Goal: Task Accomplishment & Management: Manage account settings

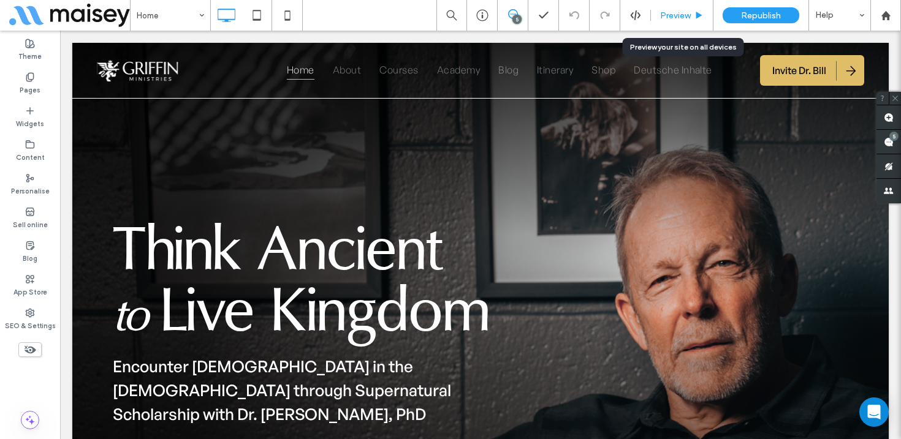
click at [687, 14] on span "Preview" at bounding box center [675, 15] width 31 height 10
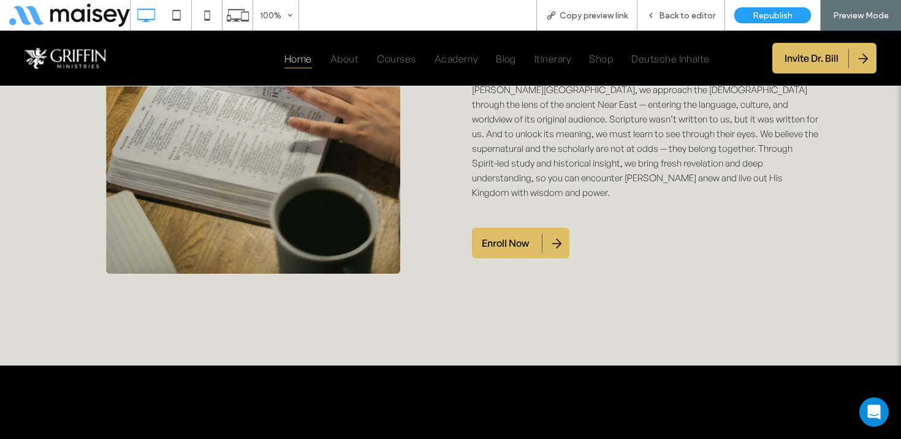
scroll to position [1051, 0]
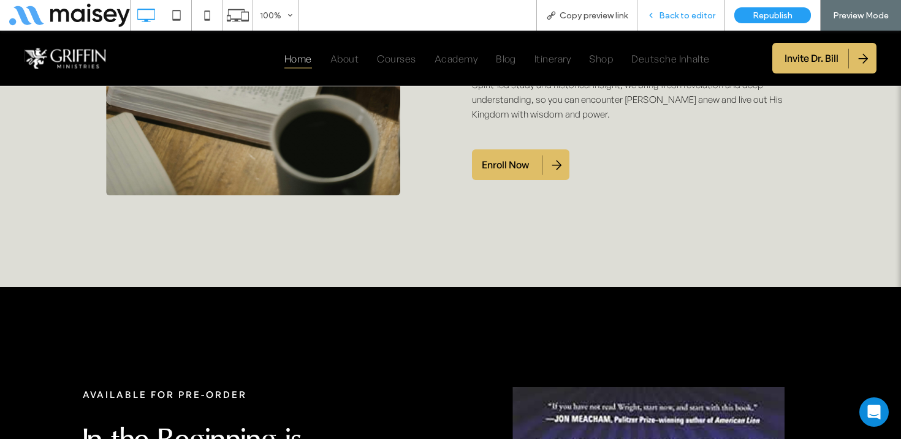
click at [681, 14] on span "Back to editor" at bounding box center [687, 15] width 56 height 10
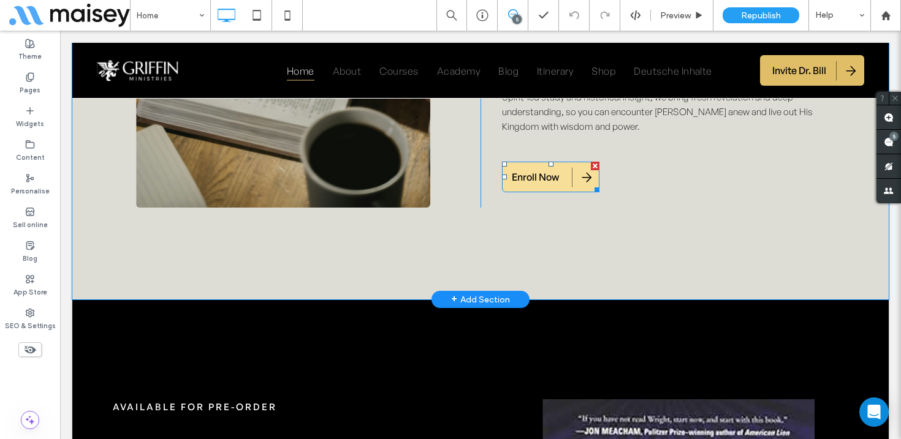
click at [551, 164] on span "Enroll Now" at bounding box center [535, 177] width 47 height 26
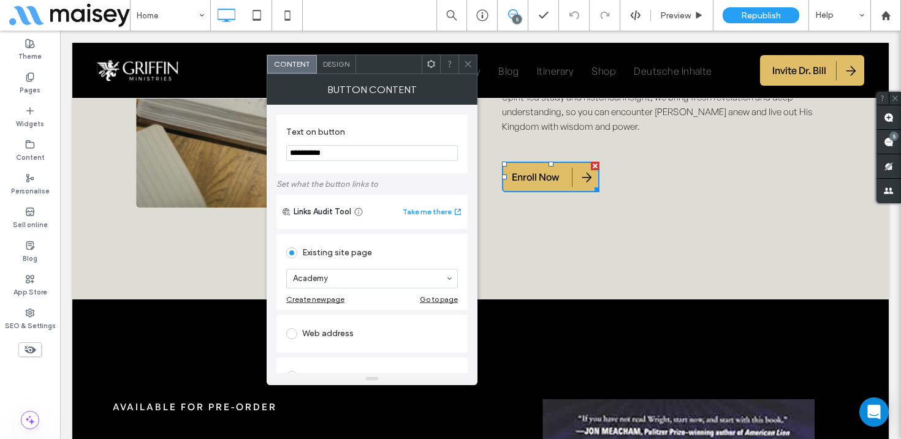
click at [467, 56] on span at bounding box center [467, 64] width 9 height 18
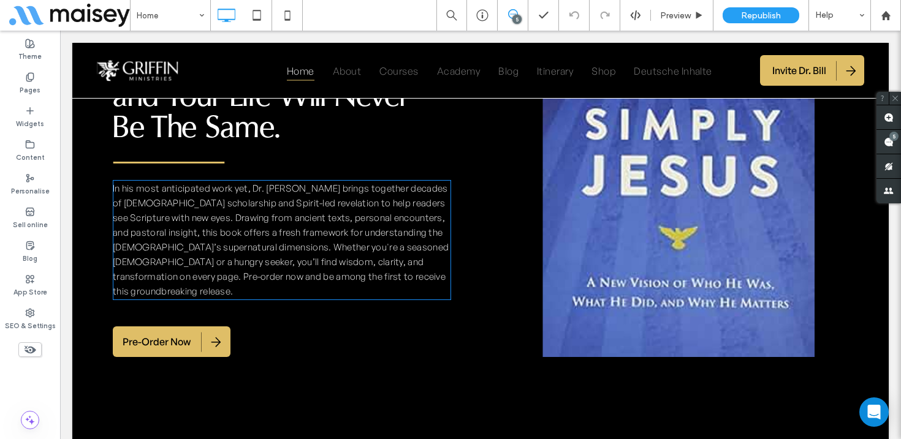
scroll to position [1503, 0]
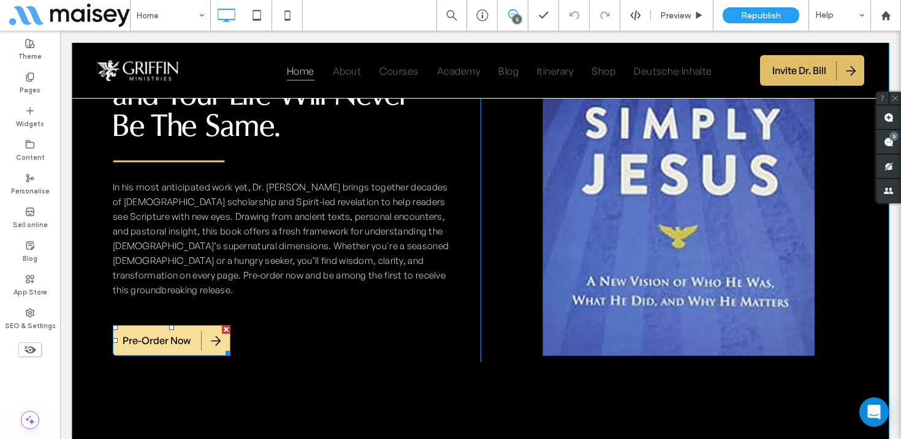
click at [167, 328] on span "Pre-Order Now" at bounding box center [157, 341] width 68 height 26
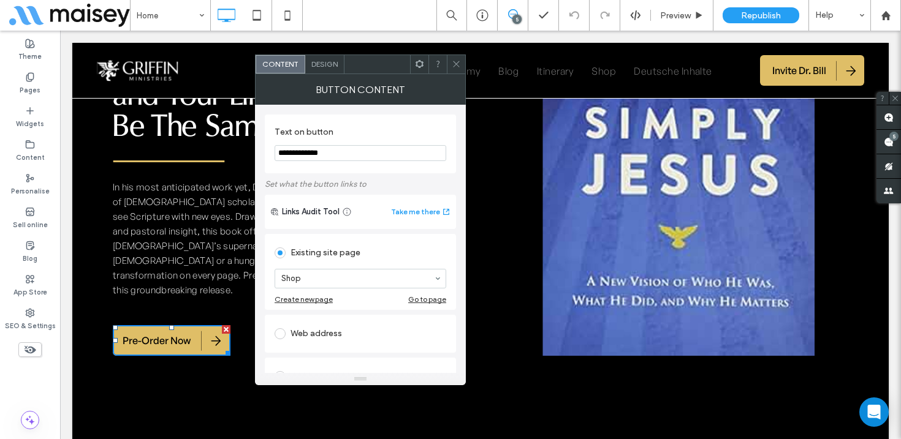
click at [454, 64] on icon at bounding box center [456, 63] width 9 height 9
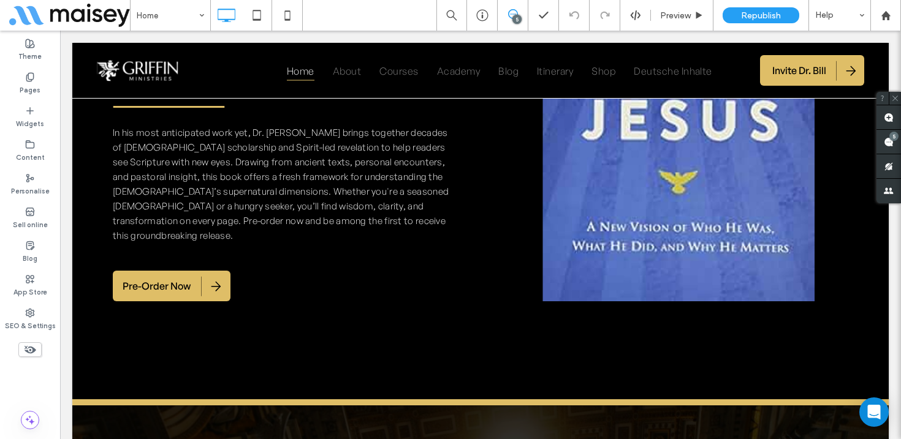
scroll to position [1551, 0]
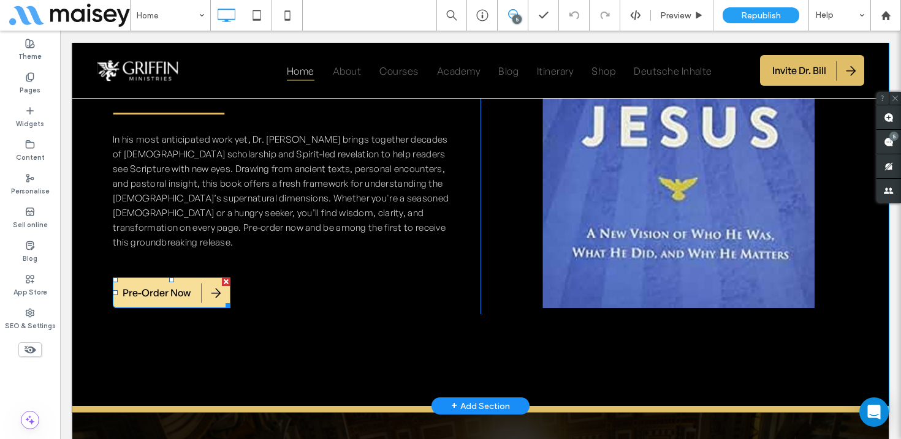
click at [154, 280] on span "Pre-Order Now" at bounding box center [157, 293] width 68 height 26
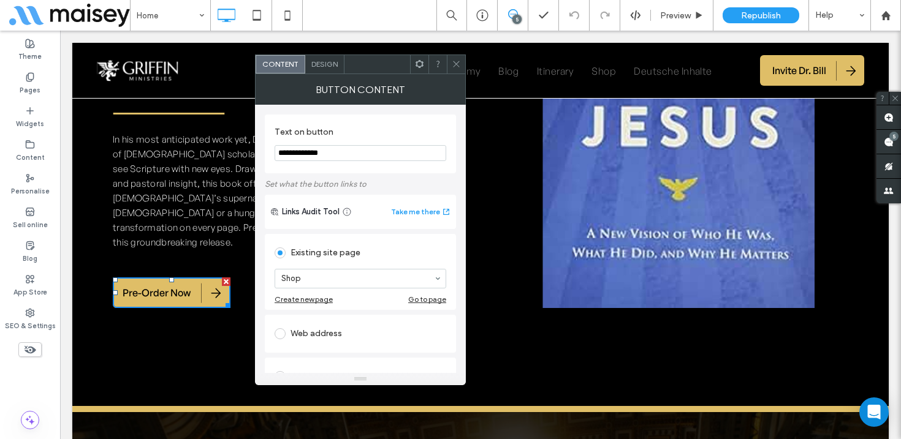
click at [334, 337] on div "Web address" at bounding box center [360, 334] width 172 height 20
click at [316, 323] on input "url" at bounding box center [360, 320] width 172 height 16
paste input "**********"
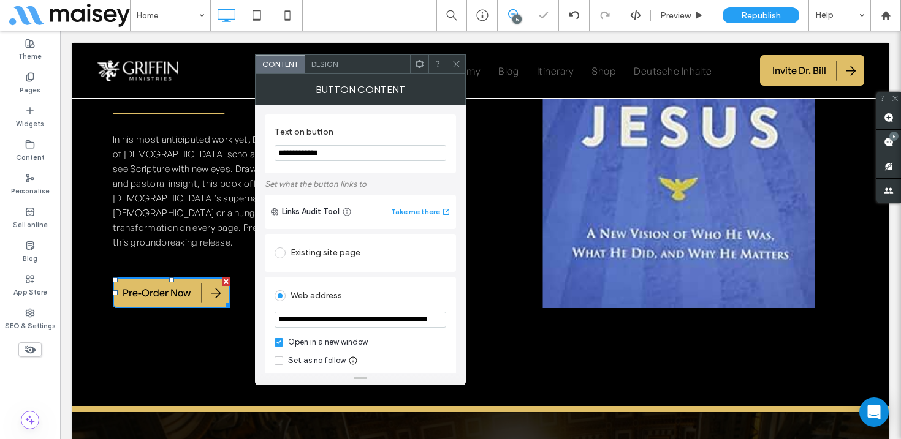
scroll to position [0, 817]
type input "**********"
click at [381, 292] on div "Web address" at bounding box center [360, 296] width 172 height 20
click at [453, 59] on span at bounding box center [456, 64] width 9 height 18
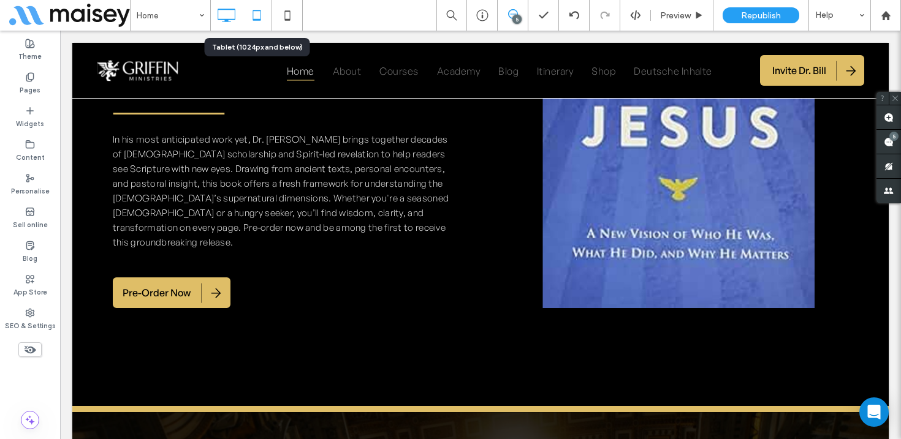
click at [257, 20] on use at bounding box center [256, 15] width 8 height 10
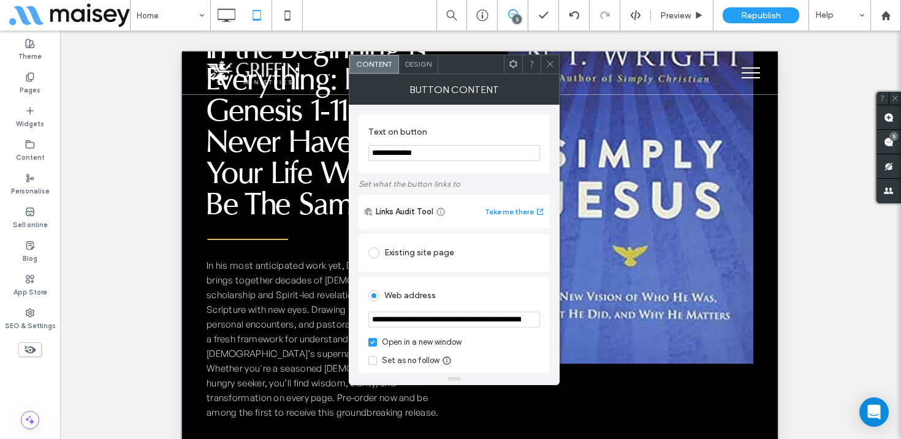
click at [545, 66] on div at bounding box center [549, 64] width 18 height 18
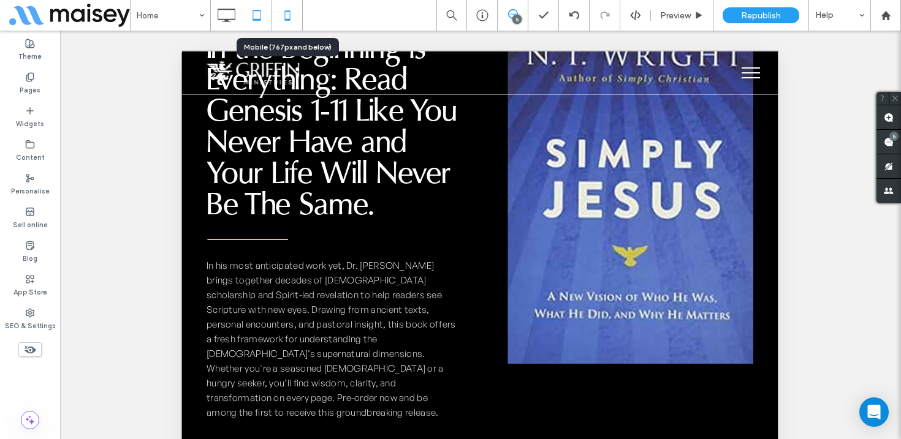
click at [288, 15] on icon at bounding box center [287, 15] width 25 height 25
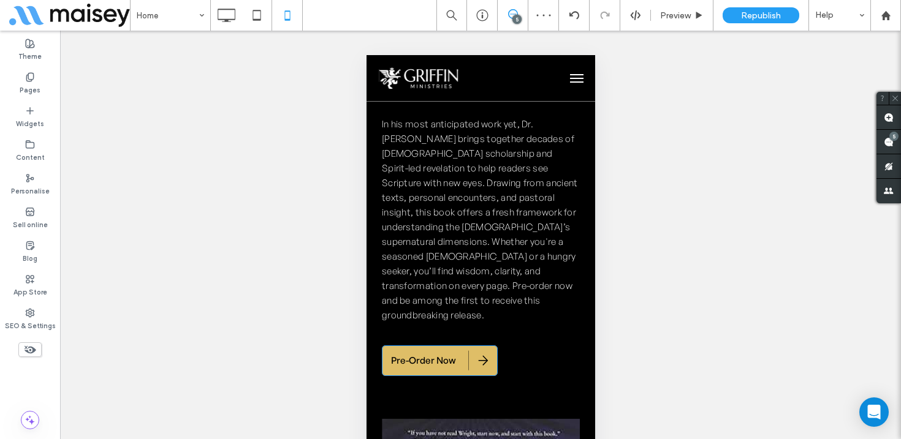
scroll to position [1750, 0]
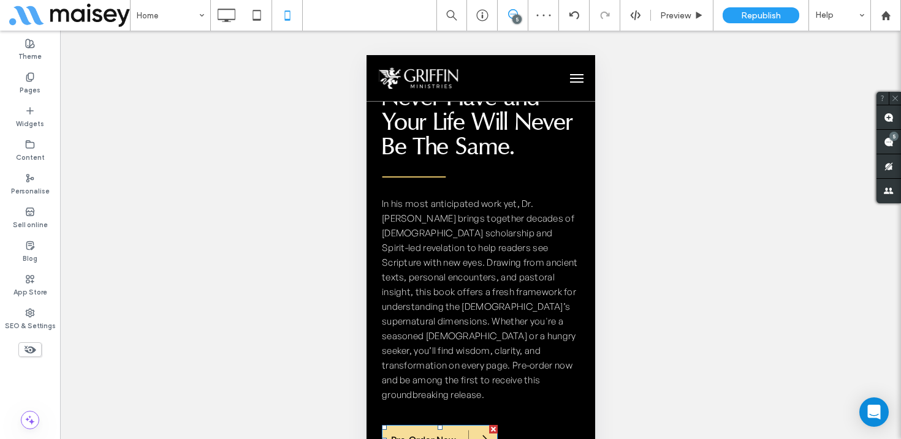
click at [423, 428] on span "Pre-Order Now" at bounding box center [422, 440] width 65 height 25
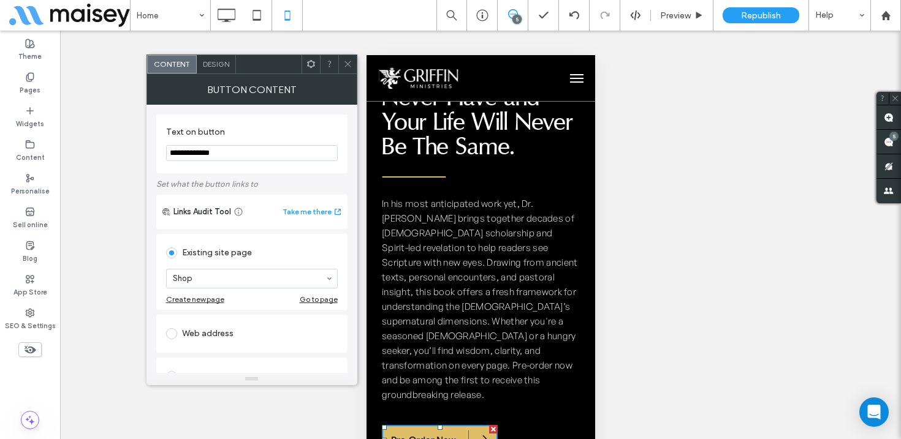
click at [202, 336] on div "Web address" at bounding box center [252, 334] width 172 height 20
click at [205, 322] on input "url" at bounding box center [252, 320] width 172 height 16
paste input "**********"
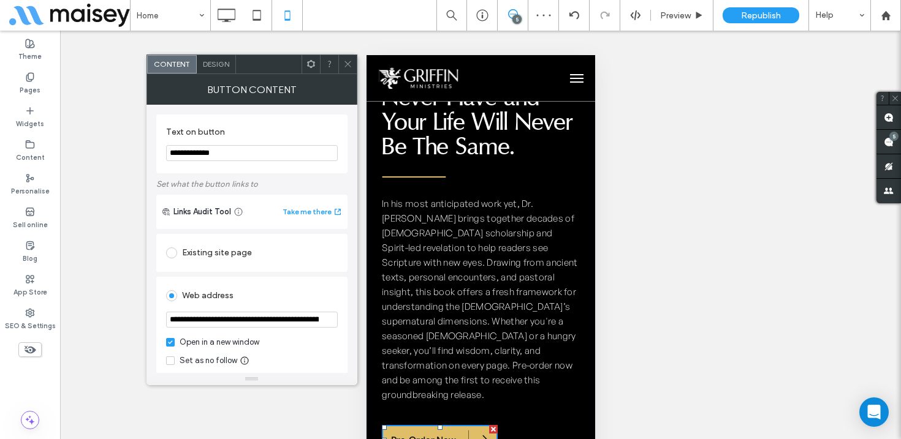
scroll to position [0, 817]
type input "**********"
click at [293, 292] on div "Web address" at bounding box center [252, 296] width 172 height 20
click at [343, 62] on icon at bounding box center [347, 63] width 9 height 9
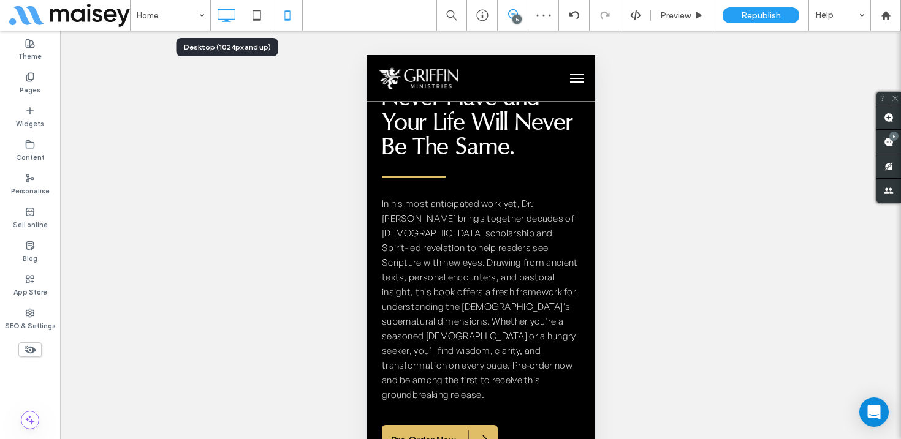
click at [226, 19] on use at bounding box center [226, 15] width 18 height 13
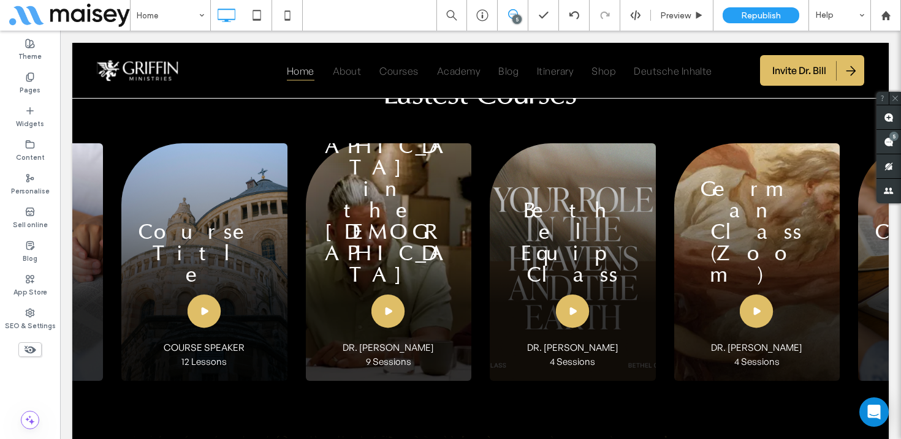
scroll to position [2523, 0]
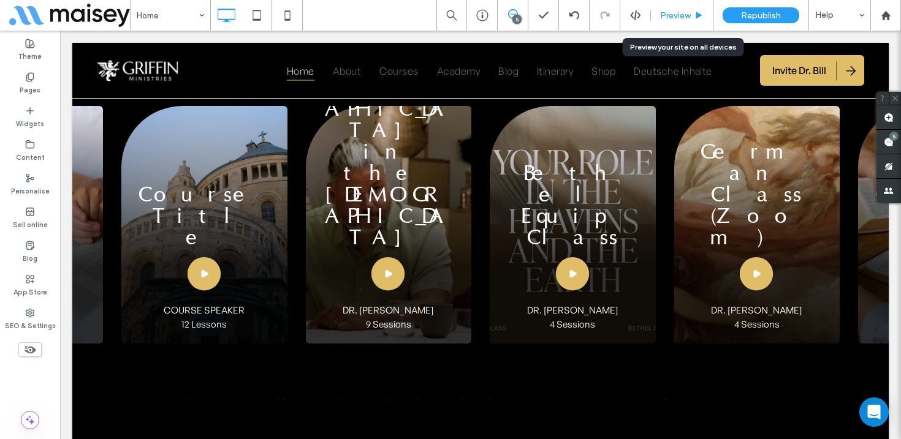
click at [678, 12] on span "Preview" at bounding box center [675, 15] width 31 height 10
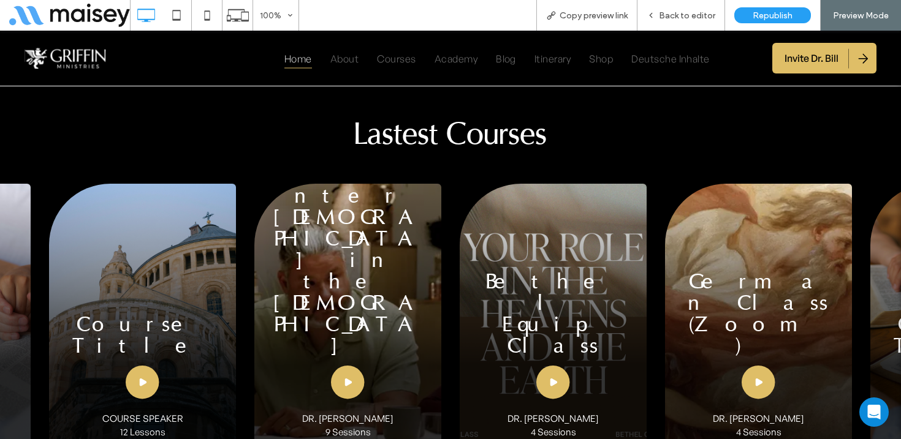
scroll to position [2435, 0]
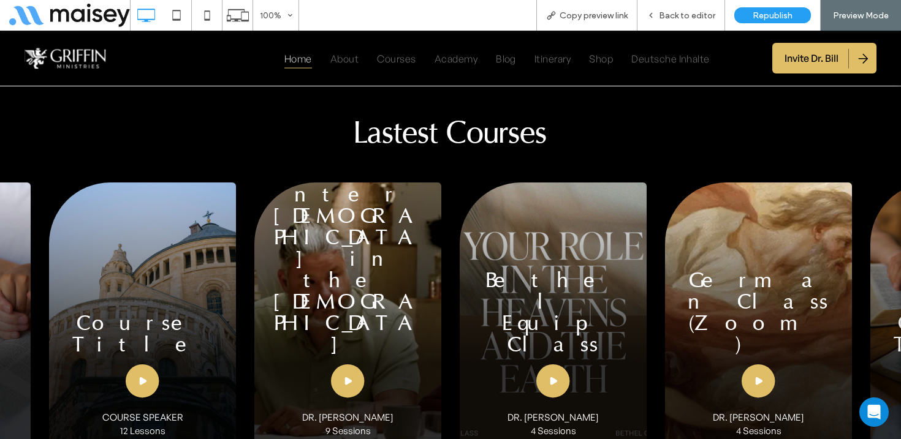
click at [379, 279] on img at bounding box center [347, 317] width 187 height 268
click at [687, 15] on span "Back to editor" at bounding box center [687, 15] width 56 height 10
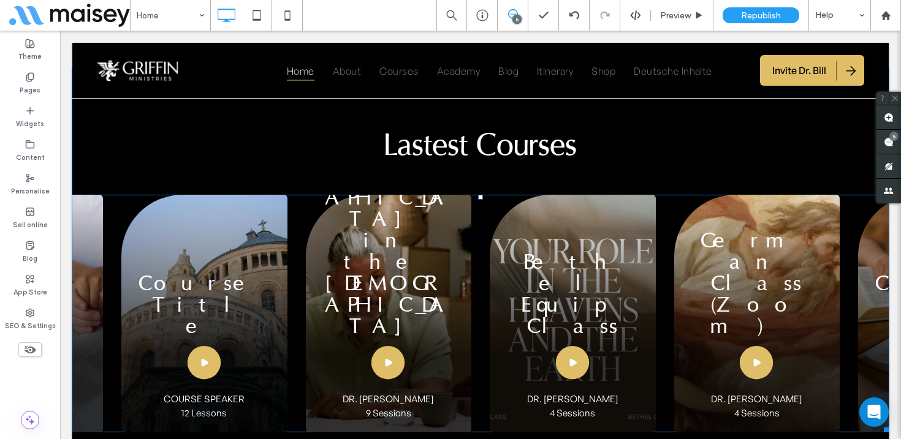
click at [431, 243] on span at bounding box center [480, 314] width 816 height 238
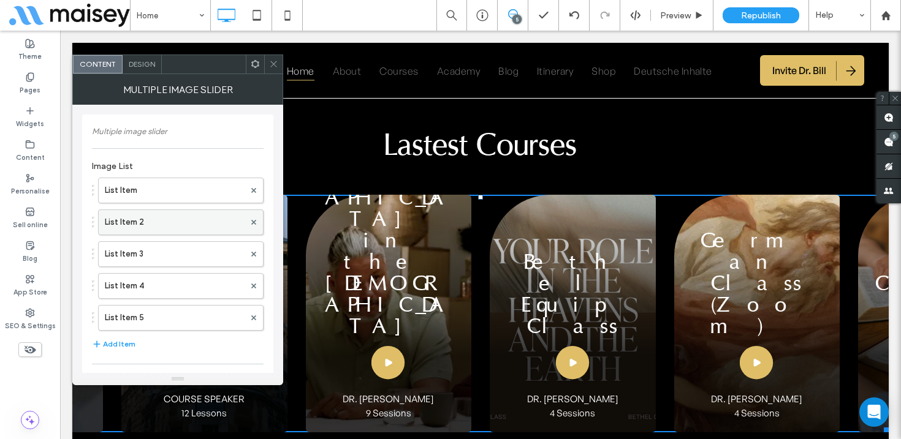
click at [137, 227] on label "List Item 2" at bounding box center [175, 222] width 140 height 25
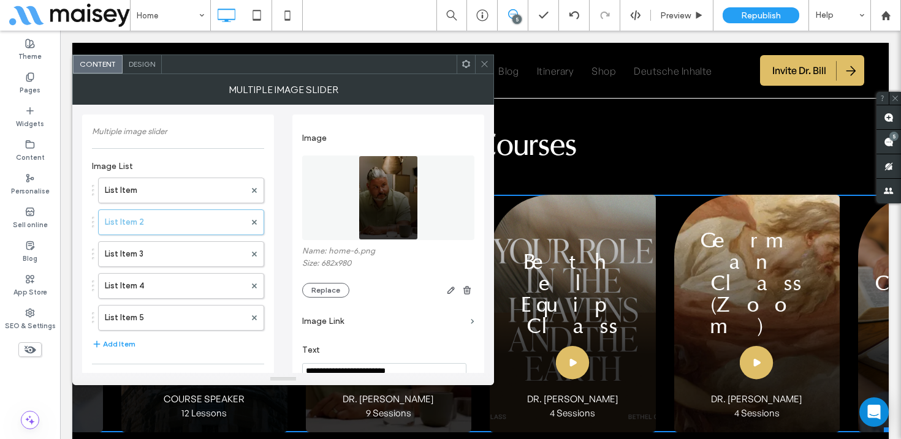
click at [483, 61] on icon at bounding box center [484, 63] width 9 height 9
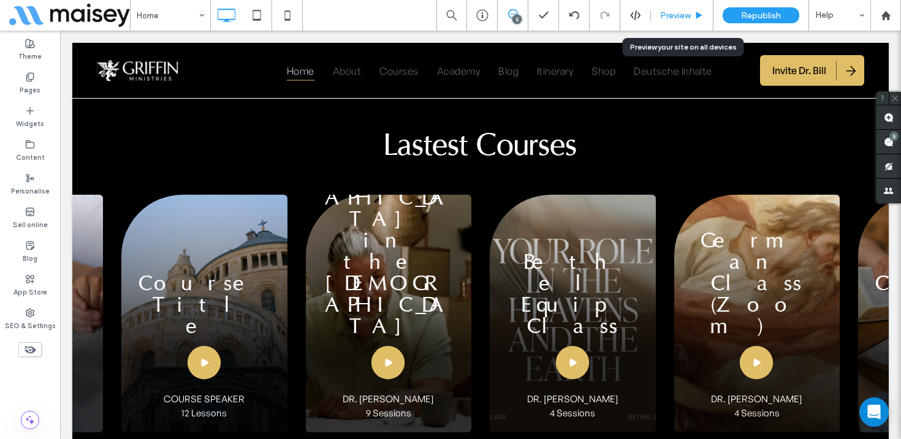
click at [694, 13] on div "Preview" at bounding box center [682, 15] width 62 height 10
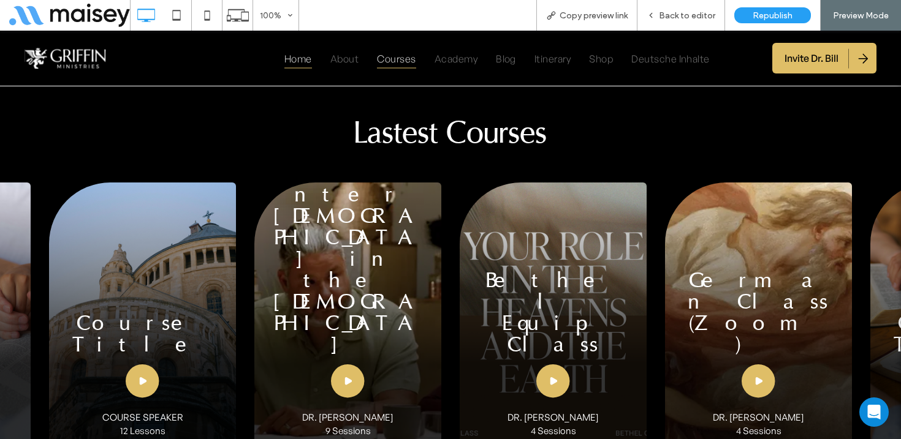
drag, startPoint x: 387, startPoint y: 65, endPoint x: 318, endPoint y: 237, distance: 185.3
click at [387, 65] on span "Courses" at bounding box center [396, 58] width 39 height 20
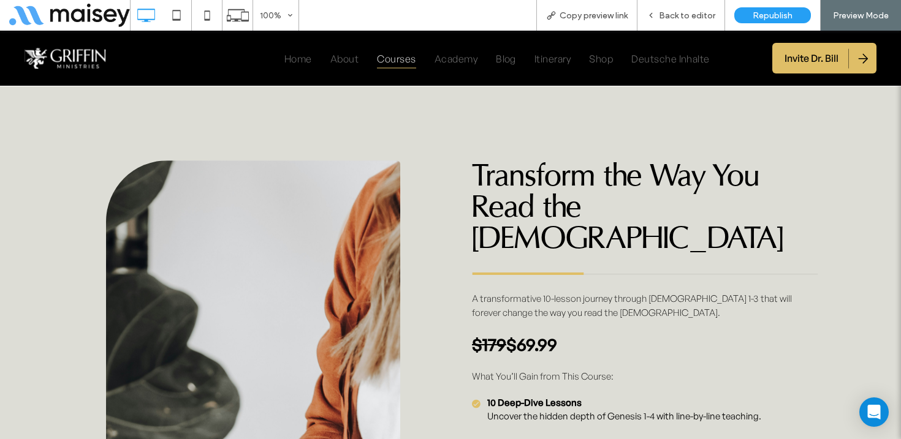
scroll to position [6374, 0]
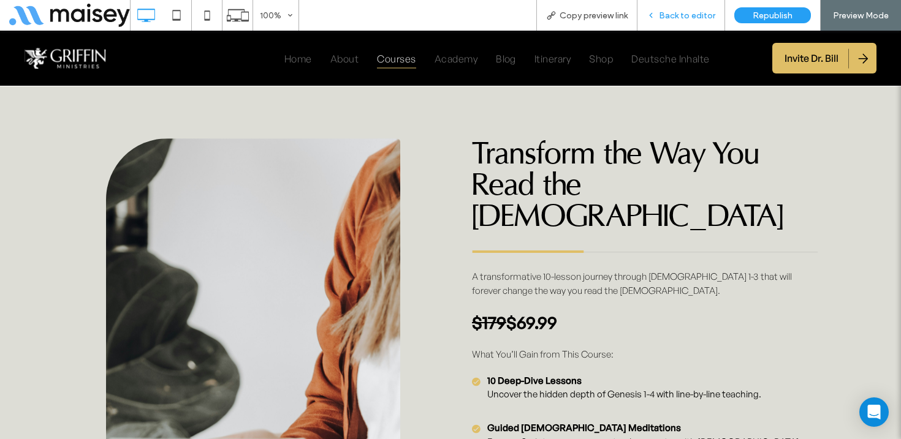
click at [703, 10] on span "Back to editor" at bounding box center [687, 15] width 56 height 10
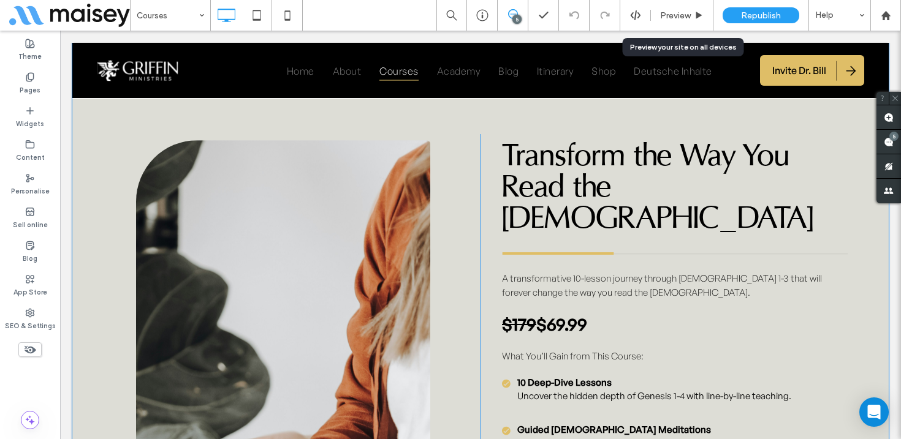
scroll to position [6348, 0]
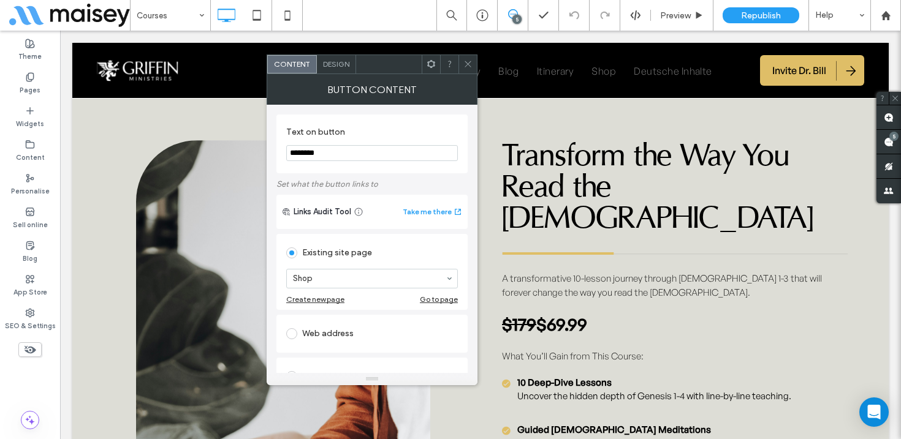
click at [324, 329] on div "Web address" at bounding box center [372, 334] width 172 height 20
click at [327, 320] on input "url" at bounding box center [372, 320] width 172 height 16
paste input "**********"
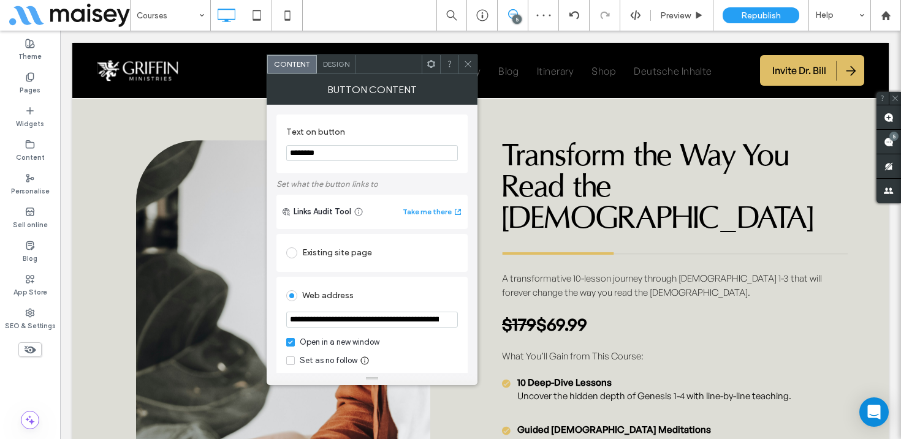
scroll to position [0, 180]
type input "**********"
click at [416, 281] on div "**********" at bounding box center [371, 343] width 191 height 133
click at [466, 62] on use at bounding box center [467, 64] width 6 height 6
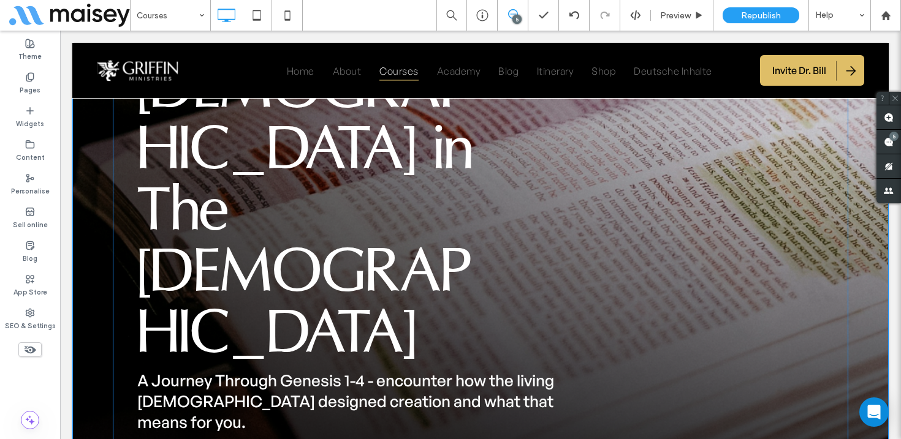
scroll to position [263, 0]
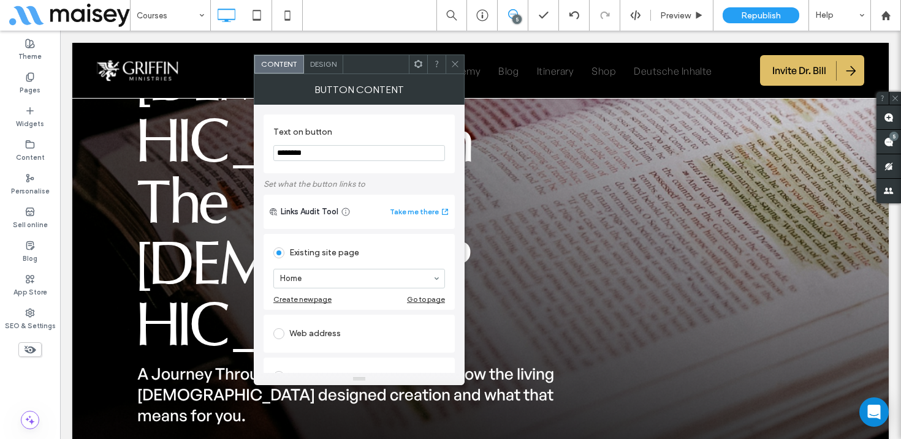
click at [320, 335] on div "Web address" at bounding box center [359, 334] width 172 height 20
click at [317, 324] on input "url" at bounding box center [359, 320] width 172 height 16
paste input "**********"
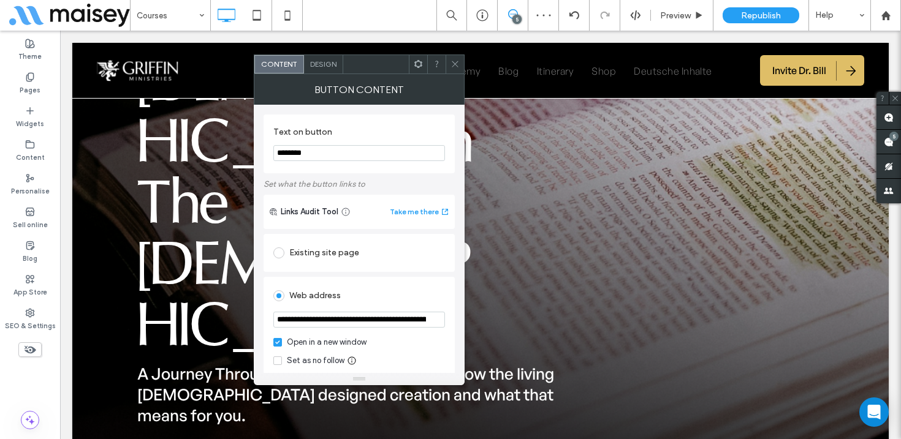
scroll to position [0, 180]
type input "**********"
click at [371, 293] on div "Web address" at bounding box center [359, 296] width 172 height 20
click at [452, 61] on icon at bounding box center [454, 63] width 9 height 9
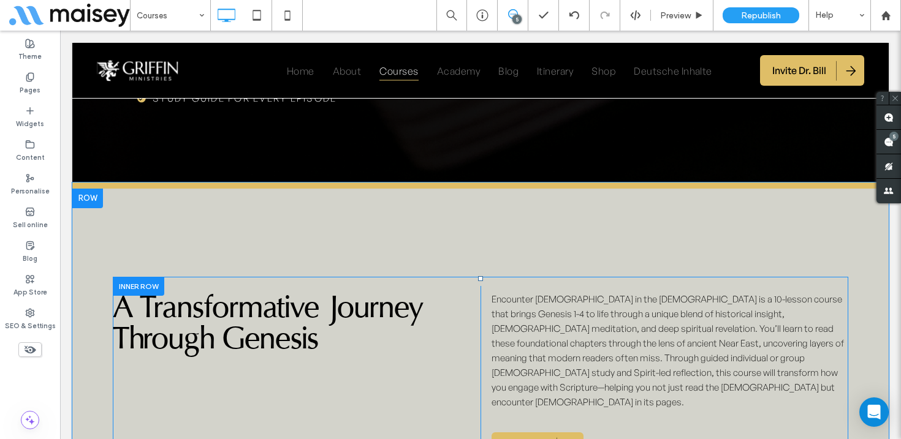
scroll to position [685, 0]
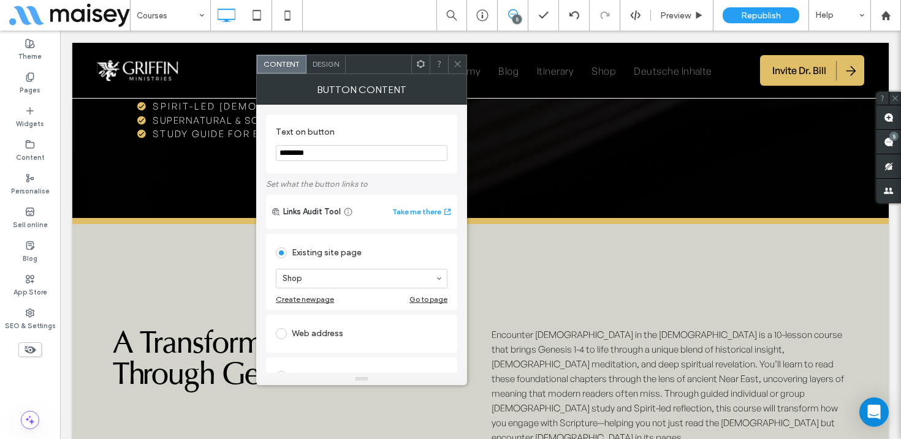
click at [321, 332] on div "Web address" at bounding box center [362, 334] width 172 height 20
click at [322, 321] on input "url" at bounding box center [362, 320] width 172 height 16
paste input "**********"
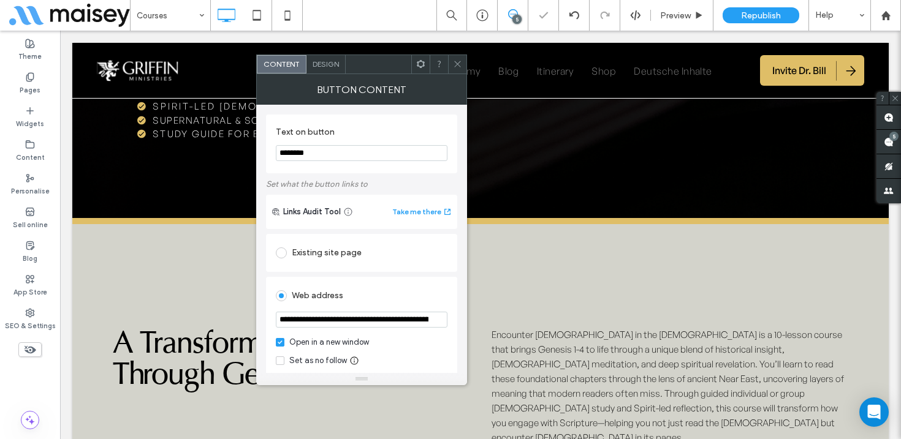
scroll to position [0, 180]
type input "**********"
click at [368, 298] on div "Web address" at bounding box center [362, 296] width 172 height 20
click at [455, 62] on icon at bounding box center [457, 63] width 9 height 9
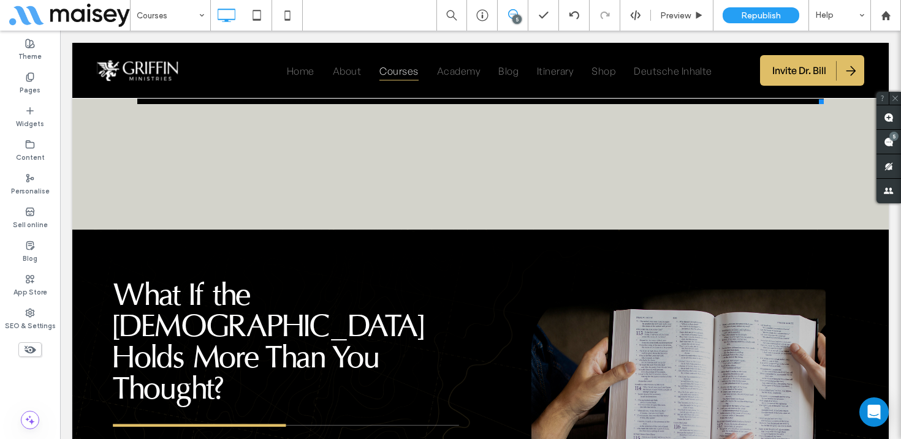
scroll to position [1511, 0]
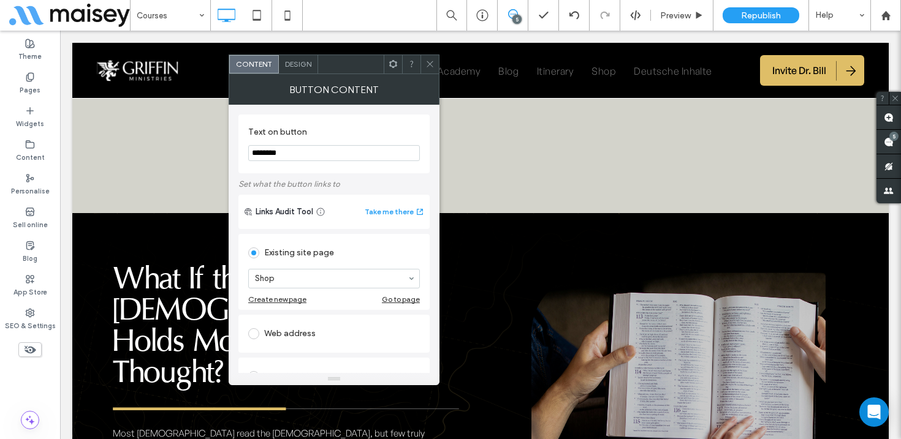
click at [309, 333] on div "Web address" at bounding box center [334, 334] width 172 height 20
click at [308, 322] on input "url" at bounding box center [334, 320] width 172 height 16
paste input "**********"
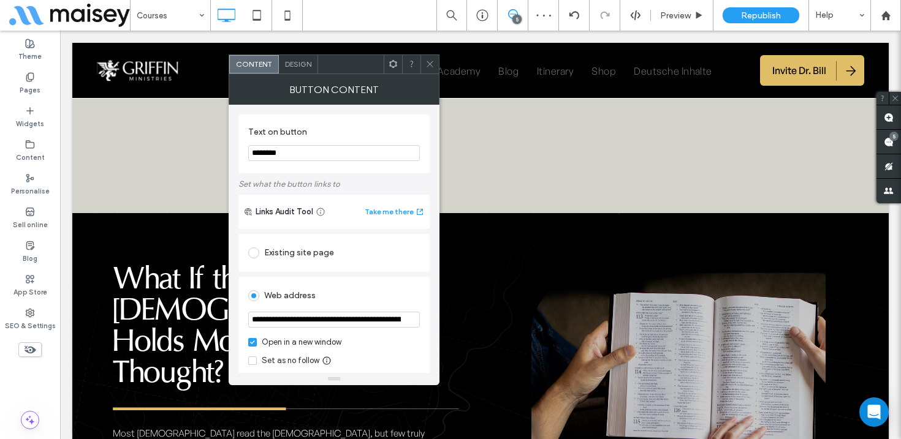
scroll to position [0, 180]
type input "**********"
click at [350, 293] on div "Web address" at bounding box center [334, 296] width 172 height 20
click at [431, 64] on icon at bounding box center [429, 63] width 9 height 9
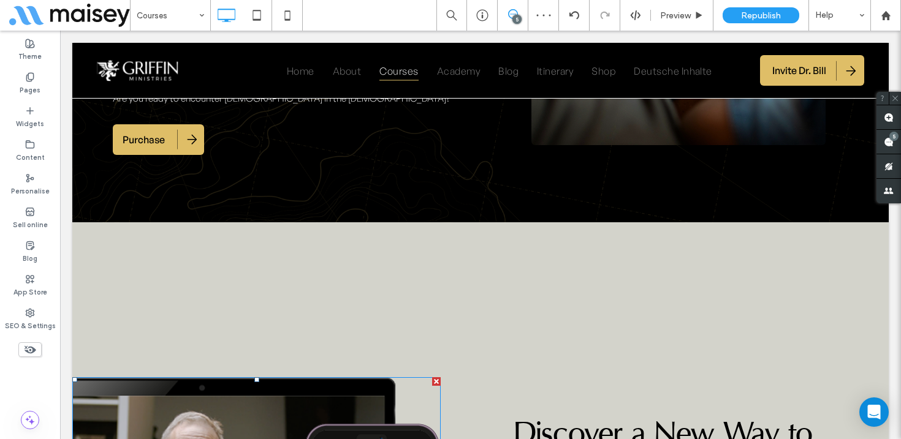
scroll to position [2080, 0]
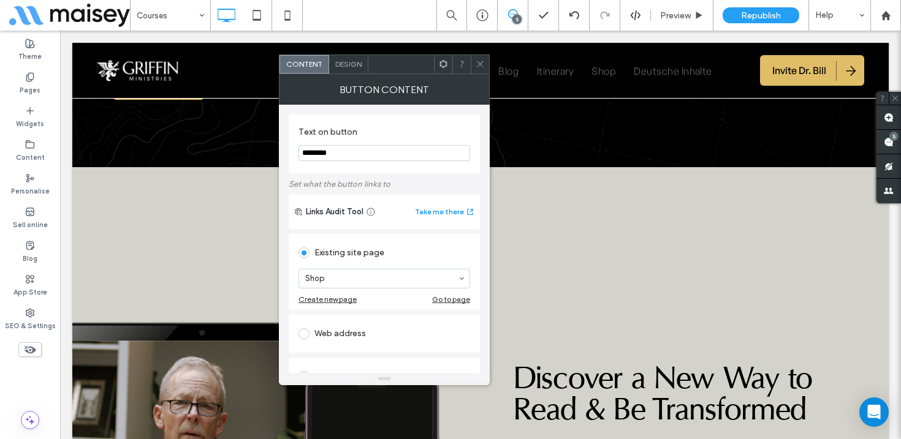
click at [360, 341] on div "Web address" at bounding box center [384, 334] width 172 height 20
click at [355, 319] on input "url" at bounding box center [384, 320] width 172 height 16
paste input "**********"
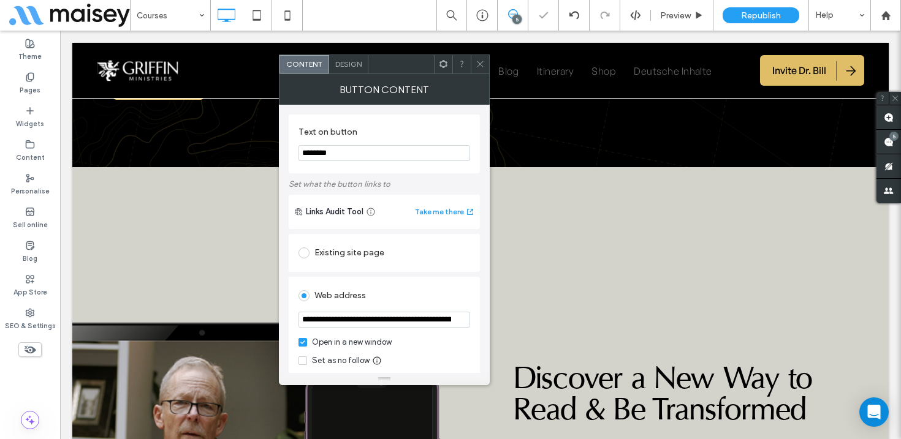
scroll to position [0, 180]
type input "**********"
click at [414, 291] on div "Web address" at bounding box center [384, 296] width 172 height 20
click at [478, 60] on icon at bounding box center [479, 63] width 9 height 9
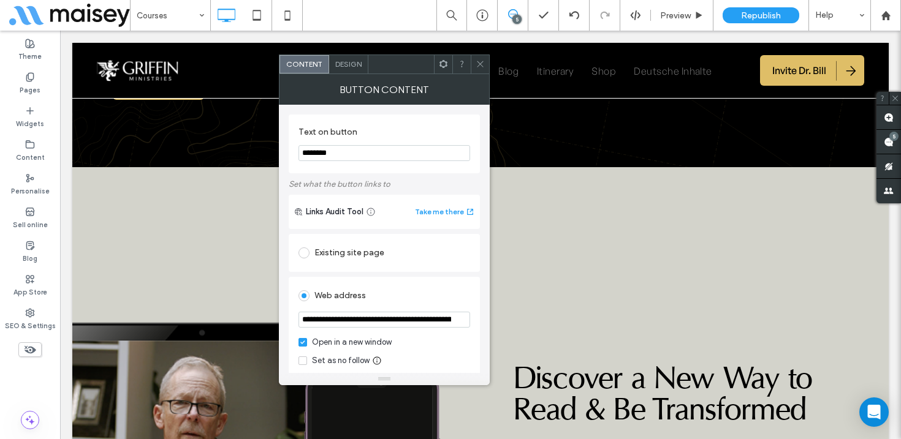
click at [479, 57] on span at bounding box center [479, 64] width 9 height 18
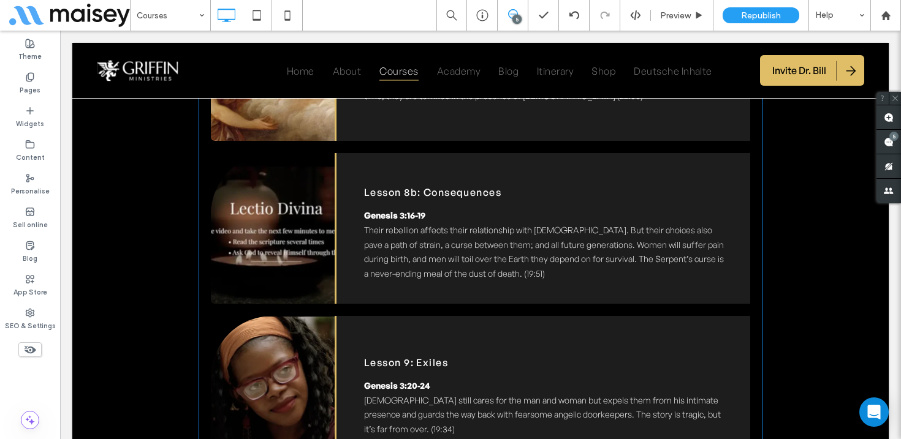
scroll to position [4218, 0]
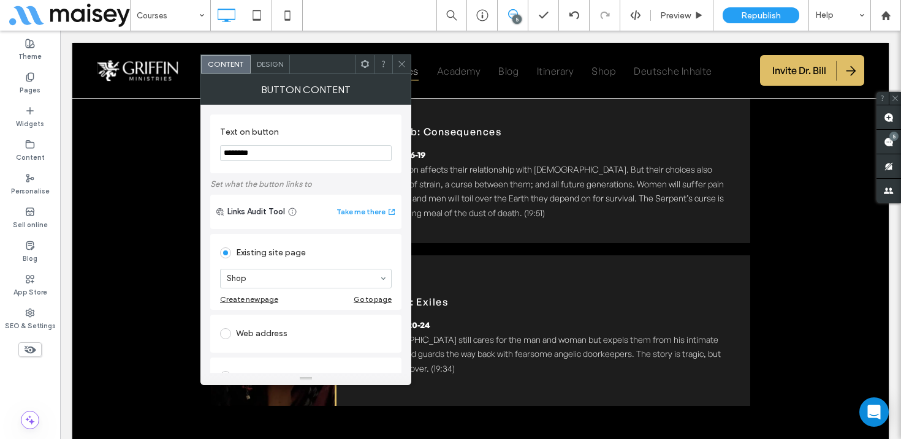
click at [271, 333] on div "Web address" at bounding box center [306, 334] width 172 height 20
click at [258, 326] on input "url" at bounding box center [306, 320] width 172 height 16
paste input "**********"
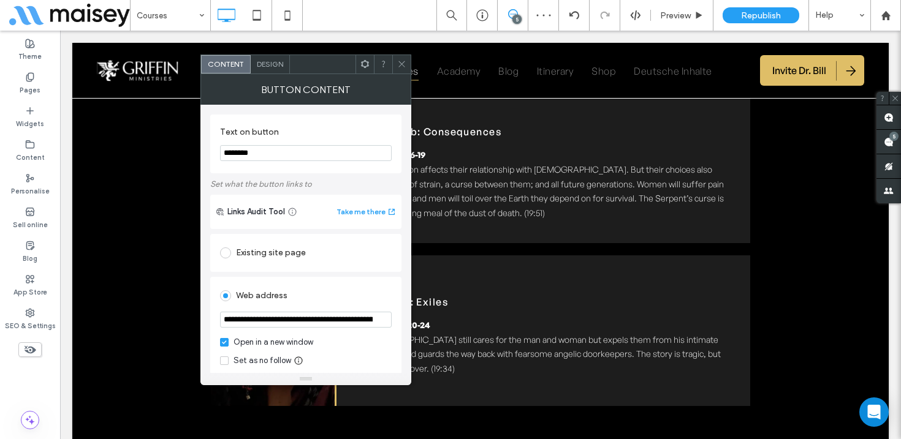
type input "**********"
click at [317, 298] on div "Web address" at bounding box center [306, 296] width 172 height 20
click at [399, 61] on icon at bounding box center [401, 63] width 9 height 9
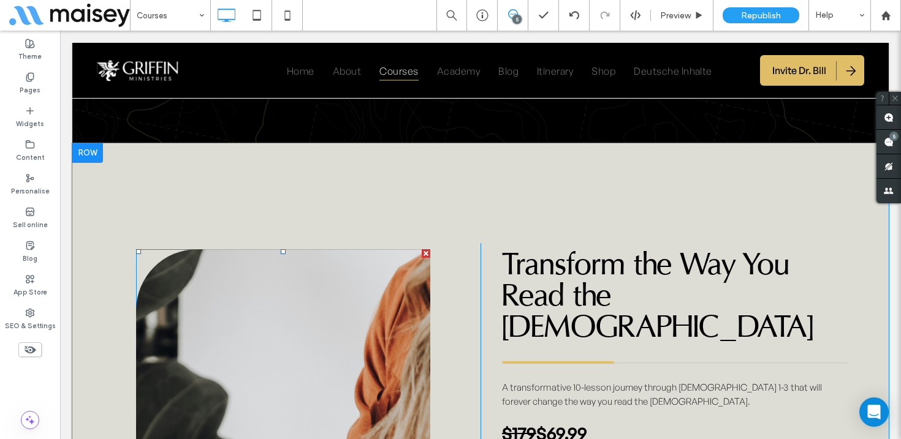
scroll to position [6265, 0]
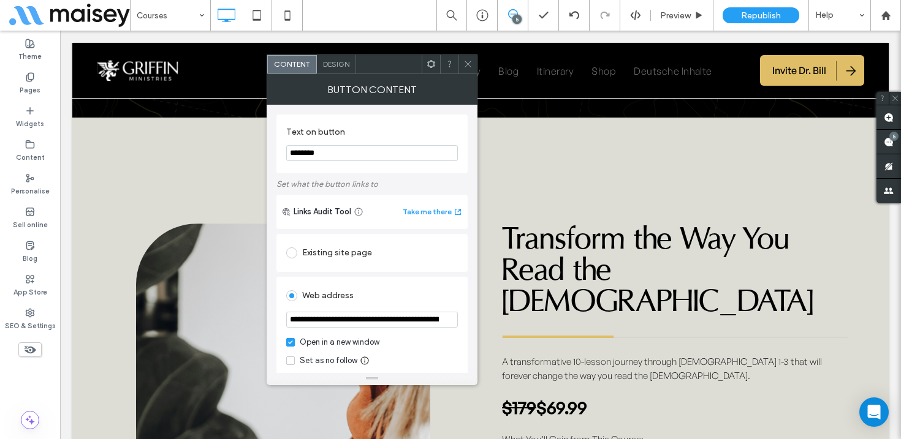
click at [465, 60] on icon at bounding box center [467, 63] width 9 height 9
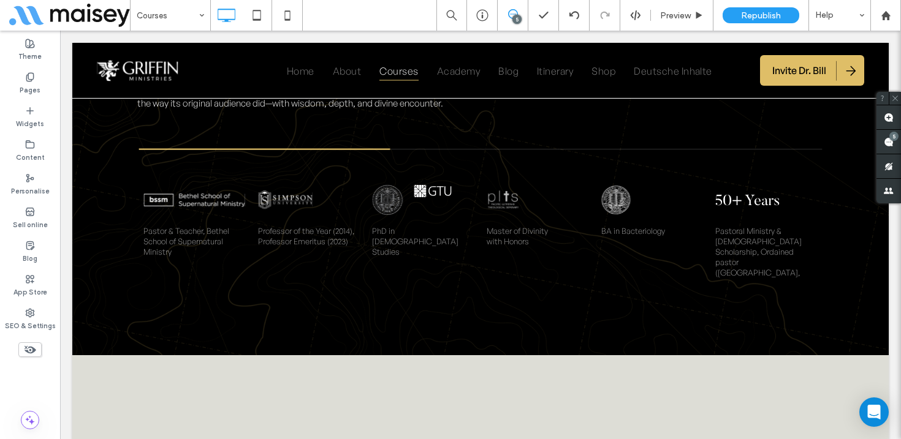
scroll to position [6020, 0]
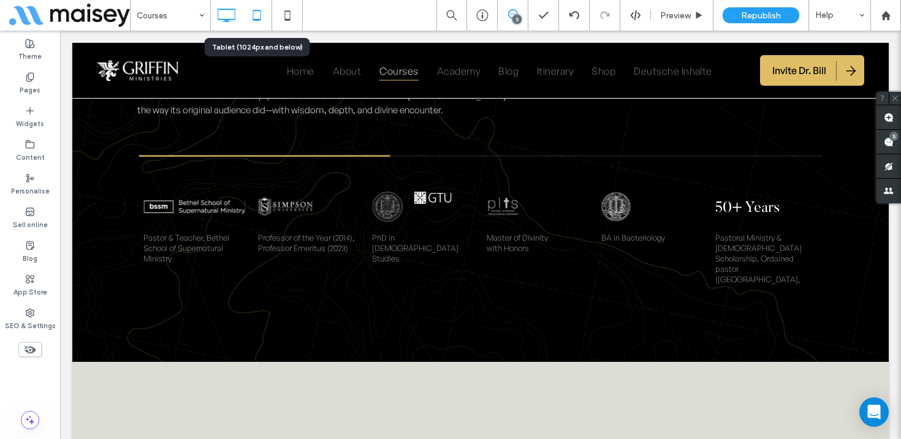
click at [254, 18] on use at bounding box center [256, 15] width 8 height 10
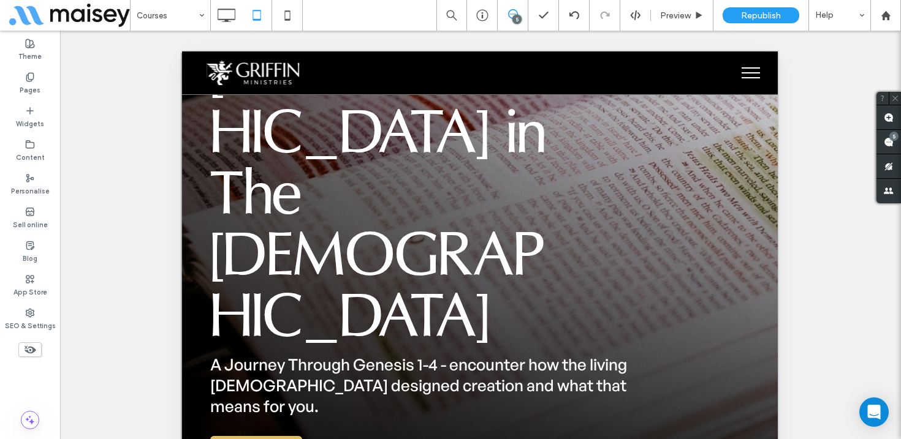
scroll to position [193, 0]
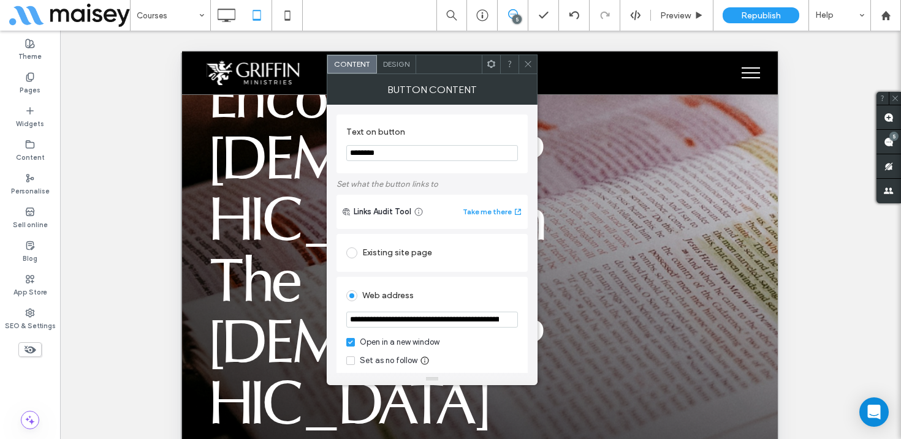
click at [527, 66] on icon at bounding box center [527, 63] width 9 height 9
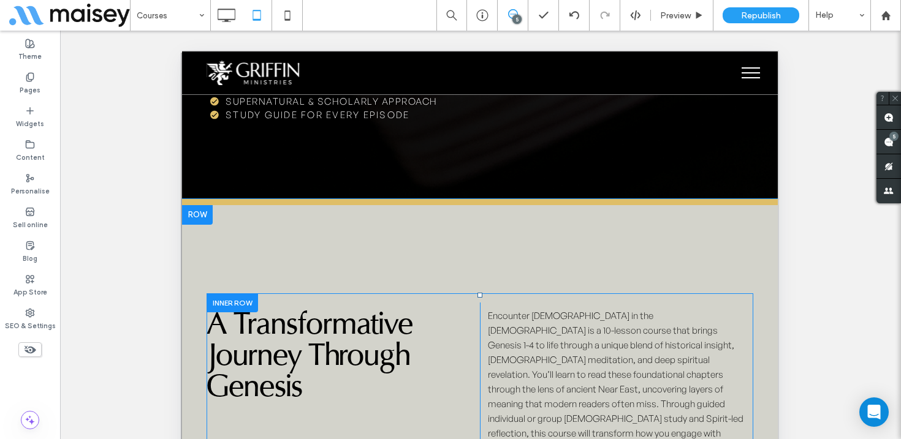
scroll to position [721, 0]
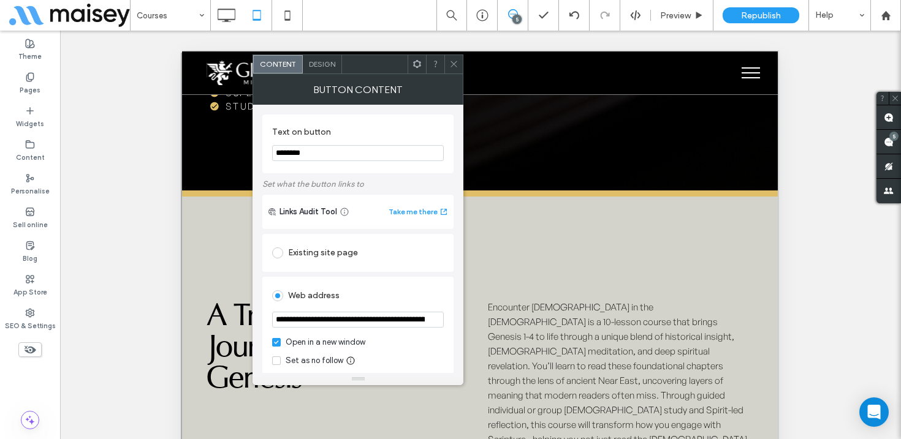
click at [450, 61] on icon at bounding box center [453, 63] width 9 height 9
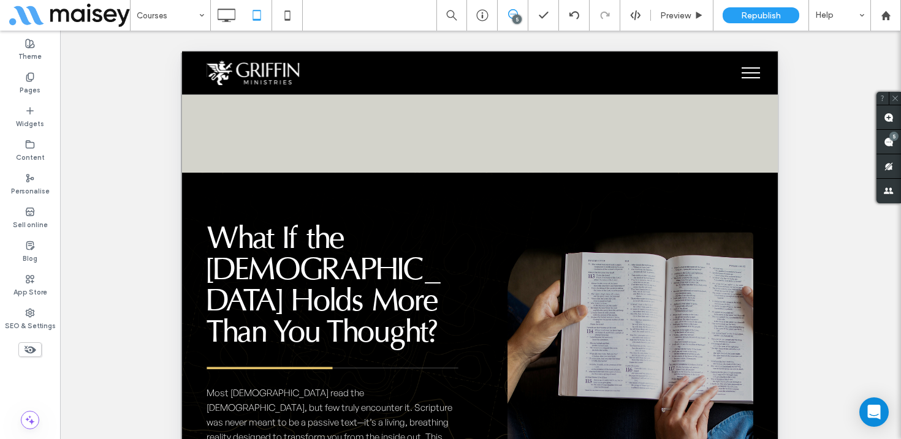
scroll to position [1649, 0]
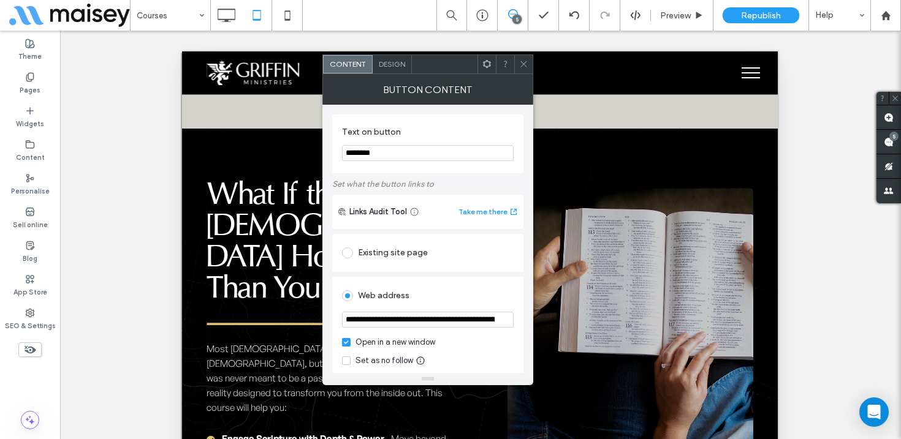
click at [521, 62] on use at bounding box center [523, 64] width 6 height 6
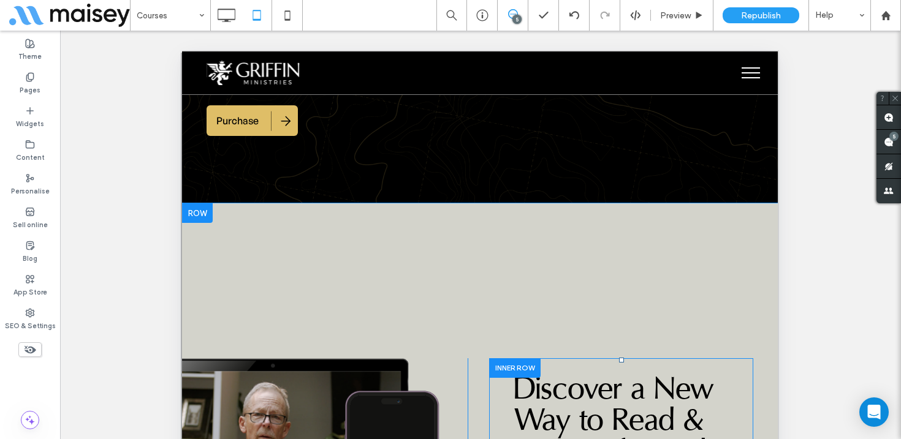
scroll to position [2195, 0]
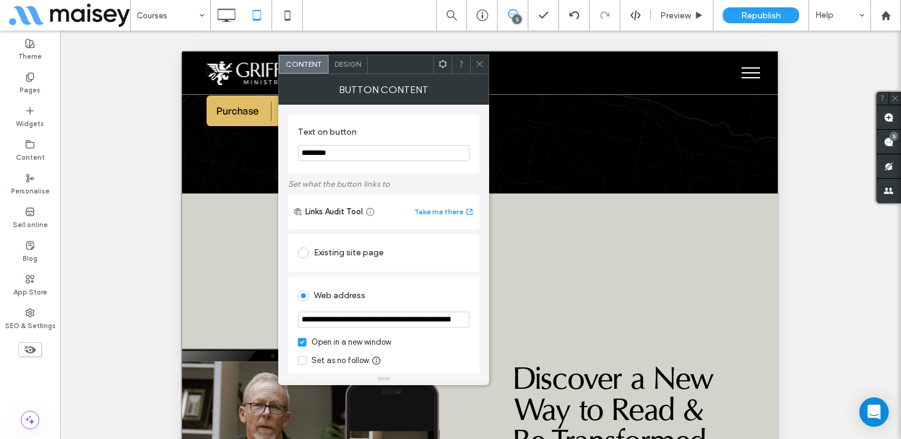
click at [478, 58] on span at bounding box center [479, 64] width 9 height 18
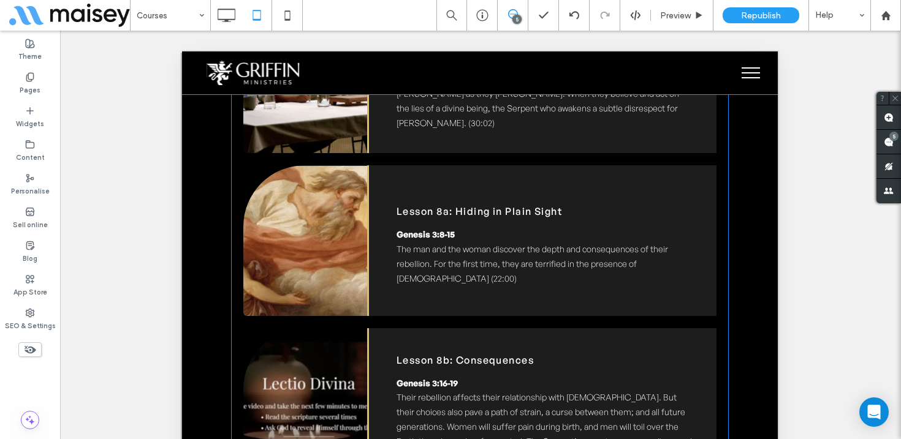
scroll to position [4208, 0]
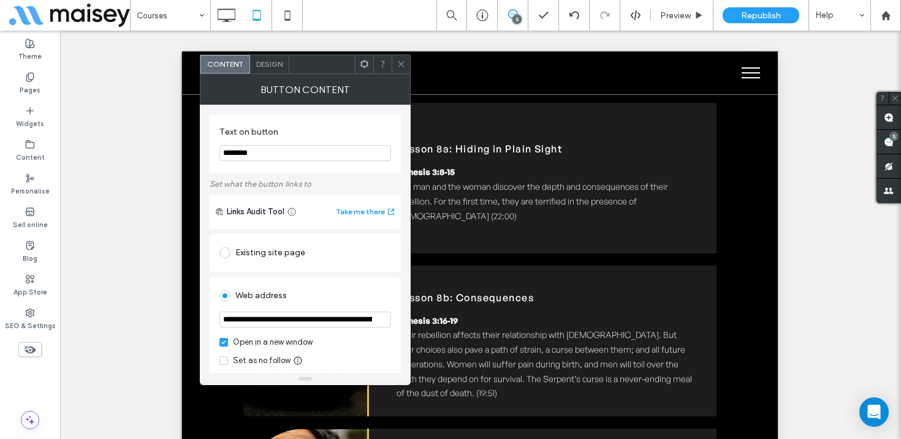
click at [400, 57] on span at bounding box center [400, 64] width 9 height 18
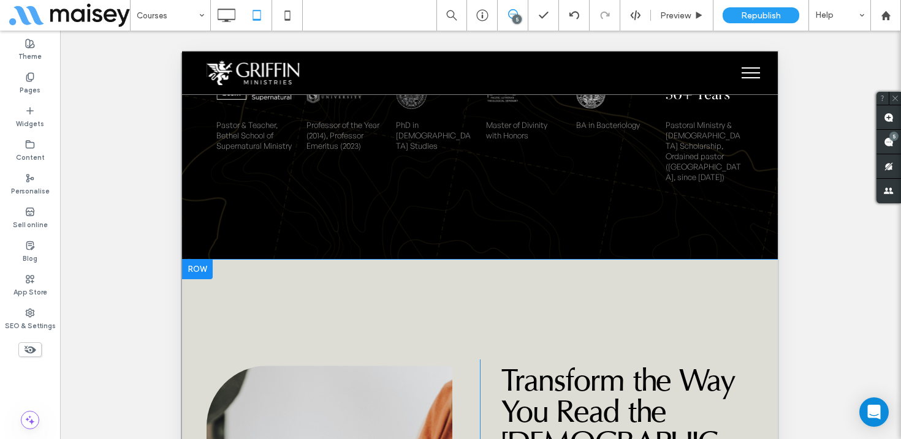
scroll to position [6537, 0]
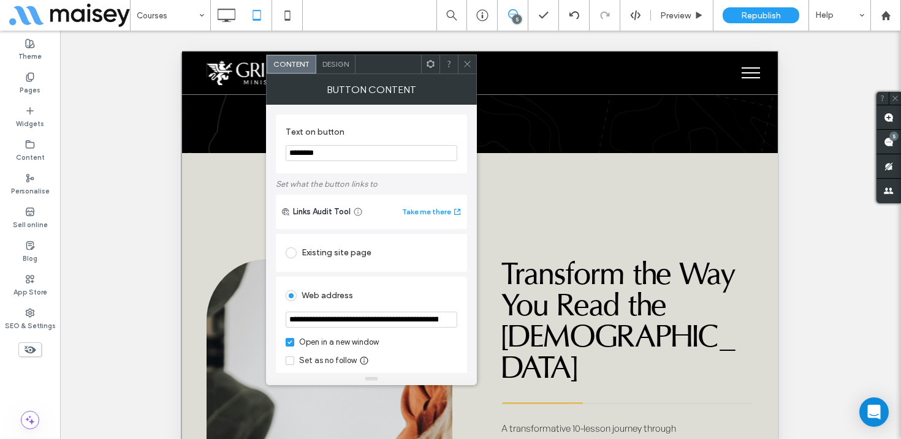
click at [466, 64] on icon at bounding box center [467, 63] width 9 height 9
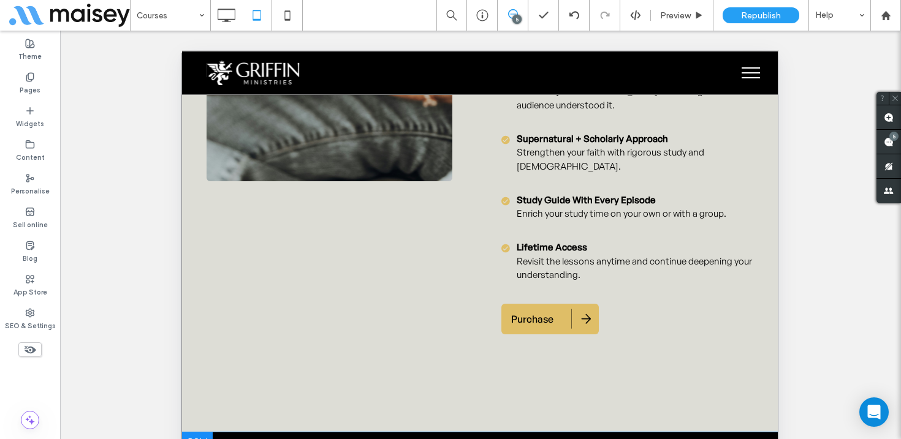
scroll to position [7169, 0]
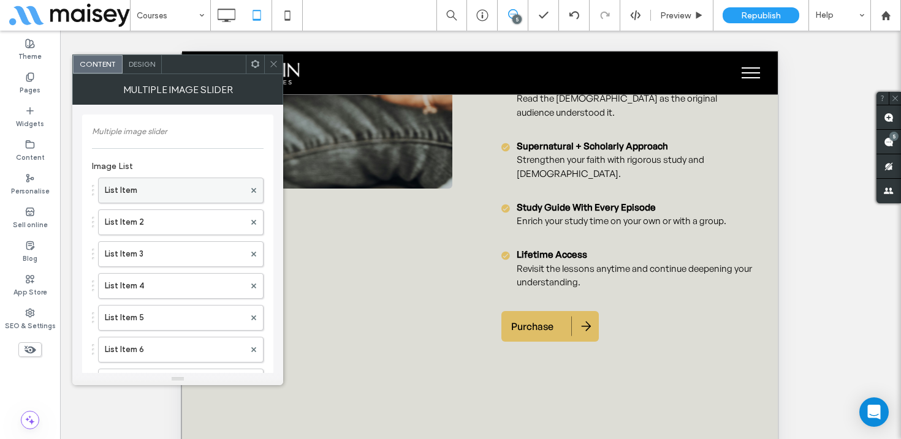
click at [171, 186] on label "List Item" at bounding box center [175, 190] width 140 height 25
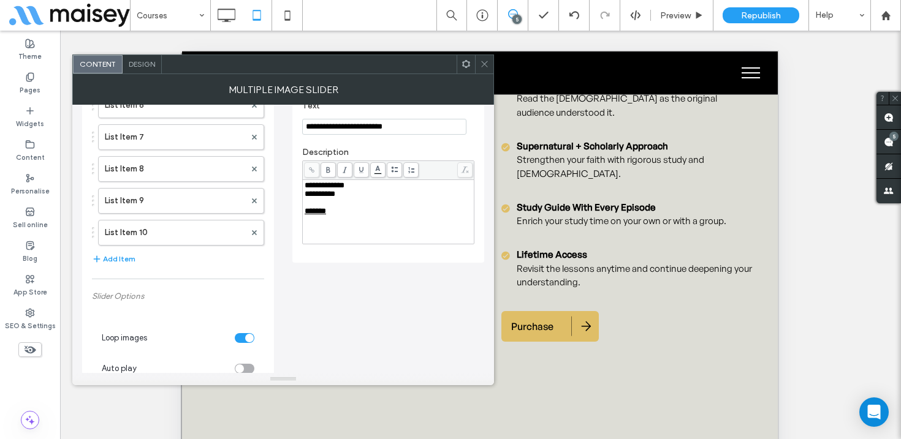
scroll to position [249, 0]
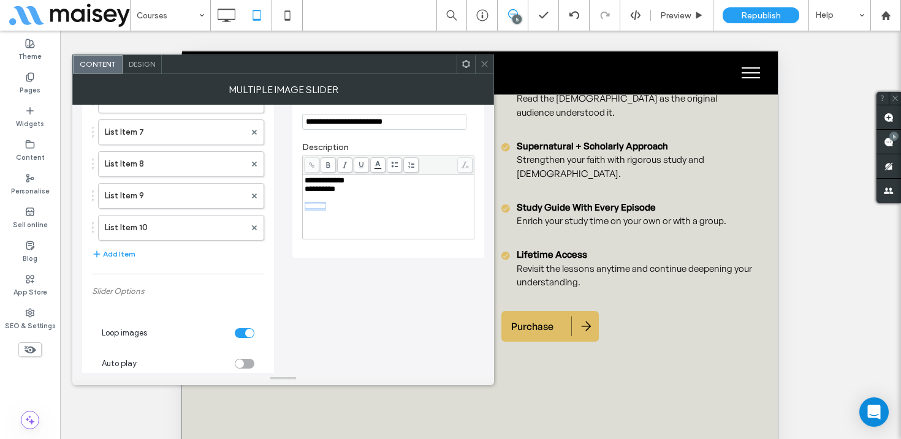
drag, startPoint x: 338, startPoint y: 213, endPoint x: 300, endPoint y: 215, distance: 37.5
click at [300, 215] on div "**********" at bounding box center [388, 61] width 192 height 393
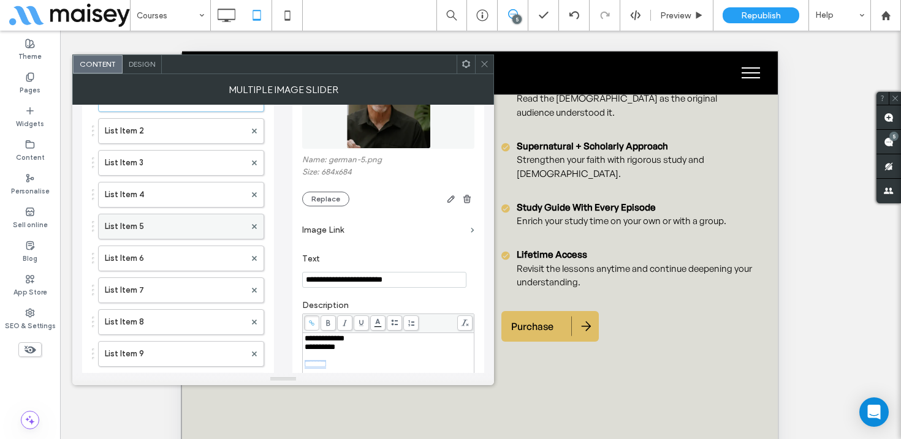
scroll to position [86, 0]
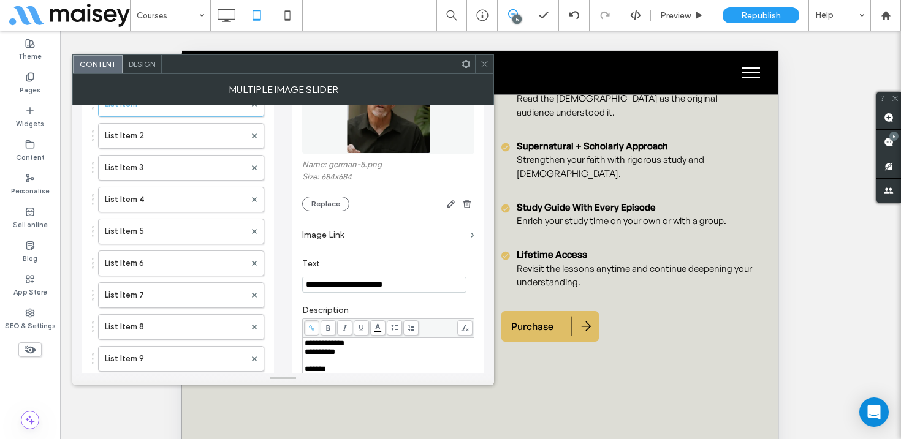
click at [396, 357] on div "**********" at bounding box center [388, 352] width 168 height 9
click at [485, 61] on icon at bounding box center [484, 63] width 9 height 9
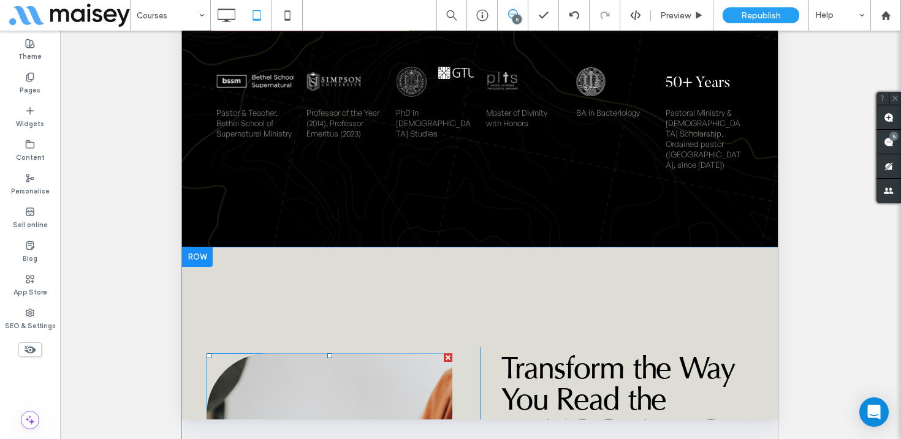
scroll to position [6083, 0]
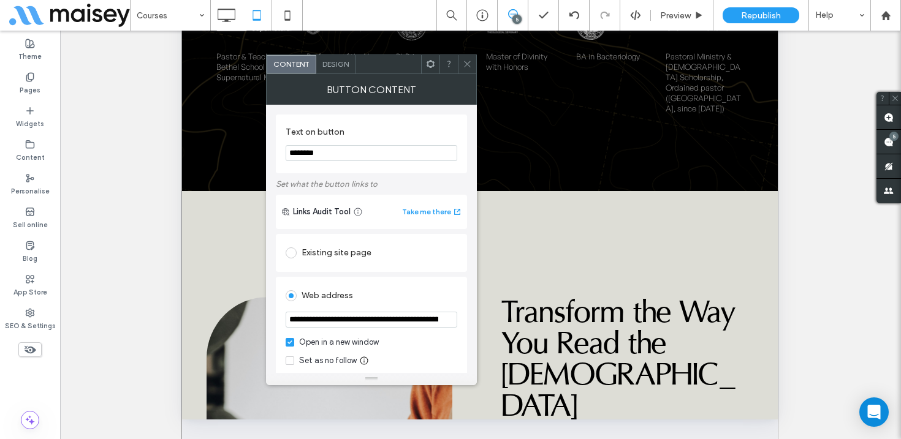
click at [468, 64] on icon at bounding box center [467, 63] width 9 height 9
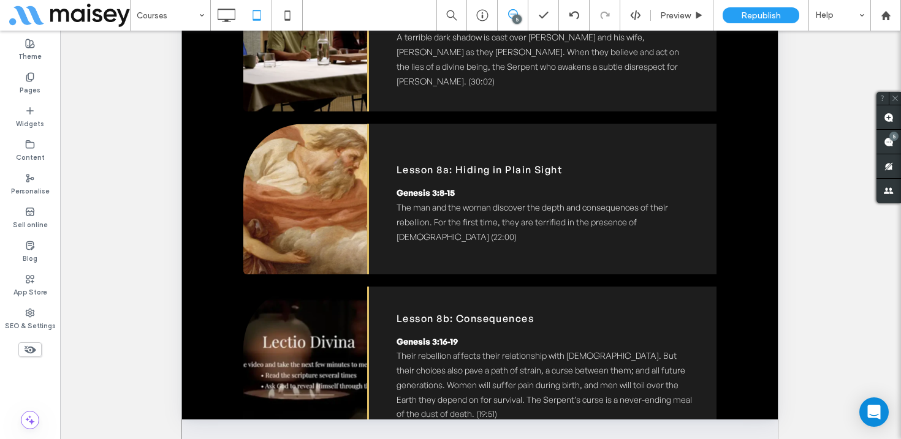
scroll to position [3747, 0]
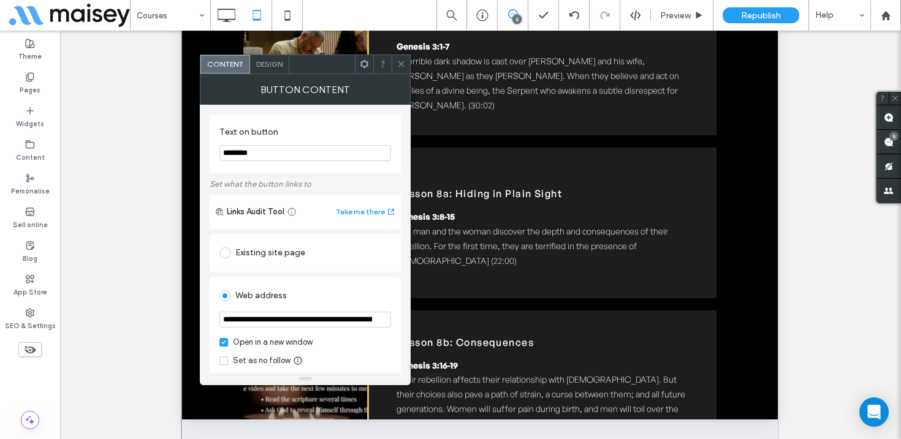
click at [400, 62] on icon at bounding box center [400, 63] width 9 height 9
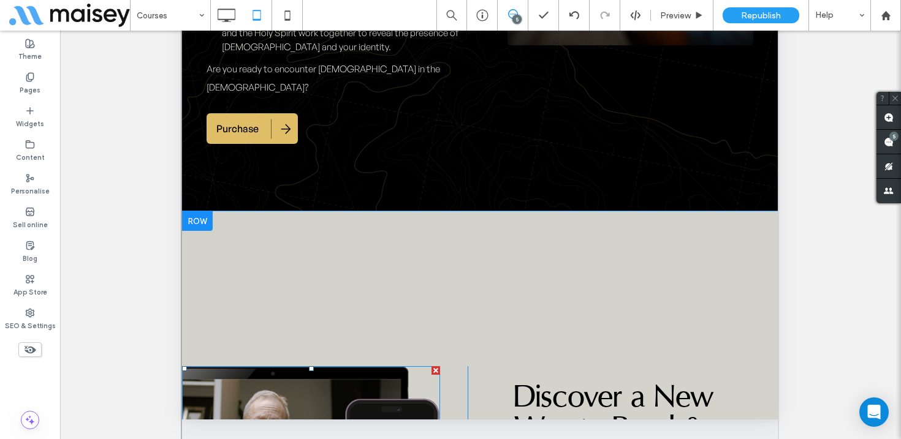
scroll to position [1693, 0]
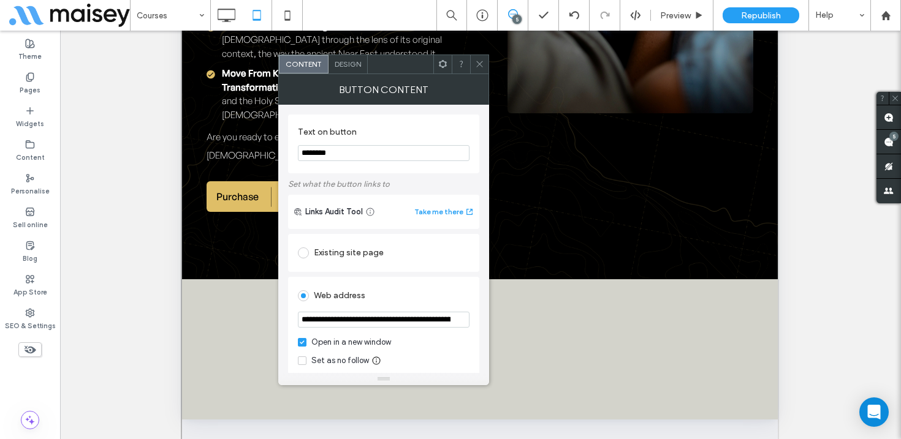
click at [478, 63] on icon at bounding box center [479, 63] width 9 height 9
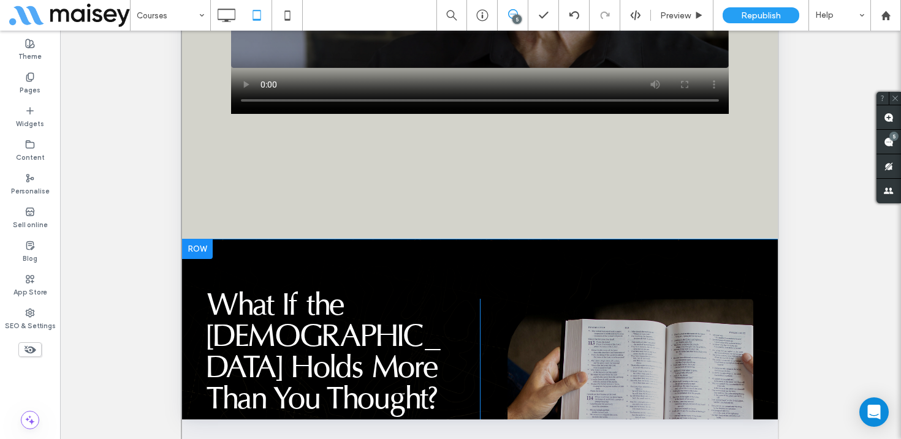
scroll to position [1203, 0]
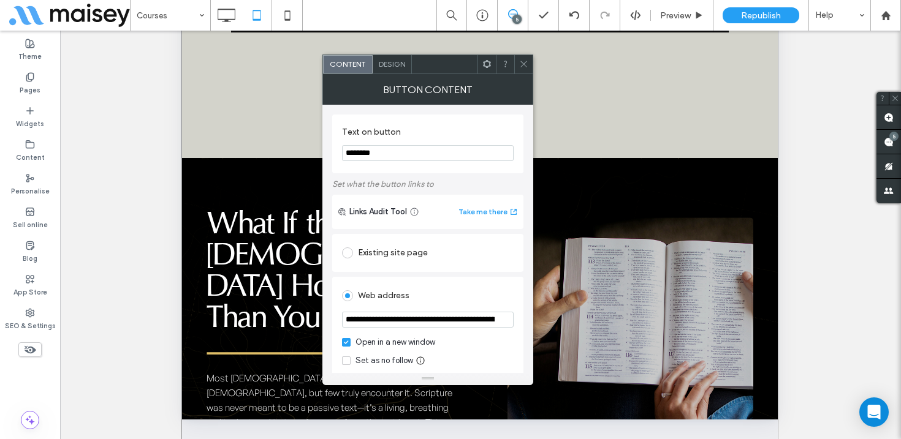
click at [521, 63] on icon at bounding box center [523, 63] width 9 height 9
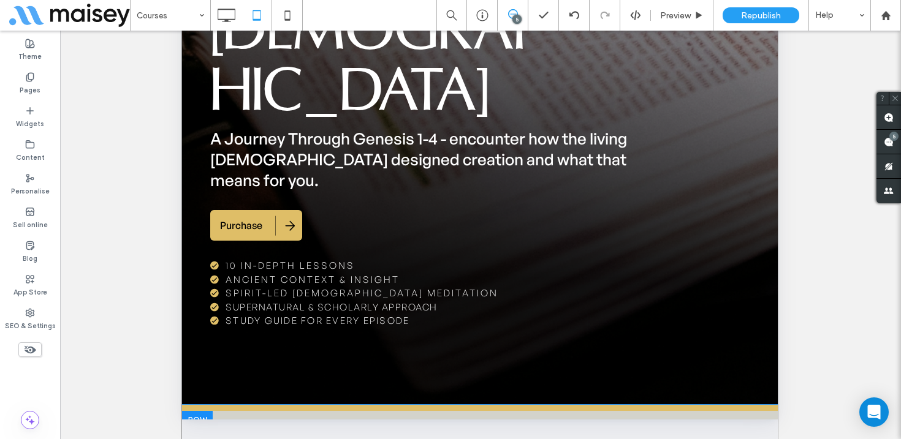
scroll to position [170, 0]
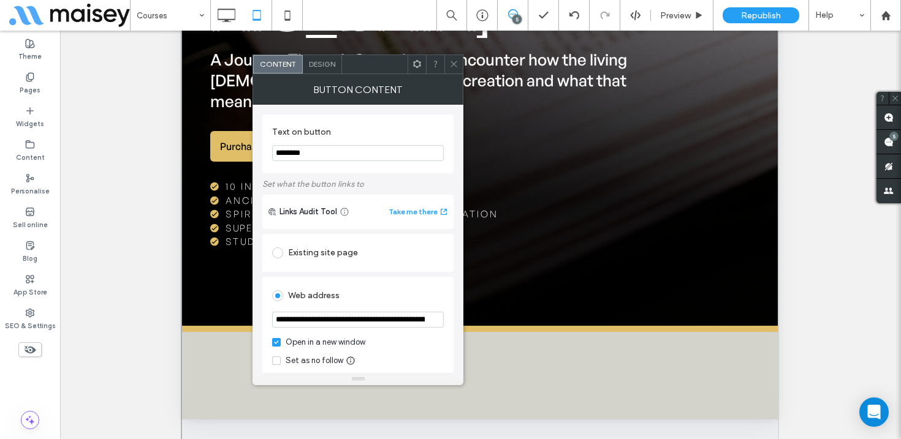
click at [449, 58] on span at bounding box center [453, 64] width 9 height 18
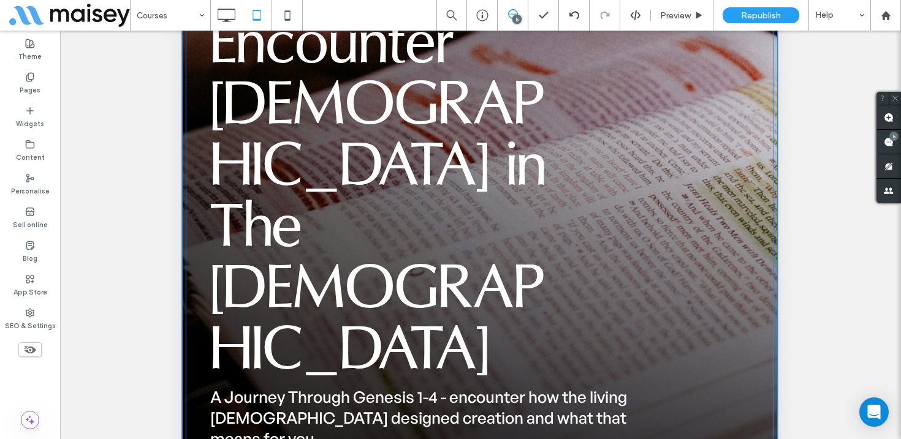
scroll to position [239, 0]
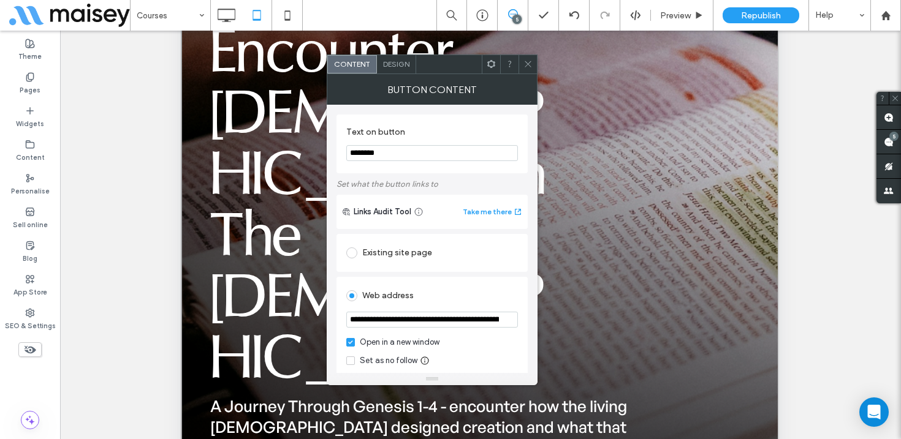
click at [531, 66] on icon at bounding box center [527, 63] width 9 height 9
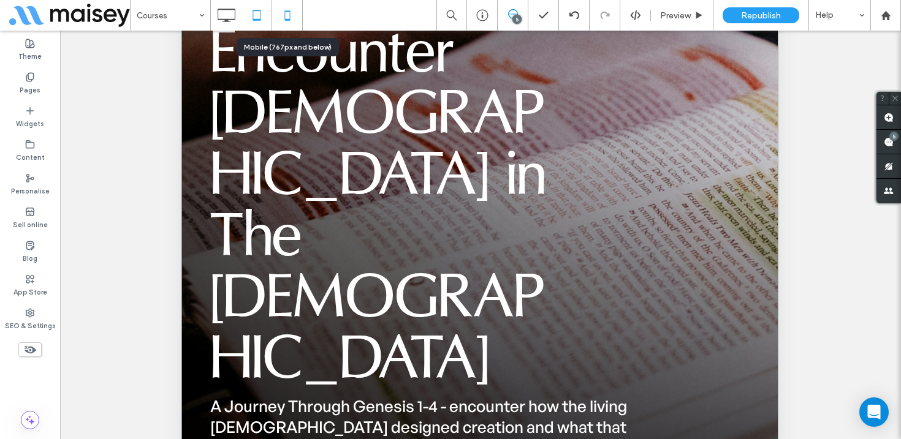
click at [298, 12] on icon at bounding box center [287, 15] width 25 height 25
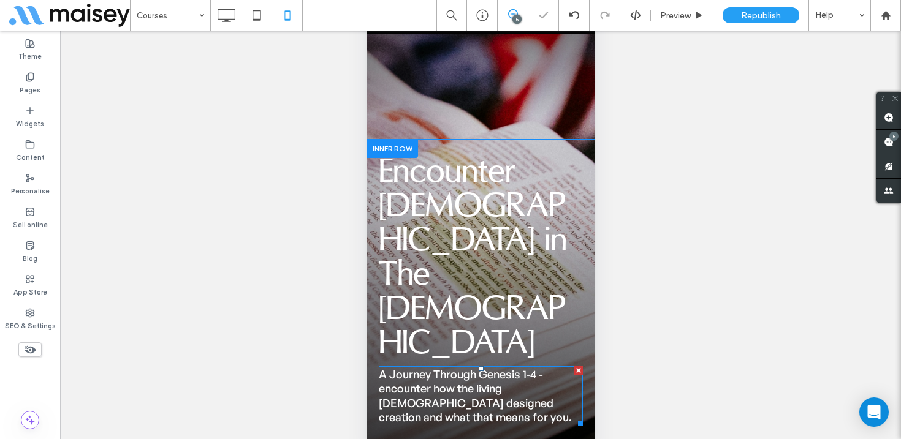
scroll to position [85, 0]
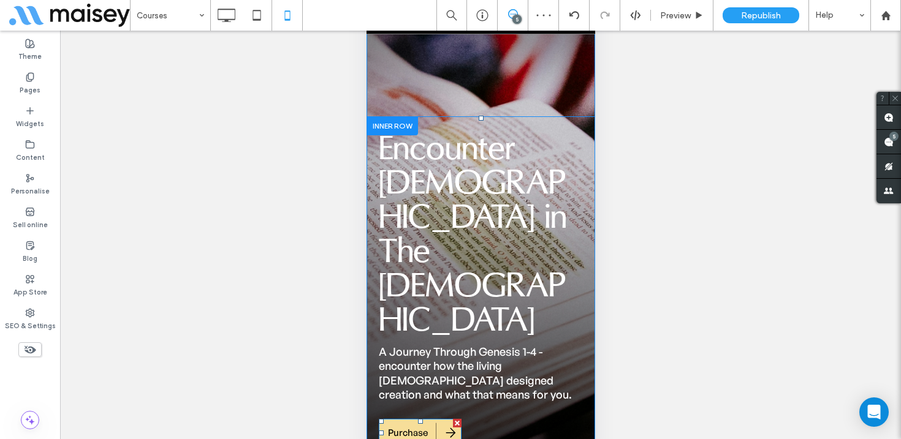
click at [415, 420] on span "Purchase" at bounding box center [407, 432] width 40 height 25
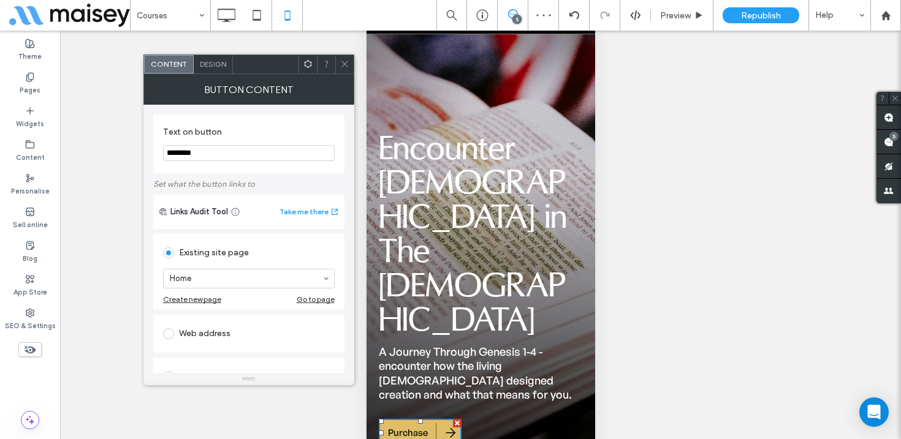
click at [210, 330] on div "Web address" at bounding box center [249, 334] width 172 height 20
click at [213, 320] on input "url" at bounding box center [249, 320] width 172 height 16
paste input "**********"
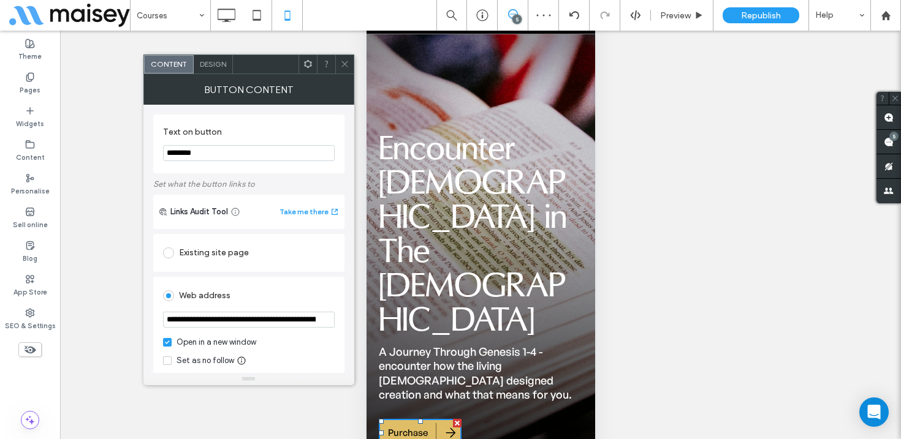
scroll to position [0, 817]
type input "**********"
click at [273, 281] on div "**********" at bounding box center [248, 343] width 191 height 133
click at [344, 61] on icon at bounding box center [344, 63] width 9 height 9
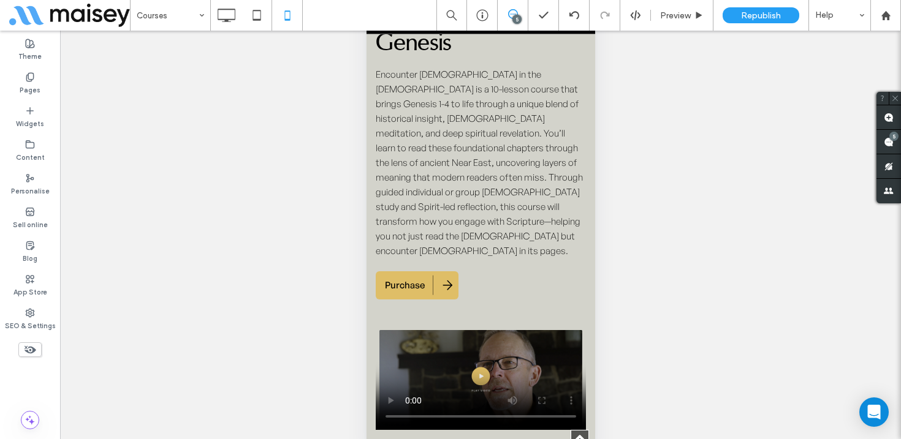
scroll to position [725, 0]
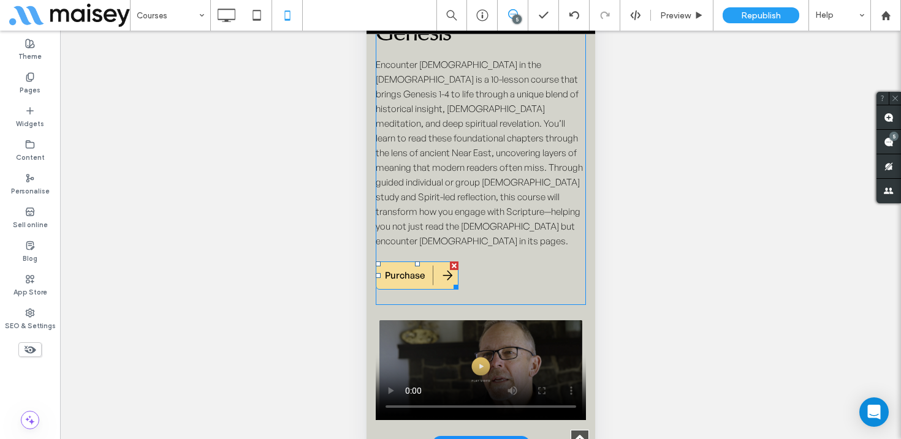
click at [418, 263] on span "Purchase" at bounding box center [404, 275] width 40 height 25
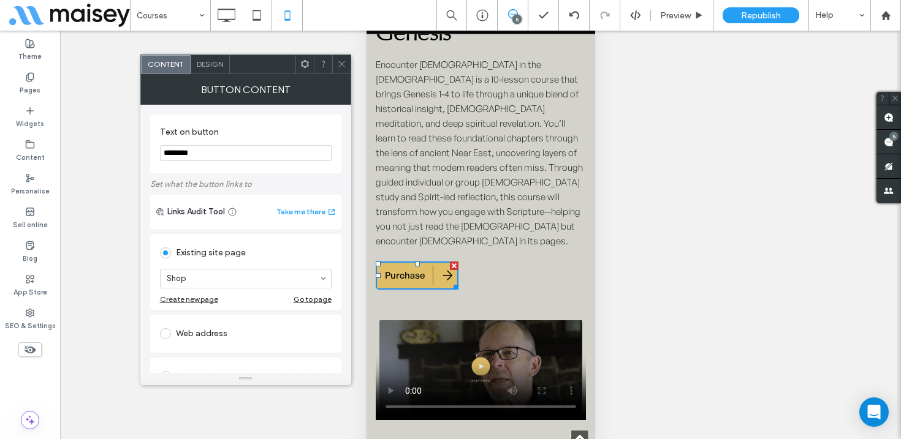
click at [223, 333] on div "Web address" at bounding box center [246, 334] width 172 height 20
click at [212, 319] on input "url" at bounding box center [246, 320] width 172 height 16
paste input "**********"
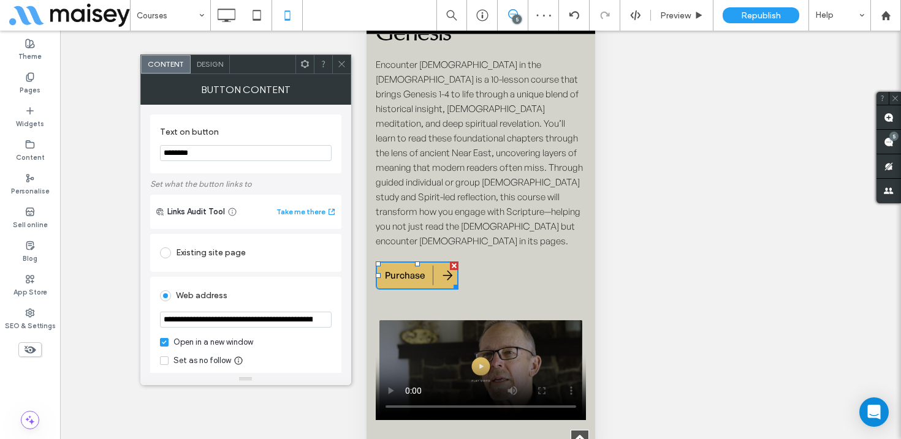
scroll to position [0, 817]
type input "**********"
click at [265, 301] on div "Web address" at bounding box center [246, 296] width 172 height 20
click at [338, 61] on use at bounding box center [341, 64] width 6 height 6
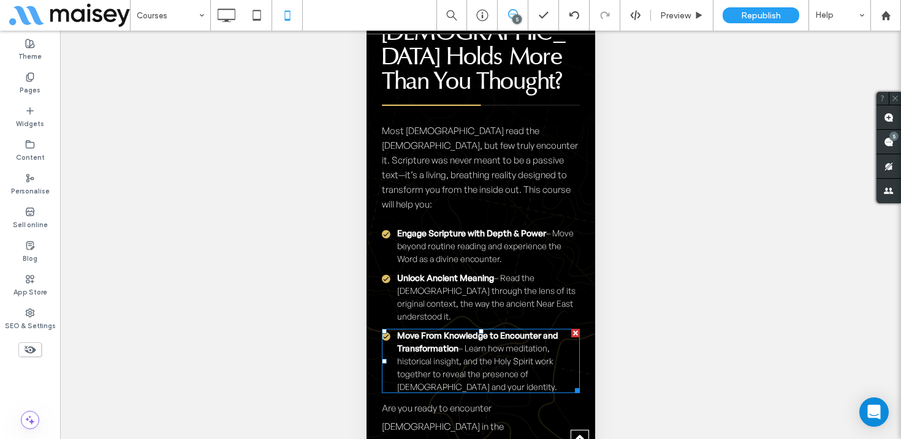
scroll to position [1247, 0]
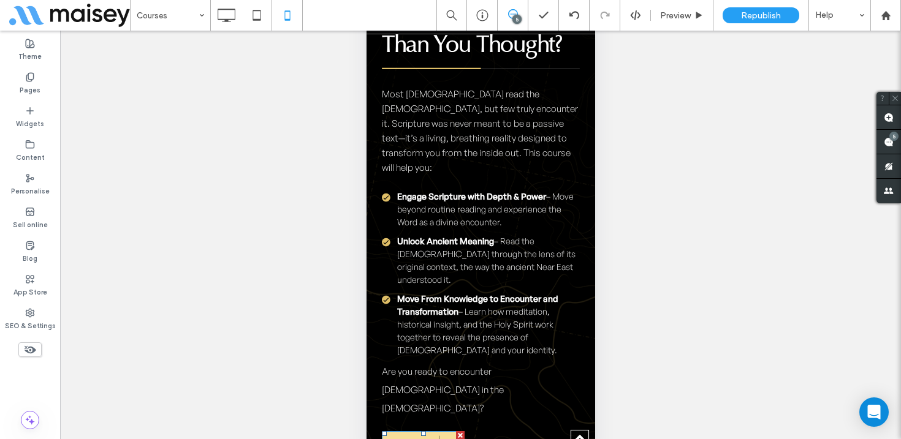
click at [423, 433] on span "Purchase" at bounding box center [410, 445] width 40 height 25
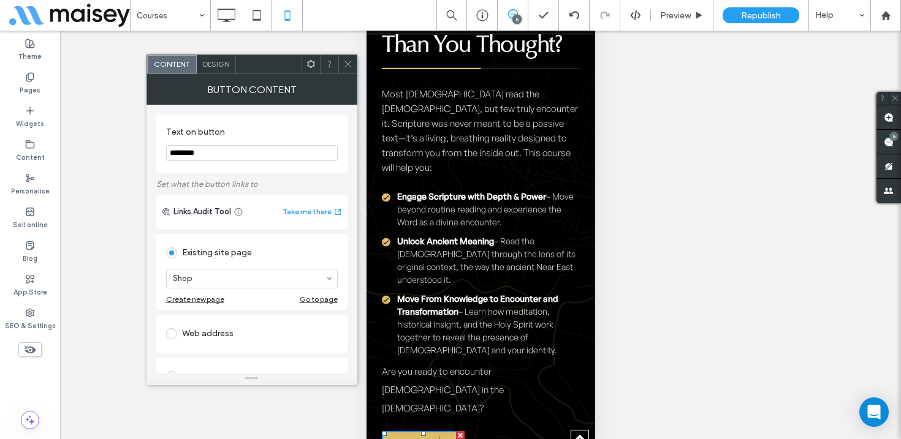
click at [196, 325] on div "Web address" at bounding box center [252, 334] width 172 height 20
click at [198, 319] on input "url" at bounding box center [252, 320] width 172 height 16
paste input "**********"
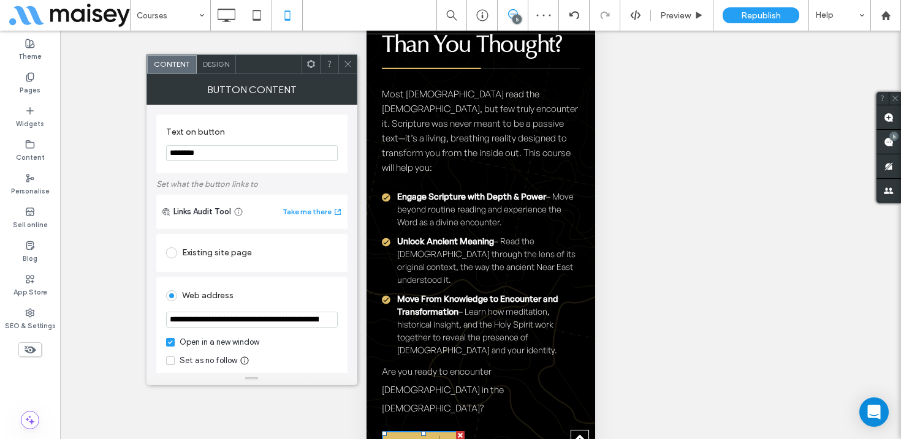
scroll to position [0, 817]
type input "**********"
click at [277, 300] on div "Web address" at bounding box center [252, 296] width 172 height 20
click at [346, 62] on icon at bounding box center [347, 63] width 9 height 9
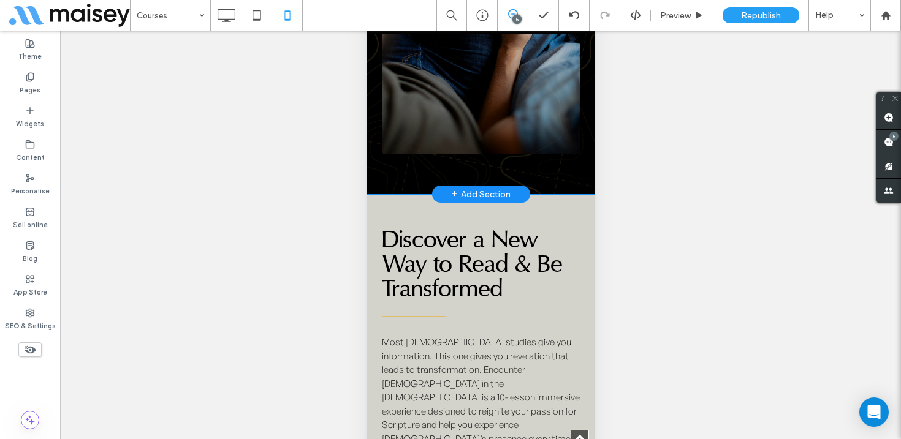
scroll to position [1862, 0]
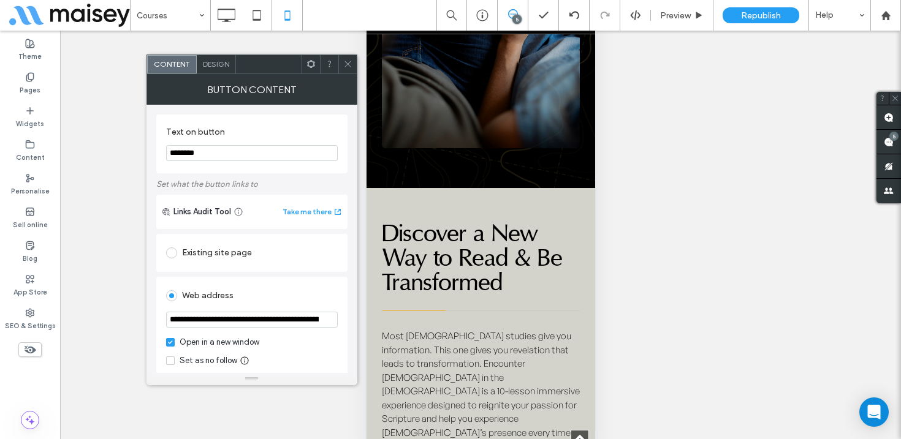
click at [344, 59] on icon at bounding box center [347, 63] width 9 height 9
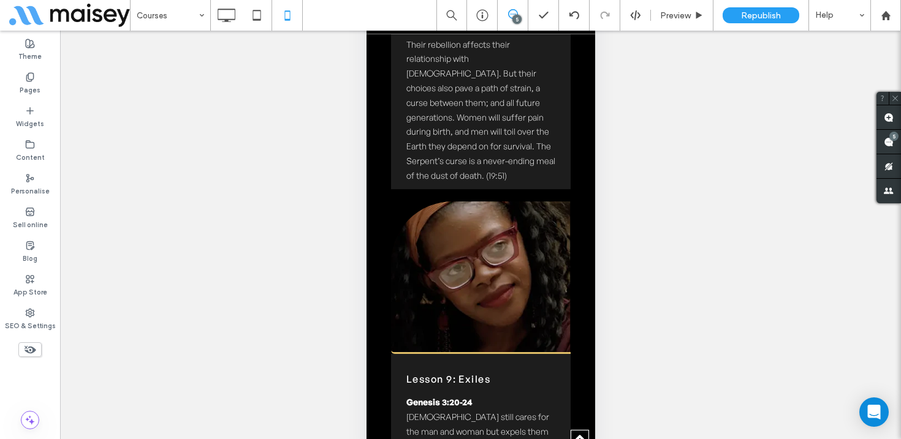
scroll to position [5466, 0]
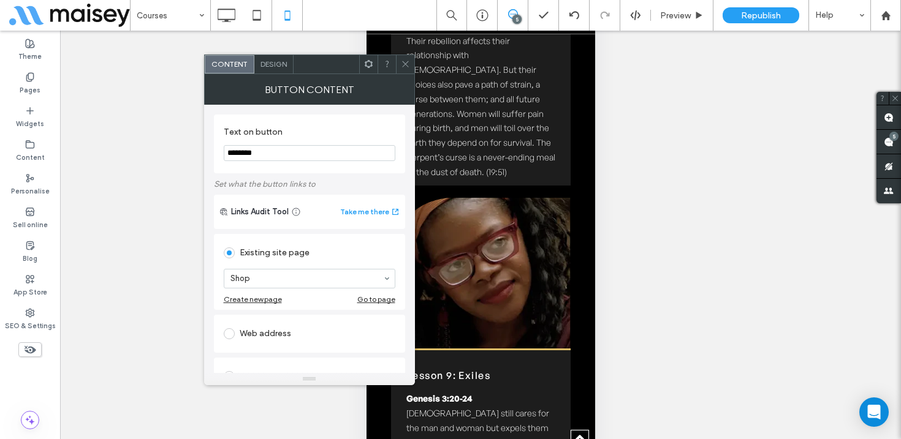
click at [249, 337] on div "Web address" at bounding box center [310, 334] width 172 height 20
click at [260, 320] on input "url" at bounding box center [310, 320] width 172 height 16
paste input "**********"
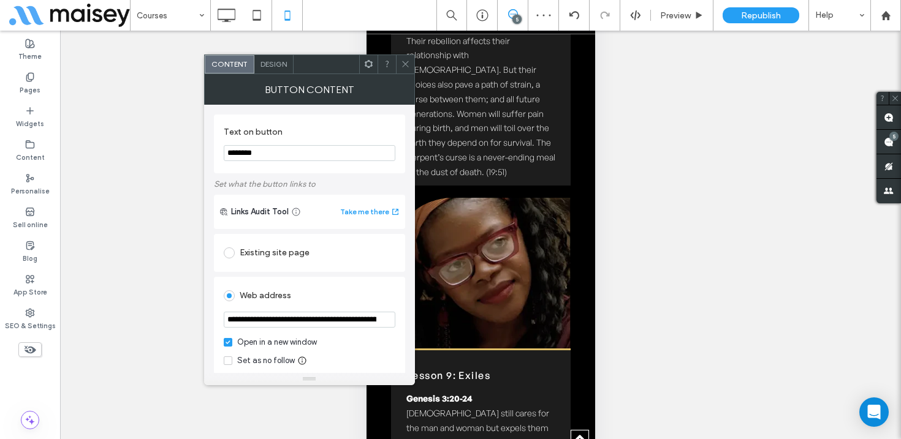
scroll to position [0, 817]
type input "**********"
click at [333, 301] on div "Web address" at bounding box center [310, 296] width 172 height 20
click at [402, 61] on use at bounding box center [405, 64] width 6 height 6
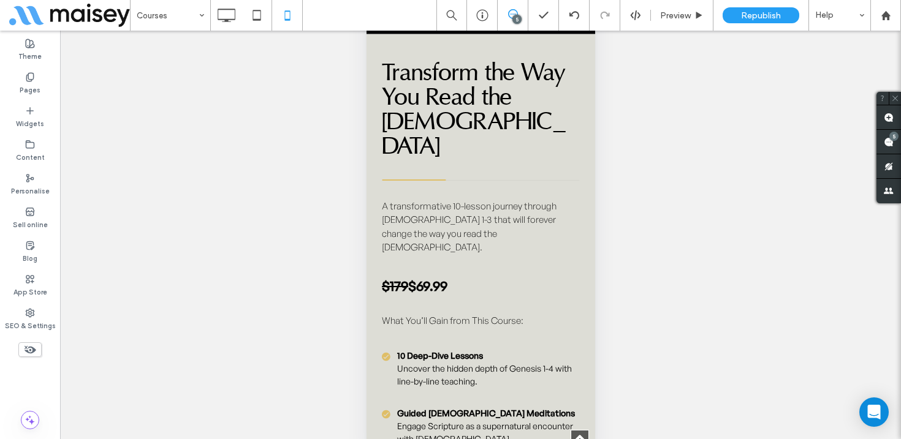
scroll to position [8081, 0]
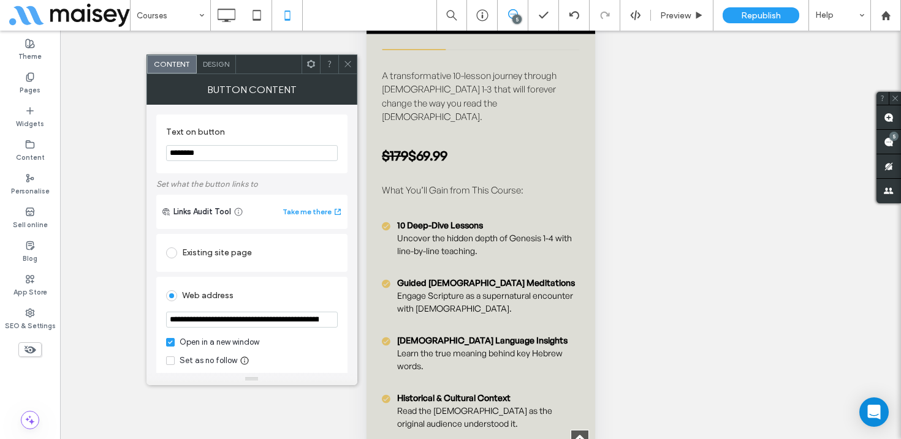
click at [344, 61] on use at bounding box center [347, 64] width 6 height 6
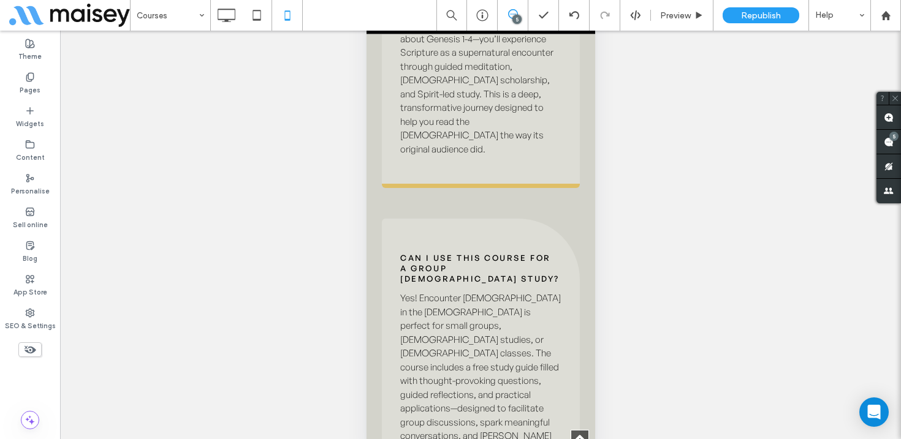
scroll to position [10484, 0]
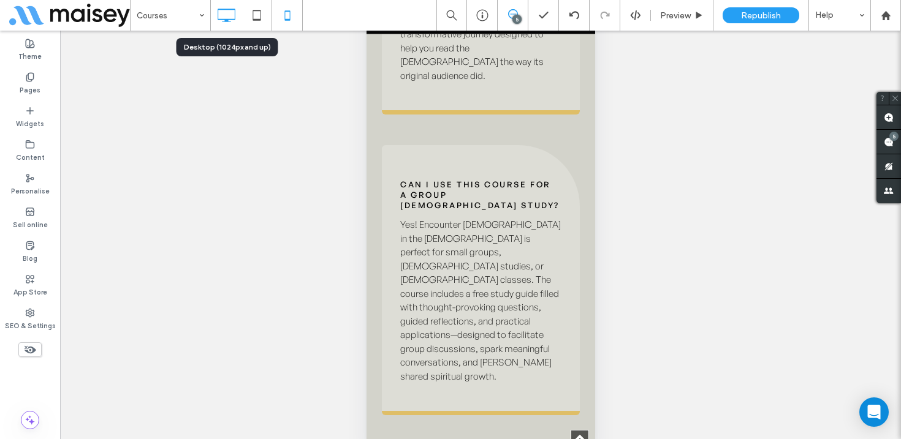
click at [221, 15] on icon at bounding box center [226, 15] width 25 height 25
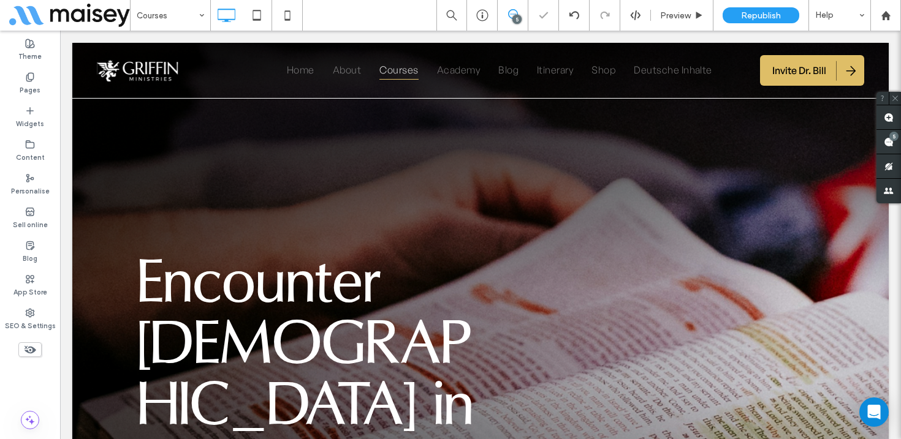
scroll to position [0, 0]
click at [700, 15] on use at bounding box center [699, 15] width 6 height 7
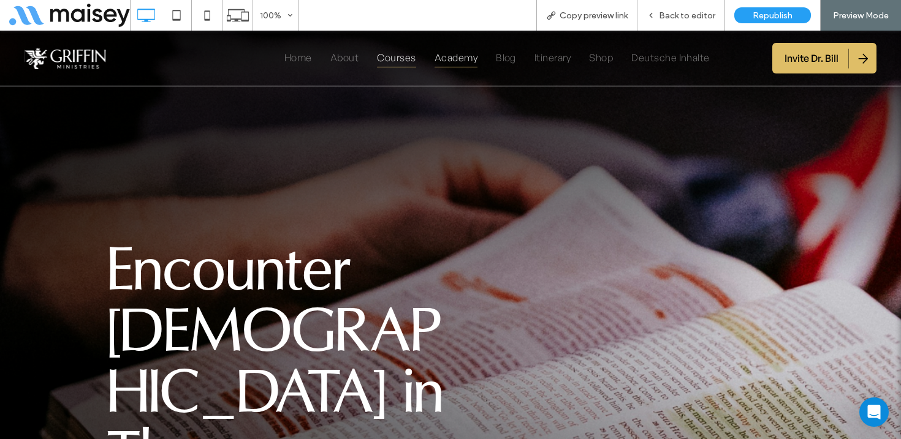
click at [444, 61] on span "Academy" at bounding box center [455, 57] width 43 height 20
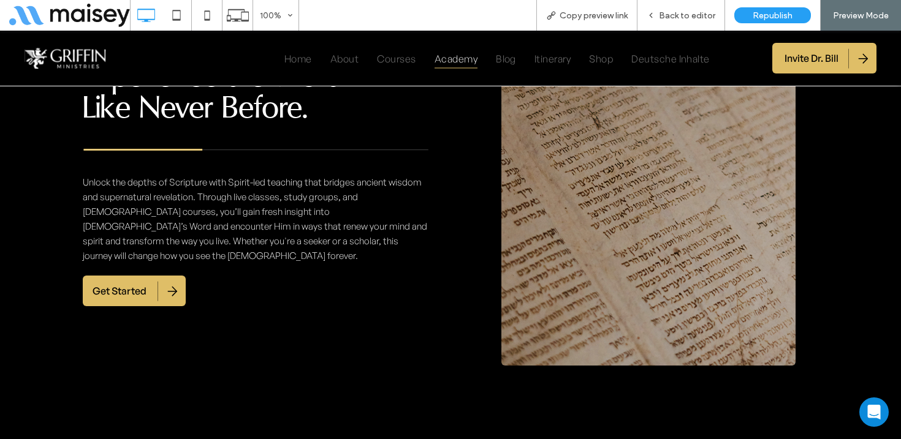
scroll to position [1809, 0]
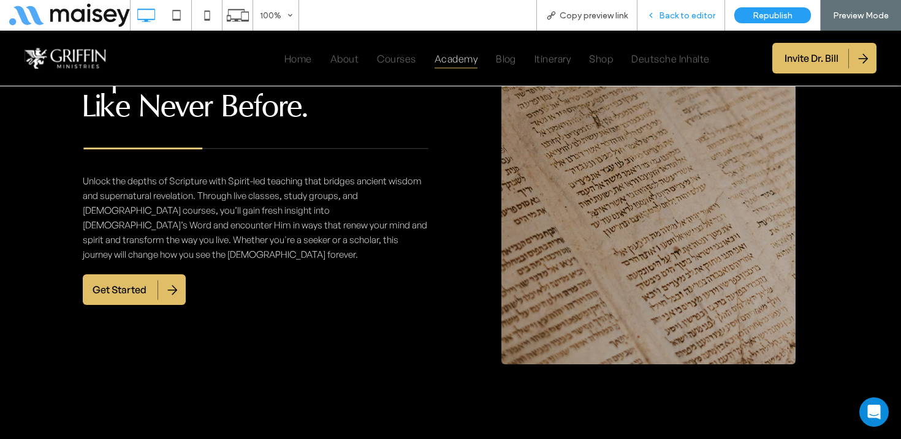
click at [684, 20] on span "Back to editor" at bounding box center [687, 15] width 56 height 10
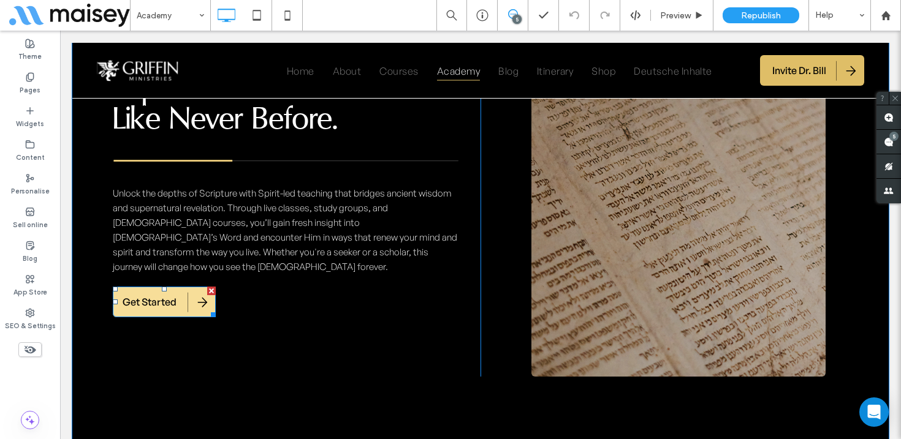
click at [185, 290] on link "Get Started" at bounding box center [164, 302] width 103 height 31
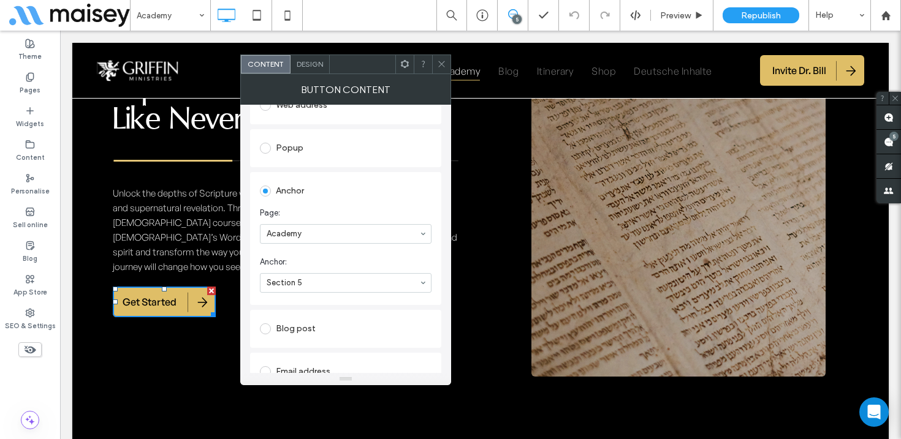
scroll to position [293, 0]
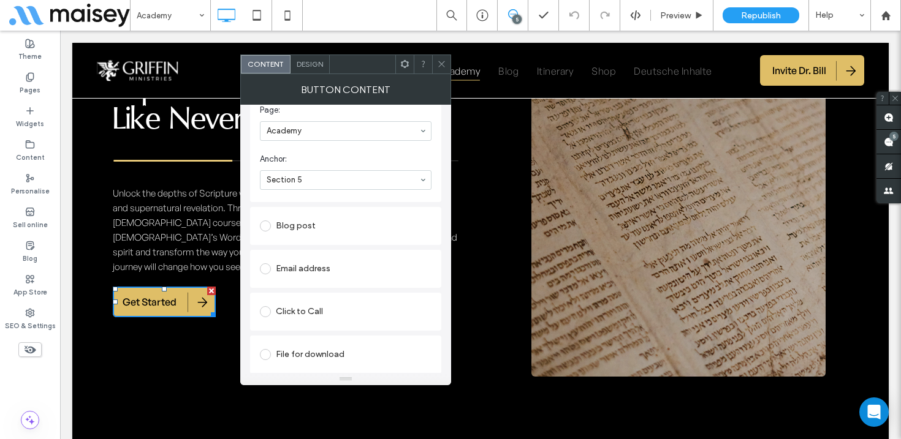
click at [442, 56] on span at bounding box center [441, 64] width 9 height 18
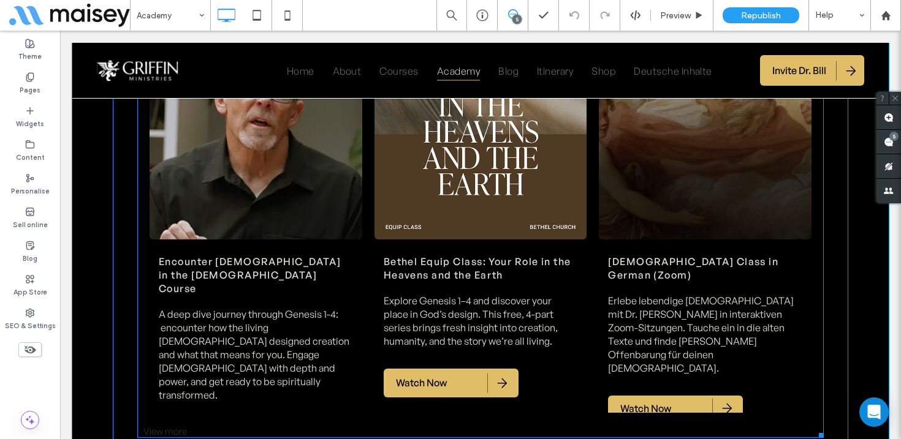
scroll to position [3010, 0]
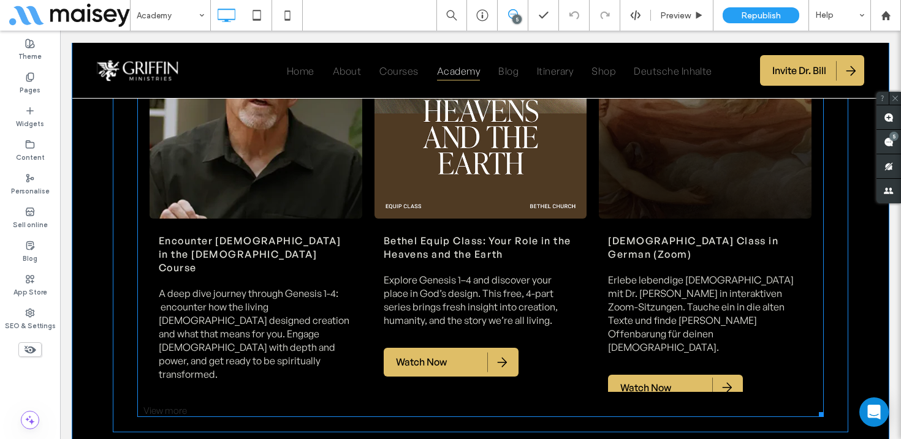
click at [258, 224] on span "Encounter God in the Bible Course A deep dive journey through Genesis 1-4: enco…" at bounding box center [255, 305] width 213 height 173
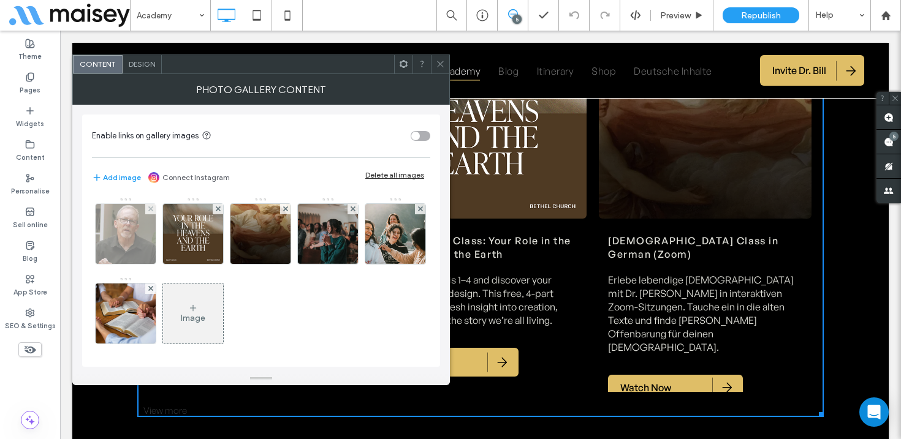
click at [132, 228] on img at bounding box center [126, 234] width 60 height 60
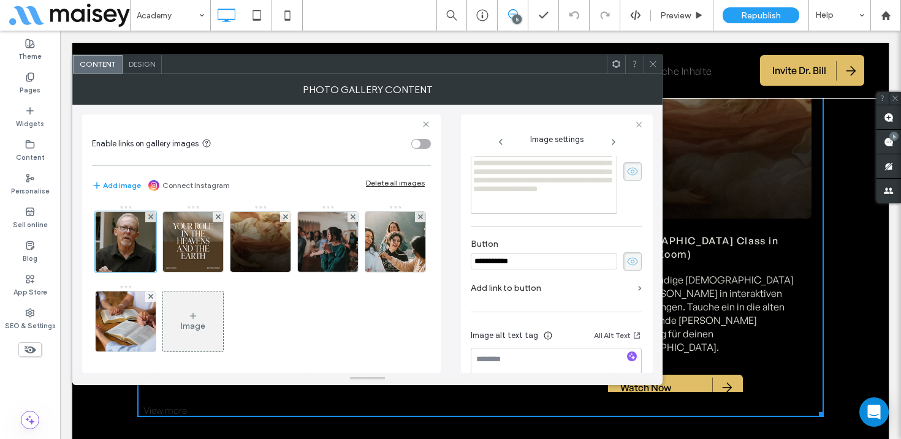
scroll to position [352, 0]
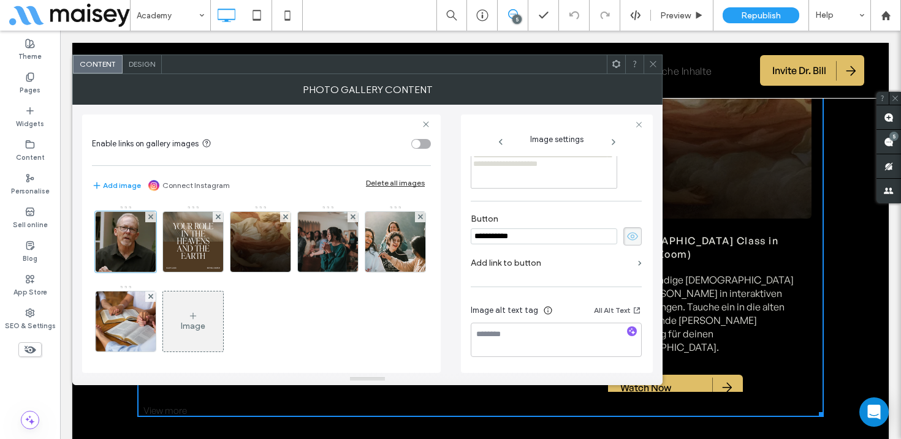
click at [539, 268] on label "Add link to button" at bounding box center [552, 263] width 162 height 23
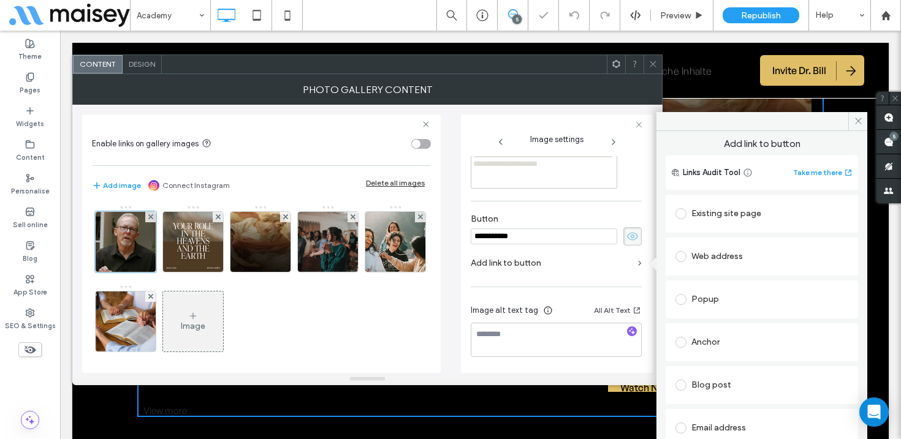
click at [729, 215] on div "Existing site page" at bounding box center [761, 214] width 173 height 20
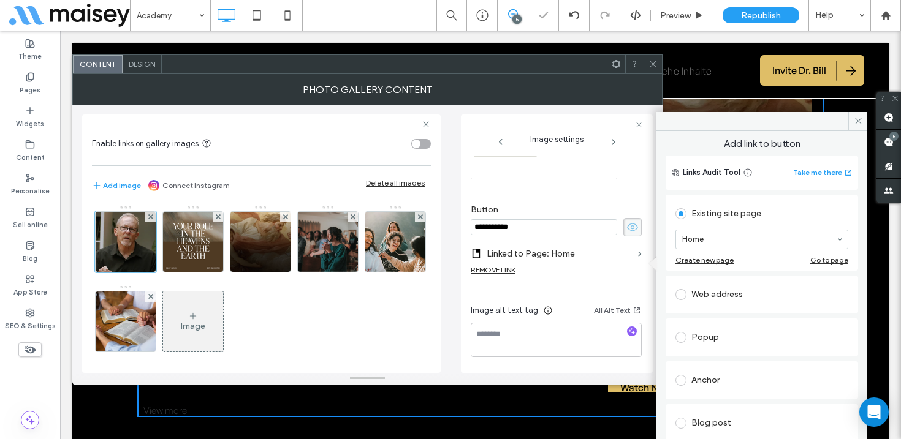
click at [726, 291] on div "Web address" at bounding box center [761, 295] width 173 height 20
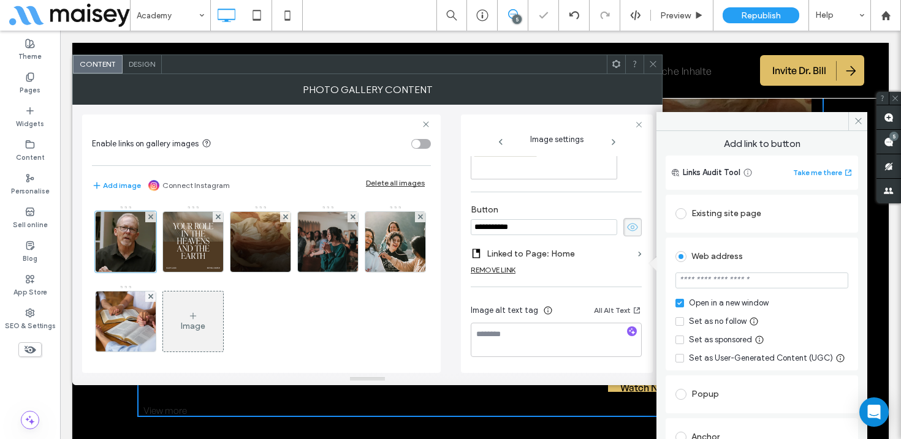
click at [723, 285] on input "url" at bounding box center [761, 281] width 173 height 16
paste input "**********"
type input "**********"
click at [785, 258] on div "Web address" at bounding box center [761, 257] width 173 height 20
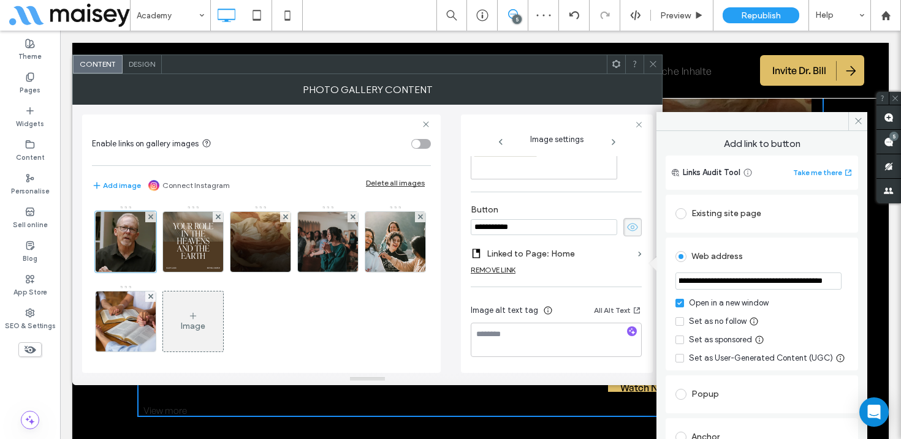
scroll to position [0, 0]
click at [857, 118] on icon at bounding box center [857, 120] width 9 height 9
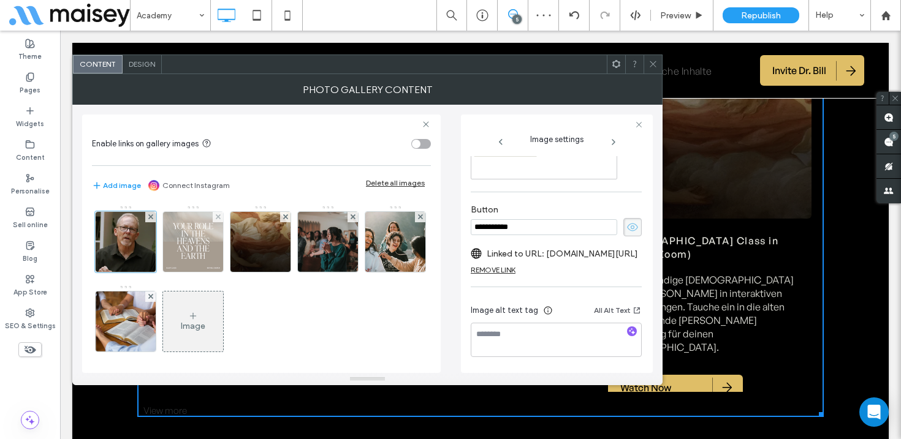
click at [202, 251] on img at bounding box center [193, 242] width 60 height 60
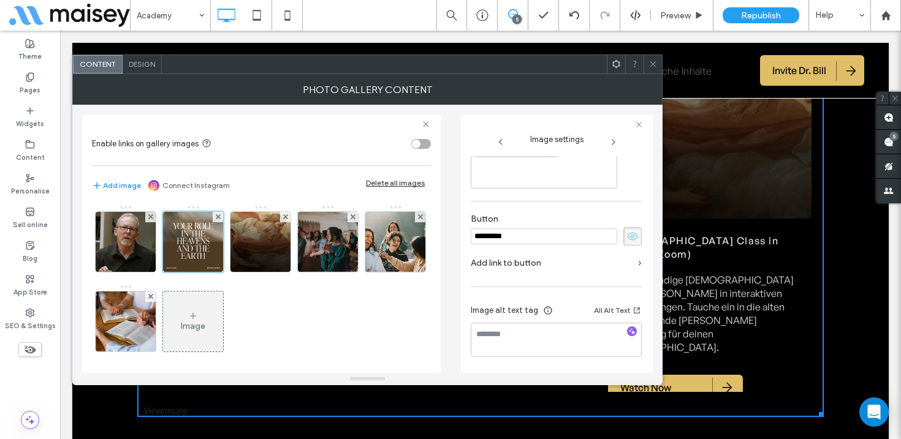
scroll to position [341, 0]
click at [511, 268] on label "Add link to button" at bounding box center [552, 263] width 162 height 23
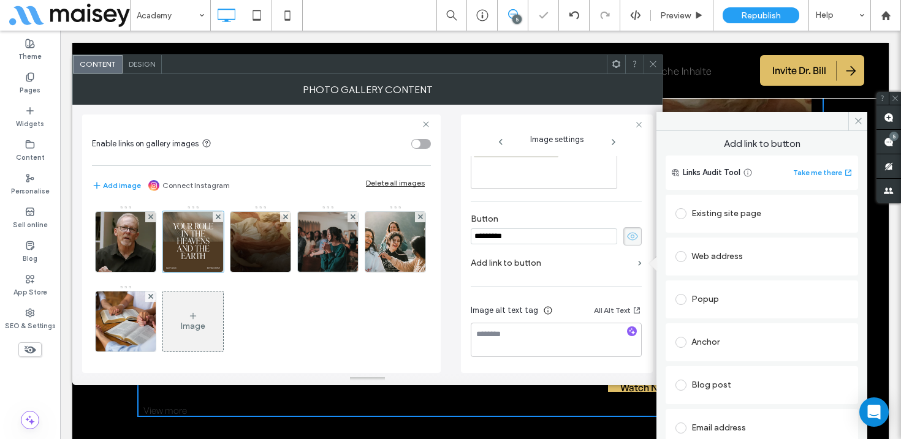
click at [730, 258] on div "Web address" at bounding box center [761, 257] width 173 height 20
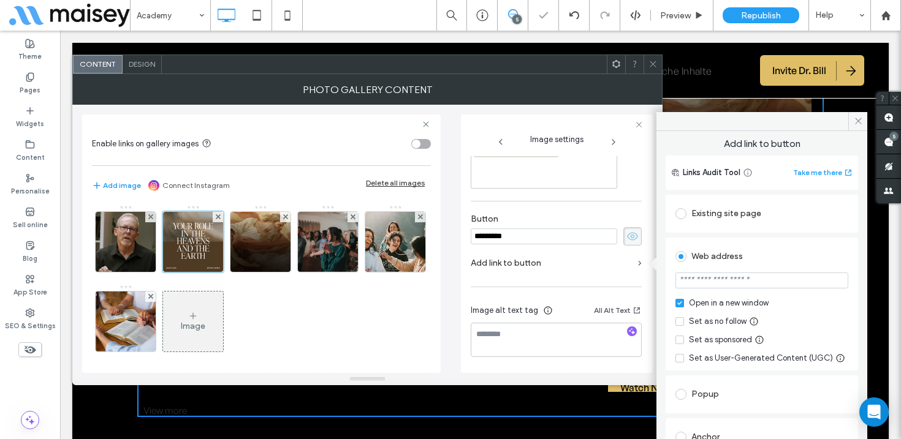
click at [727, 280] on input "url" at bounding box center [761, 281] width 173 height 16
paste input "**********"
type input "**********"
click at [789, 260] on div "Web address" at bounding box center [761, 257] width 173 height 20
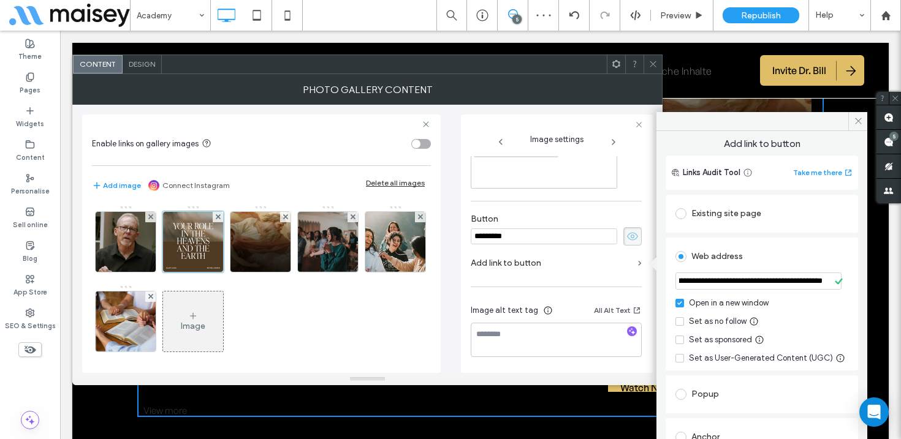
scroll to position [0, 0]
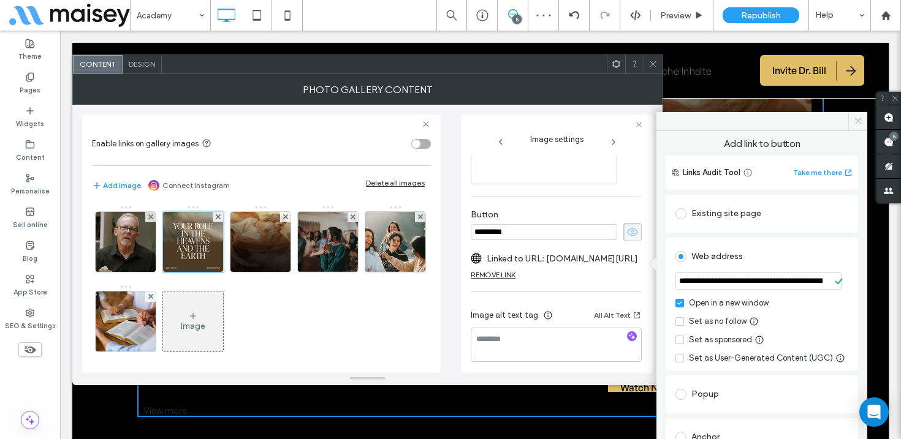
click at [857, 119] on icon at bounding box center [857, 120] width 9 height 9
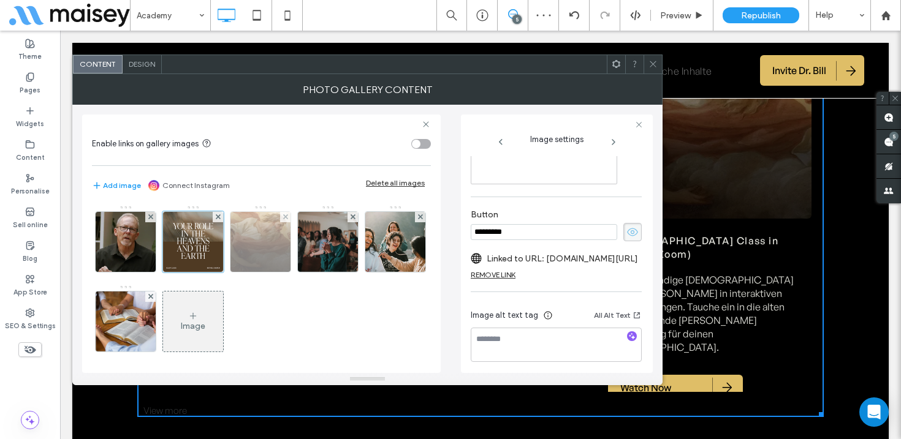
click at [255, 249] on img at bounding box center [260, 242] width 60 height 60
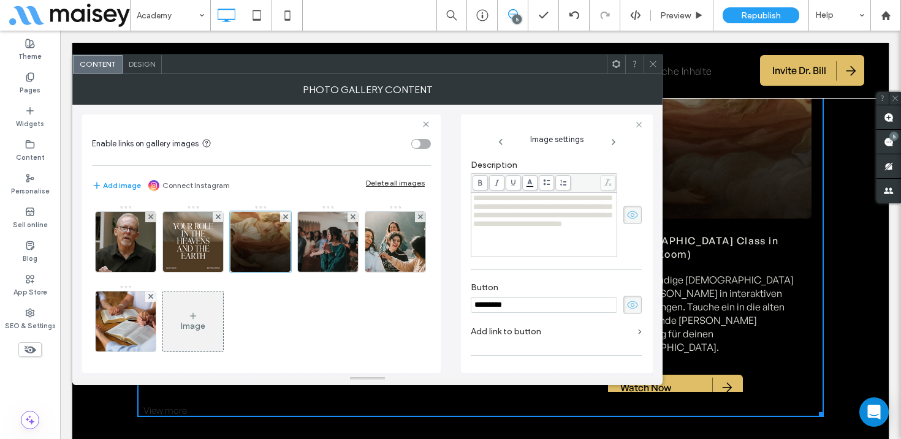
scroll to position [304, 0]
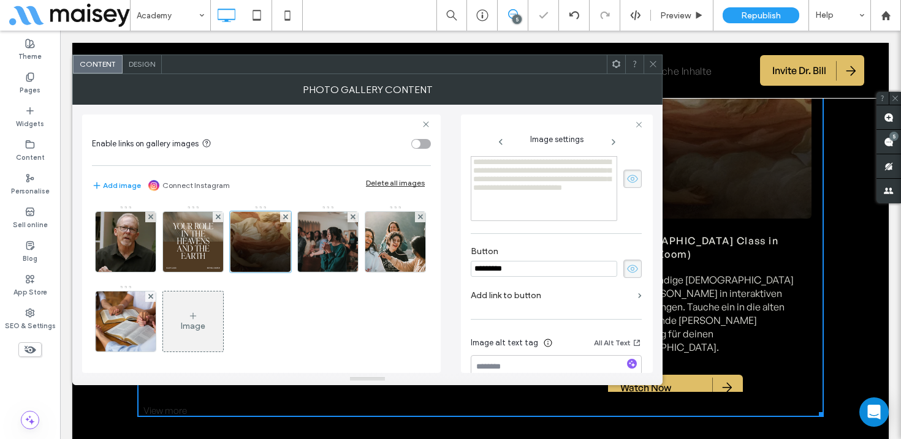
click at [511, 300] on label "Add link to button" at bounding box center [552, 295] width 162 height 23
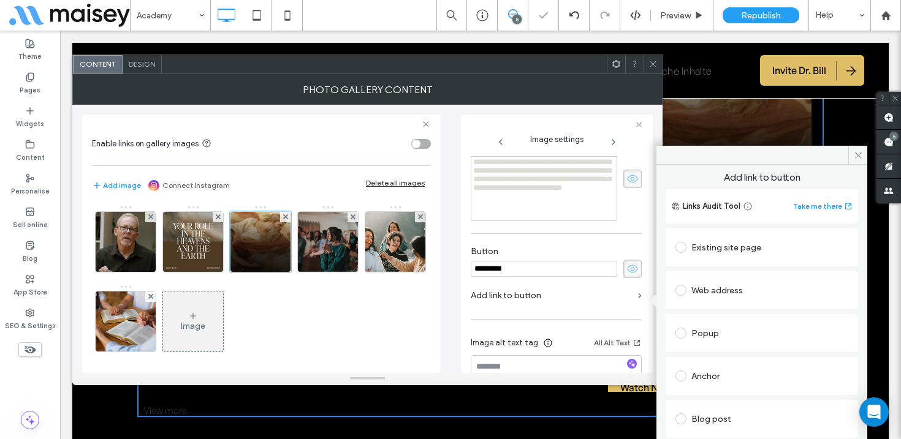
click at [725, 289] on div "Web address" at bounding box center [761, 291] width 173 height 20
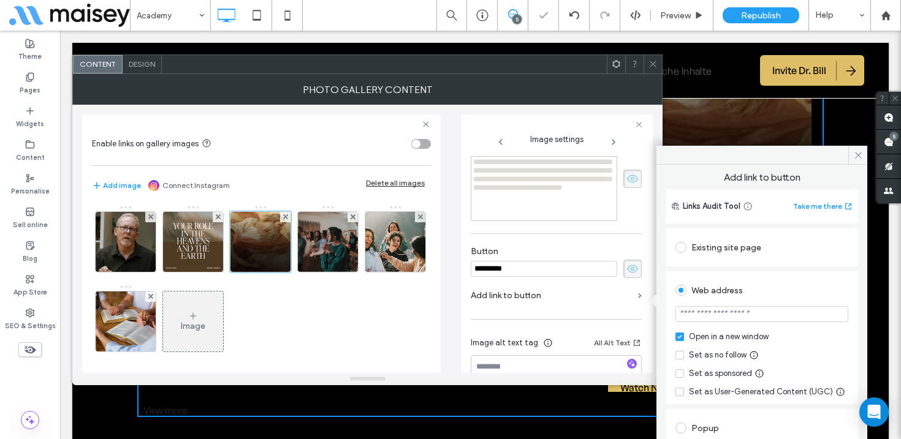
click at [722, 311] on input "url" at bounding box center [761, 314] width 173 height 16
paste input "**********"
type input "**********"
click at [787, 282] on div "Web address" at bounding box center [761, 291] width 173 height 20
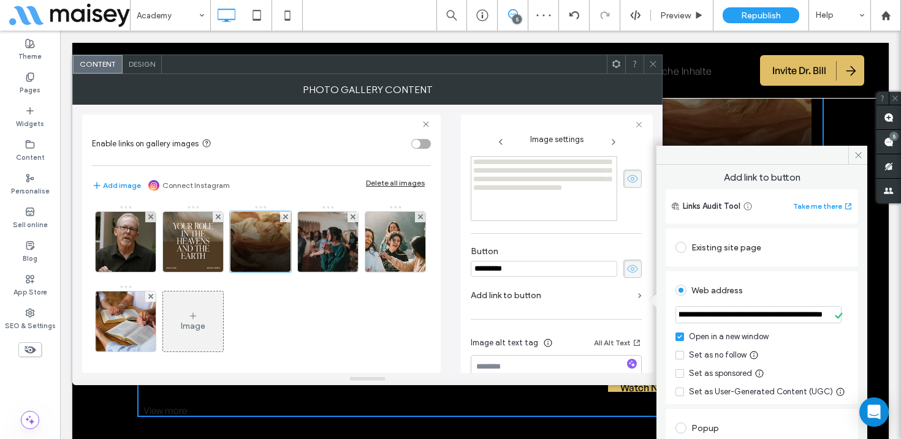
scroll to position [0, 0]
click at [857, 153] on icon at bounding box center [857, 155] width 9 height 9
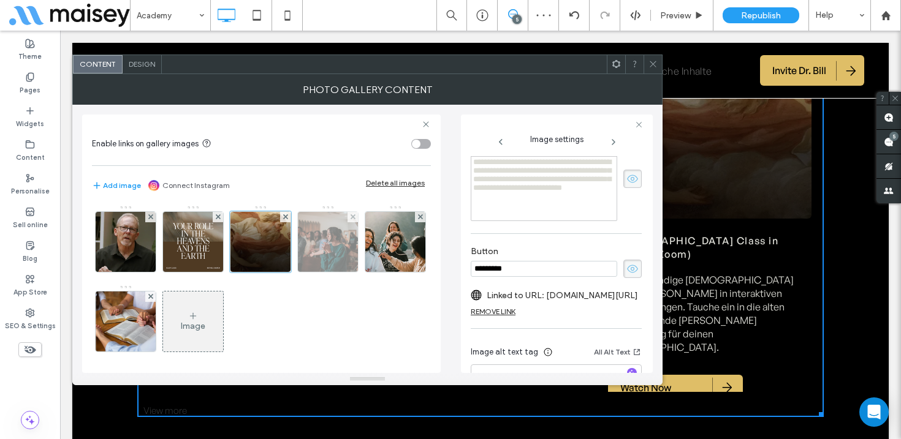
click at [335, 243] on img at bounding box center [328, 242] width 60 height 60
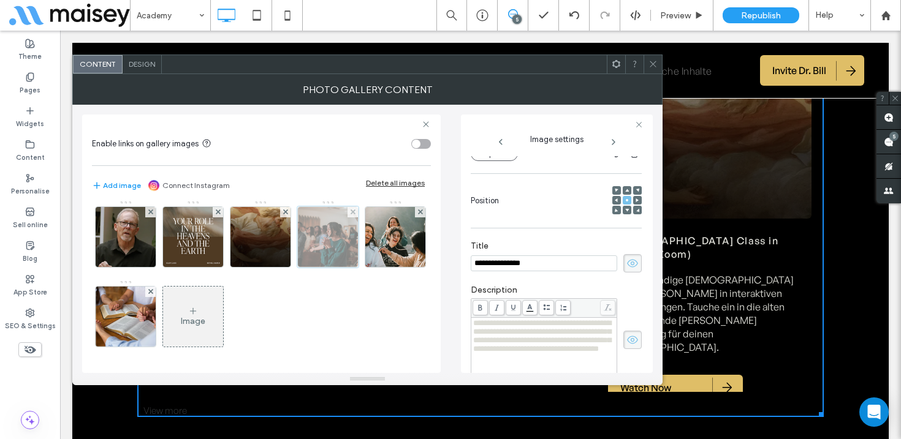
scroll to position [3, 0]
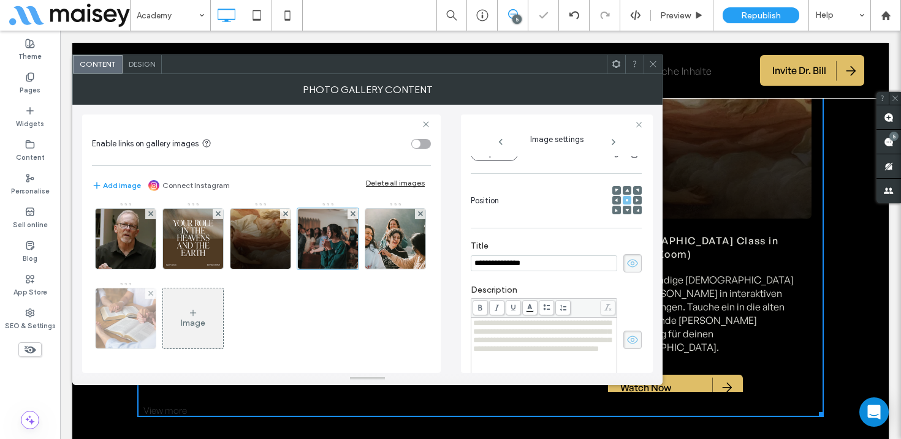
click at [156, 314] on img at bounding box center [126, 319] width 60 height 60
click at [153, 290] on span at bounding box center [150, 294] width 5 height 10
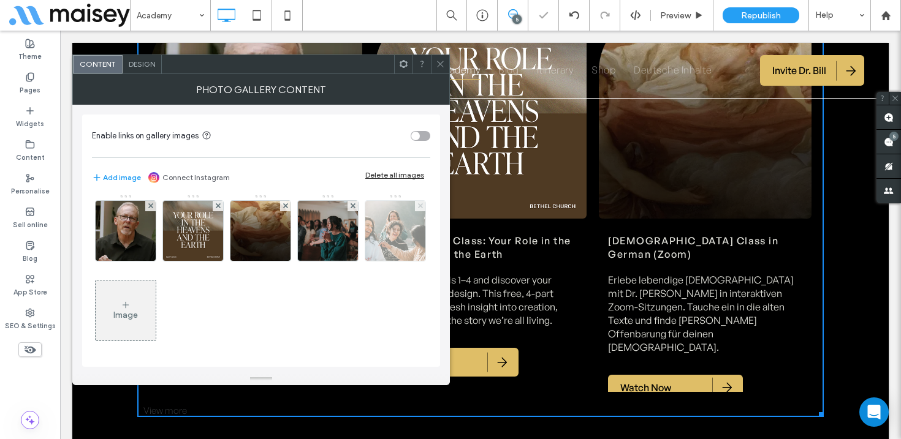
click at [417, 208] on use at bounding box center [419, 205] width 5 height 5
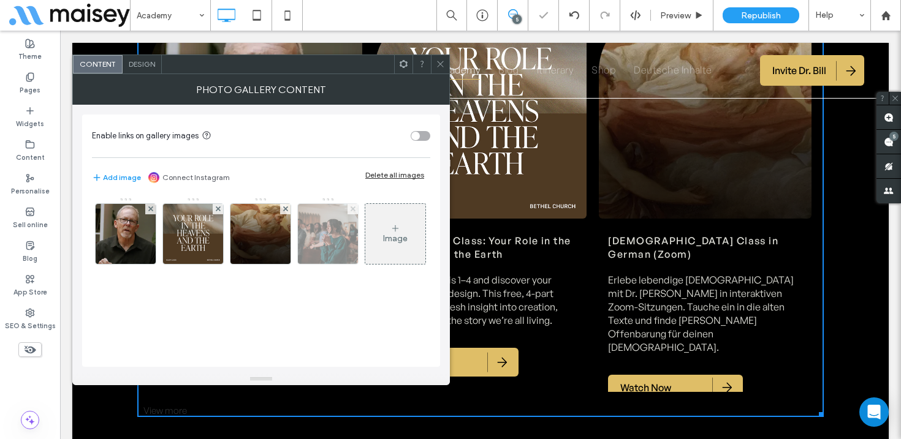
click at [353, 206] on icon at bounding box center [352, 208] width 5 height 5
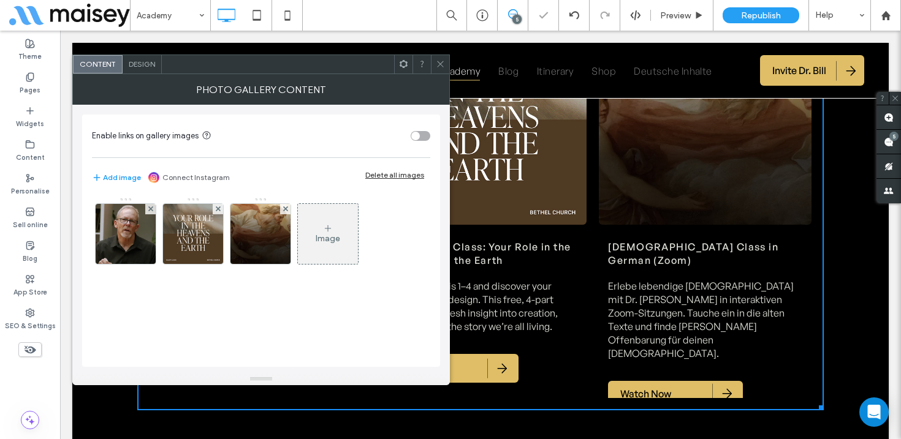
scroll to position [0, 0]
click at [439, 60] on icon at bounding box center [440, 63] width 9 height 9
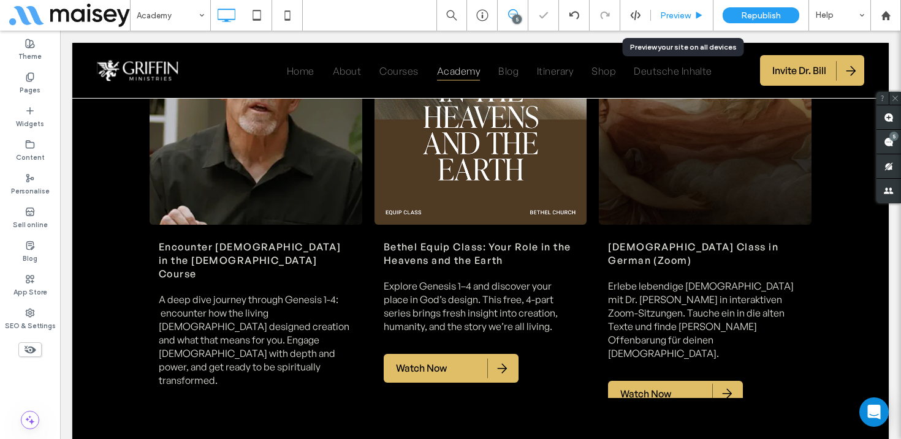
click at [677, 7] on div "Preview" at bounding box center [682, 15] width 62 height 31
click at [686, 14] on span "Preview" at bounding box center [675, 15] width 31 height 10
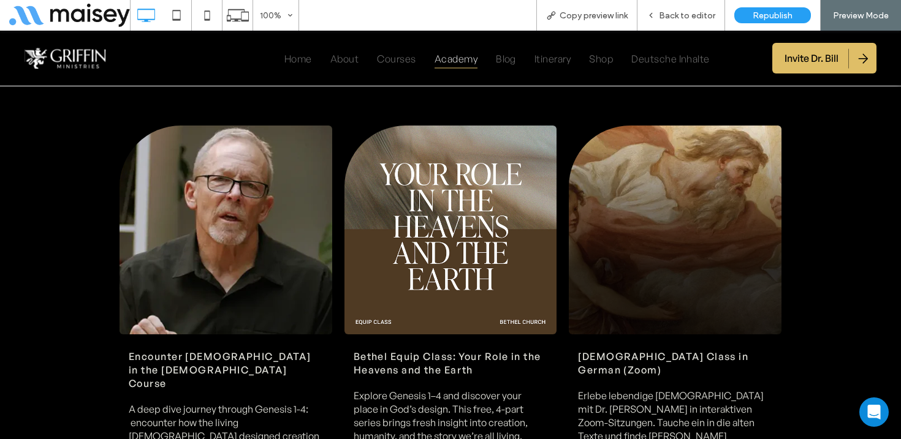
scroll to position [2917, 0]
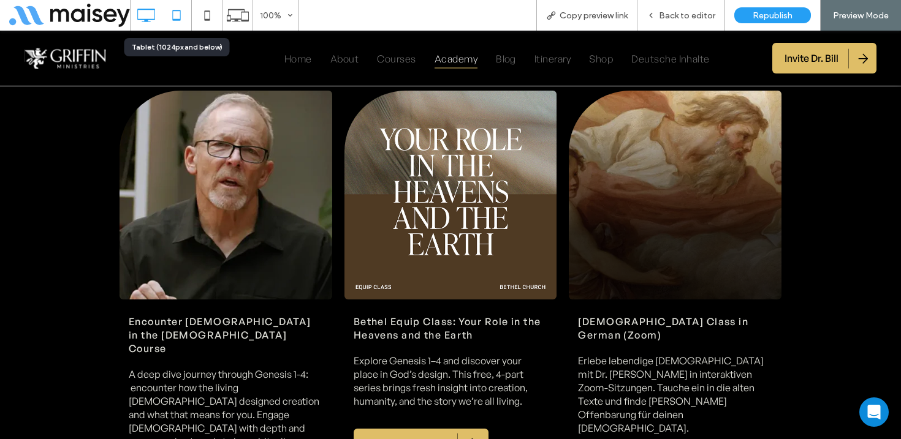
click at [177, 17] on icon at bounding box center [176, 15] width 25 height 25
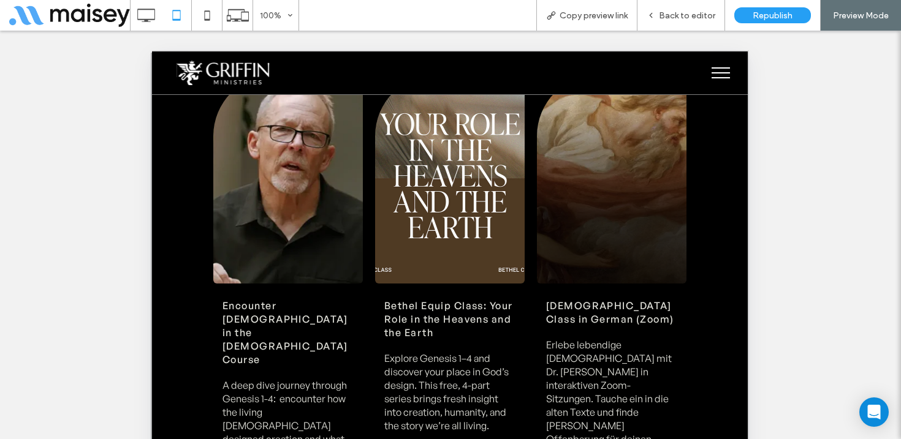
scroll to position [2948, 0]
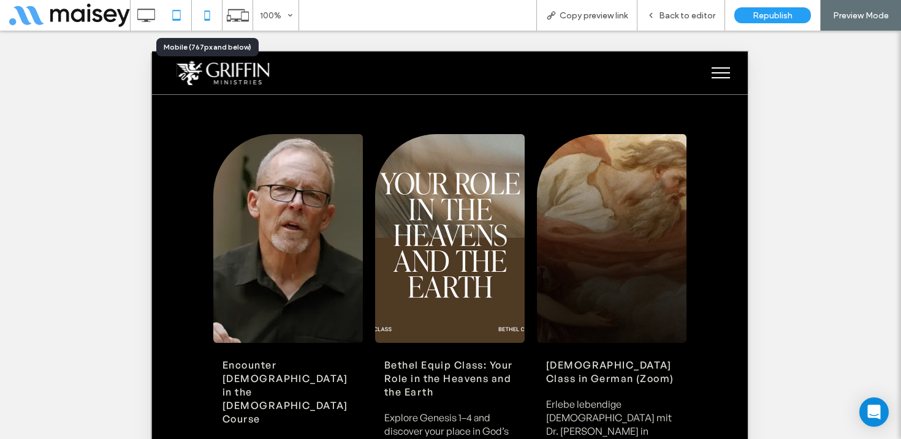
click at [208, 14] on icon at bounding box center [207, 15] width 25 height 25
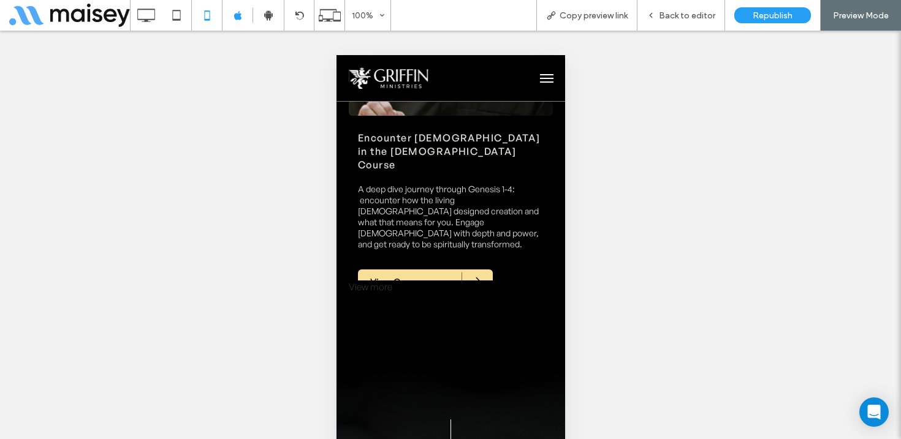
scroll to position [3517, 0]
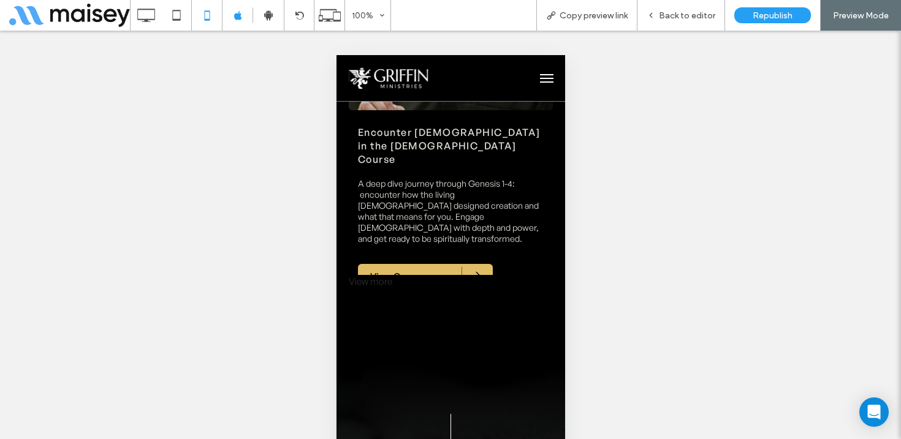
click at [374, 275] on div "View more" at bounding box center [450, 282] width 204 height 14
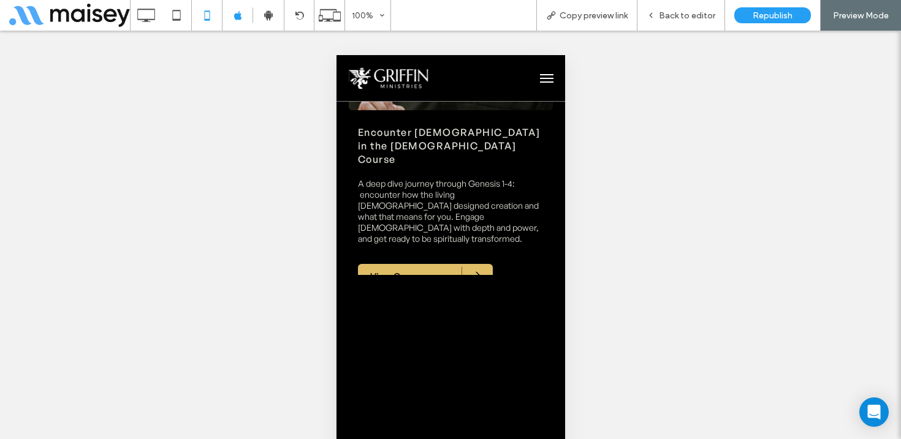
scroll to position [4244, 0]
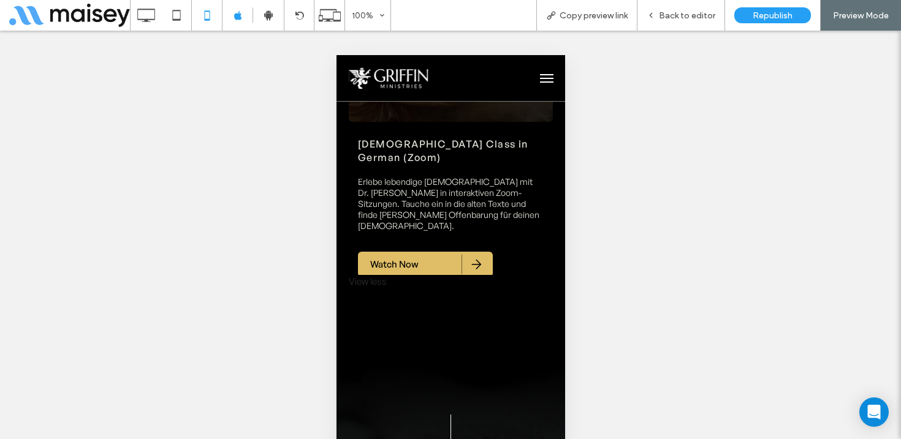
click at [374, 275] on div "View less" at bounding box center [450, 282] width 204 height 14
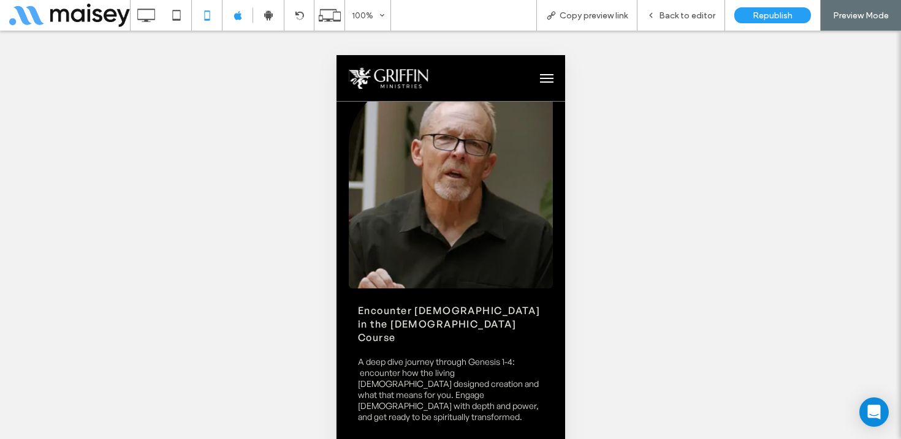
scroll to position [3333, 0]
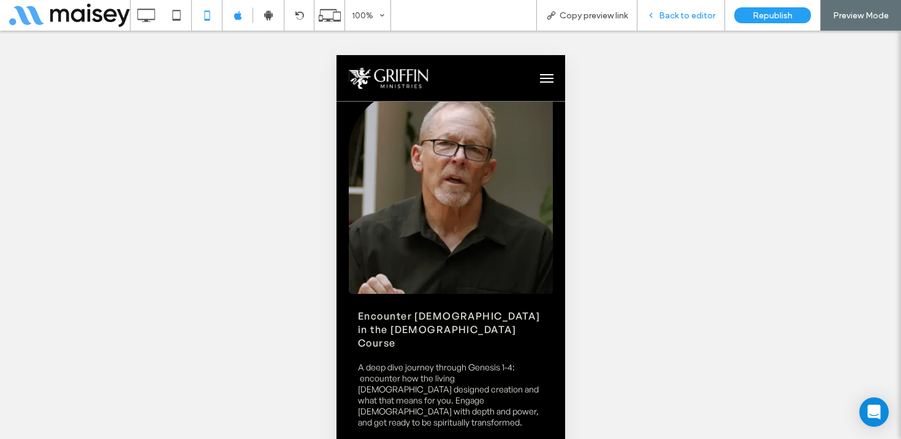
click at [692, 14] on span "Back to editor" at bounding box center [687, 15] width 56 height 10
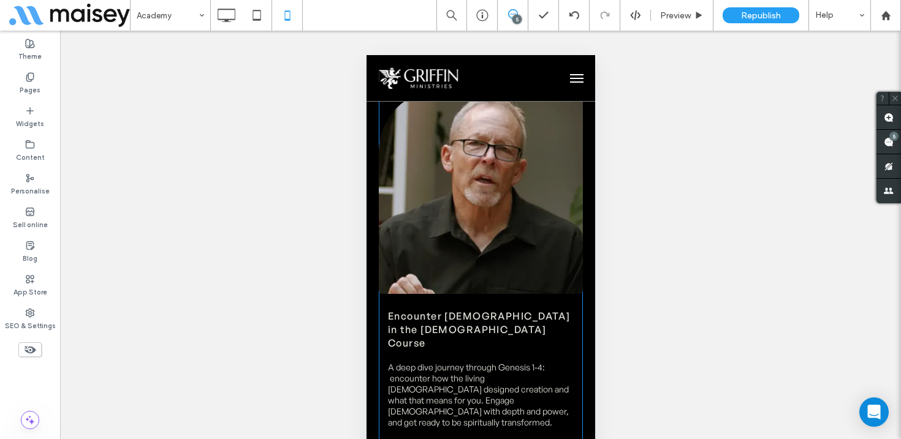
click at [447, 294] on span "Encounter God in the Bible Course A deep dive journey through Genesis 1-4: enco…" at bounding box center [480, 376] width 204 height 165
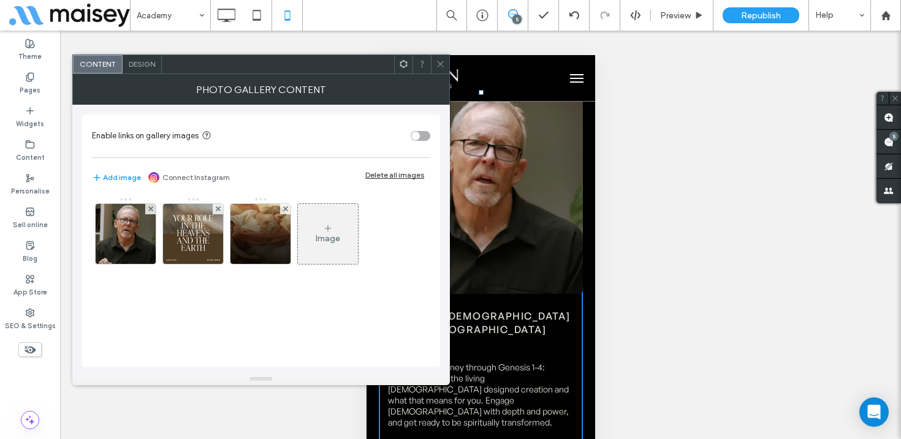
click at [142, 67] on span "Design" at bounding box center [142, 63] width 26 height 9
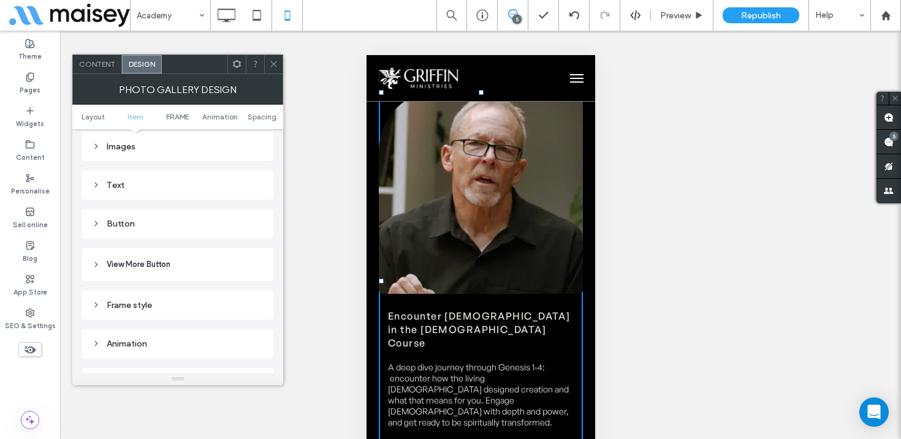
scroll to position [466, 0]
click at [143, 263] on span "View More Button" at bounding box center [139, 263] width 64 height 12
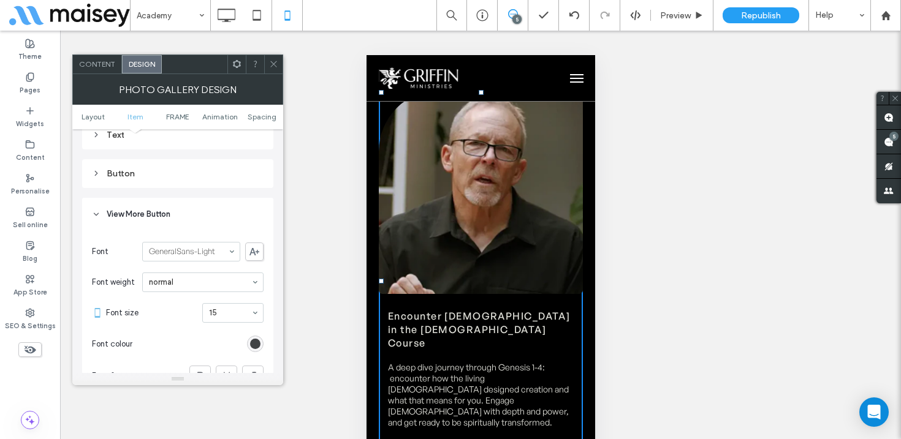
scroll to position [480, 0]
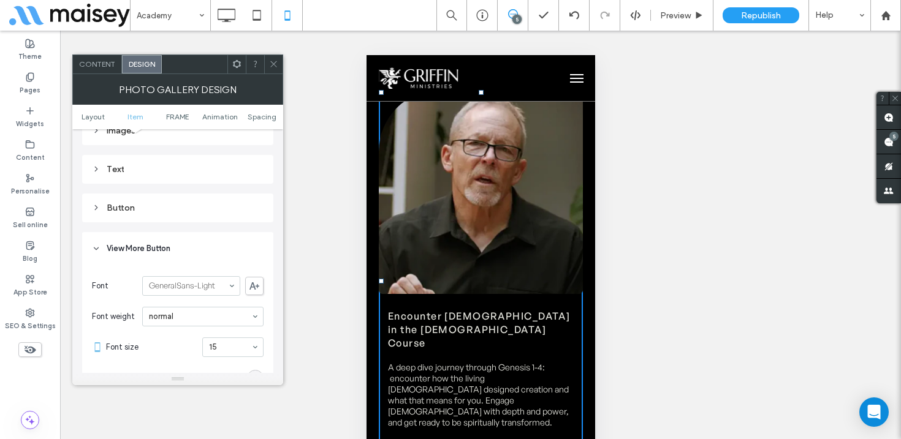
click at [96, 252] on icon at bounding box center [96, 248] width 9 height 9
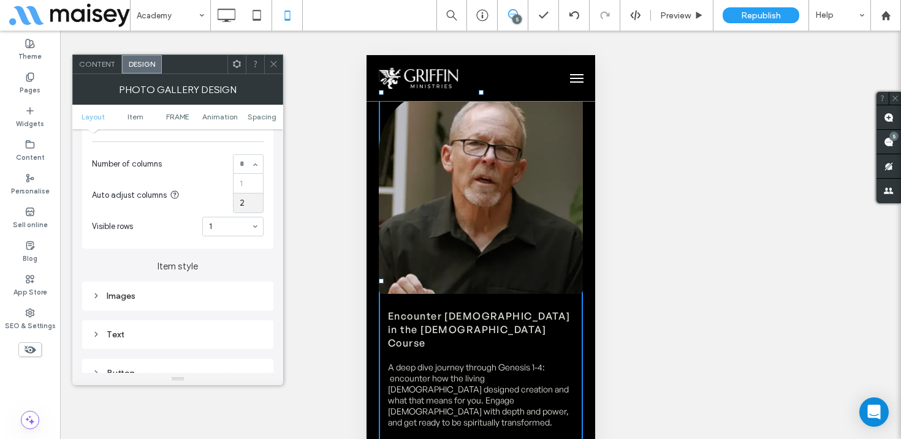
scroll to position [314, 0]
click at [135, 259] on label "Item style" at bounding box center [177, 261] width 191 height 23
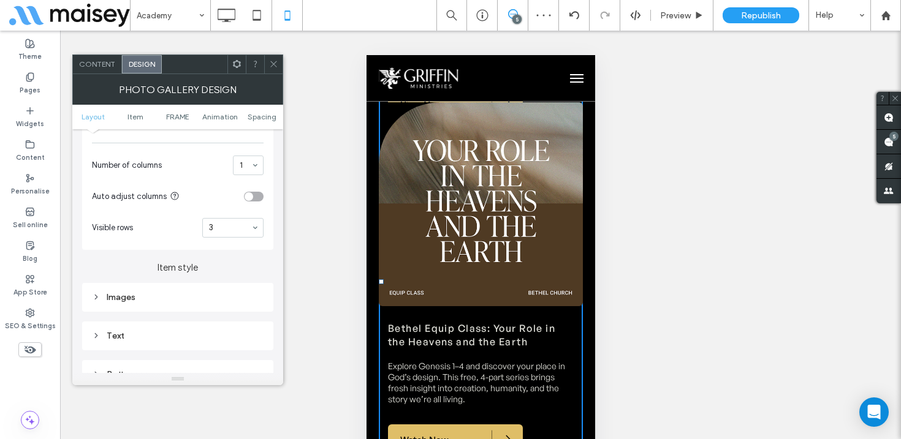
click at [278, 61] on icon at bounding box center [273, 63] width 9 height 9
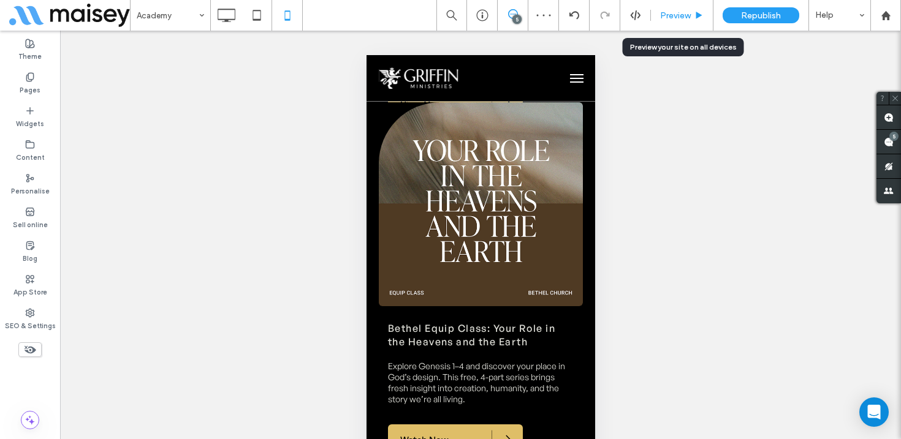
click at [679, 15] on span "Preview" at bounding box center [675, 15] width 31 height 10
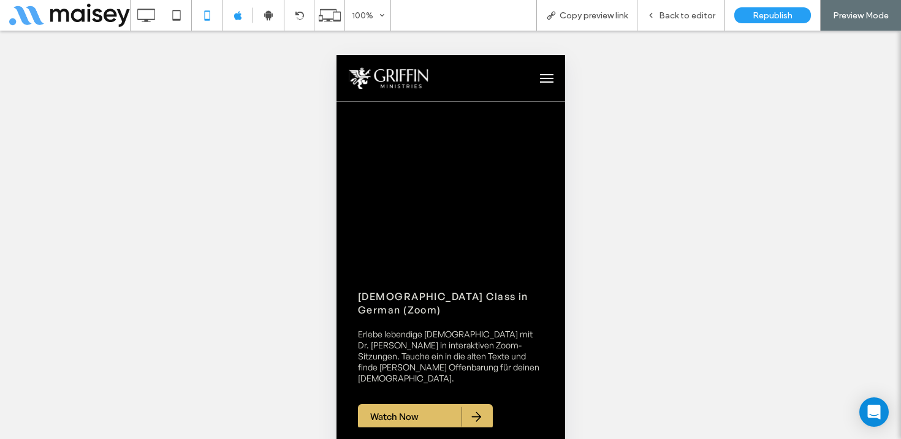
scroll to position [4170, 0]
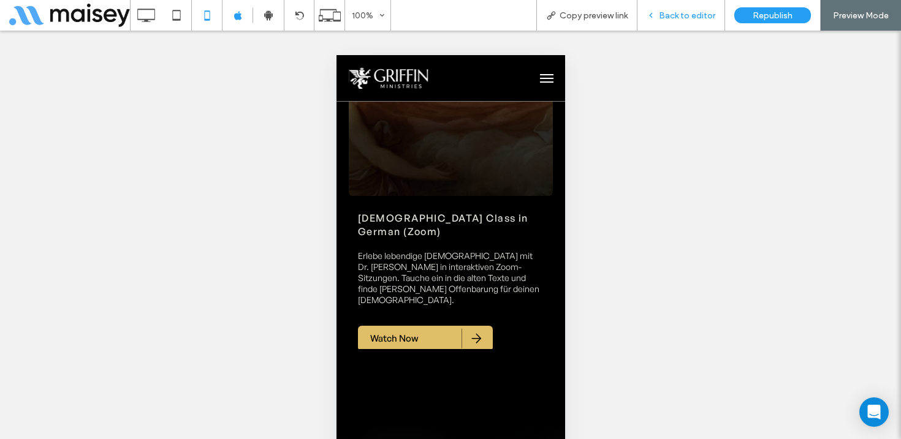
click at [697, 14] on span "Back to editor" at bounding box center [687, 15] width 56 height 10
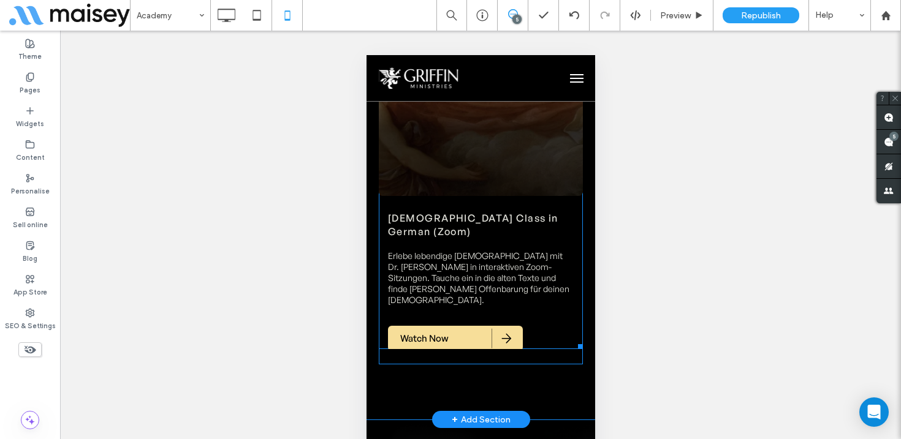
click at [439, 326] on span "Watch Now" at bounding box center [423, 338] width 73 height 25
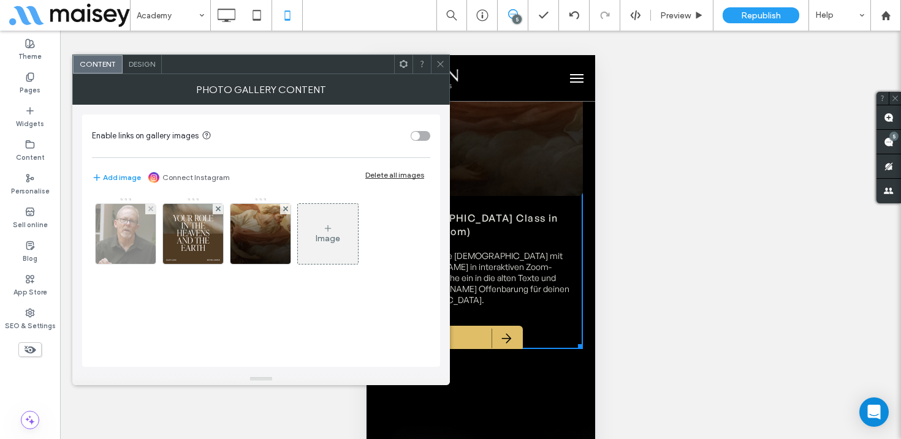
click at [130, 239] on img at bounding box center [126, 234] width 60 height 60
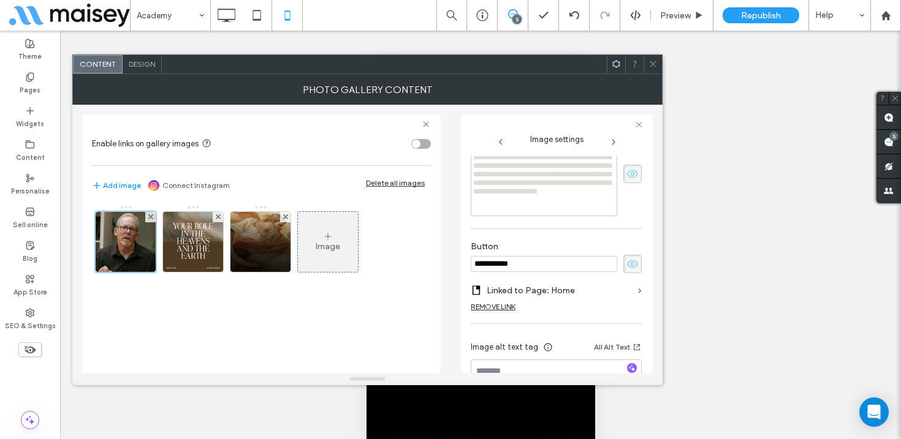
scroll to position [361, 0]
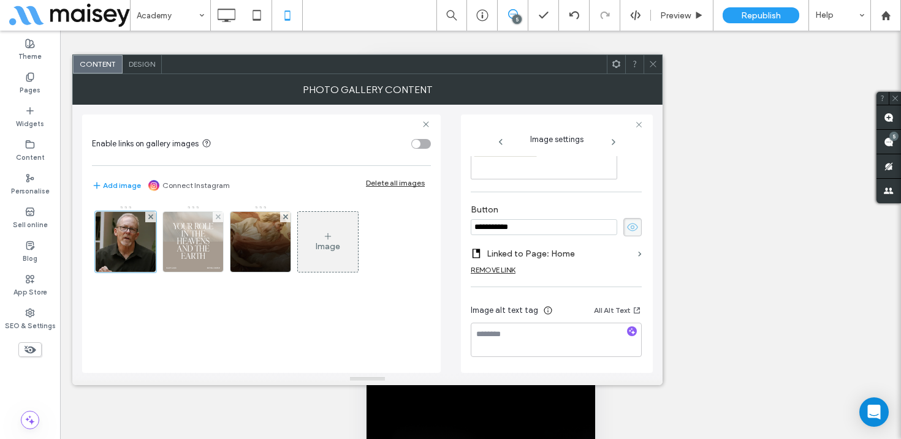
click at [176, 251] on img at bounding box center [193, 242] width 60 height 60
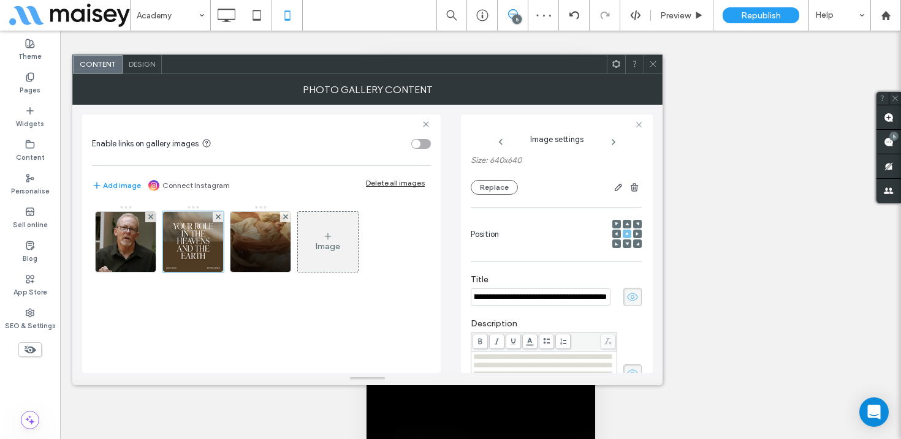
scroll to position [0, 0]
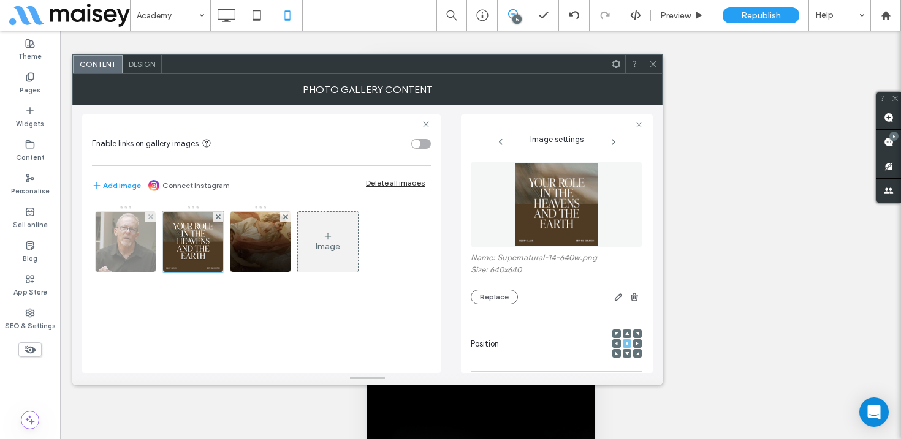
click at [96, 245] on img at bounding box center [126, 242] width 60 height 60
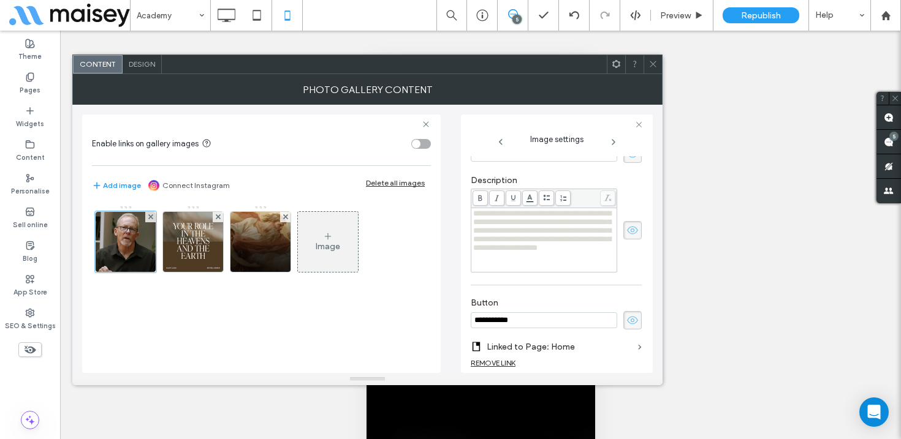
scroll to position [361, 0]
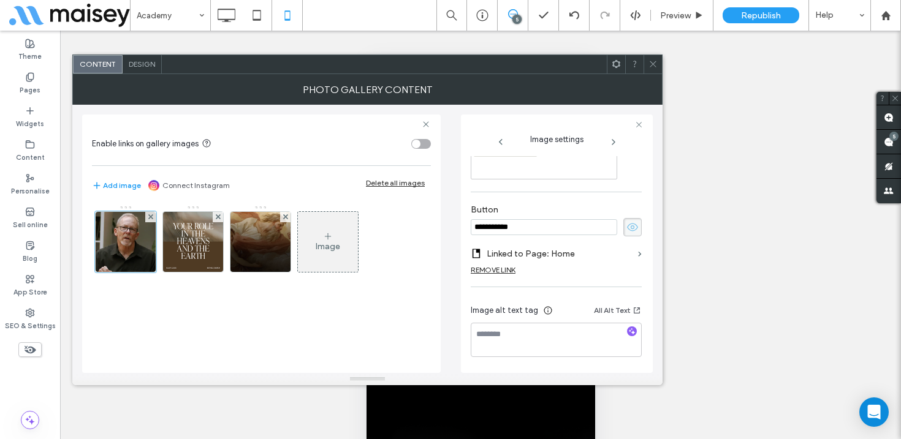
click at [508, 270] on div "REMOVE LINK" at bounding box center [493, 269] width 45 height 9
click at [592, 263] on label "Add link to button" at bounding box center [552, 263] width 162 height 23
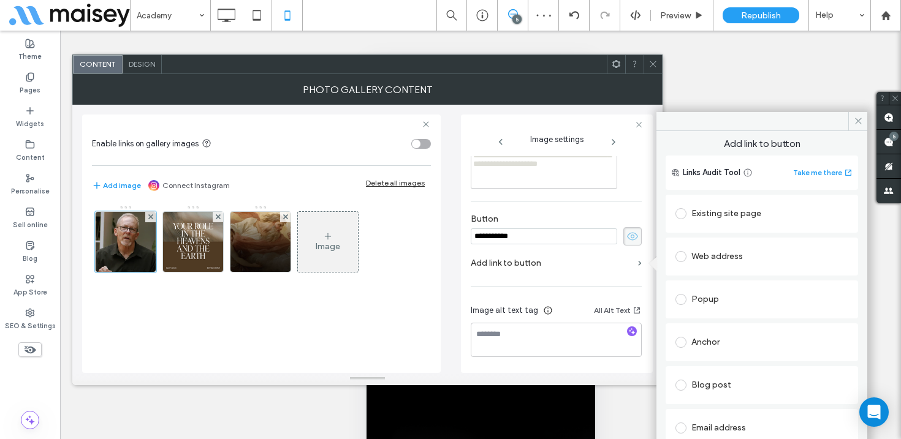
click at [757, 254] on div "Web address" at bounding box center [761, 257] width 173 height 20
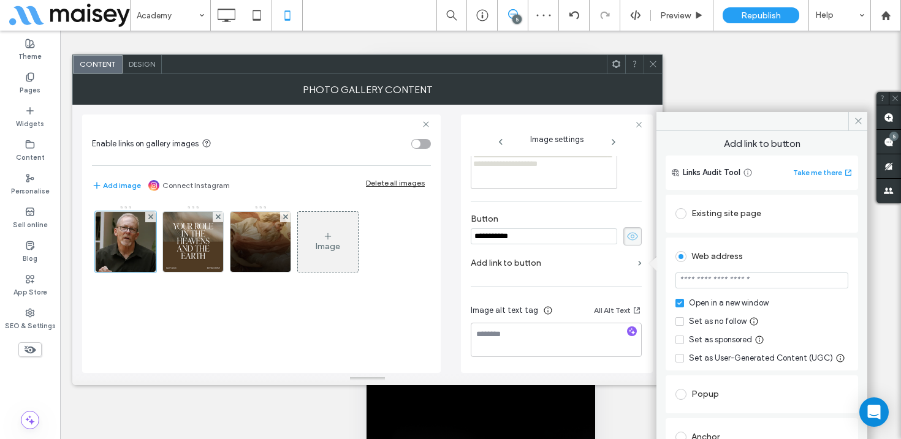
click at [735, 279] on input "url" at bounding box center [761, 281] width 173 height 16
paste input "**********"
type input "**********"
click at [787, 247] on div "Web address" at bounding box center [761, 257] width 173 height 20
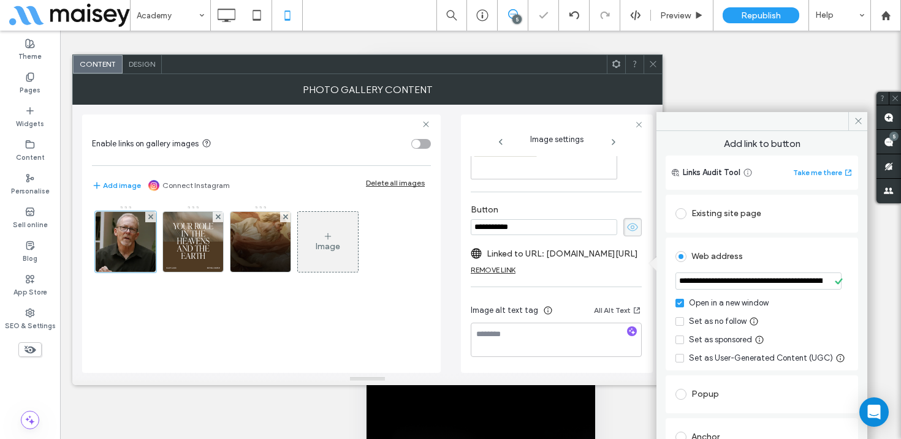
scroll to position [361, 0]
click at [853, 116] on icon at bounding box center [857, 120] width 9 height 9
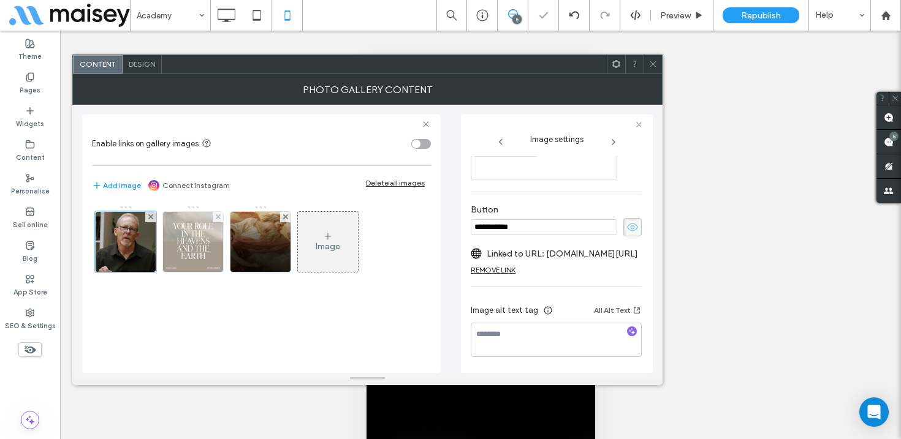
click at [187, 251] on img at bounding box center [193, 242] width 60 height 60
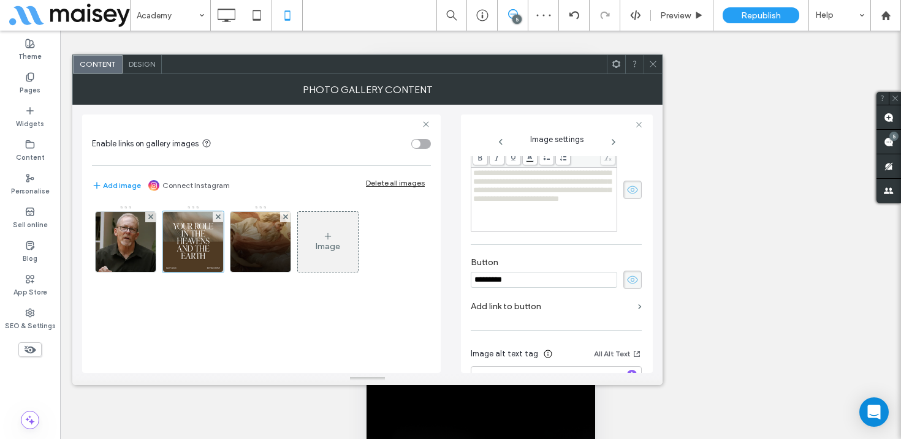
scroll to position [341, 0]
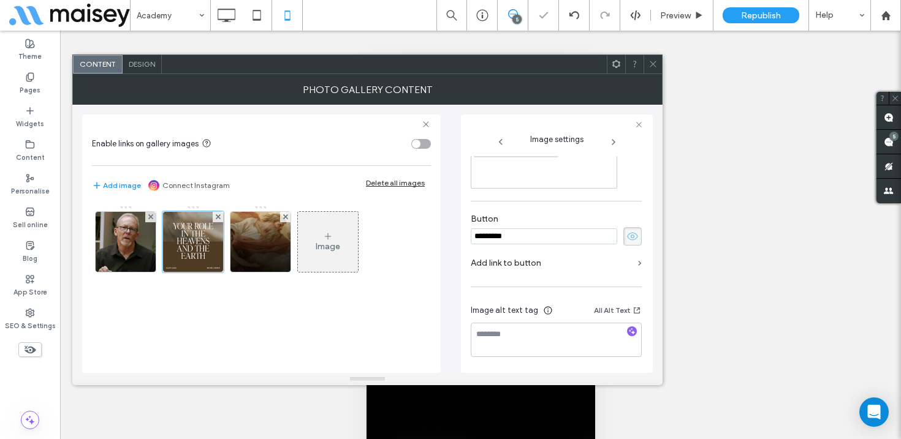
click at [524, 263] on label "Add link to button" at bounding box center [552, 263] width 162 height 23
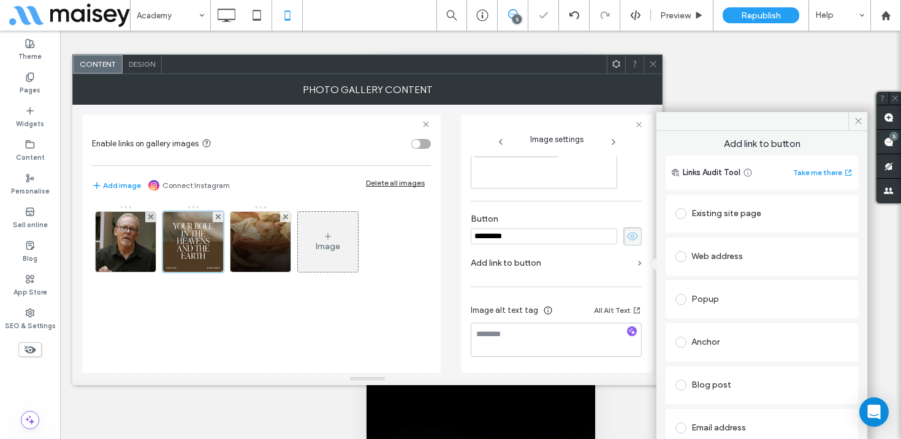
click at [752, 255] on div "Web address" at bounding box center [761, 257] width 173 height 20
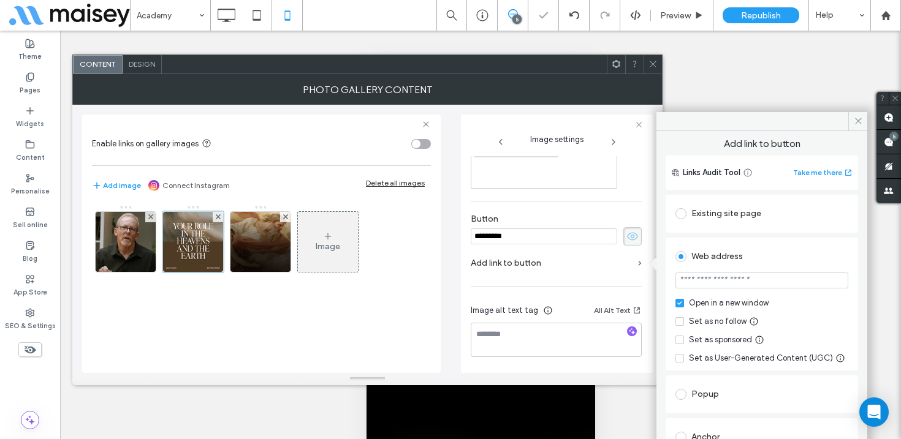
click at [737, 279] on input "url" at bounding box center [761, 281] width 173 height 16
paste input "**********"
type input "**********"
click at [797, 257] on div "Web address" at bounding box center [761, 257] width 173 height 20
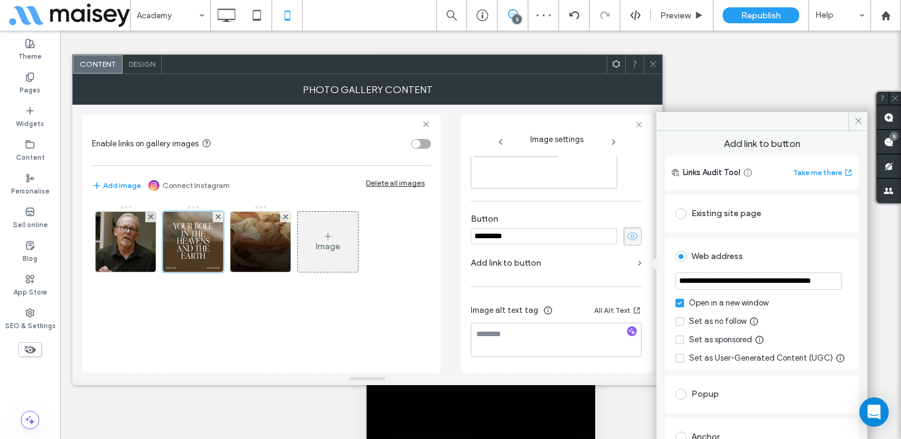
scroll to position [0, 0]
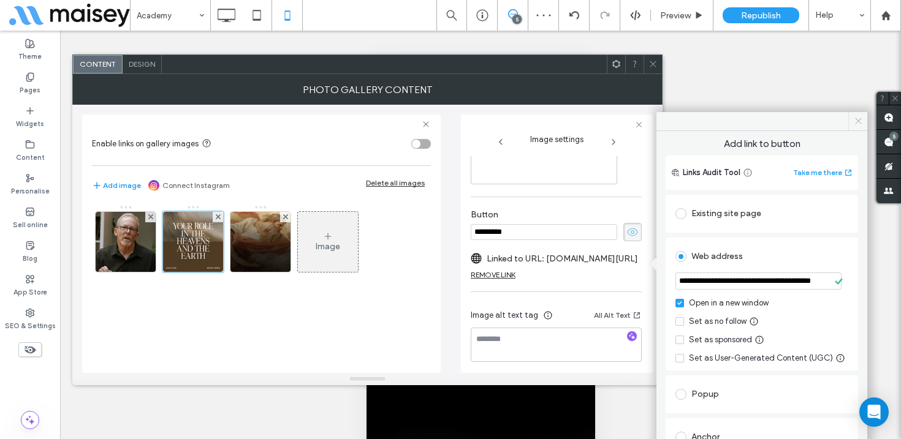
click at [858, 120] on icon at bounding box center [857, 120] width 9 height 9
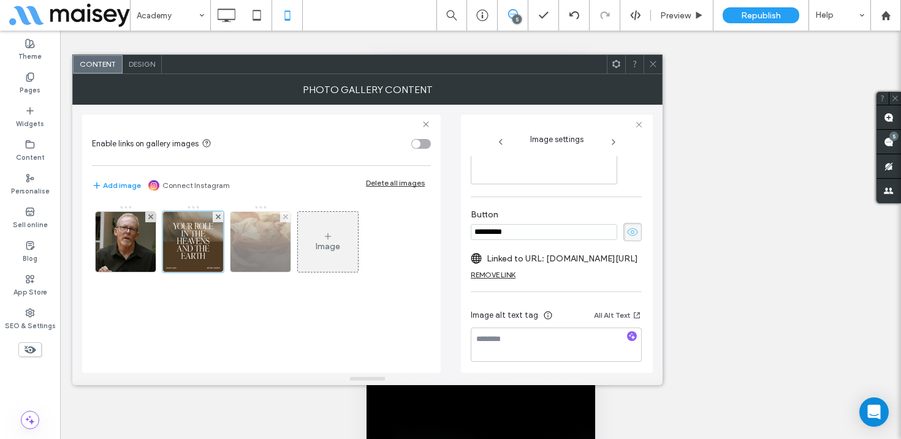
click at [260, 251] on img at bounding box center [260, 242] width 60 height 60
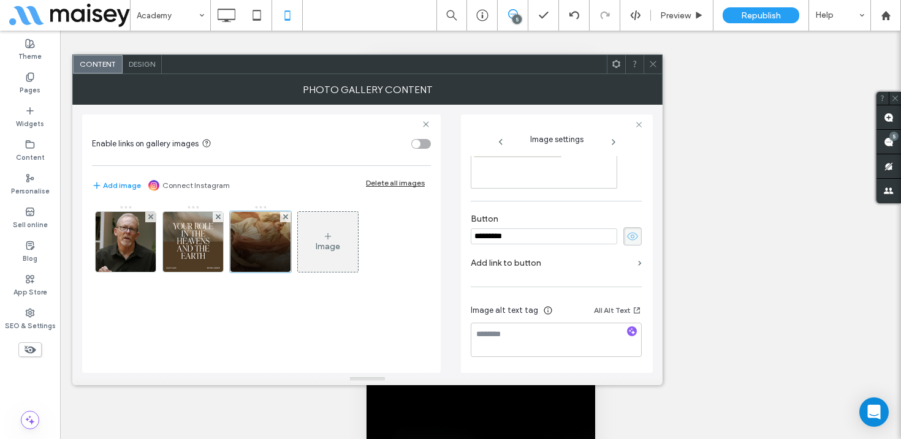
scroll to position [341, 0]
click at [542, 276] on section "Add link to button" at bounding box center [556, 266] width 171 height 29
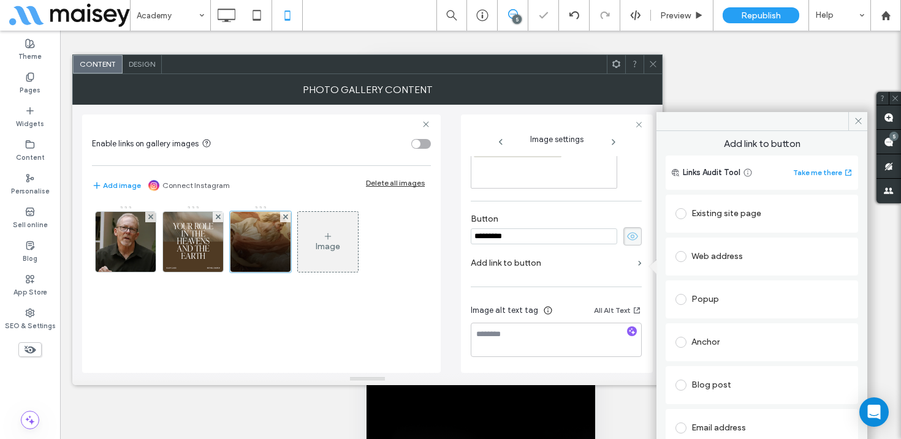
click at [751, 254] on div "Web address" at bounding box center [761, 257] width 173 height 20
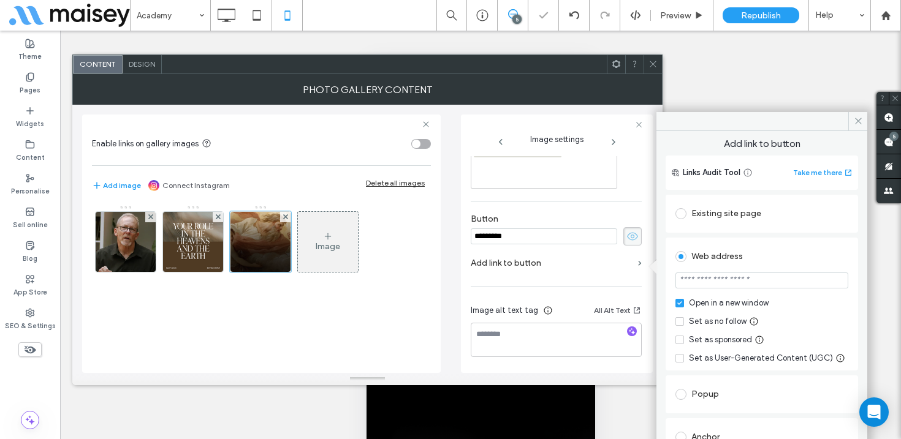
click at [736, 282] on input "url" at bounding box center [761, 281] width 173 height 16
paste input "**********"
type input "**********"
click at [788, 255] on div "Web address" at bounding box center [761, 257] width 173 height 20
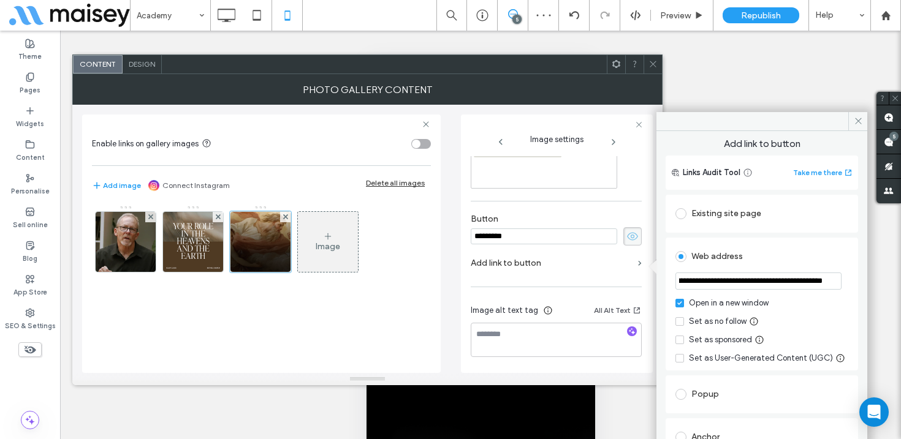
scroll to position [0, 0]
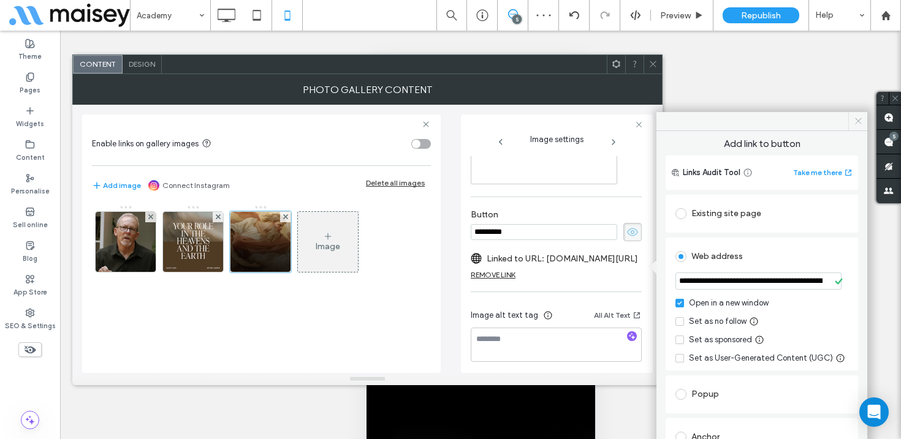
click at [855, 121] on icon at bounding box center [857, 120] width 9 height 9
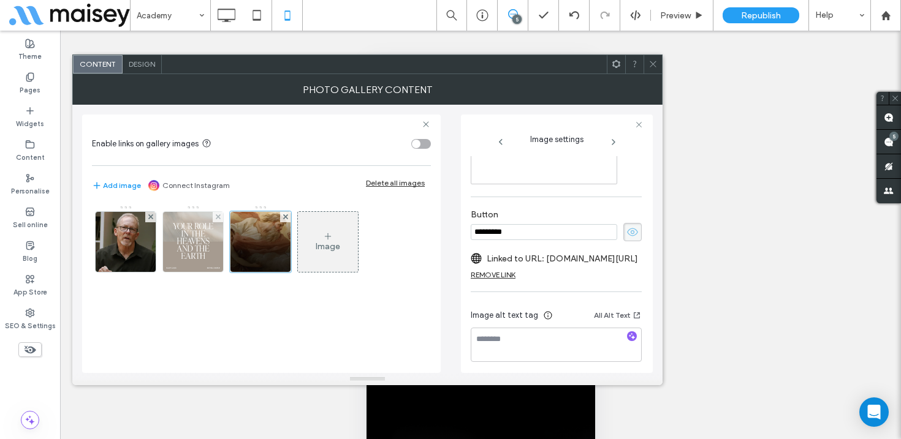
click at [200, 241] on img at bounding box center [193, 242] width 60 height 60
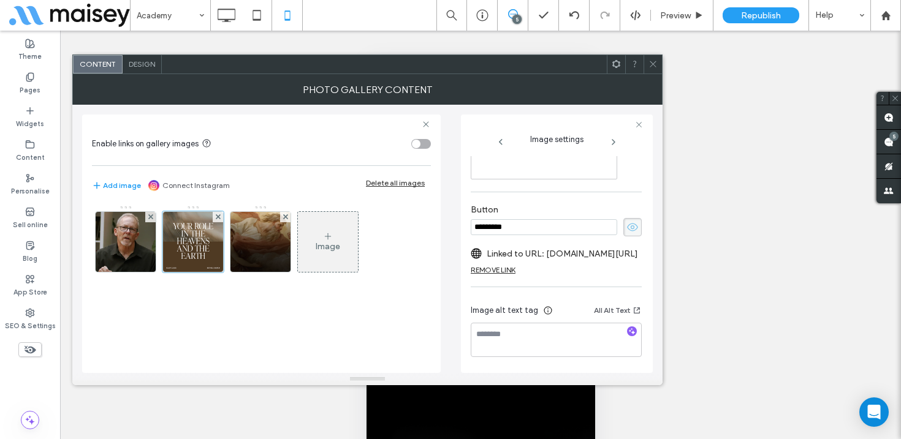
scroll to position [357, 0]
click at [145, 251] on img at bounding box center [126, 242] width 60 height 60
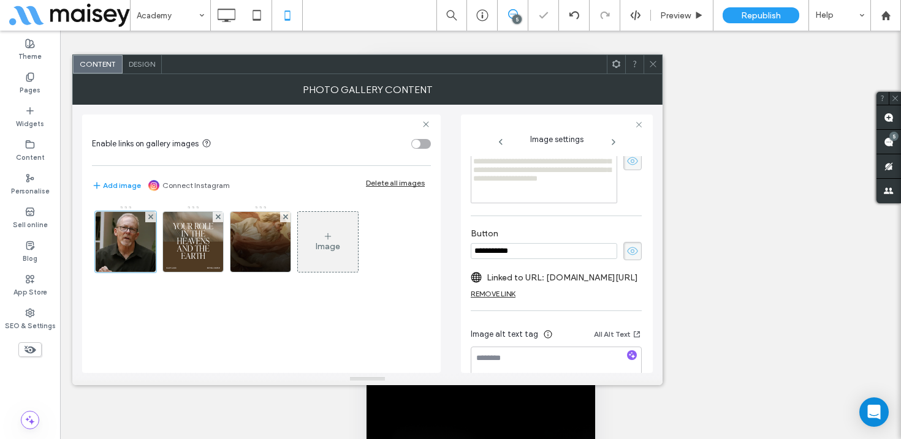
scroll to position [368, 0]
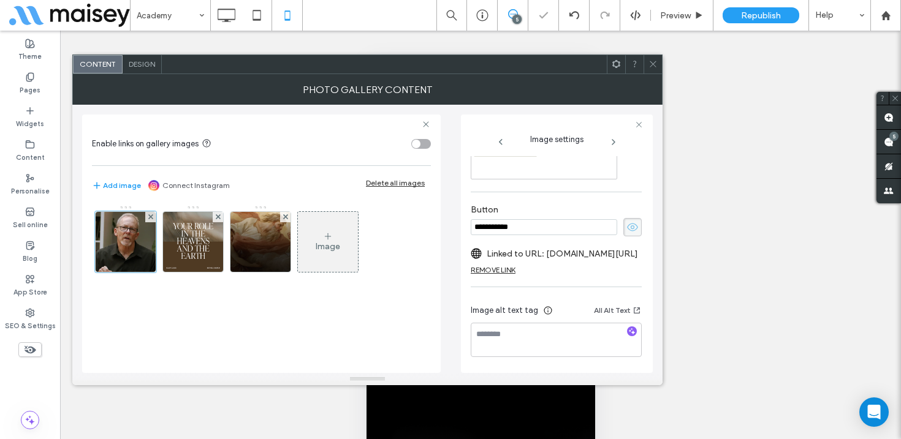
click at [654, 62] on use at bounding box center [652, 64] width 6 height 6
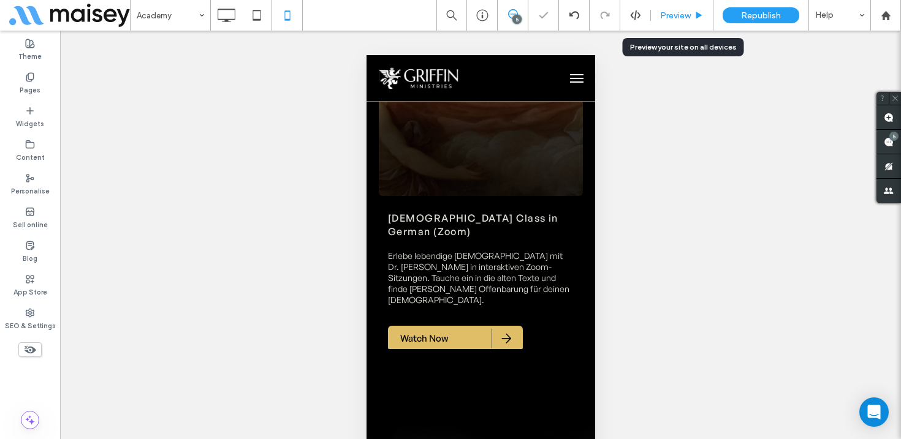
click at [682, 15] on span "Preview" at bounding box center [675, 15] width 31 height 10
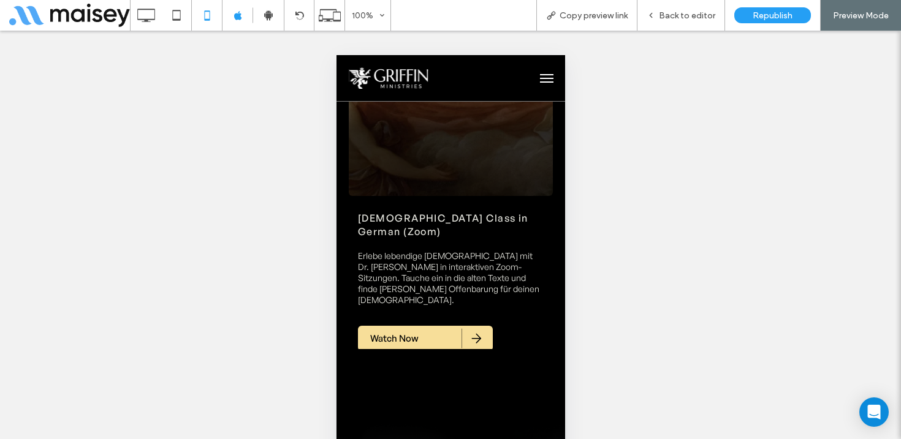
click at [402, 326] on span "Watch Now" at bounding box center [393, 338] width 73 height 25
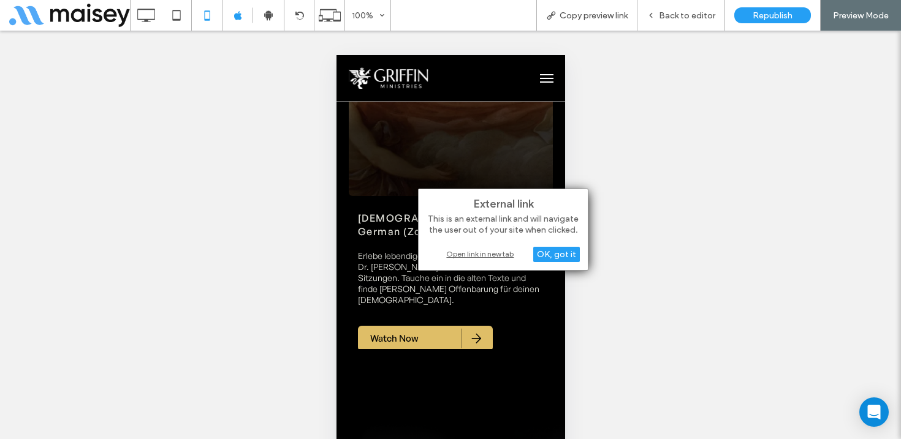
click at [491, 255] on div "Open link in new tab" at bounding box center [502, 254] width 153 height 13
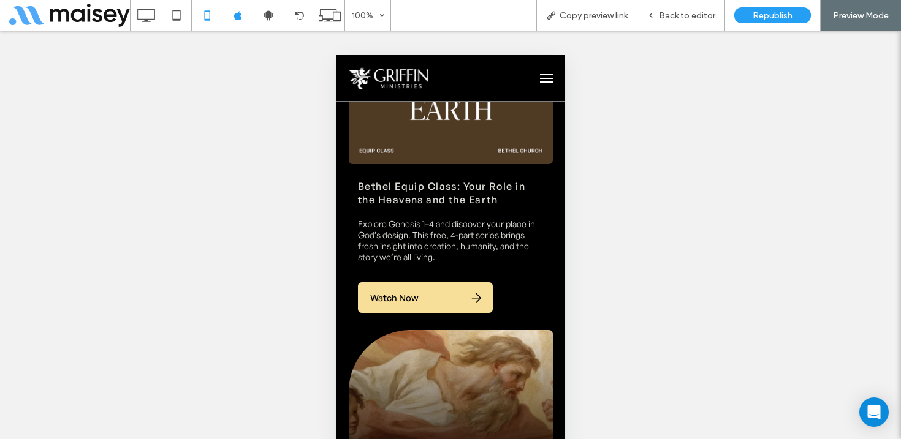
scroll to position [3831, 0]
click at [431, 283] on link "Watch Now" at bounding box center [424, 298] width 135 height 31
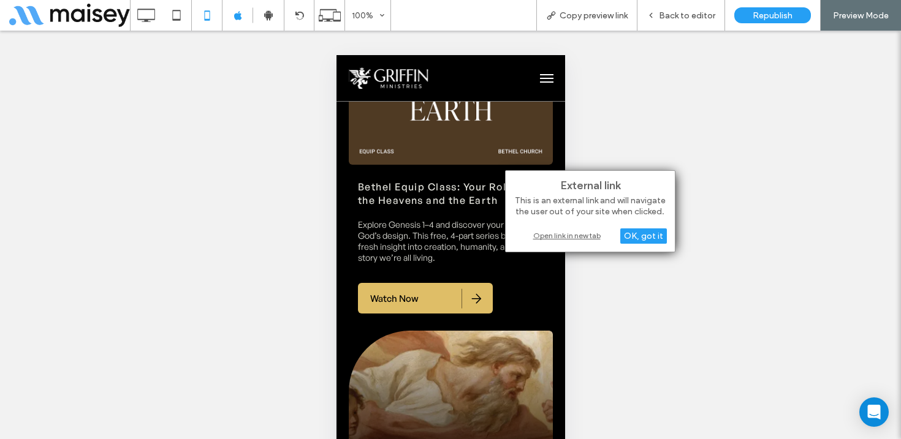
click at [564, 236] on div "Open link in new tab" at bounding box center [589, 235] width 153 height 13
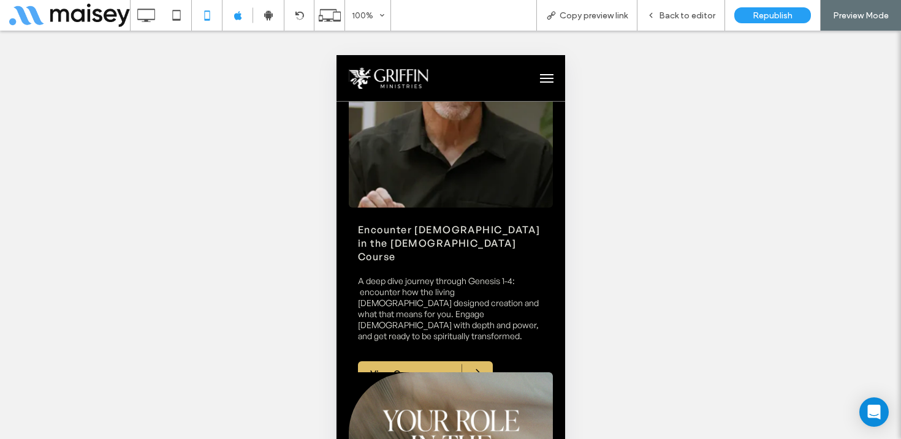
scroll to position [3405, 0]
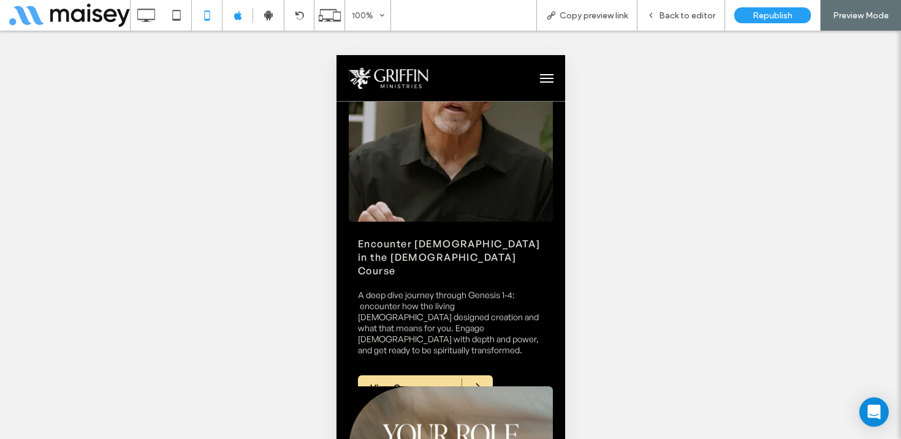
click at [408, 376] on span "View Course" at bounding box center [397, 388] width 80 height 25
click at [443, 376] on link "View Course" at bounding box center [424, 388] width 135 height 25
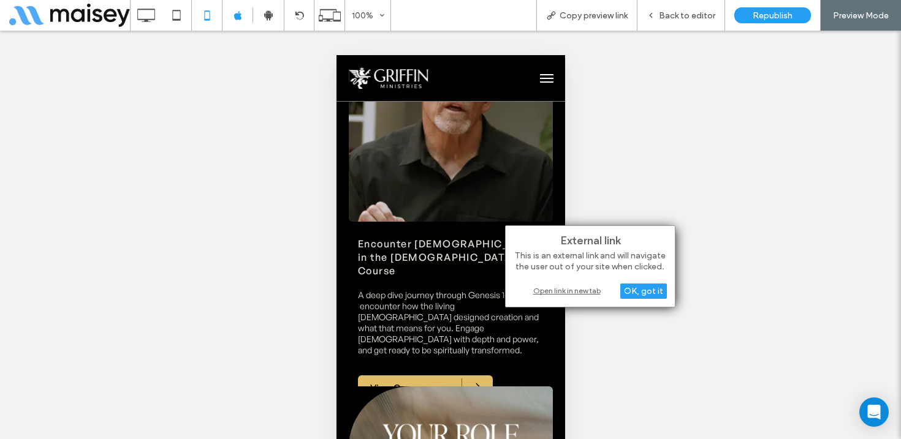
click at [551, 287] on div "Open link in new tab" at bounding box center [589, 290] width 153 height 13
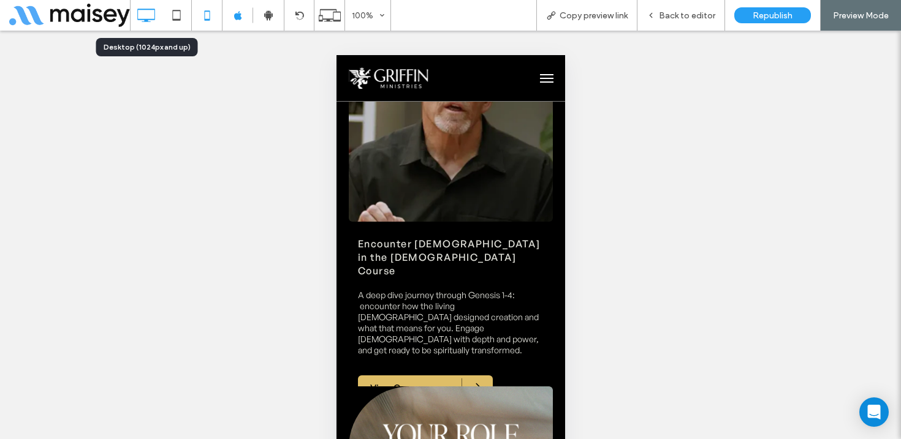
click at [144, 17] on icon at bounding box center [146, 15] width 25 height 25
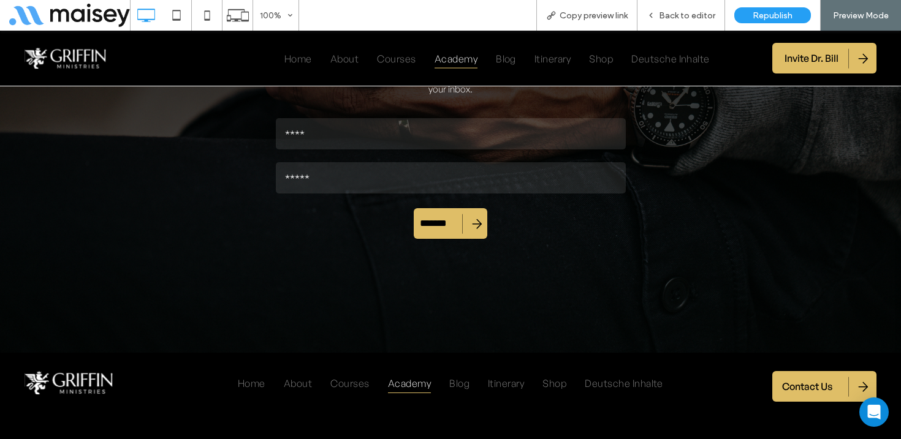
scroll to position [3766, 0]
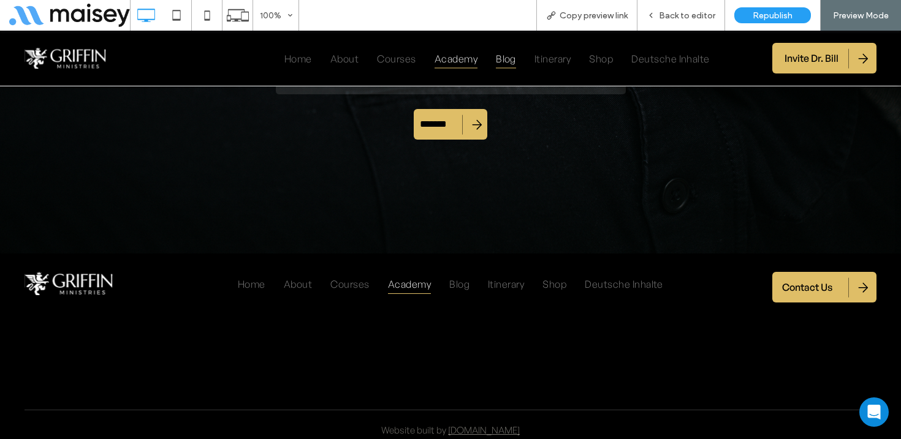
click at [505, 53] on span "Blog" at bounding box center [506, 58] width 20 height 20
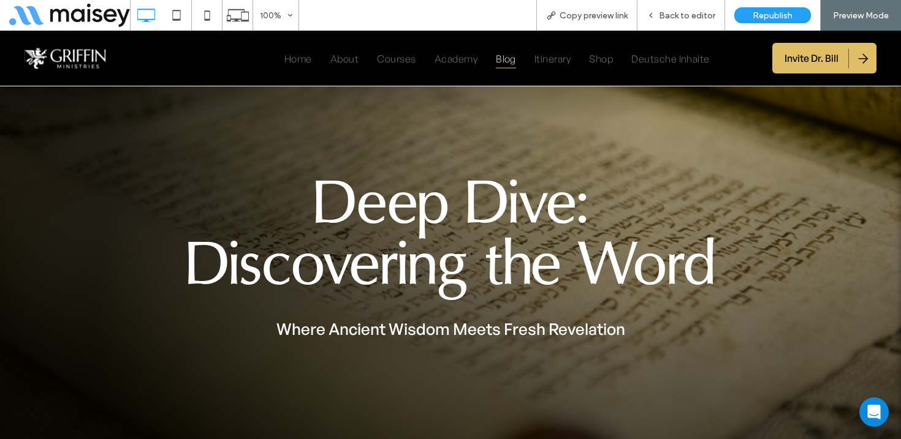
scroll to position [21, 0]
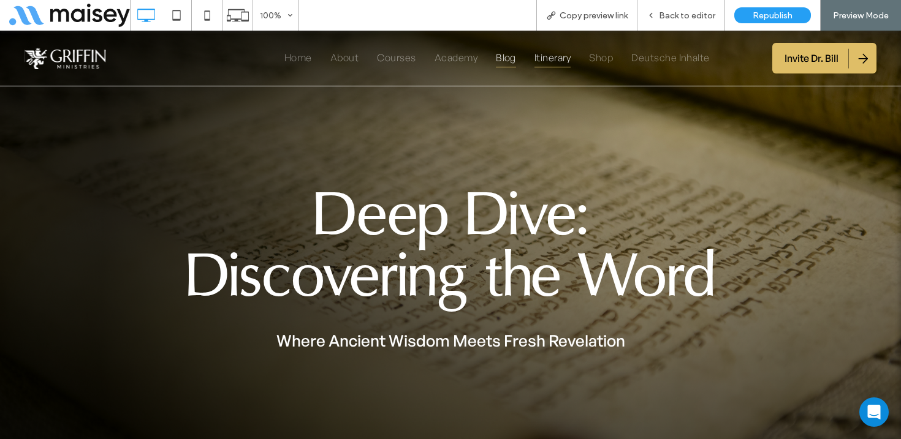
click at [554, 59] on span "Itinerary" at bounding box center [552, 57] width 36 height 20
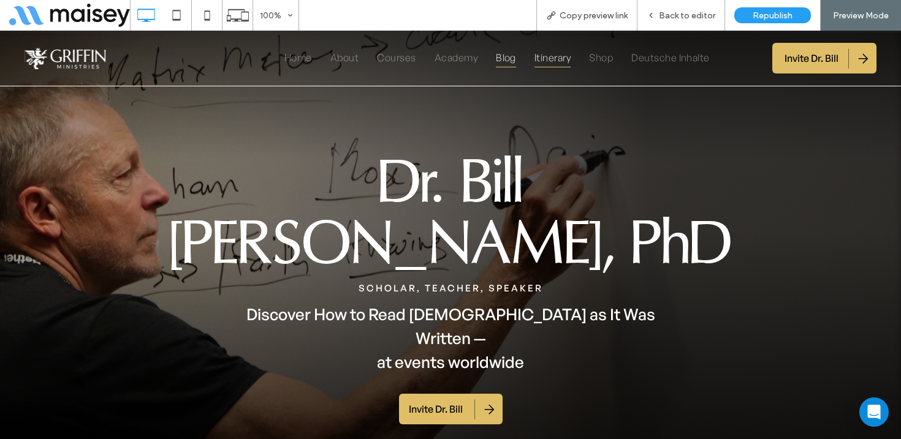
click at [510, 53] on span "Blog" at bounding box center [506, 57] width 20 height 20
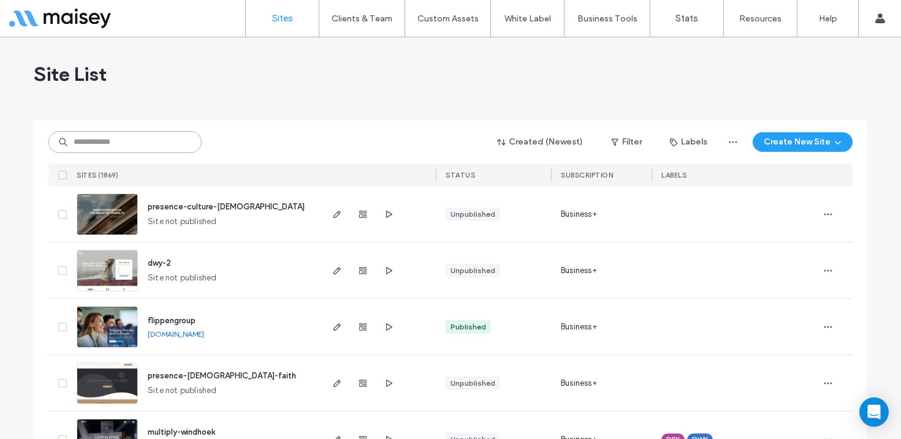
click at [162, 146] on input at bounding box center [124, 142] width 153 height 22
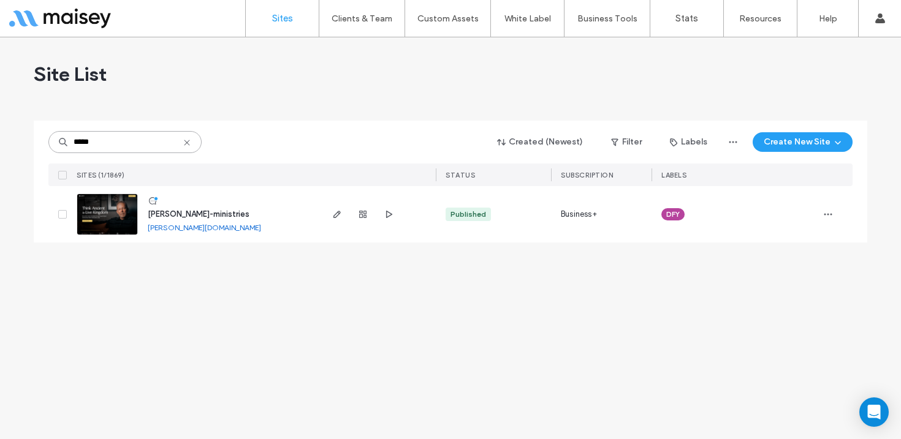
type input "*****"
click at [113, 216] on img at bounding box center [107, 235] width 60 height 83
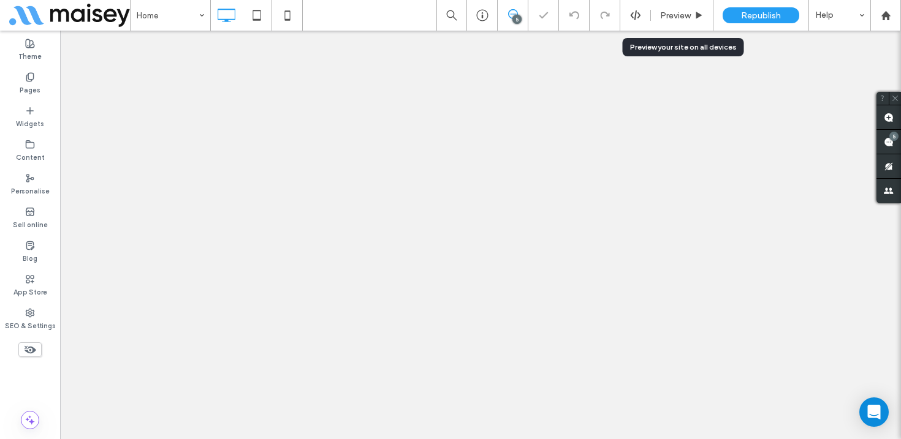
click at [673, 15] on span "Preview" at bounding box center [675, 15] width 31 height 10
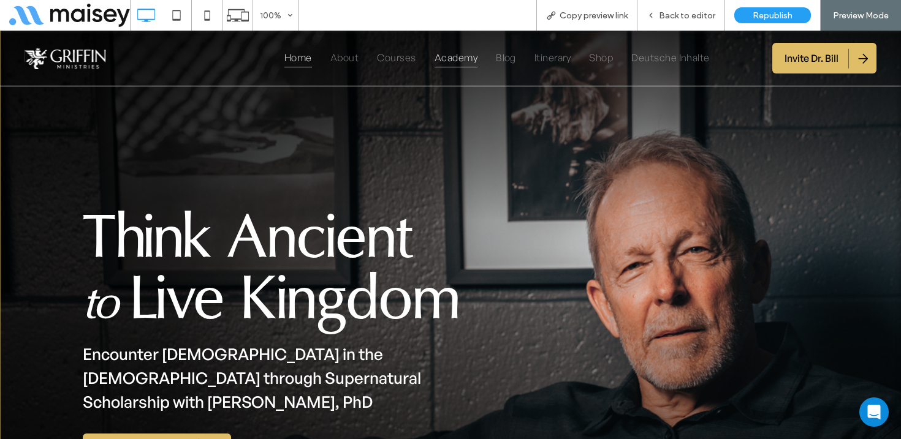
click at [456, 53] on span "Academy" at bounding box center [455, 57] width 43 height 20
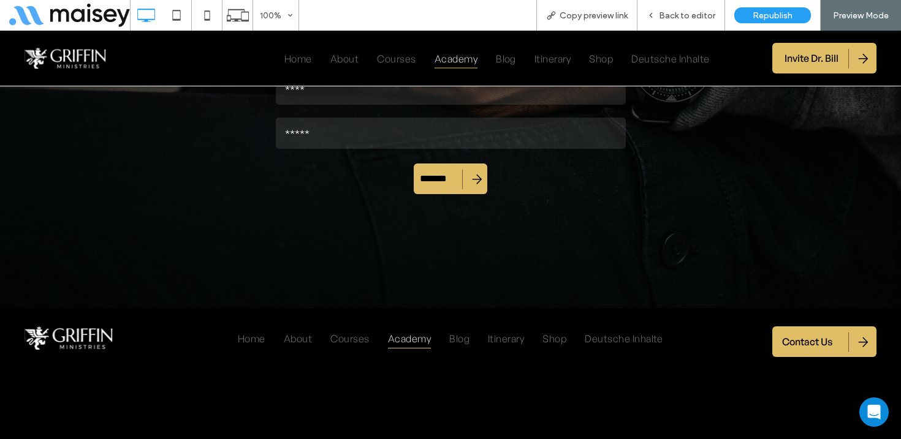
scroll to position [3766, 0]
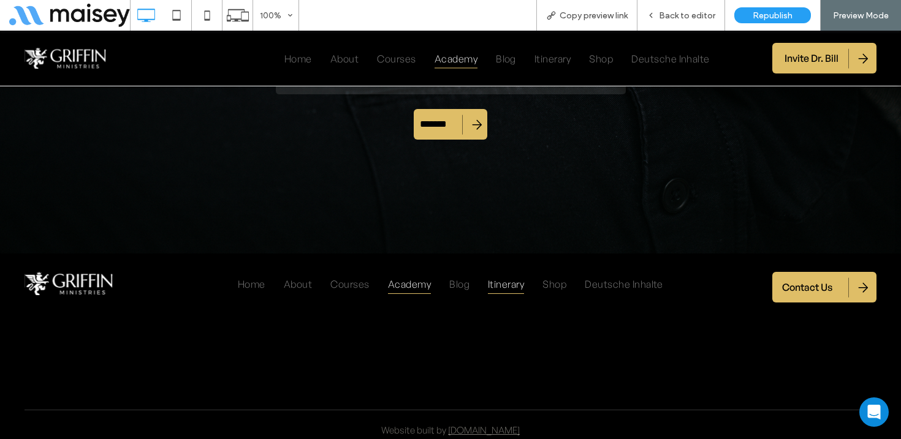
click at [516, 274] on span "Itinerary" at bounding box center [506, 284] width 36 height 20
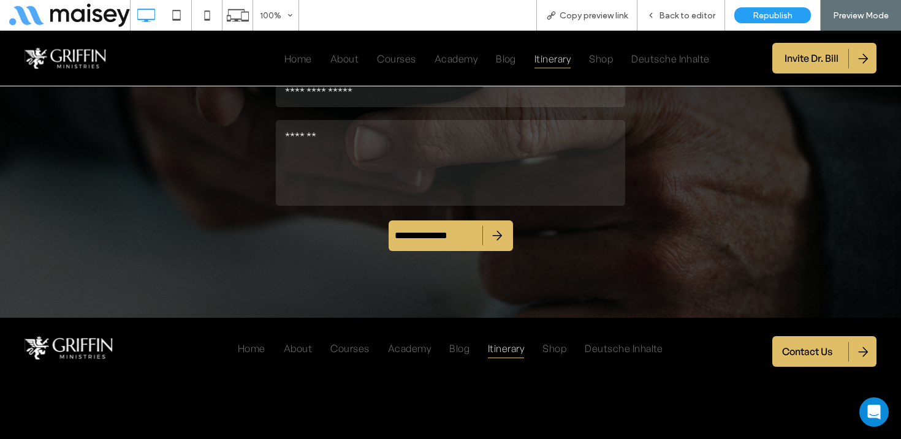
scroll to position [2338, 0]
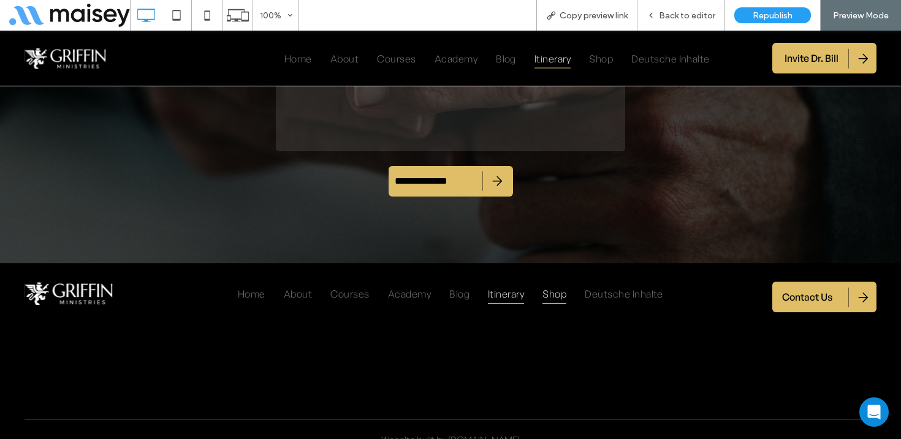
click at [555, 284] on span "Shop" at bounding box center [554, 294] width 24 height 20
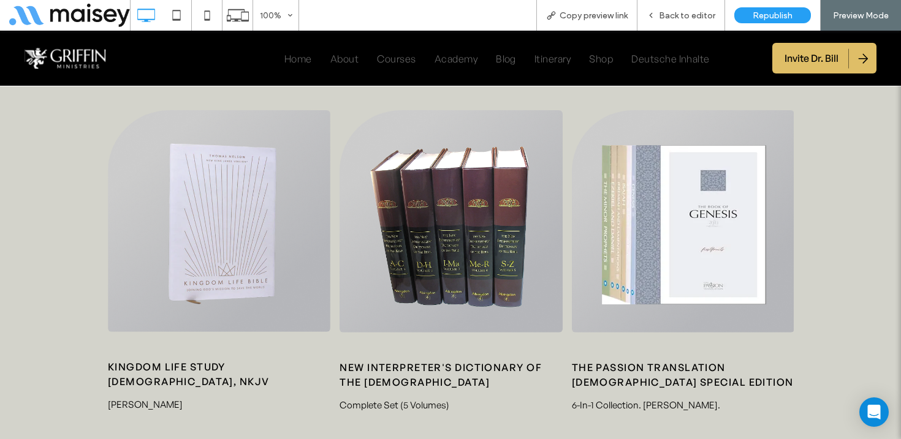
scroll to position [1508, 0]
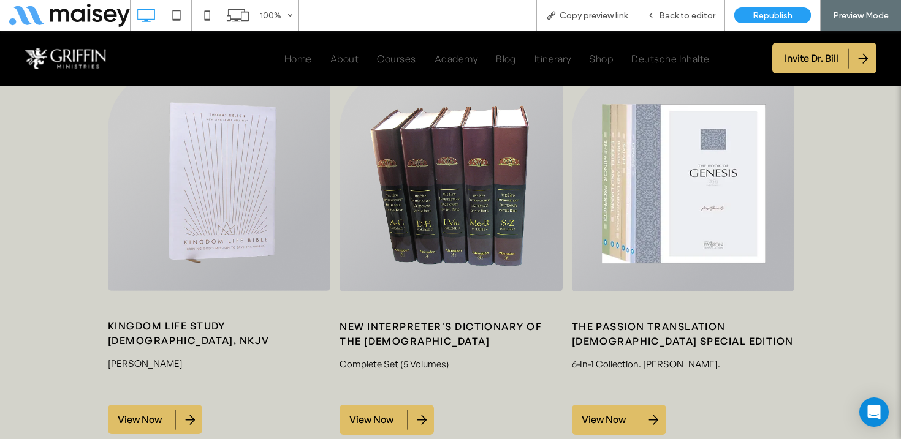
click at [149, 414] on span "View Now" at bounding box center [140, 420] width 44 height 12
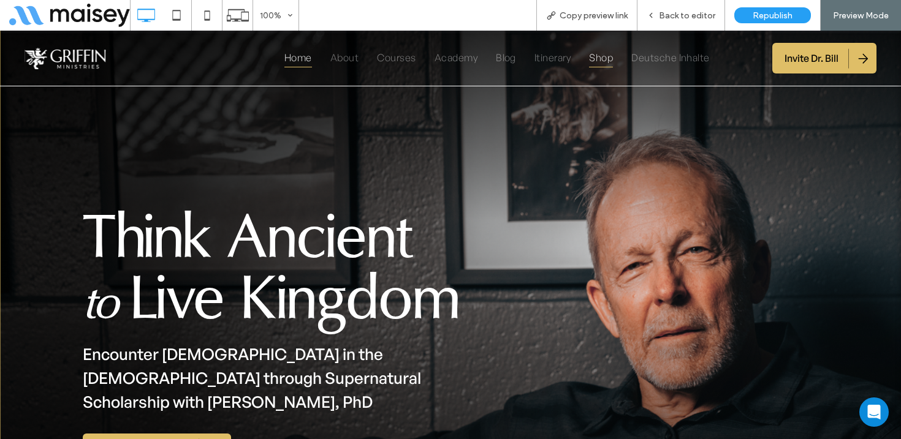
click at [596, 58] on span "Shop" at bounding box center [601, 57] width 24 height 20
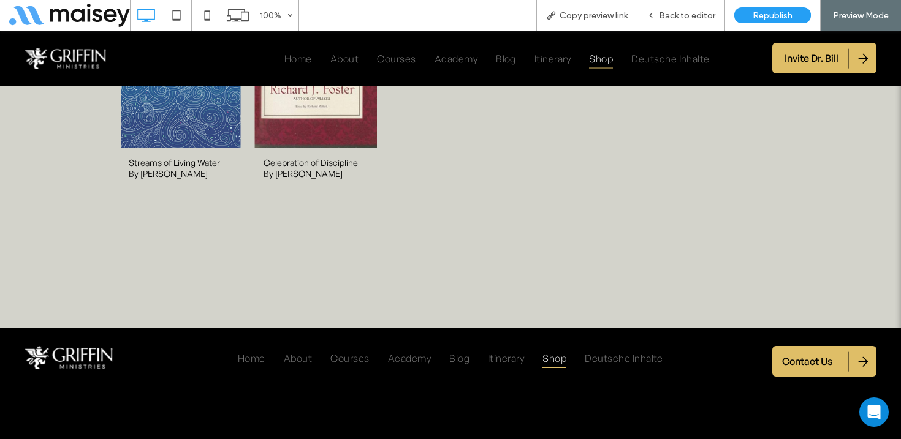
scroll to position [3476, 0]
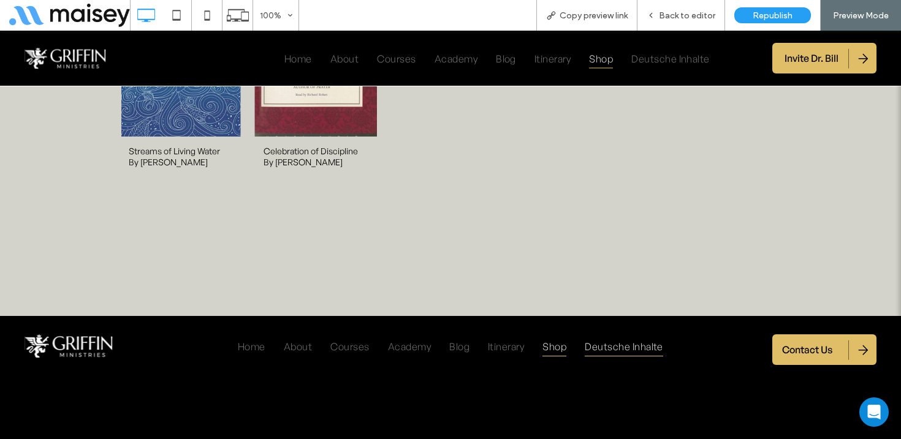
click at [623, 336] on span "Deutsche Inhalte" at bounding box center [623, 346] width 78 height 20
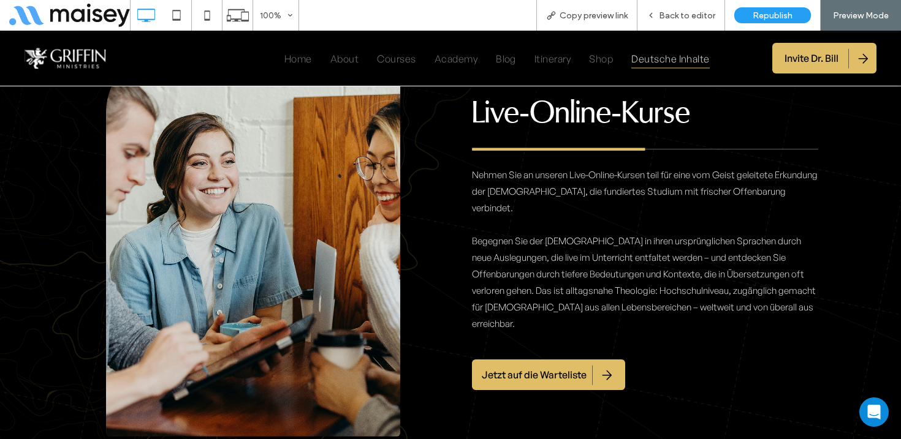
scroll to position [1977, 0]
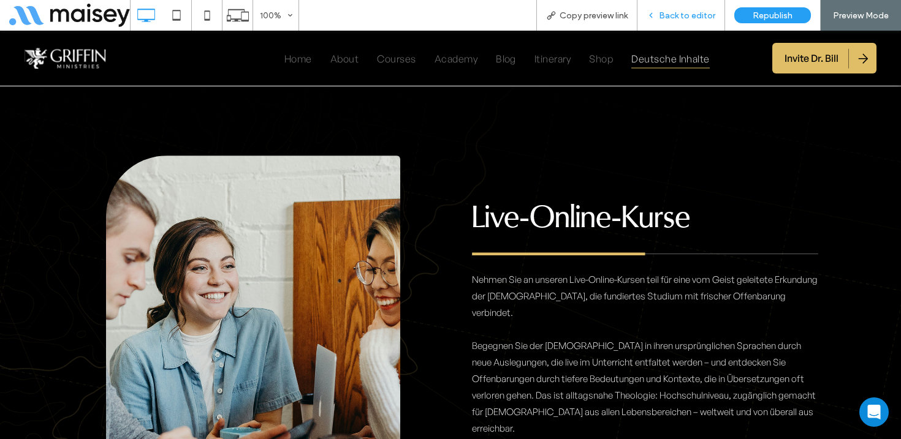
click at [694, 14] on span "Back to editor" at bounding box center [687, 15] width 56 height 10
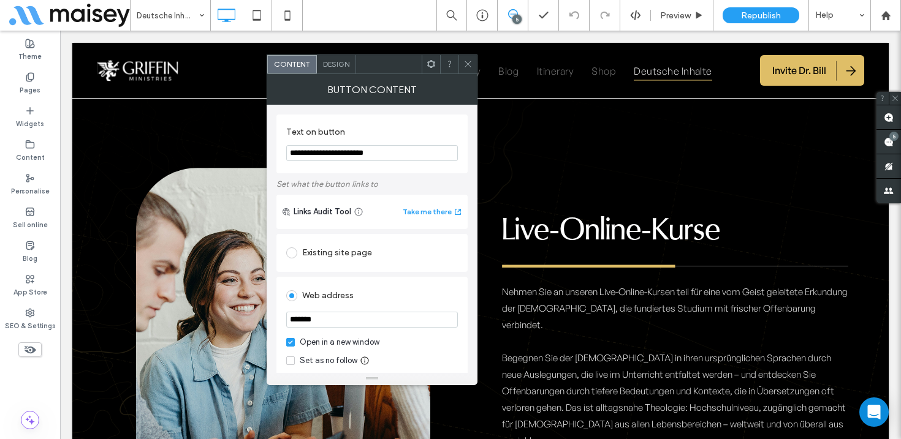
click at [468, 61] on icon at bounding box center [467, 63] width 9 height 9
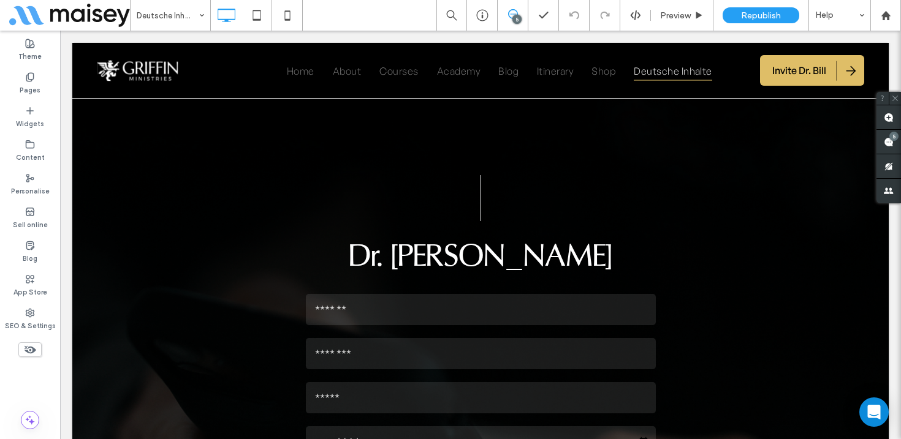
scroll to position [4675, 0]
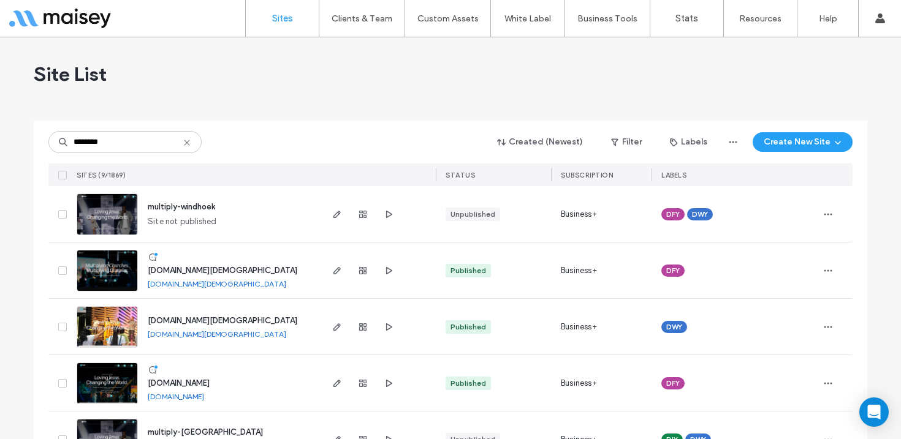
type input "********"
click at [106, 278] on img at bounding box center [107, 292] width 60 height 83
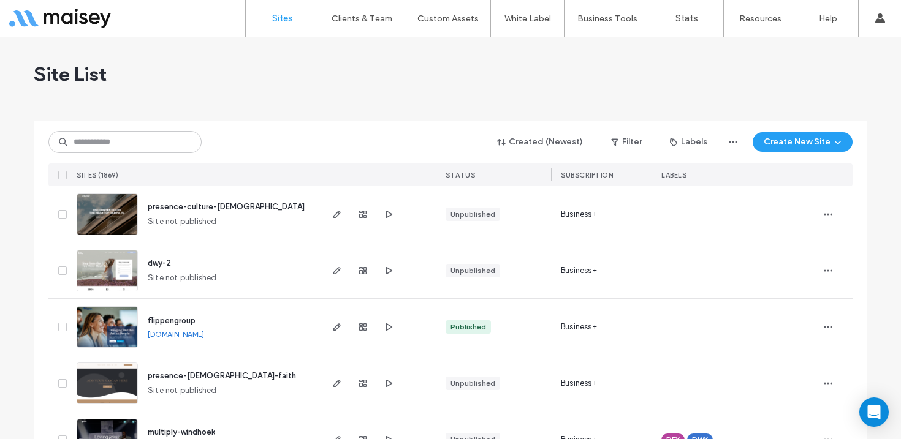
click at [573, 75] on div "Site List" at bounding box center [450, 74] width 833 height 74
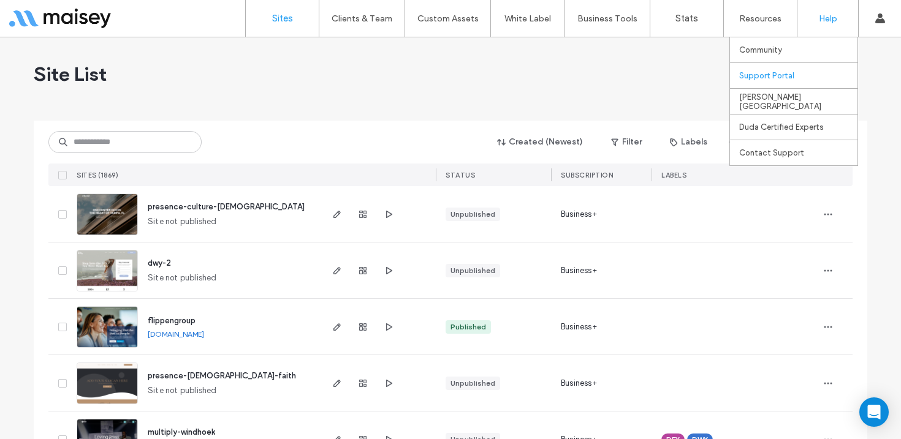
click at [776, 74] on label "Support Portal" at bounding box center [766, 75] width 55 height 9
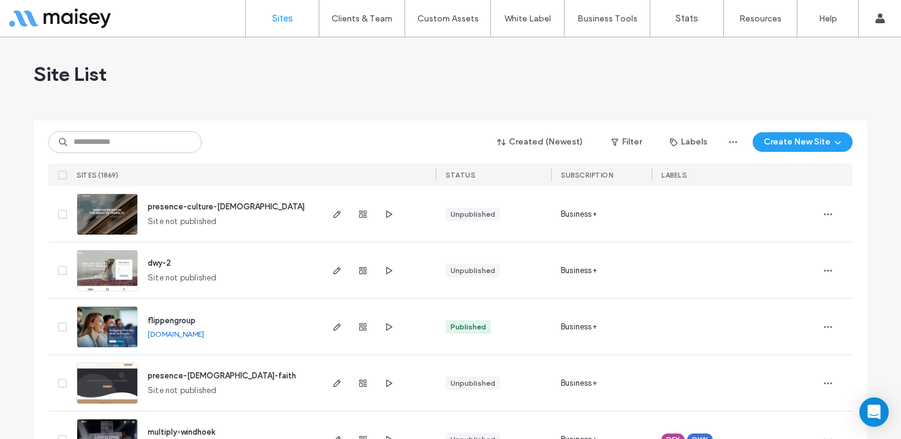
click at [465, 82] on div "Site List" at bounding box center [450, 74] width 833 height 74
click at [121, 142] on input at bounding box center [124, 142] width 153 height 22
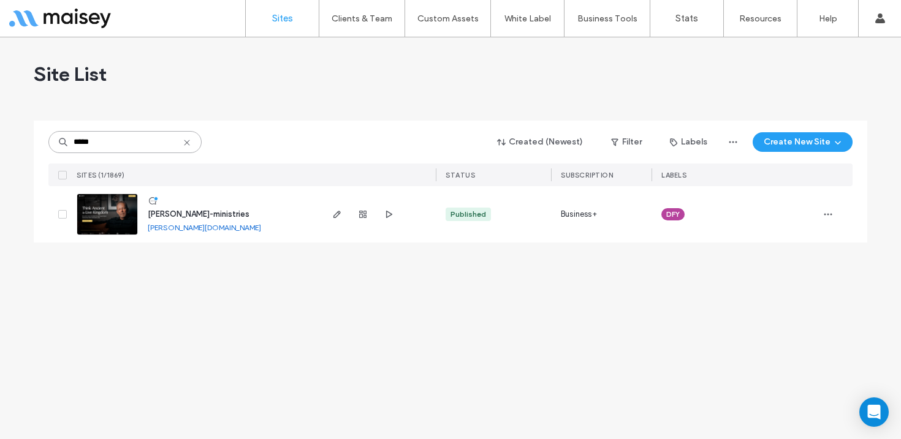
type input "*****"
click at [113, 220] on img at bounding box center [107, 235] width 60 height 83
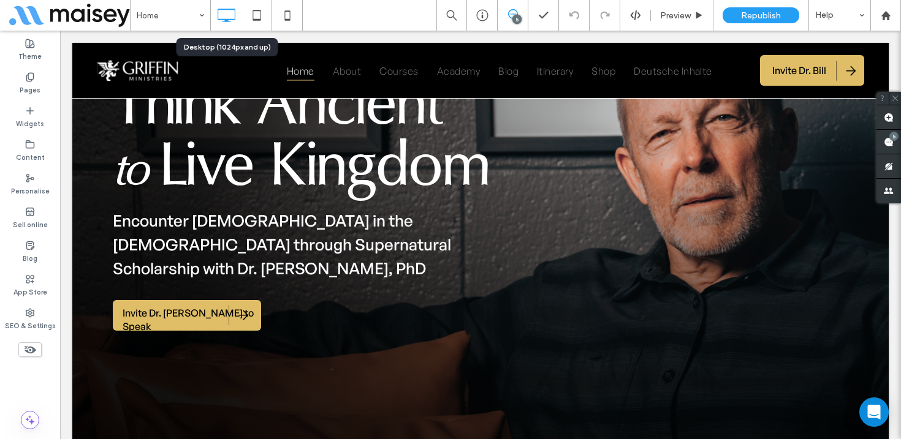
click at [230, 13] on icon at bounding box center [226, 15] width 25 height 25
click at [256, 20] on use at bounding box center [256, 15] width 8 height 10
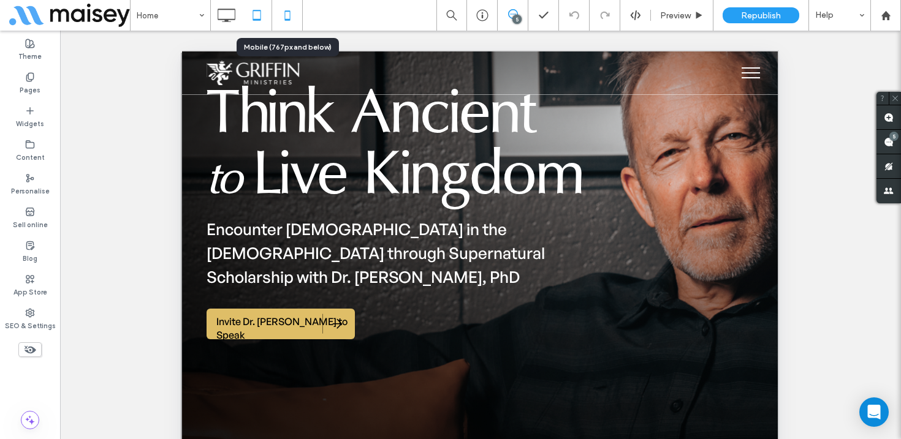
click at [292, 21] on icon at bounding box center [287, 15] width 25 height 25
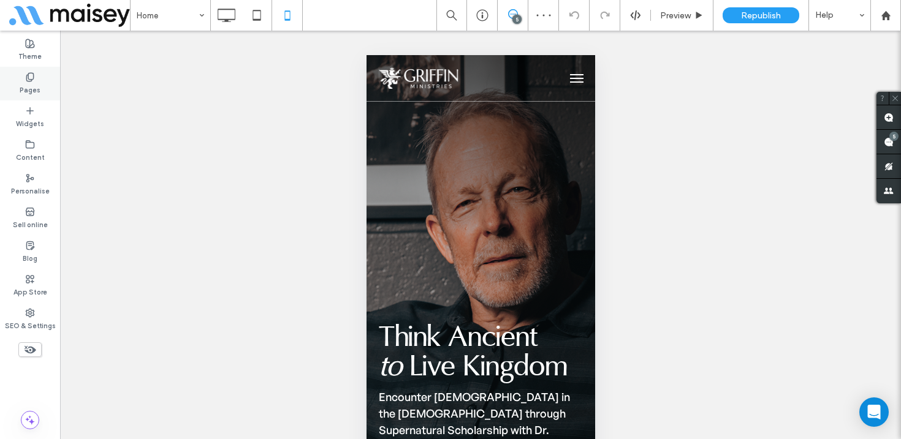
click at [38, 78] on div "Pages" at bounding box center [30, 84] width 60 height 34
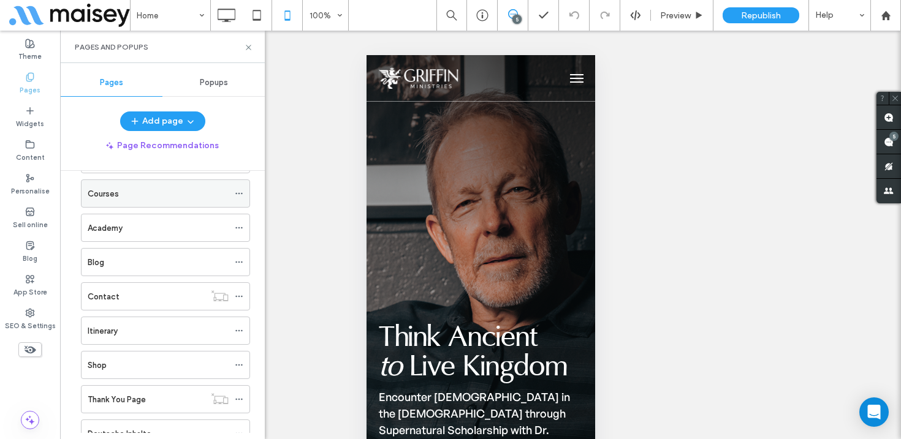
scroll to position [126, 0]
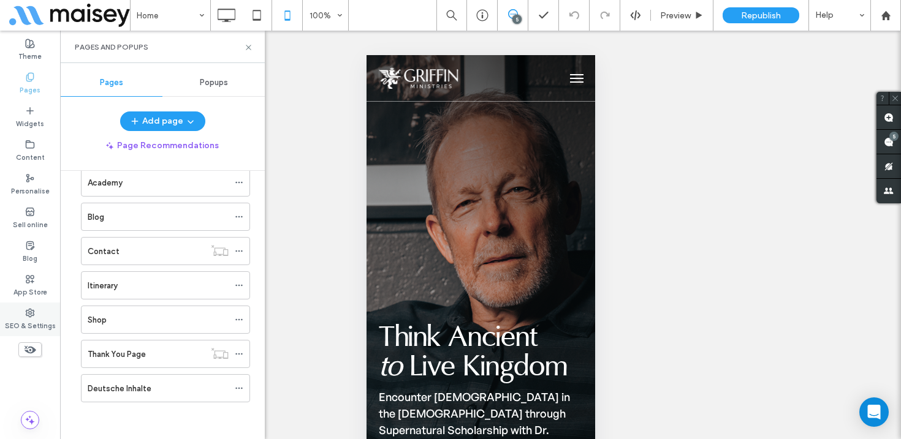
click at [32, 322] on label "SEO & Settings" at bounding box center [30, 324] width 51 height 13
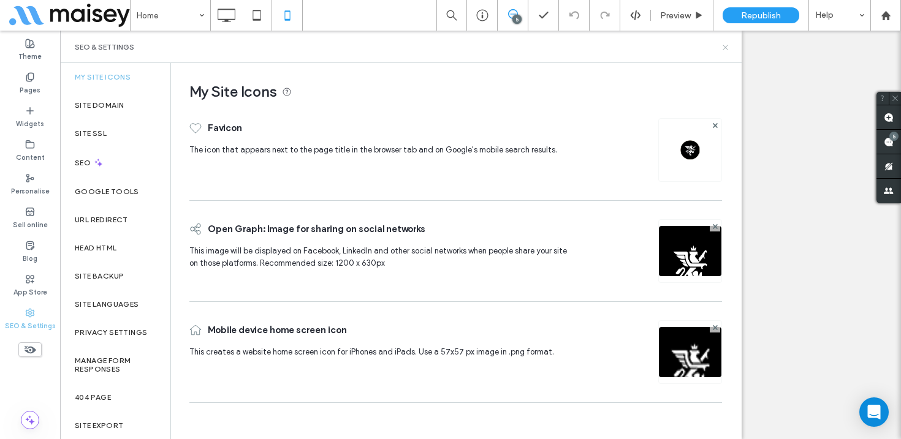
click at [726, 45] on use at bounding box center [724, 47] width 5 height 5
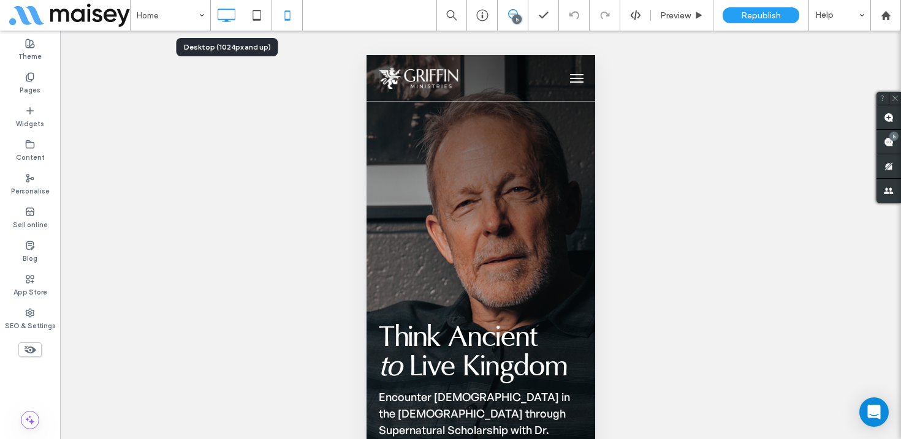
click at [230, 9] on use at bounding box center [226, 15] width 18 height 13
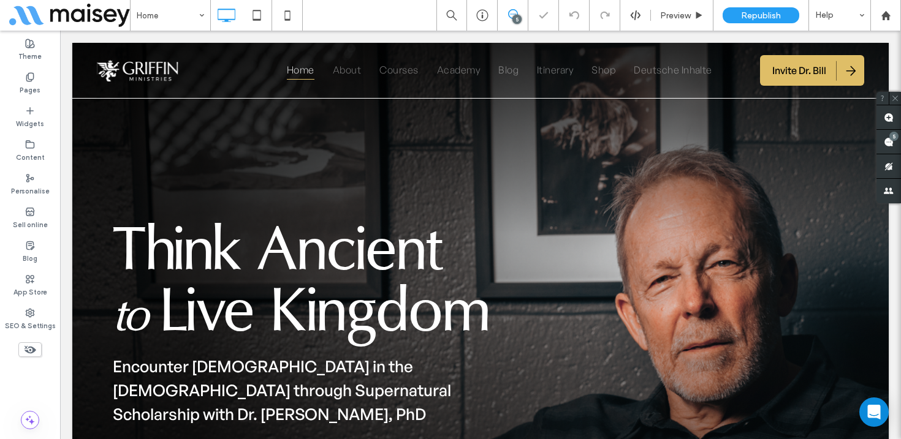
scroll to position [0, 0]
click at [682, 13] on span "Preview" at bounding box center [675, 15] width 31 height 10
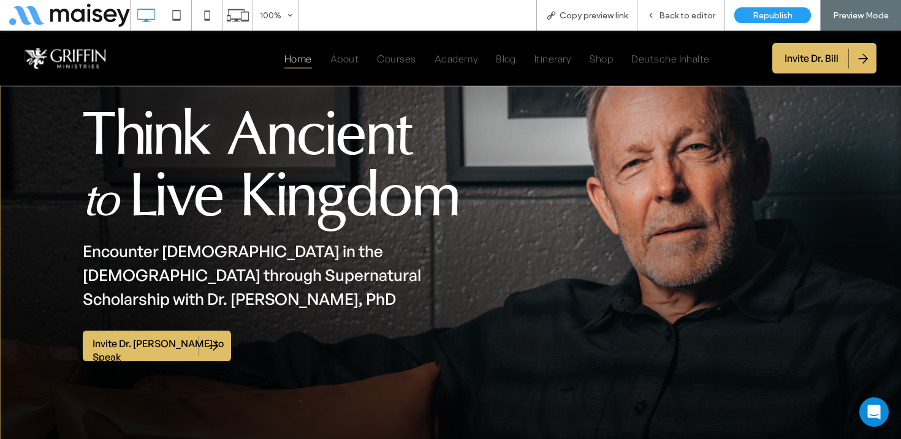
scroll to position [144, 0]
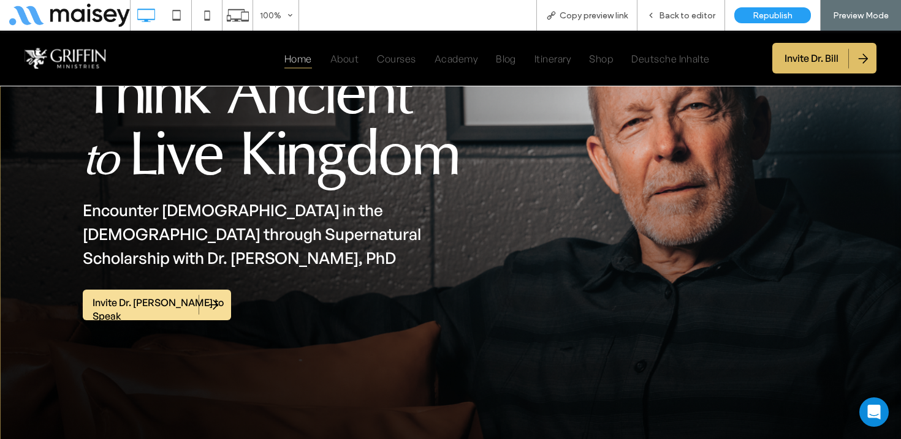
click at [124, 290] on span "Invite Dr. [PERSON_NAME] to Speak" at bounding box center [160, 309] width 135 height 39
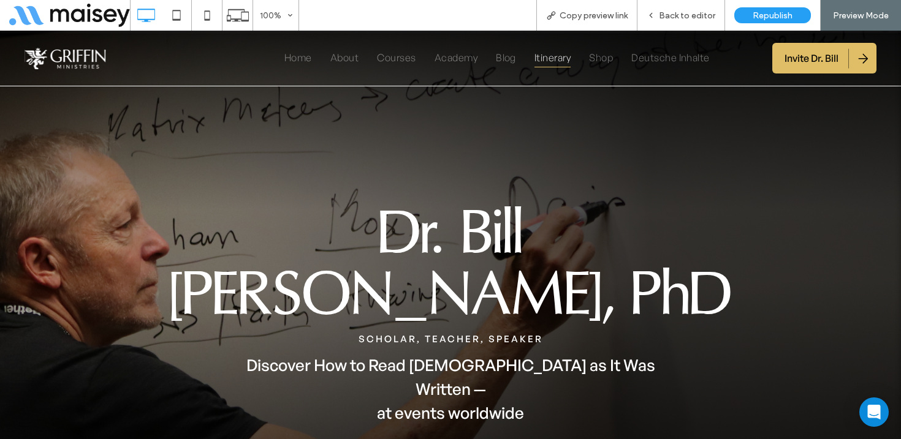
click at [80, 55] on img at bounding box center [65, 58] width 81 height 21
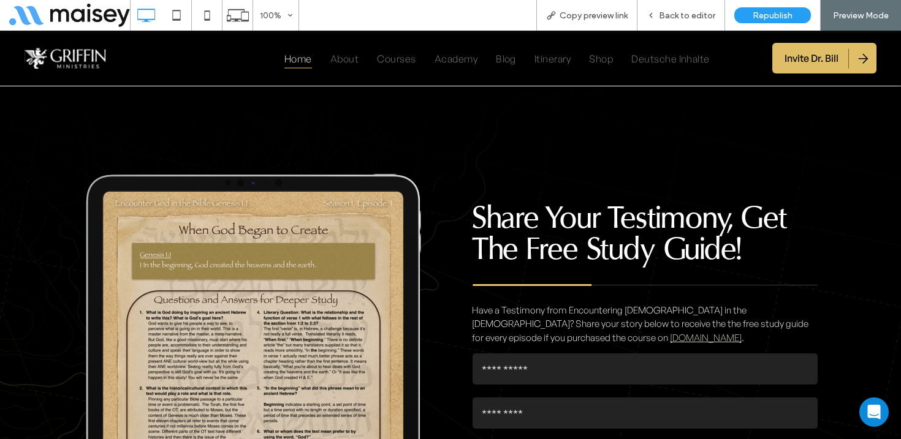
scroll to position [4649, 0]
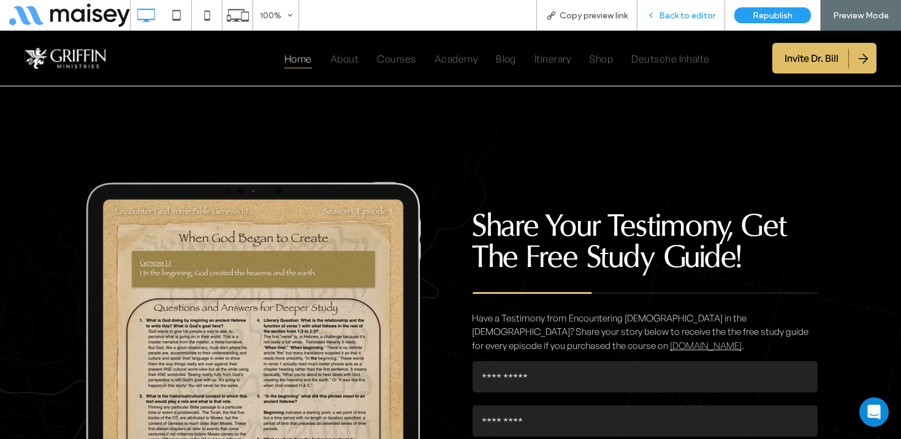
click at [691, 16] on span "Back to editor" at bounding box center [687, 15] width 56 height 10
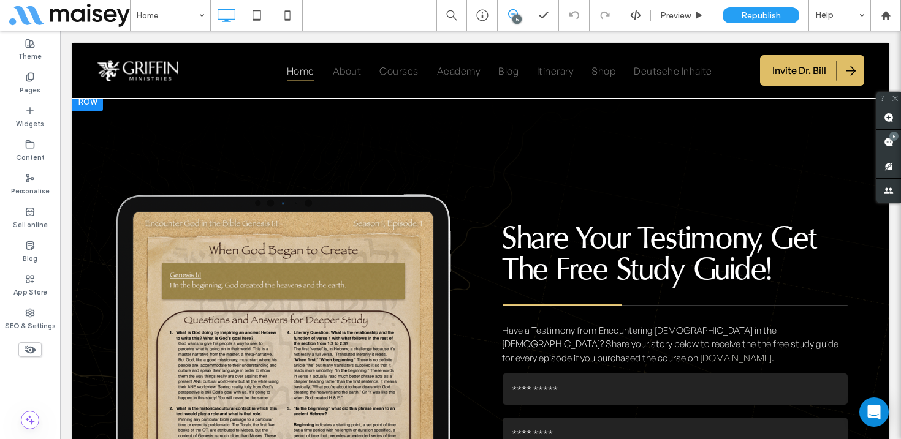
scroll to position [4619, 0]
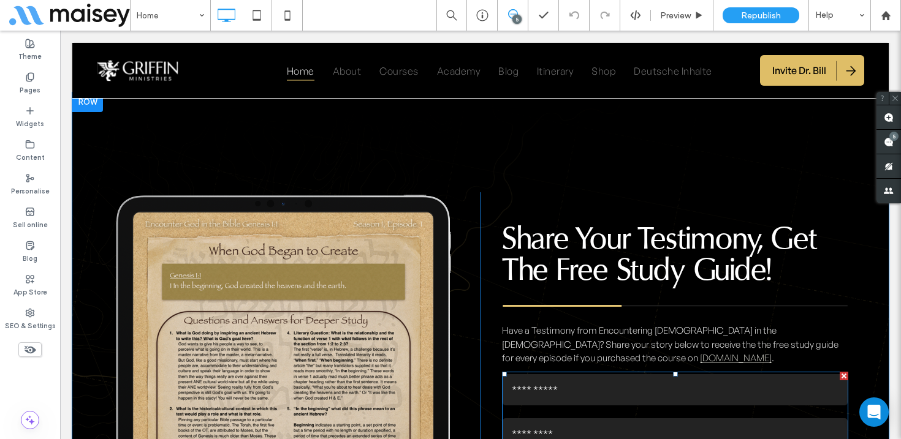
click at [630, 418] on input "text" at bounding box center [674, 433] width 345 height 31
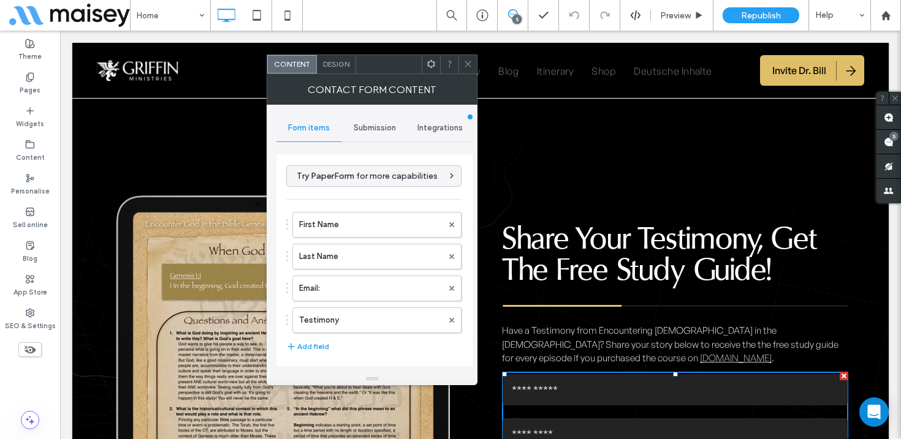
click at [380, 130] on span "Submission" at bounding box center [374, 128] width 42 height 10
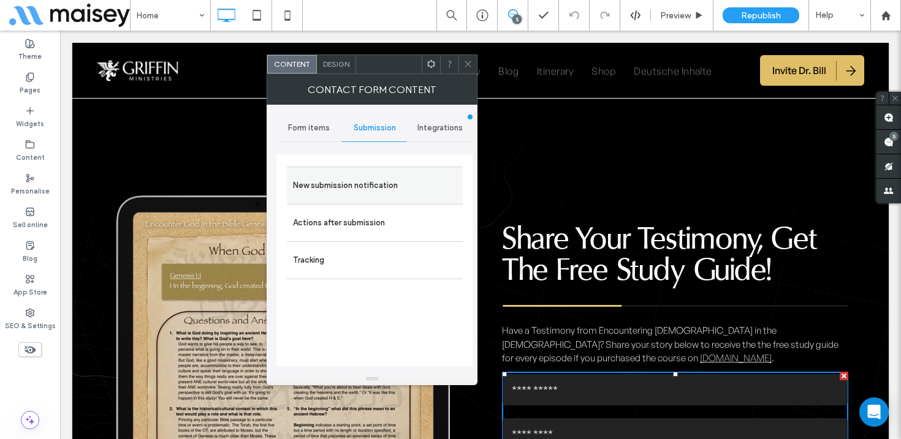
click at [346, 188] on label "New submission notification" at bounding box center [375, 185] width 164 height 25
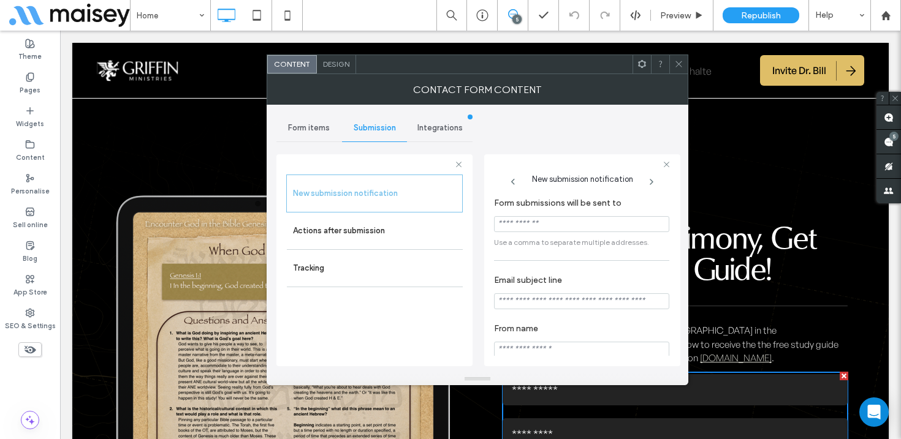
click at [684, 61] on div at bounding box center [678, 64] width 18 height 18
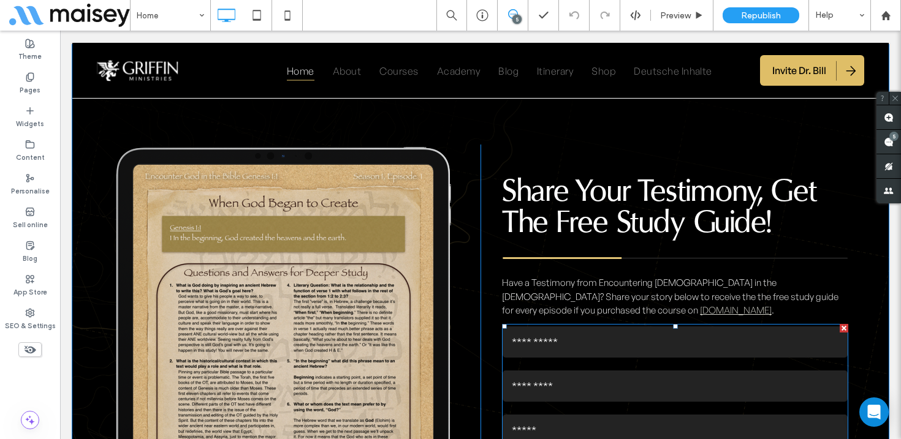
scroll to position [4662, 0]
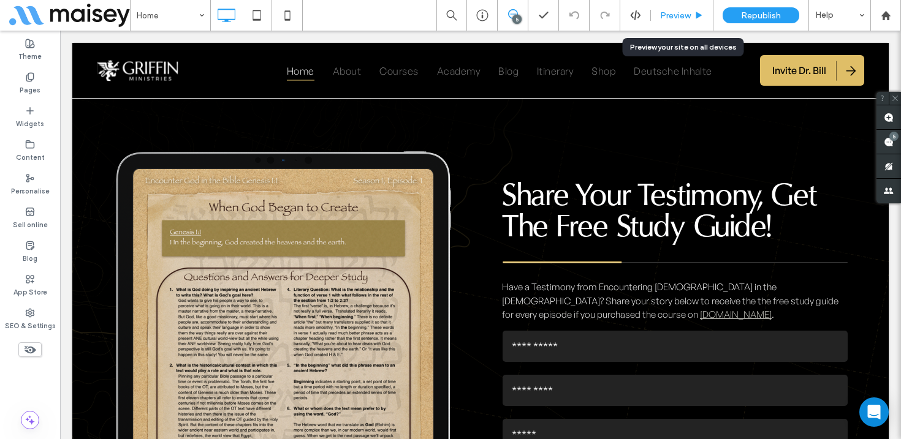
click at [689, 15] on span "Preview" at bounding box center [675, 15] width 31 height 10
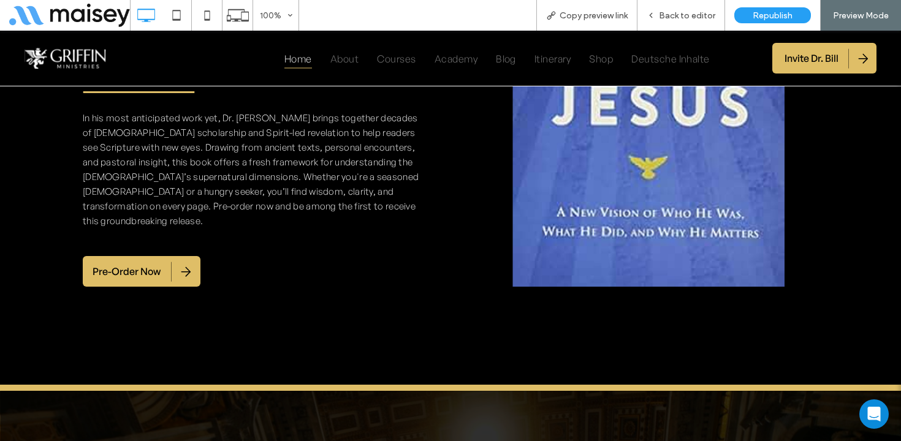
scroll to position [1496, 0]
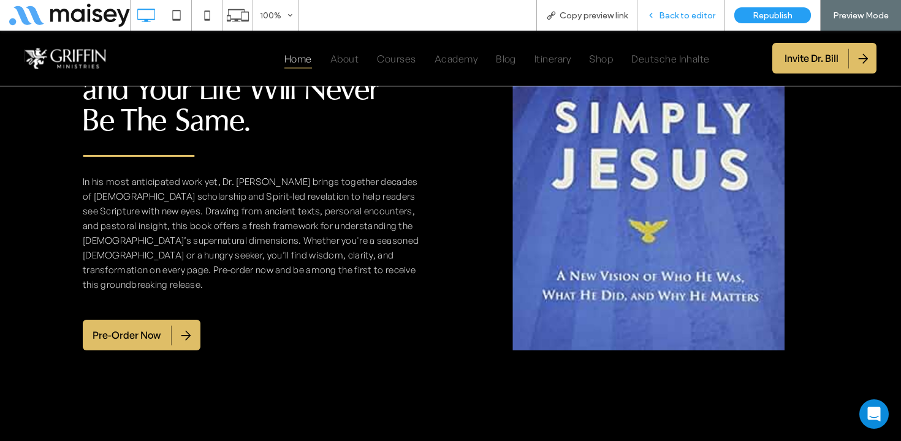
click at [680, 12] on span "Back to editor" at bounding box center [687, 15] width 56 height 10
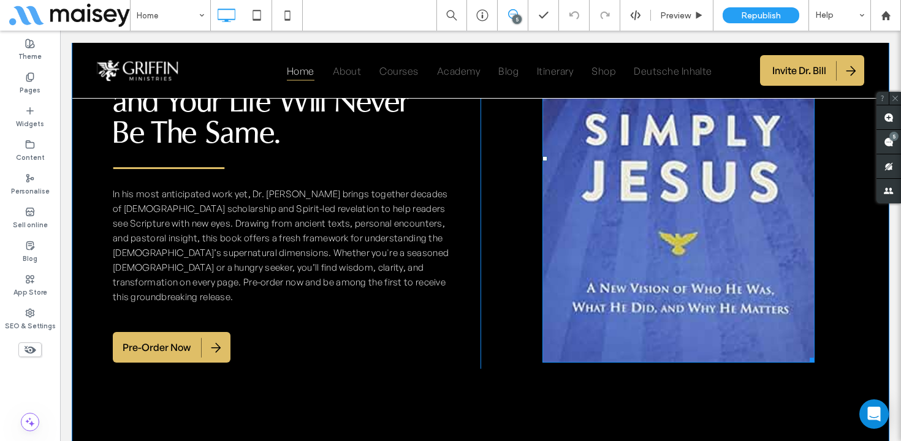
click at [625, 157] on img at bounding box center [678, 159] width 272 height 408
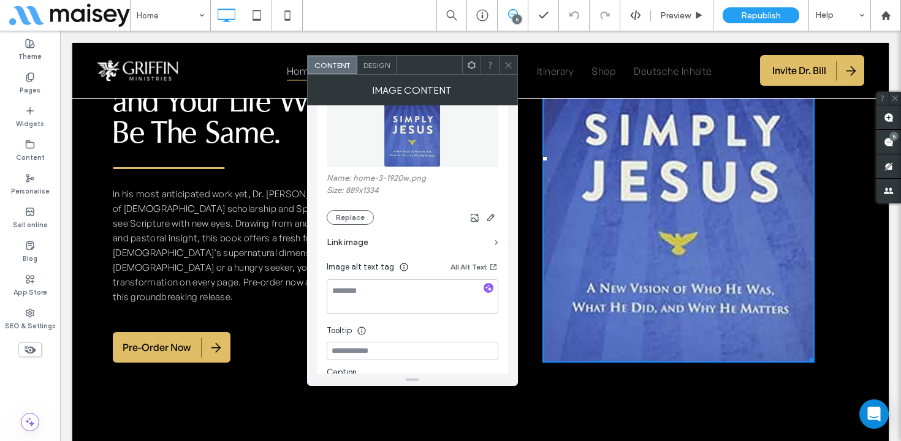
scroll to position [175, 0]
click at [358, 217] on button "Replace" at bounding box center [350, 217] width 47 height 15
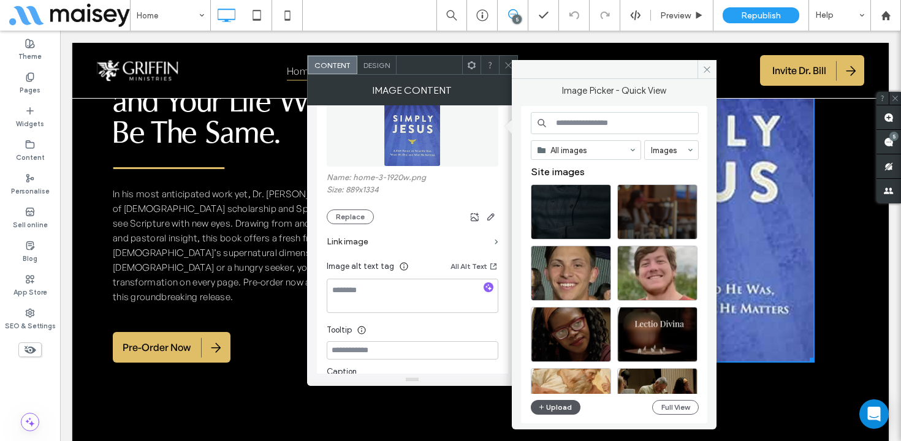
click at [563, 406] on button "Upload" at bounding box center [556, 407] width 50 height 15
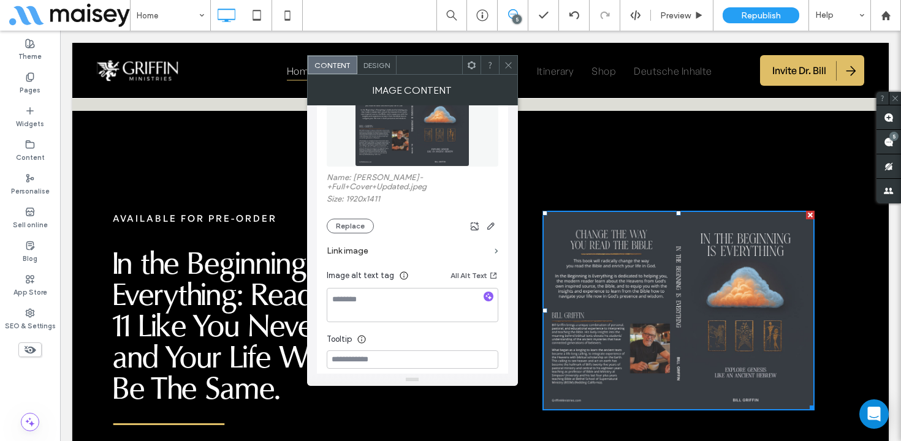
scroll to position [1244, 0]
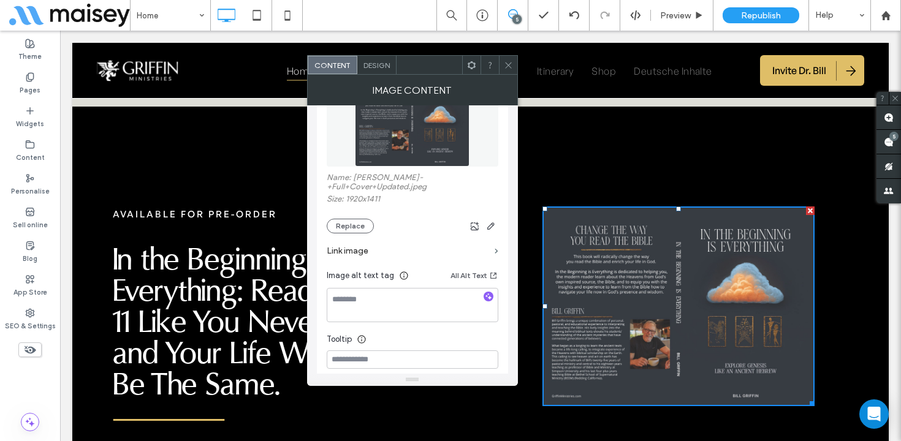
click at [508, 67] on icon at bounding box center [508, 65] width 9 height 9
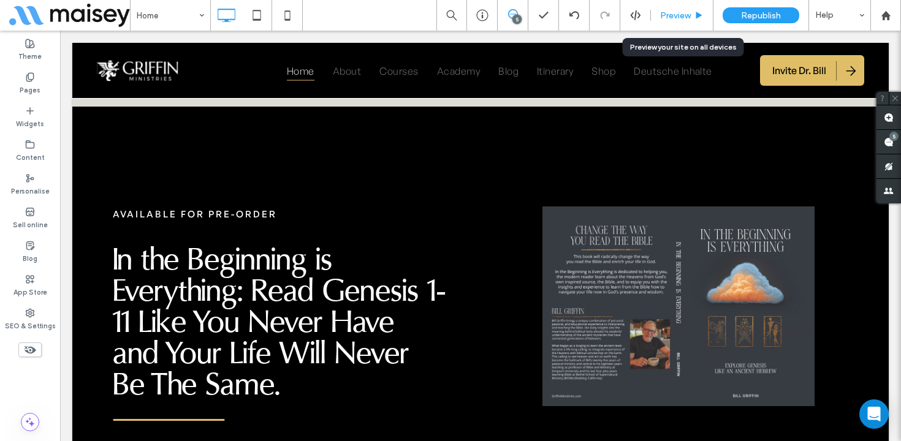
click at [678, 18] on span "Preview" at bounding box center [675, 15] width 31 height 10
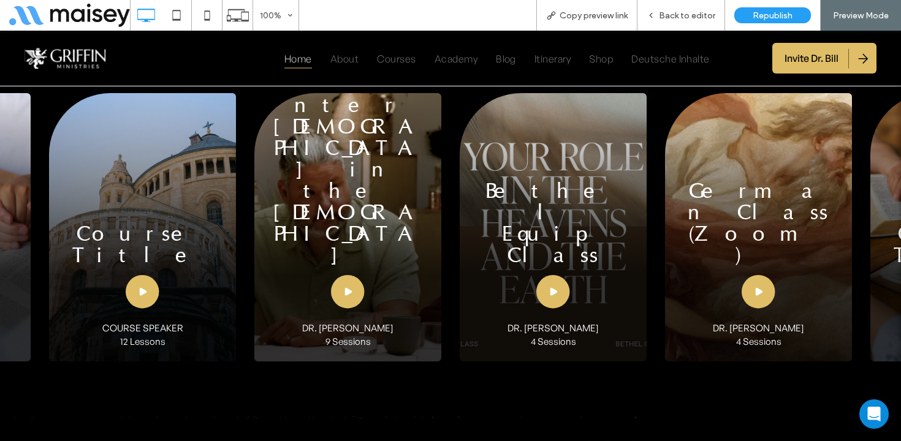
scroll to position [2522, 0]
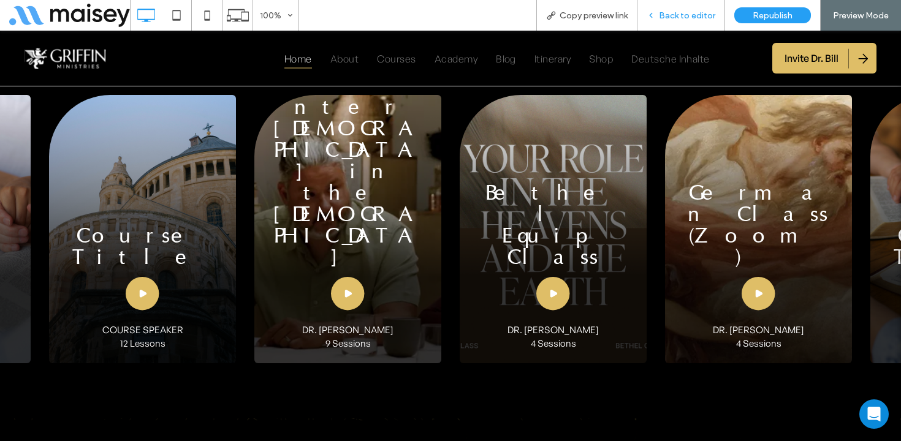
click at [694, 20] on span "Back to editor" at bounding box center [687, 15] width 56 height 10
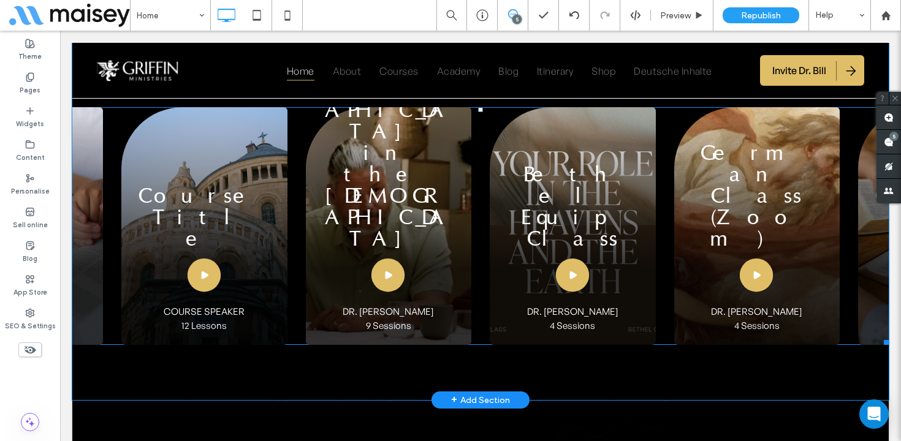
click at [401, 178] on span at bounding box center [480, 226] width 816 height 238
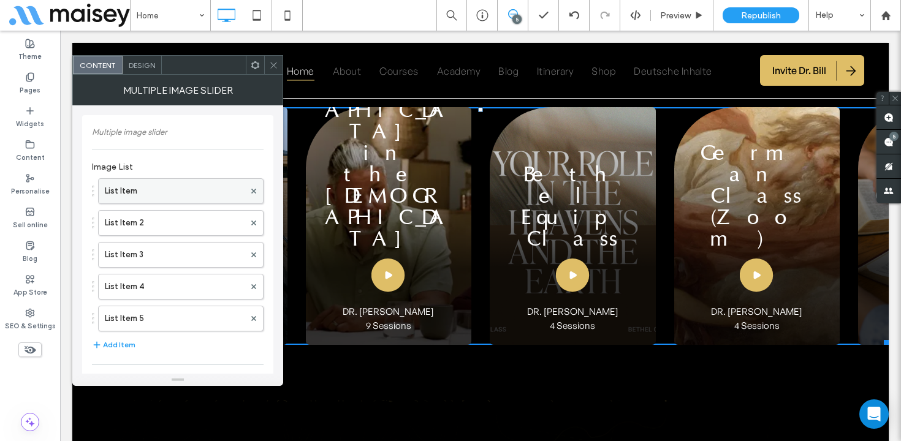
click at [181, 195] on label "List Item" at bounding box center [175, 191] width 140 height 25
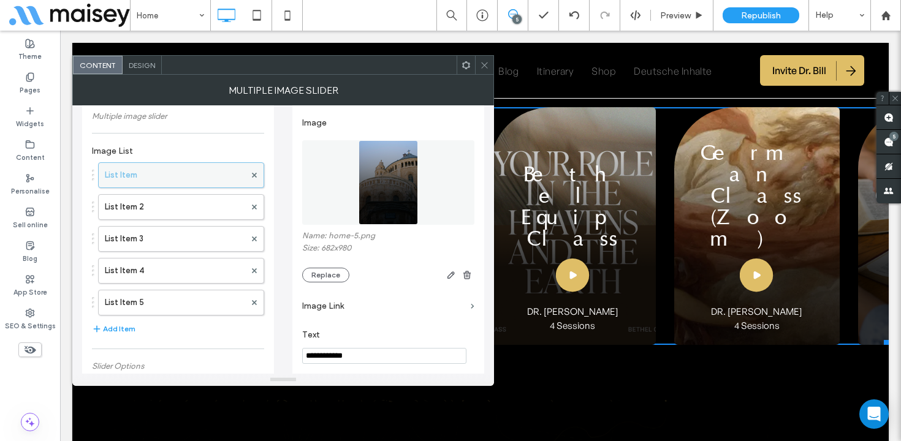
scroll to position [4, 0]
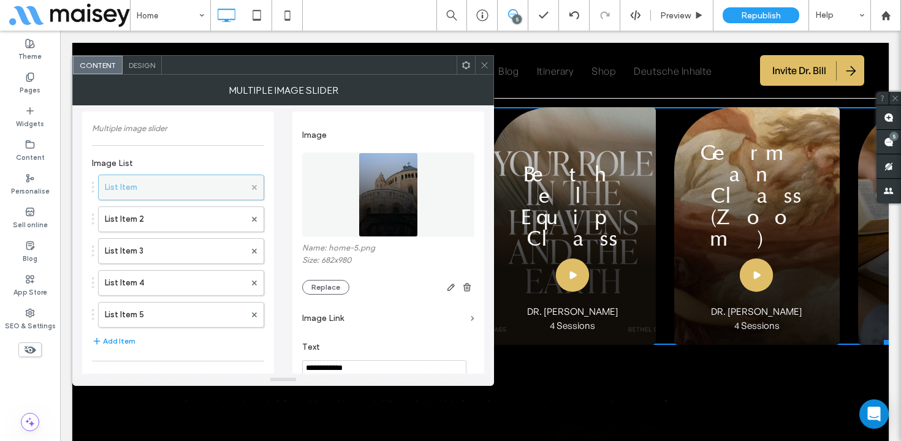
click at [252, 185] on icon at bounding box center [254, 187] width 5 height 5
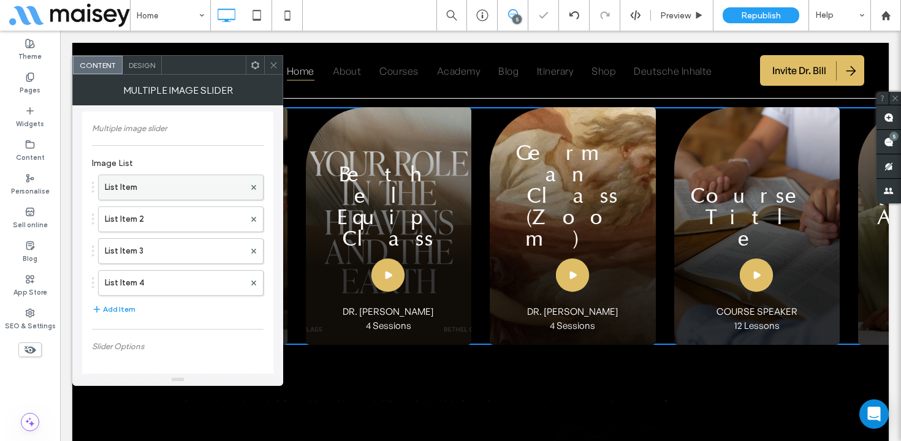
click at [220, 192] on label "List Item" at bounding box center [175, 187] width 140 height 25
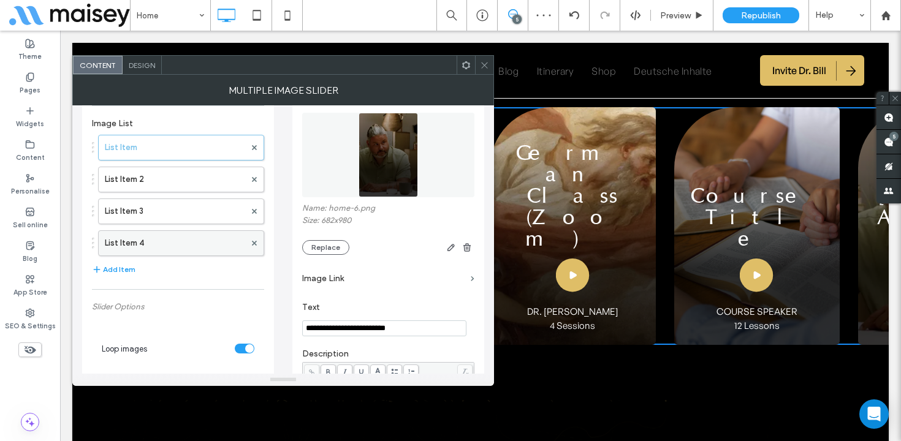
click at [189, 246] on label "List Item 4" at bounding box center [175, 243] width 140 height 25
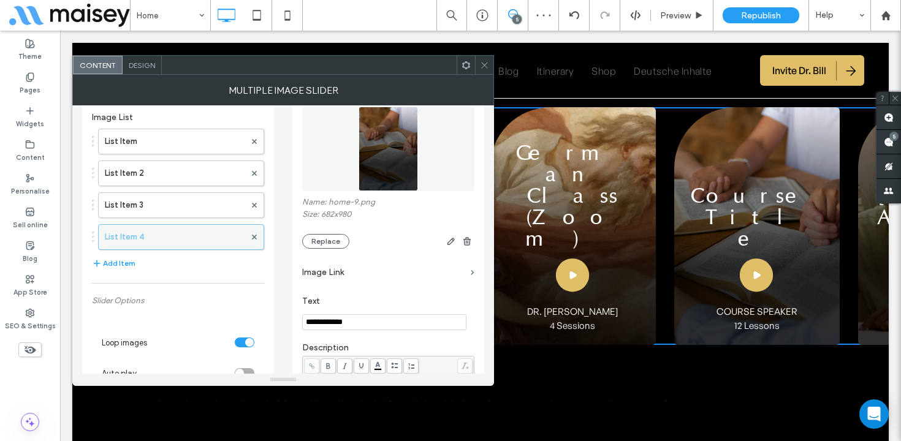
scroll to position [0, 0]
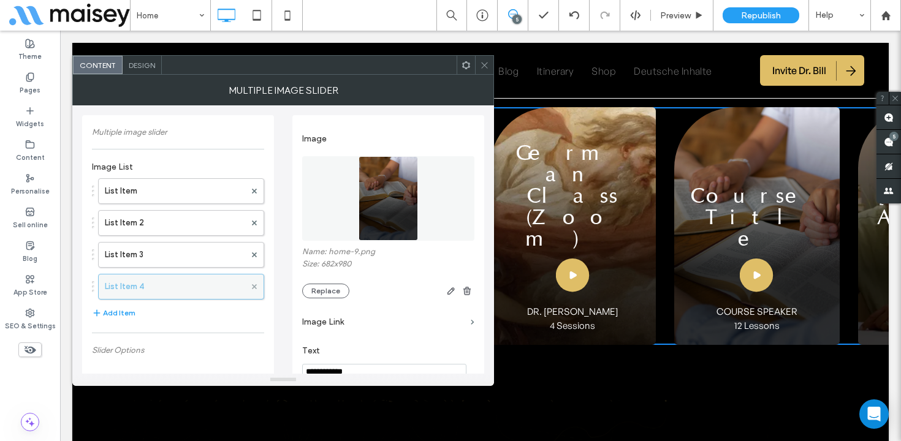
click at [254, 288] on icon at bounding box center [254, 286] width 5 height 5
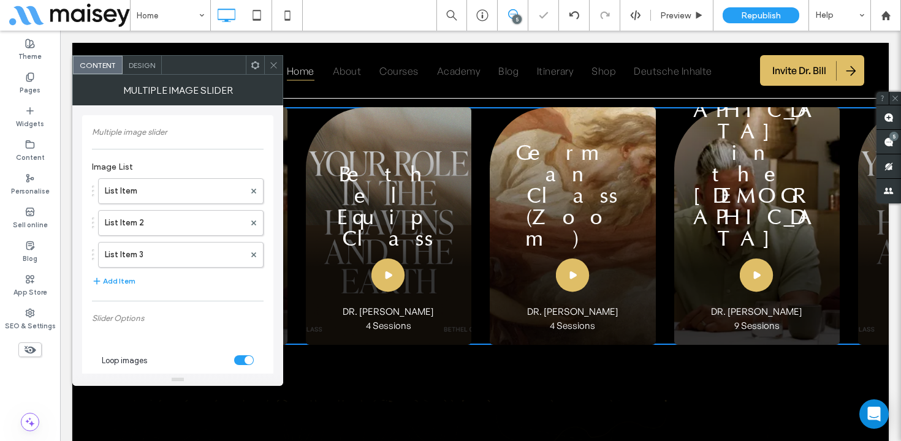
click at [276, 62] on icon at bounding box center [273, 65] width 9 height 9
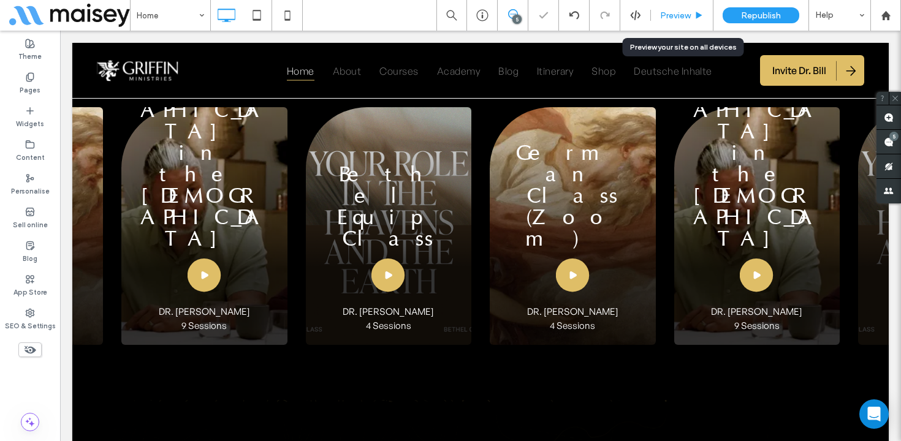
click at [688, 18] on span "Preview" at bounding box center [675, 15] width 31 height 10
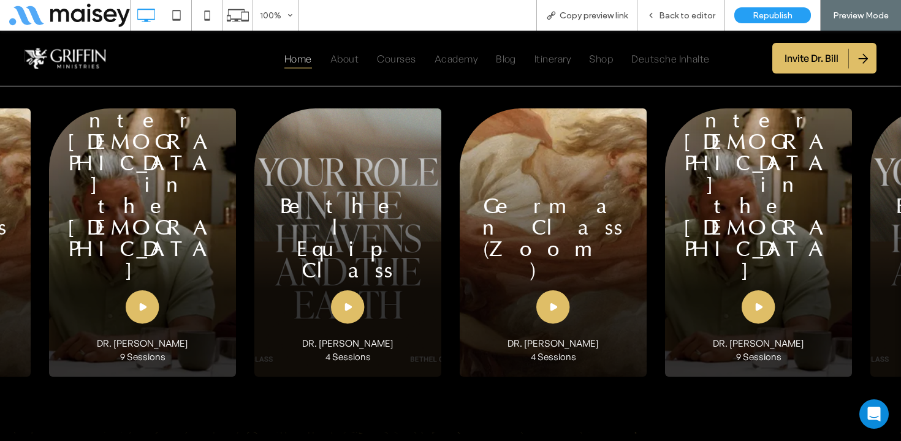
scroll to position [2501, 0]
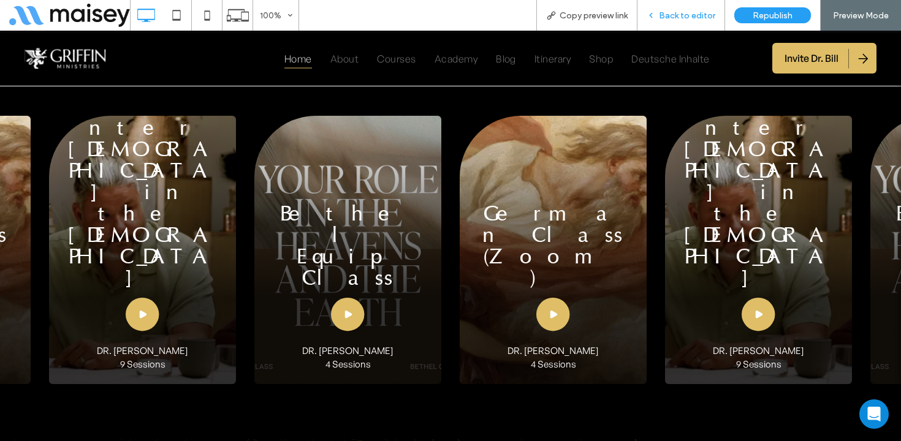
click at [700, 12] on span "Back to editor" at bounding box center [687, 15] width 56 height 10
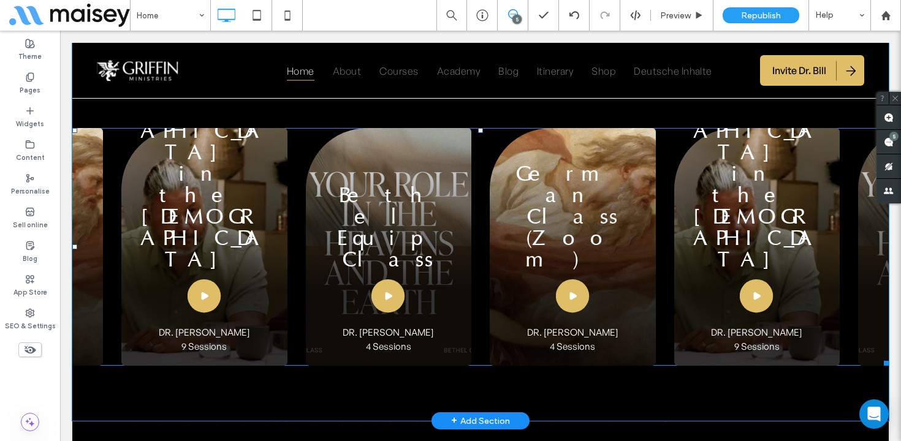
click at [437, 196] on span at bounding box center [480, 247] width 816 height 238
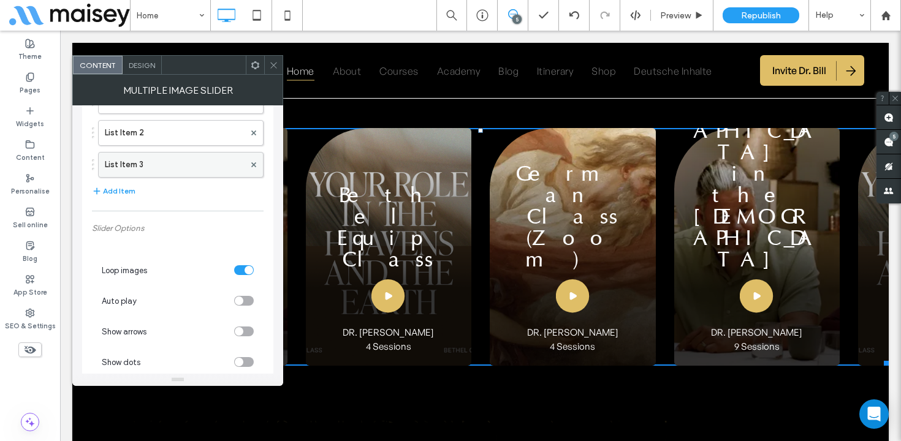
scroll to position [93, 0]
click at [272, 61] on icon at bounding box center [273, 65] width 9 height 9
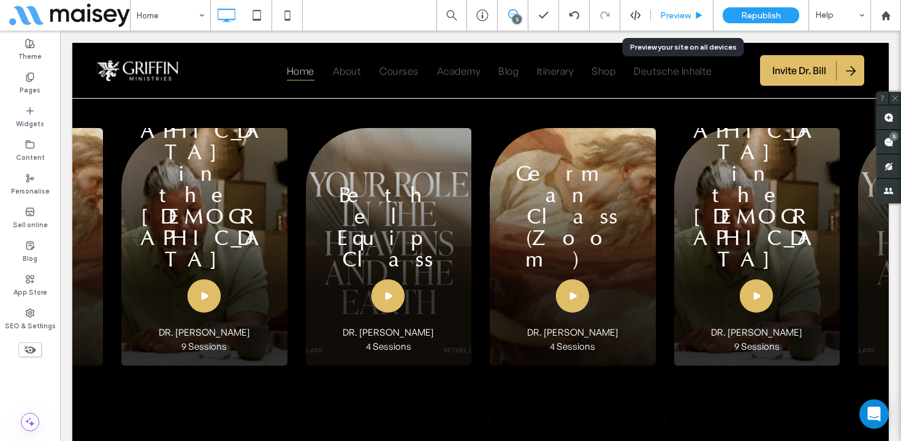
click at [682, 17] on span "Preview" at bounding box center [675, 15] width 31 height 10
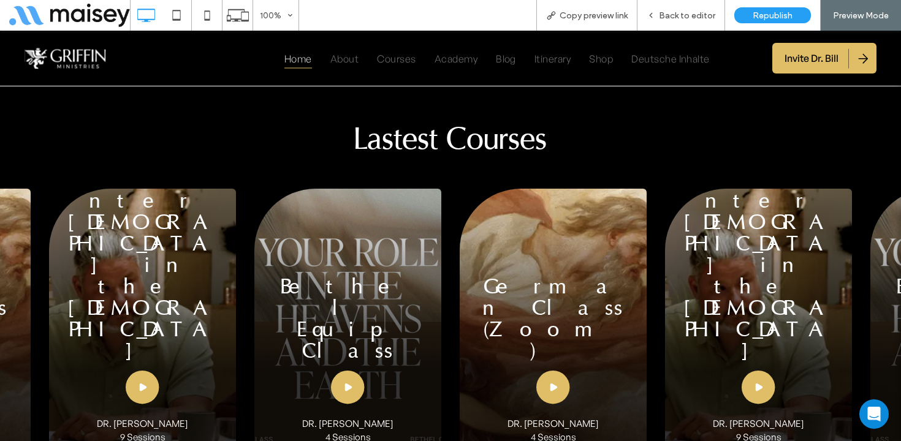
scroll to position [2438, 0]
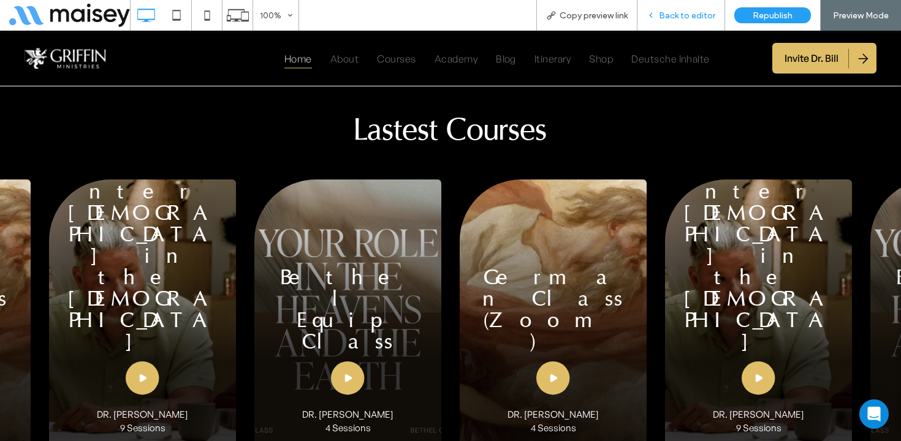
click at [695, 7] on div "Back to editor" at bounding box center [681, 15] width 88 height 31
click at [692, 11] on span "Back to editor" at bounding box center [687, 15] width 56 height 10
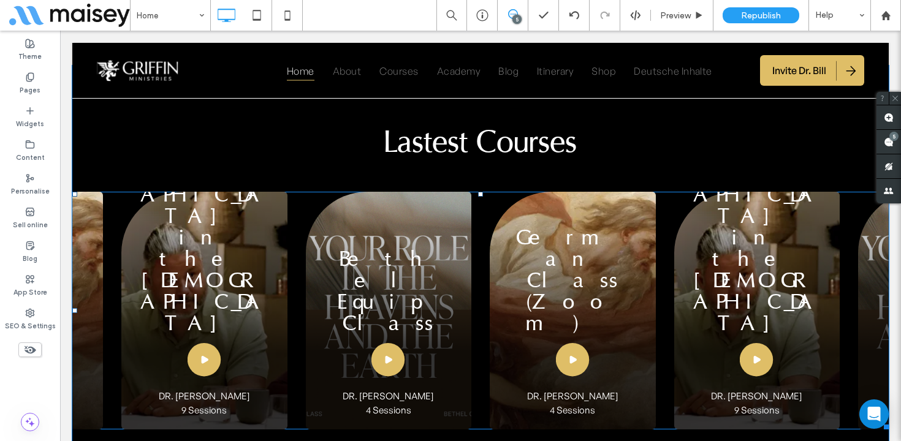
click at [336, 192] on span at bounding box center [480, 311] width 816 height 238
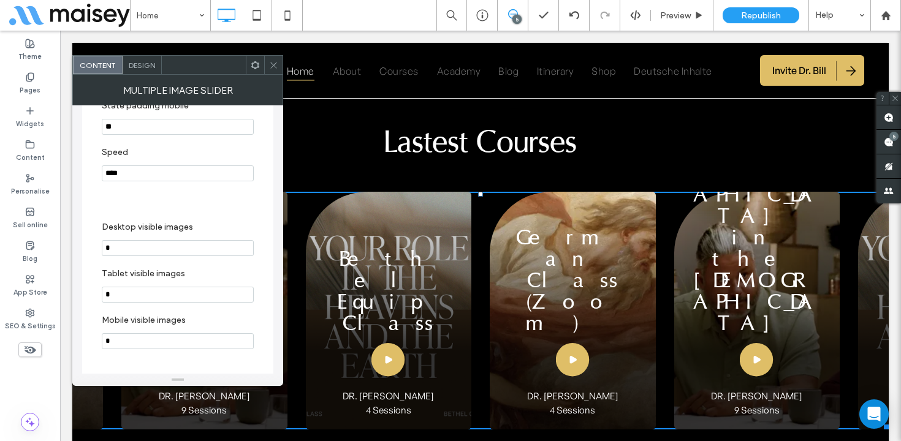
scroll to position [567, 0]
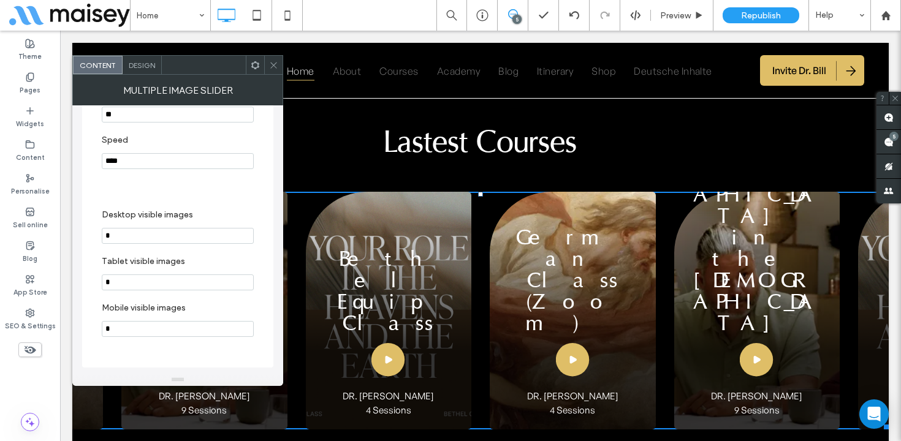
click at [124, 233] on input "*" at bounding box center [178, 236] width 152 height 16
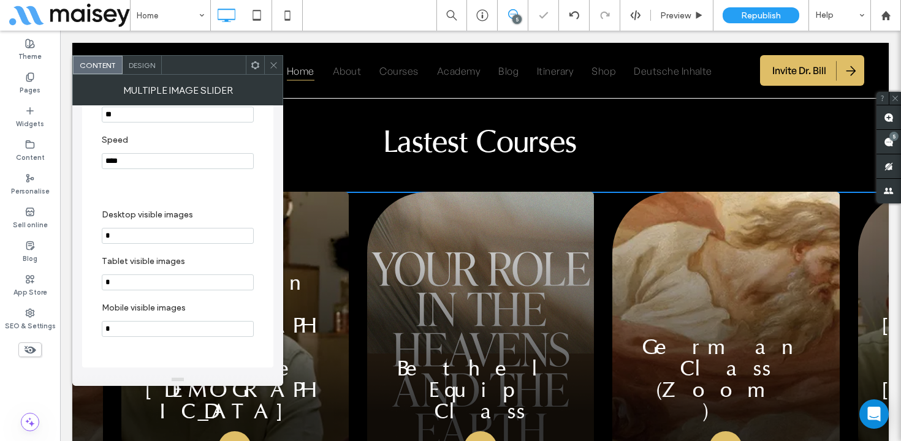
type input "*"
click at [273, 61] on icon at bounding box center [273, 65] width 9 height 9
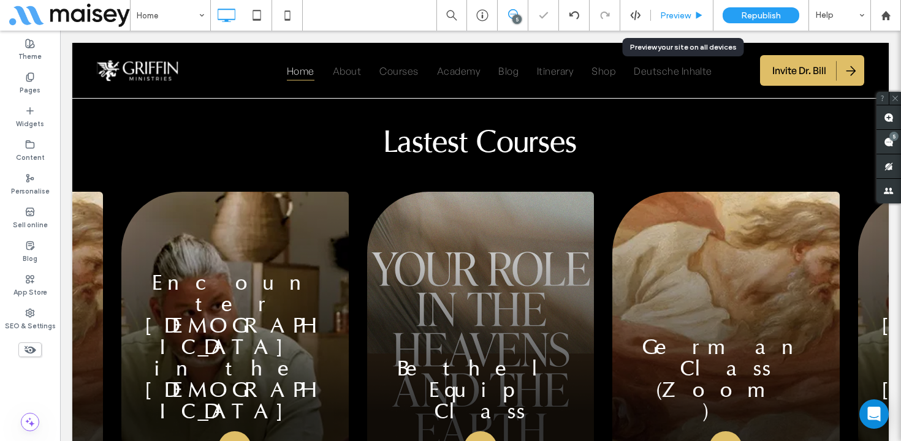
click at [678, 11] on span "Preview" at bounding box center [675, 15] width 31 height 10
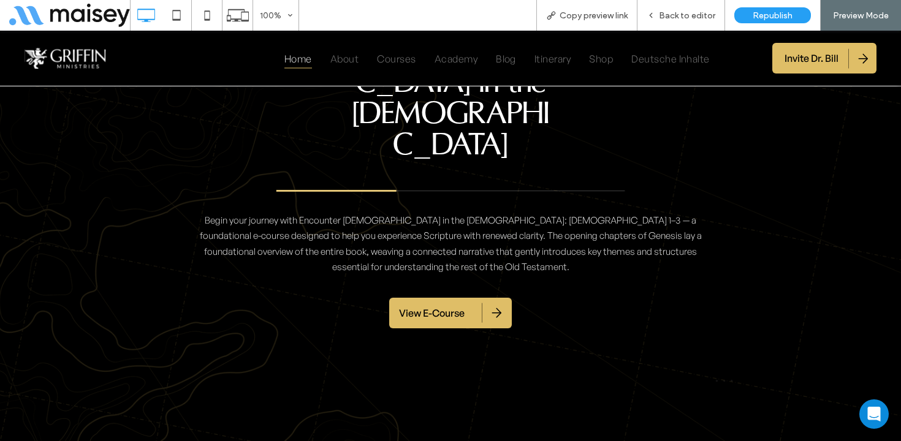
scroll to position [3187, 0]
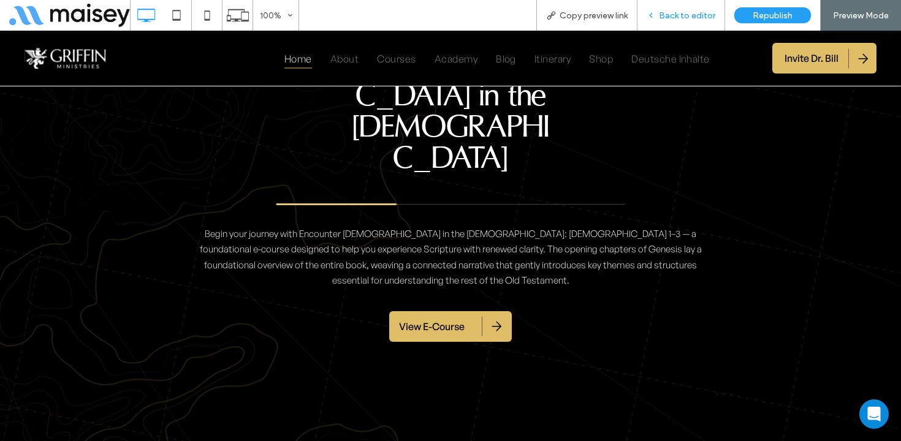
click at [711, 10] on span "Back to editor" at bounding box center [687, 15] width 56 height 10
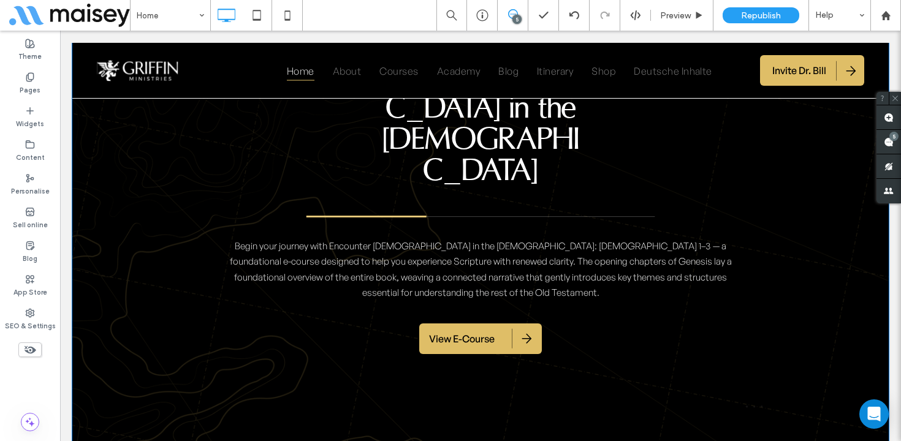
scroll to position [3146, 0]
click at [456, 326] on span "View E-Course" at bounding box center [462, 339] width 66 height 26
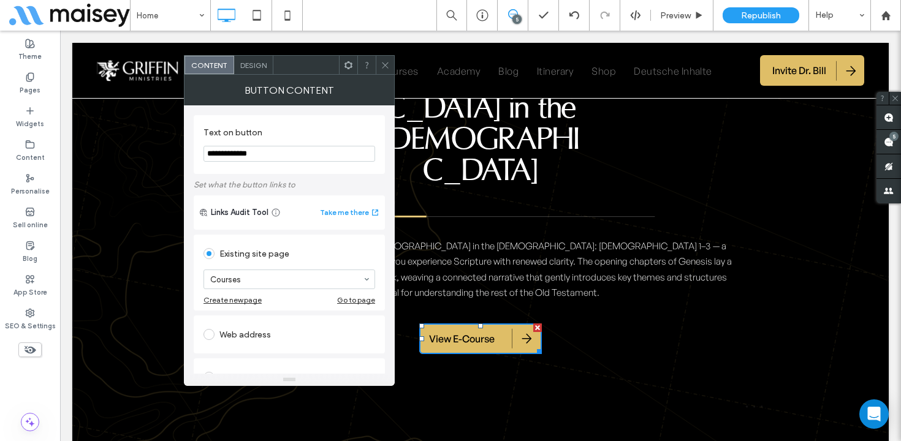
click at [387, 62] on icon at bounding box center [384, 65] width 9 height 9
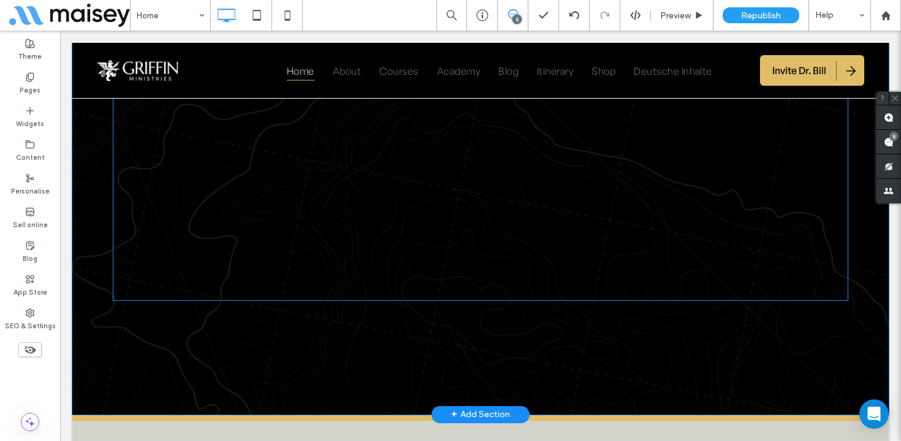
scroll to position [3597, 0]
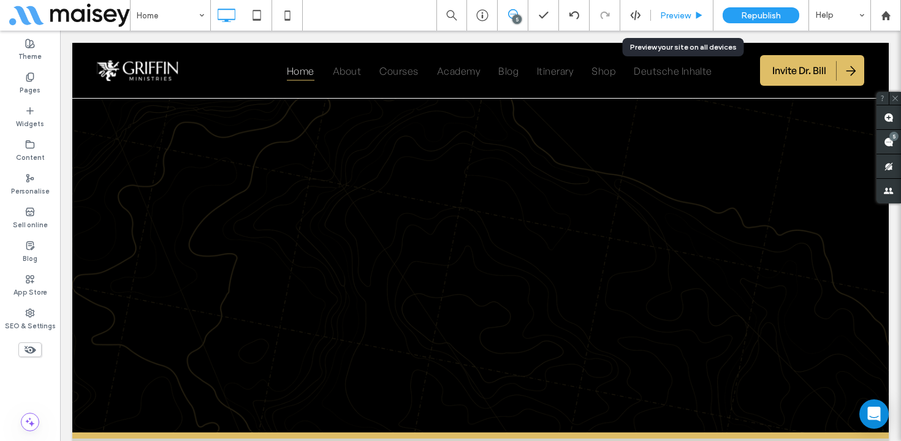
drag, startPoint x: 690, startPoint y: 22, endPoint x: 608, endPoint y: 10, distance: 82.4
click at [690, 22] on div "Preview" at bounding box center [682, 15] width 62 height 31
click at [688, 4] on div "Preview" at bounding box center [682, 15] width 62 height 31
click at [686, 8] on div "Preview" at bounding box center [682, 15] width 62 height 31
click at [694, 17] on icon at bounding box center [698, 15] width 9 height 9
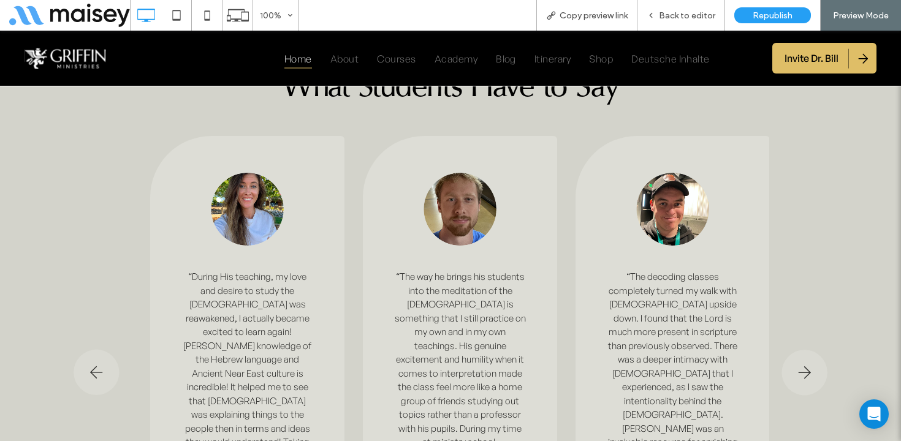
scroll to position [4141, 0]
click at [797, 349] on icon "button" at bounding box center [804, 372] width 46 height 47
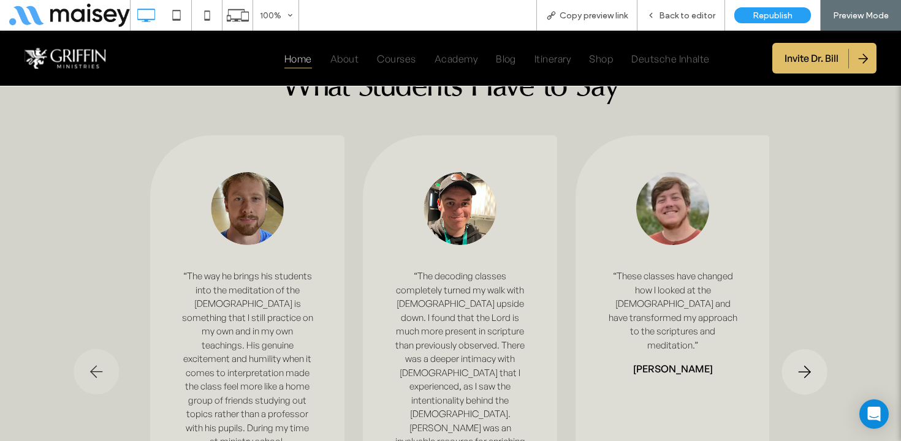
click at [797, 349] on icon "button" at bounding box center [804, 372] width 46 height 47
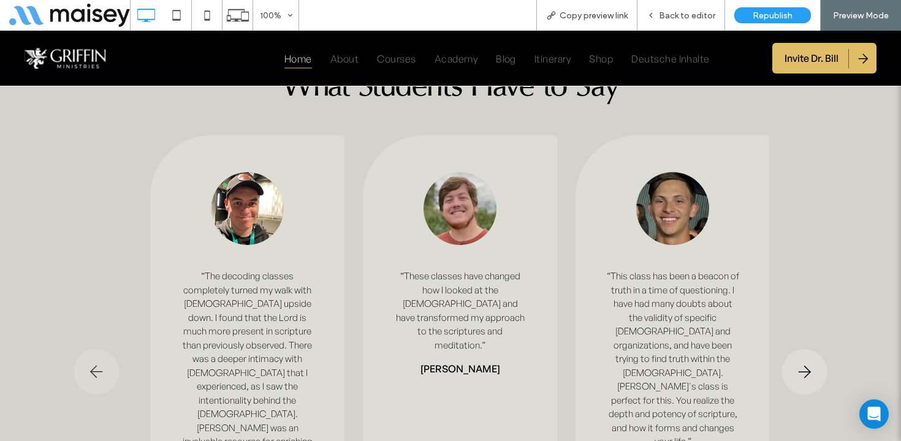
click at [797, 349] on icon "button" at bounding box center [804, 372] width 46 height 47
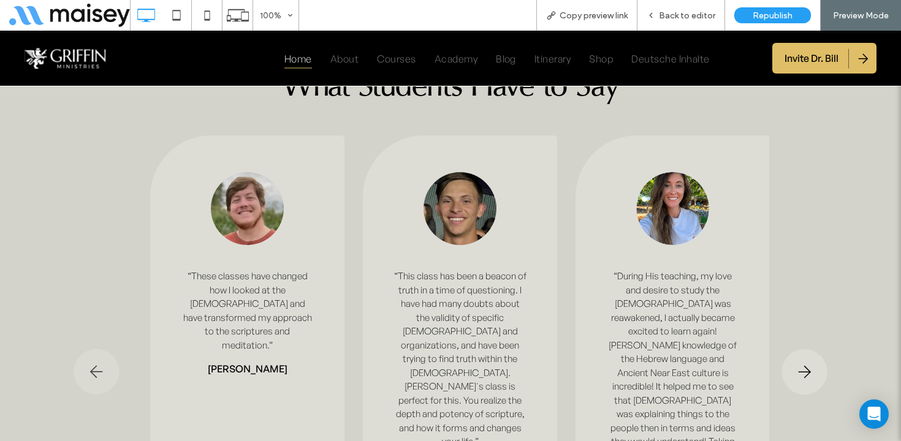
click at [797, 349] on icon "button" at bounding box center [804, 372] width 46 height 47
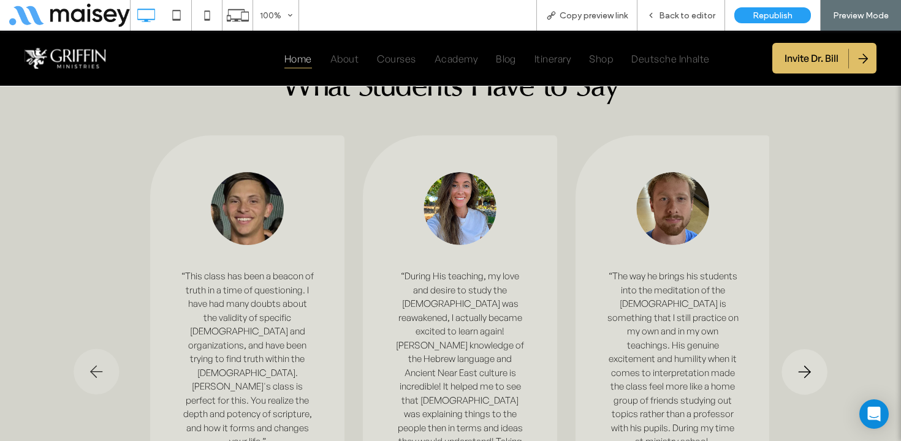
click at [797, 349] on icon "button" at bounding box center [804, 372] width 46 height 47
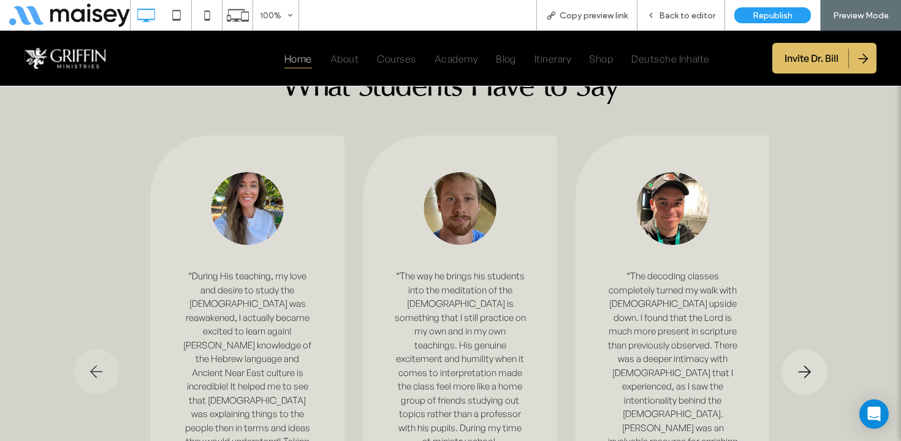
click at [797, 349] on icon "button" at bounding box center [804, 372] width 46 height 47
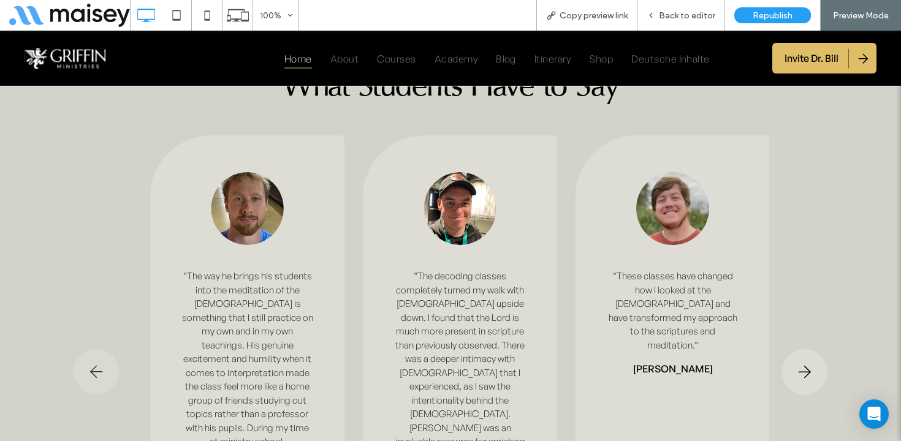
click at [797, 349] on icon "button" at bounding box center [804, 372] width 46 height 47
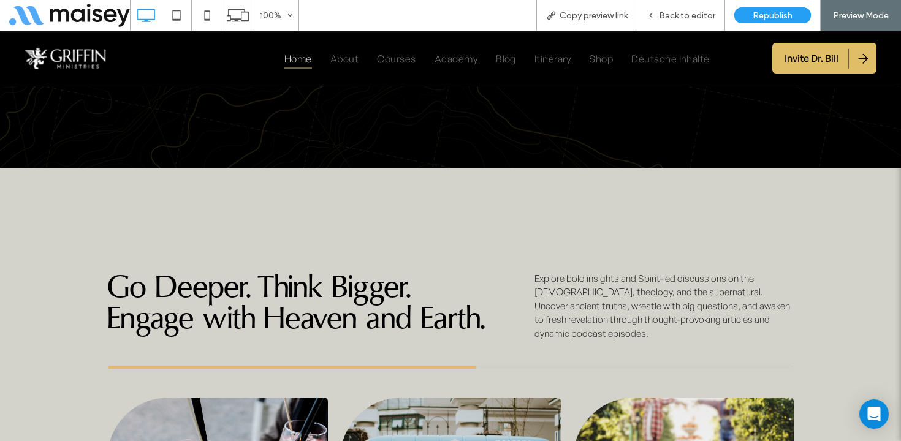
scroll to position [5323, 0]
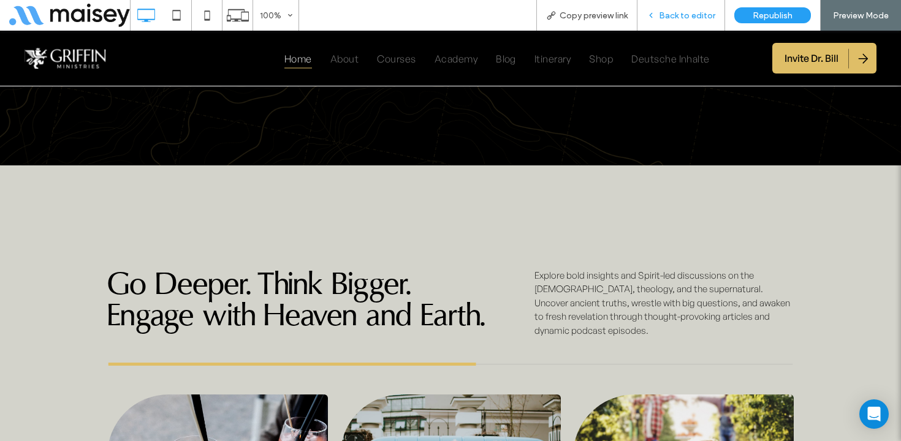
click at [684, 15] on span "Back to editor" at bounding box center [687, 15] width 56 height 10
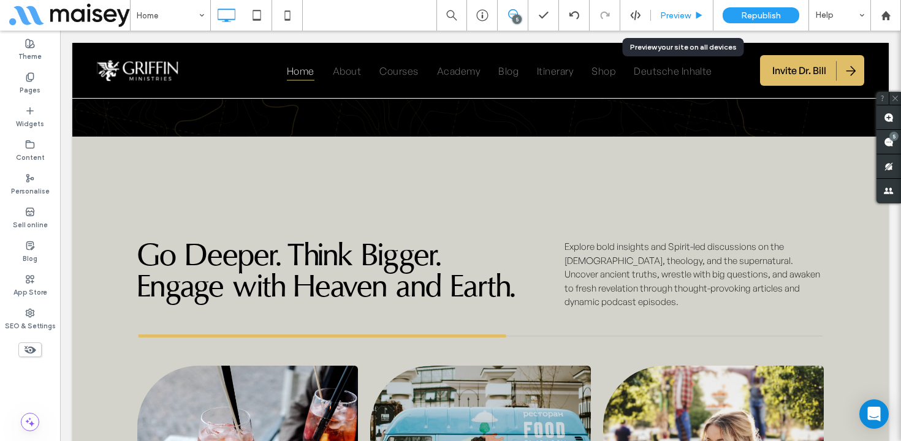
scroll to position [5282, 0]
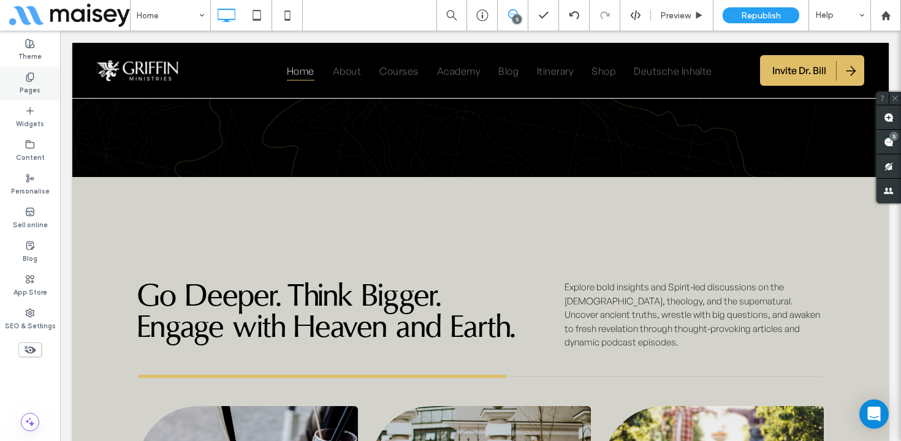
click at [25, 77] on div "Pages" at bounding box center [30, 84] width 60 height 34
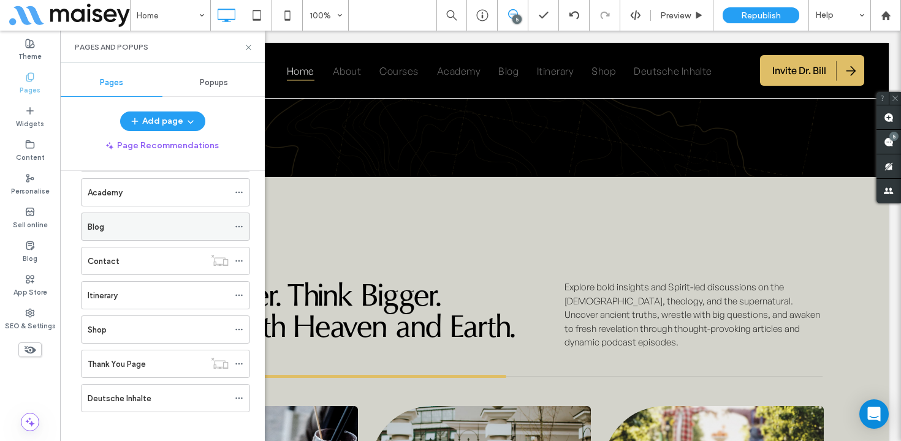
scroll to position [120, 0]
click at [238, 219] on icon at bounding box center [239, 223] width 9 height 9
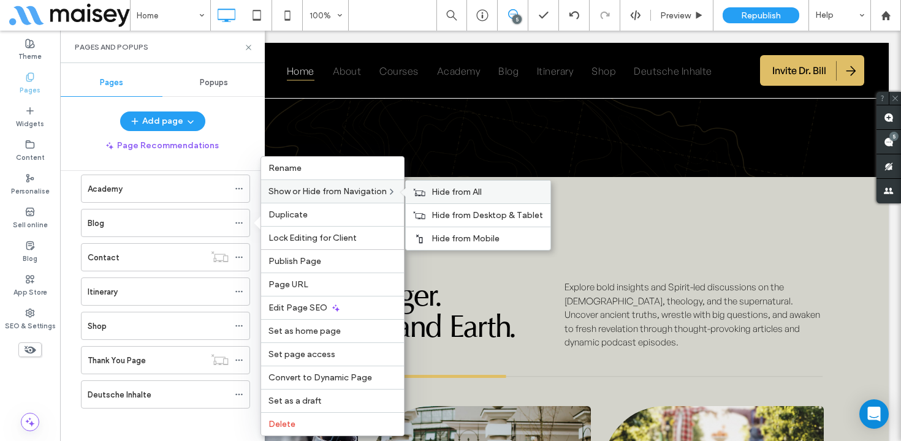
click at [440, 194] on span "Hide from All" at bounding box center [456, 192] width 50 height 10
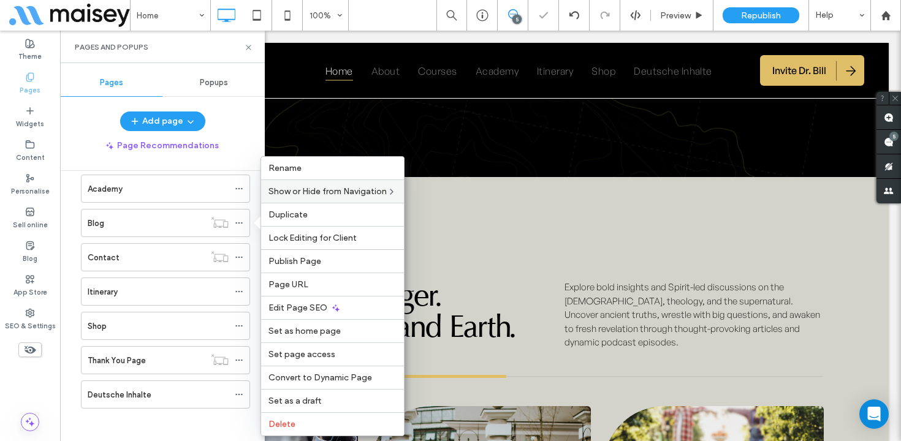
click at [247, 40] on div "Pages and Popups" at bounding box center [162, 47] width 205 height 32
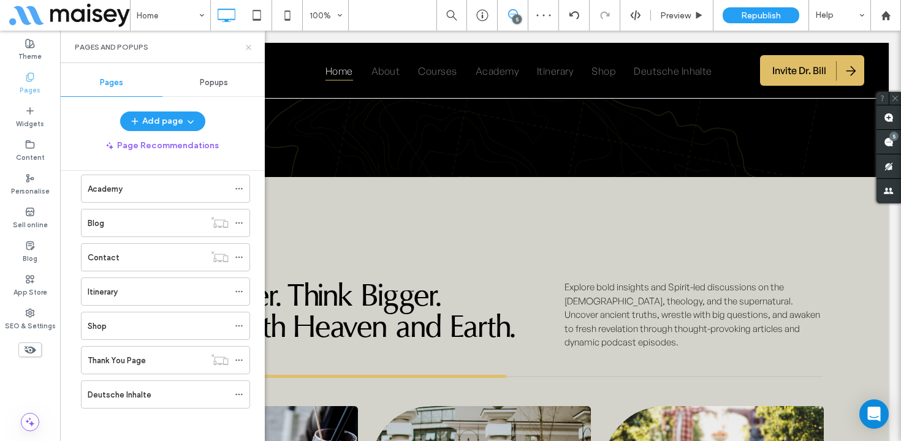
click at [246, 45] on use at bounding box center [248, 47] width 5 height 5
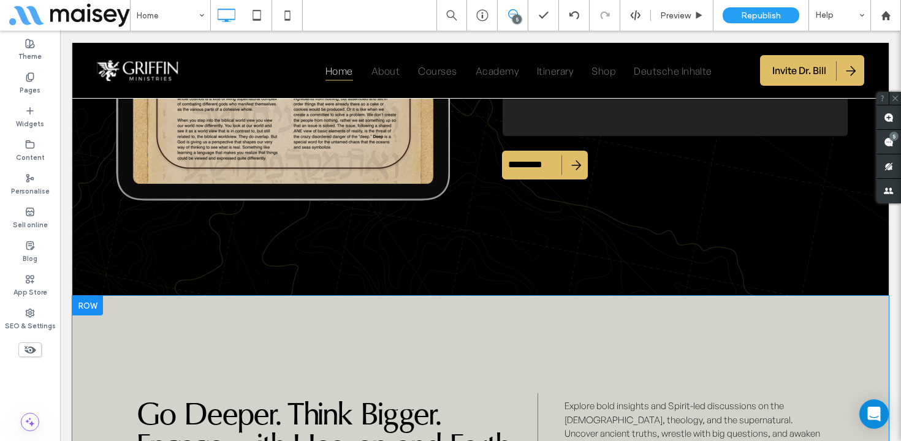
scroll to position [5165, 0]
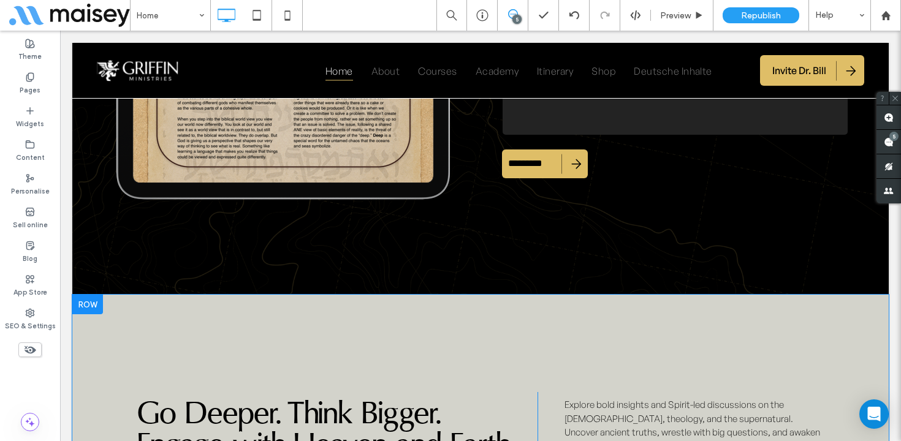
click at [96, 295] on div at bounding box center [87, 305] width 31 height 20
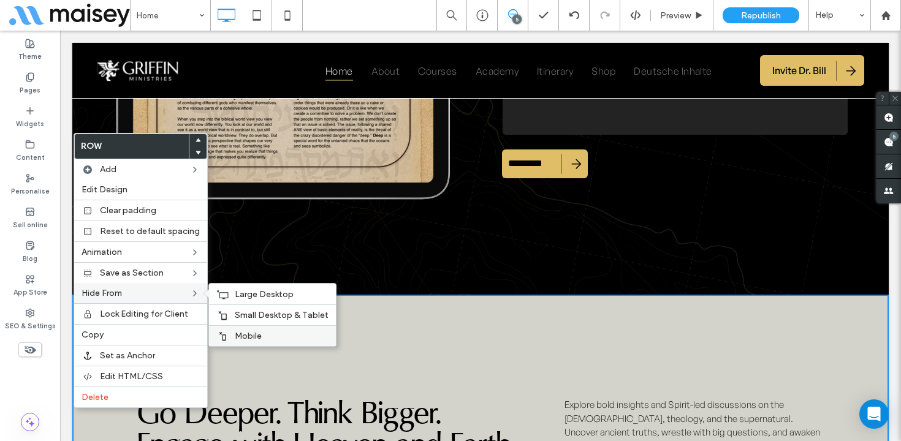
click at [262, 333] on label "Mobile" at bounding box center [282, 336] width 94 height 10
click at [260, 316] on span "Small Desktop & Tablet" at bounding box center [282, 315] width 94 height 10
click at [261, 292] on span "Large Desktop" at bounding box center [264, 294] width 59 height 10
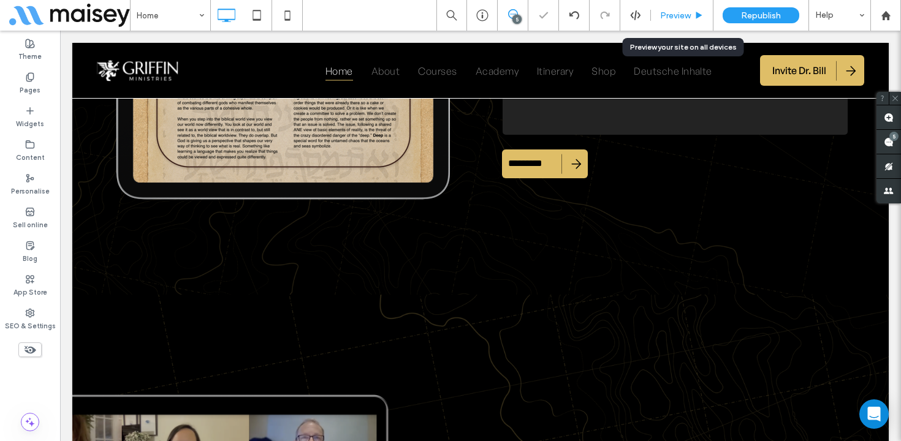
click at [686, 15] on span "Preview" at bounding box center [675, 15] width 31 height 10
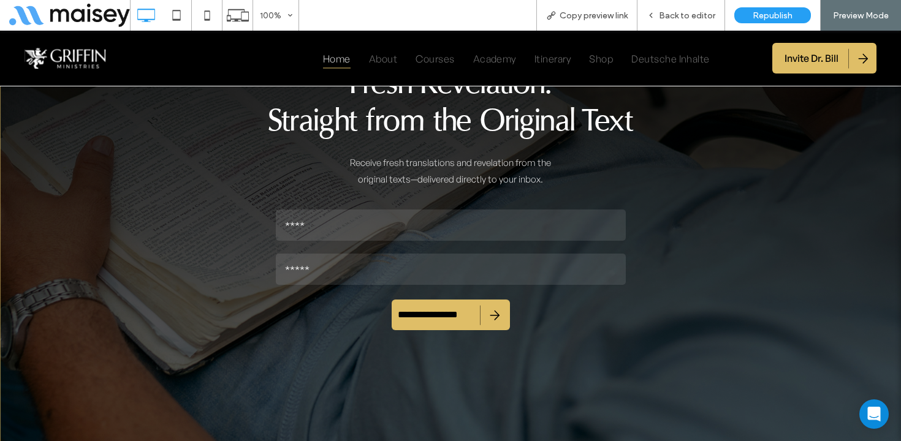
scroll to position [6188, 0]
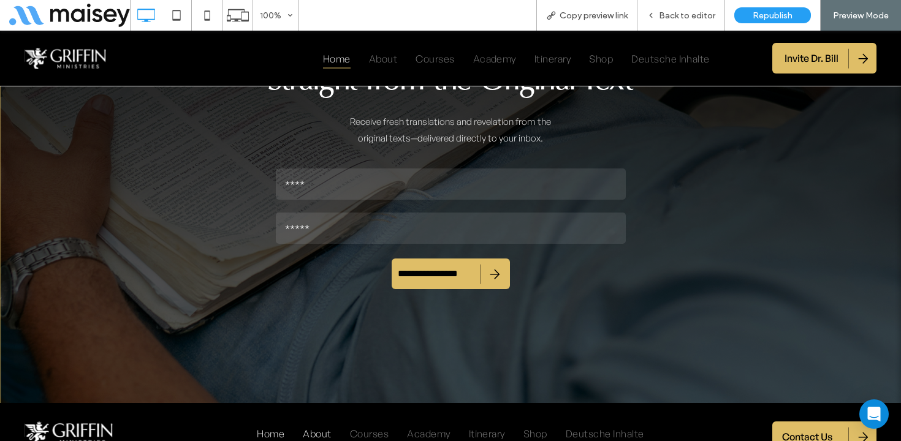
click at [320, 423] on span "About" at bounding box center [317, 433] width 28 height 20
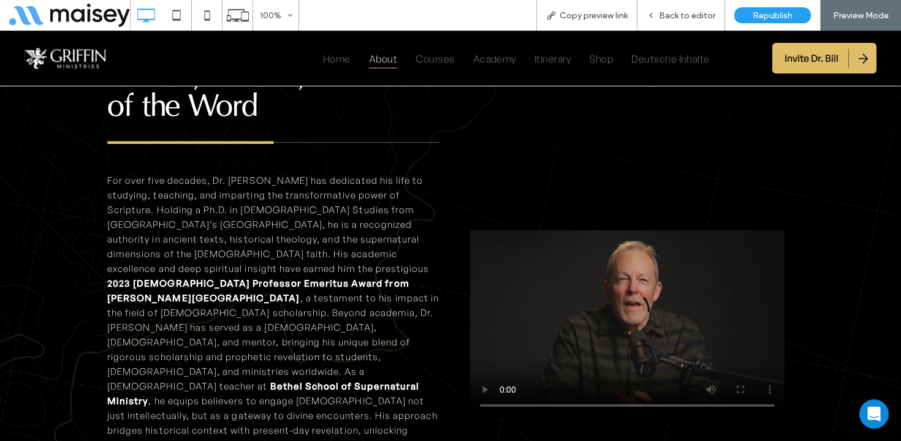
scroll to position [1376, 0]
click at [570, 217] on video at bounding box center [627, 317] width 314 height 201
click at [587, 217] on video at bounding box center [627, 317] width 314 height 201
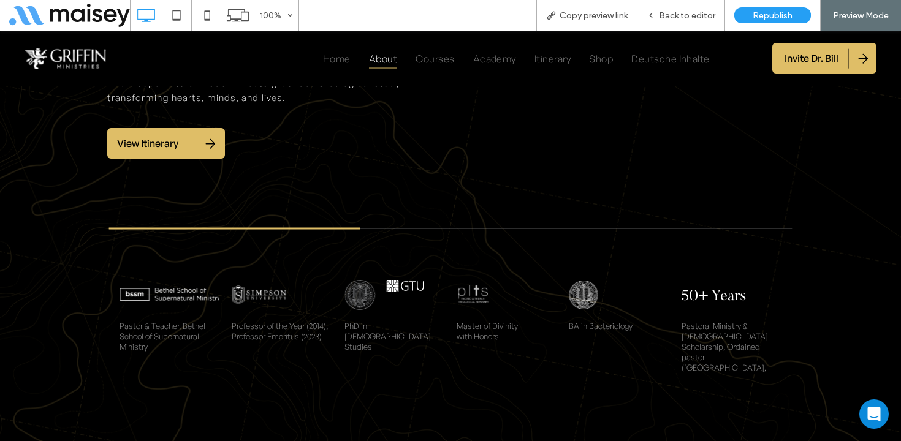
scroll to position [1871, 0]
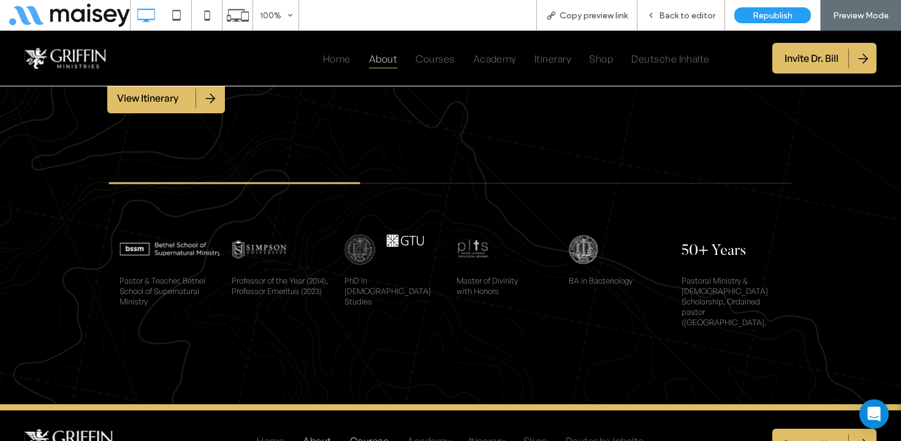
click at [368, 431] on span "Courses" at bounding box center [369, 441] width 39 height 20
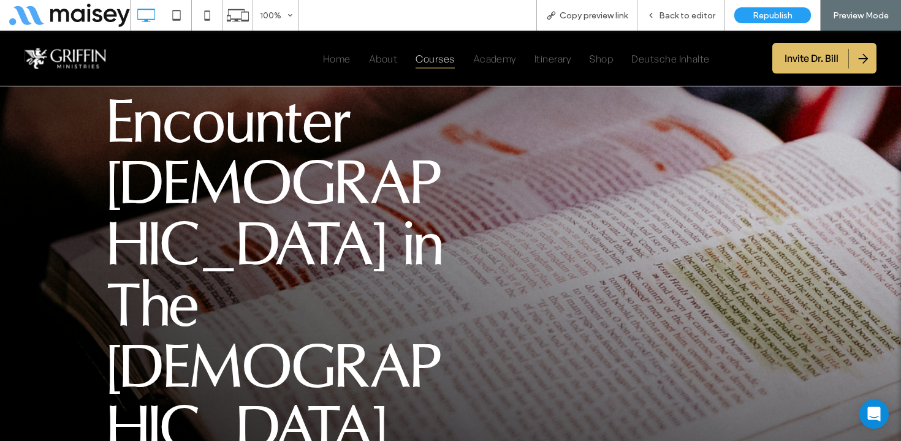
scroll to position [151, 0]
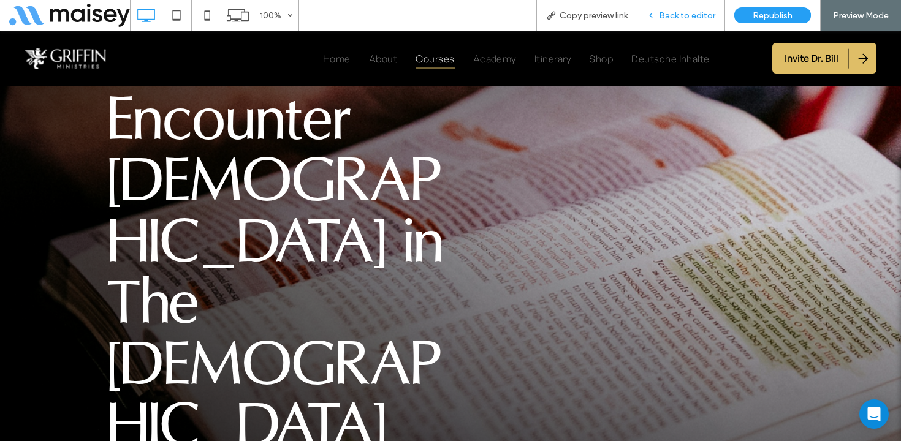
click at [692, 13] on span "Back to editor" at bounding box center [687, 15] width 56 height 10
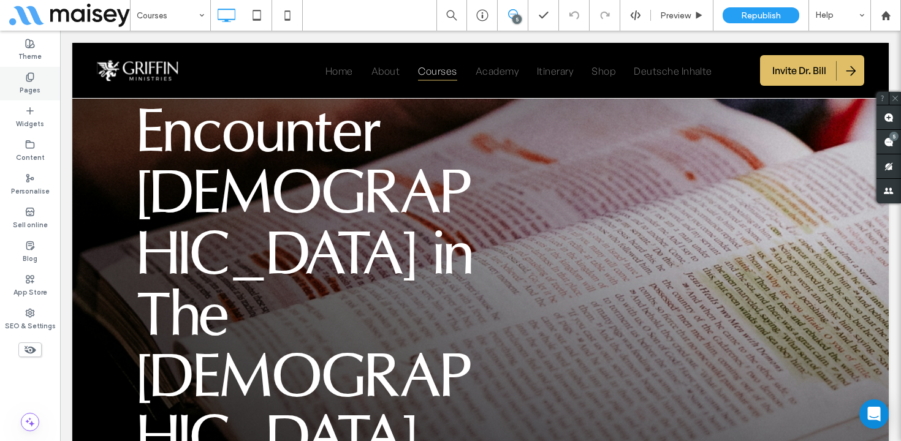
click at [21, 78] on div "Pages" at bounding box center [30, 84] width 60 height 34
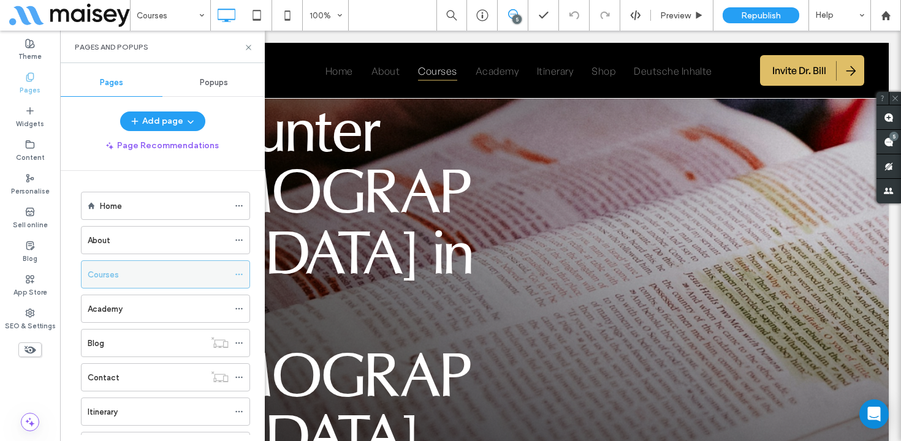
click at [239, 274] on use at bounding box center [238, 275] width 7 height 2
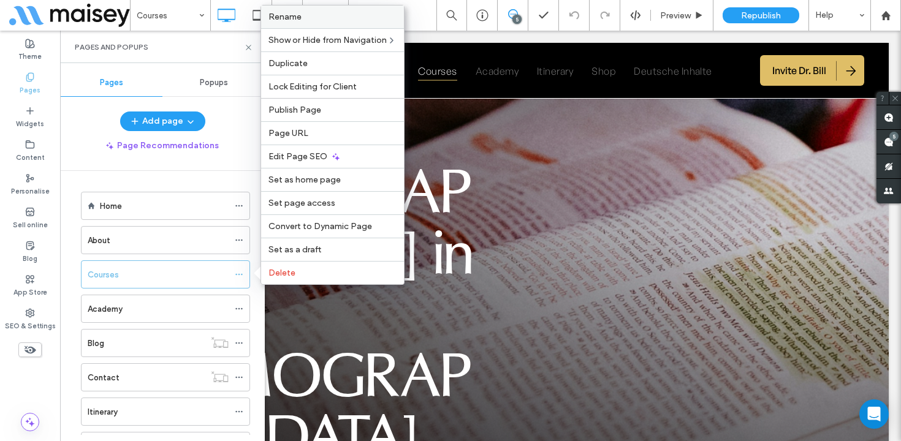
click at [344, 20] on label "Rename" at bounding box center [332, 17] width 128 height 10
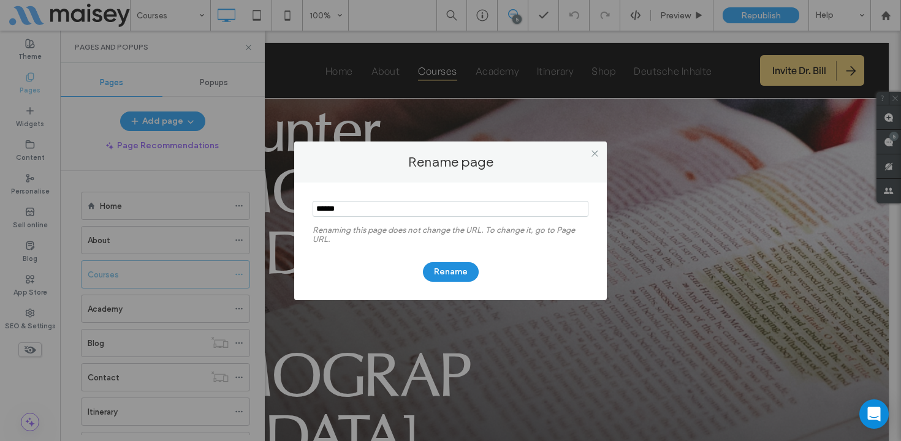
type input "******"
click at [461, 271] on button "Rename" at bounding box center [451, 272] width 56 height 20
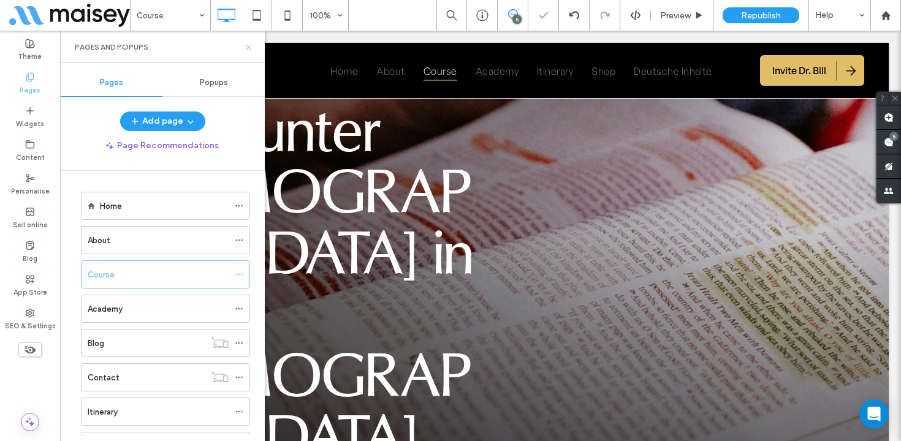
drag, startPoint x: 249, startPoint y: 43, endPoint x: 210, endPoint y: 123, distance: 88.0
click at [249, 43] on icon at bounding box center [248, 47] width 9 height 9
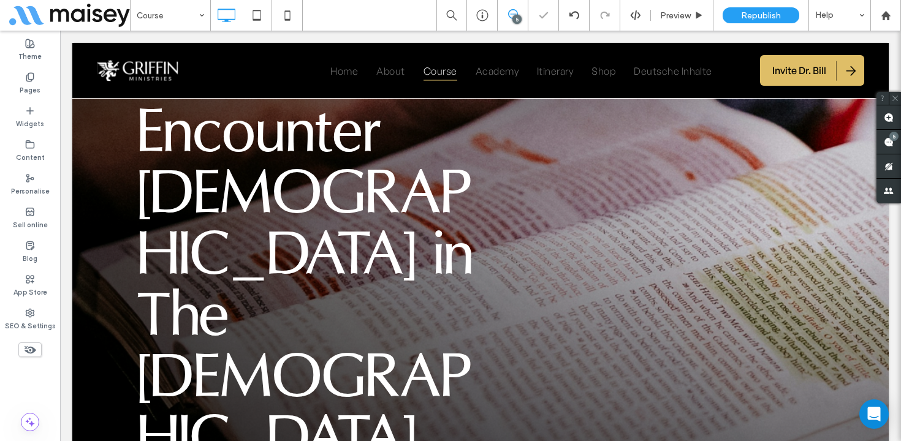
type input "**********"
type input "**"
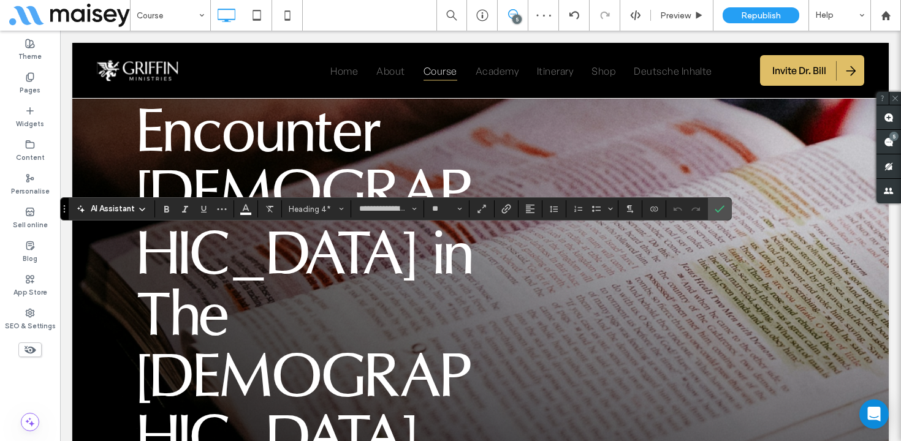
click at [722, 212] on icon "Confirm" at bounding box center [719, 209] width 10 height 10
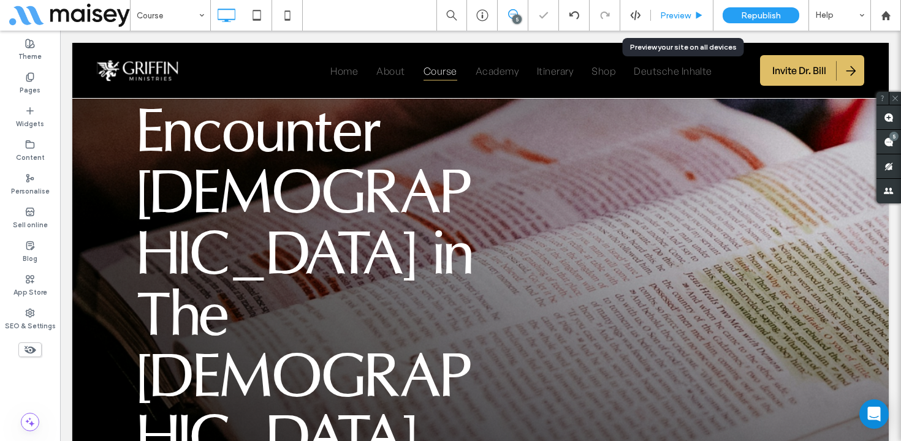
click at [691, 17] on div "Preview" at bounding box center [682, 15] width 62 height 10
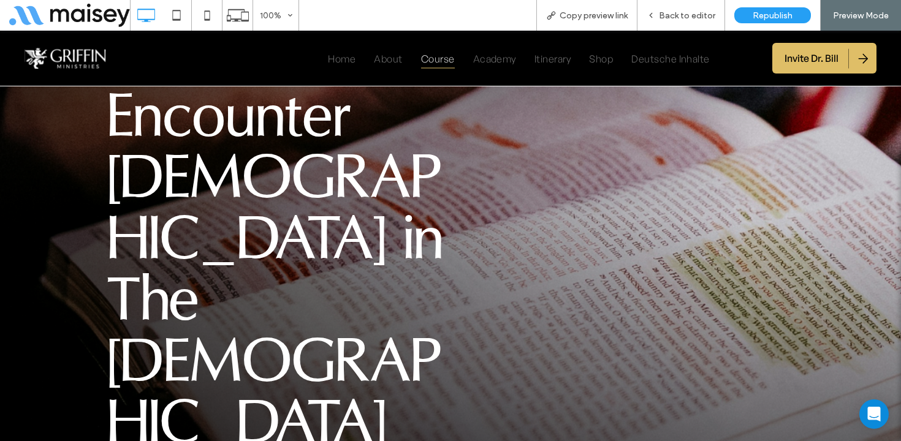
scroll to position [148, 0]
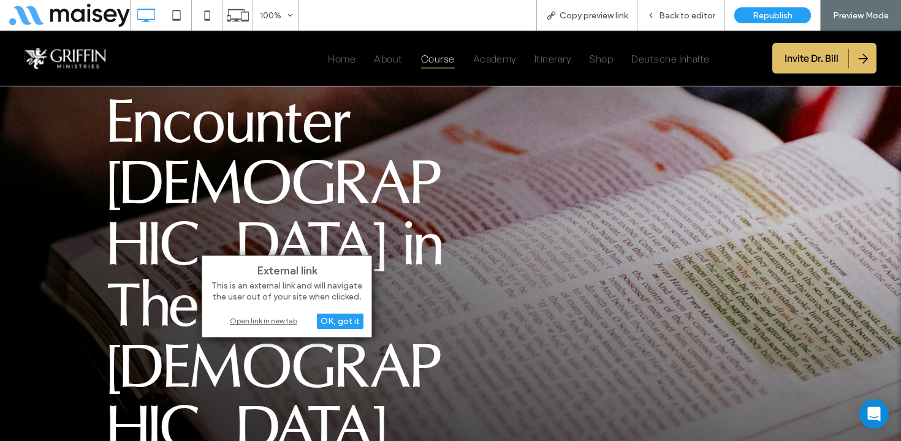
click at [271, 327] on div "External link This is an external link and will navigate the user out of your s…" at bounding box center [287, 296] width 170 height 82
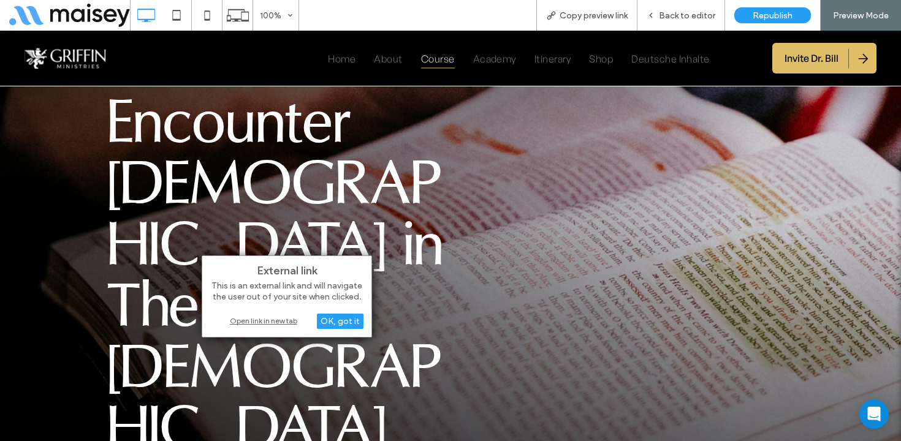
click at [259, 320] on div "Open link in new tab" at bounding box center [286, 320] width 153 height 13
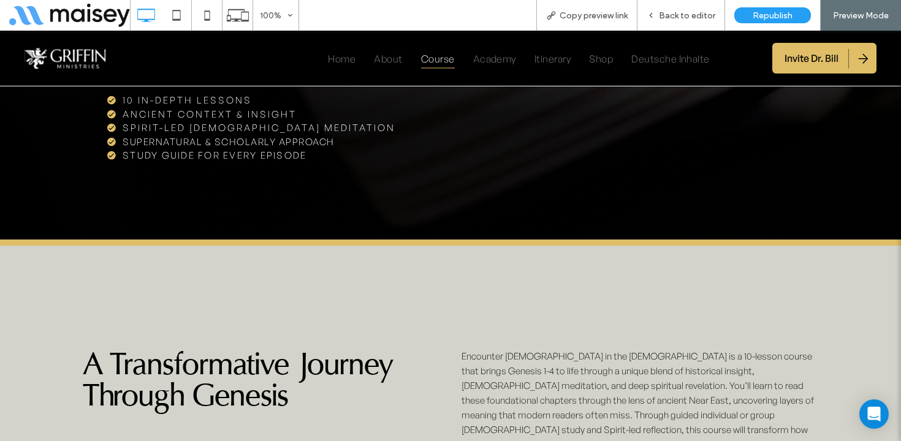
scroll to position [672, 0]
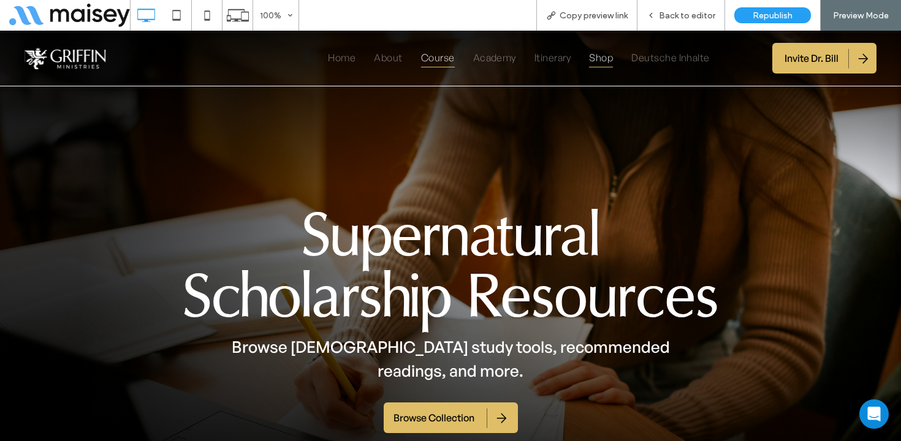
click at [437, 59] on span "Course" at bounding box center [438, 57] width 34 height 20
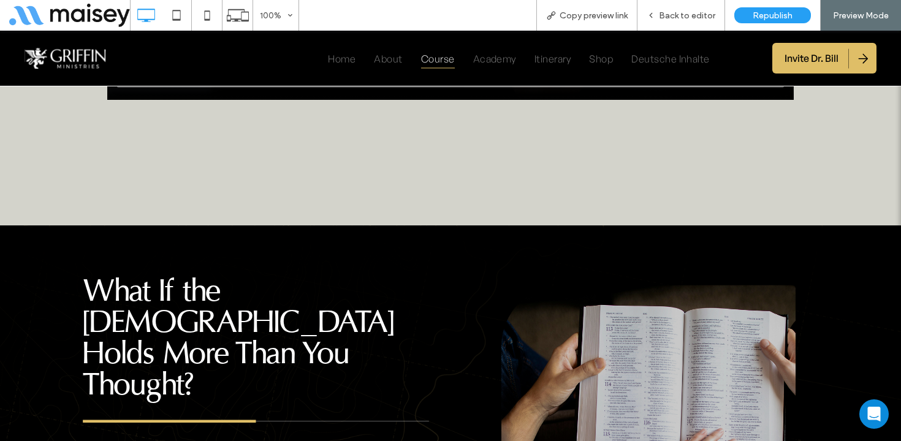
scroll to position [1651, 0]
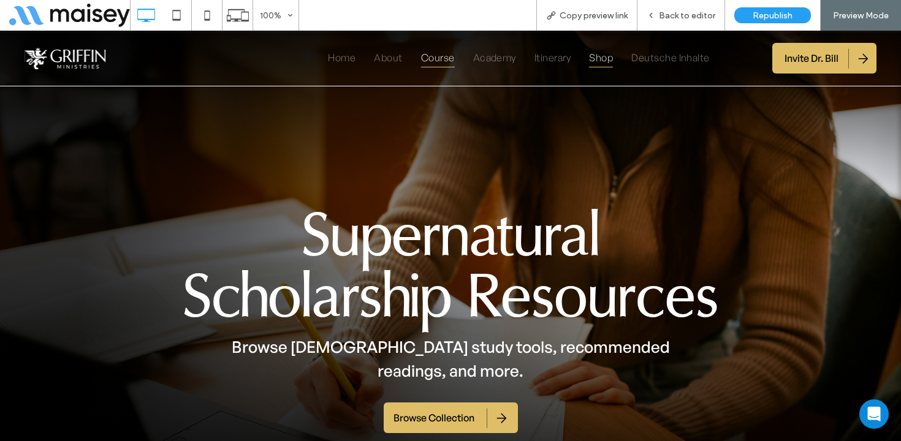
click at [453, 57] on span "Course" at bounding box center [438, 57] width 34 height 20
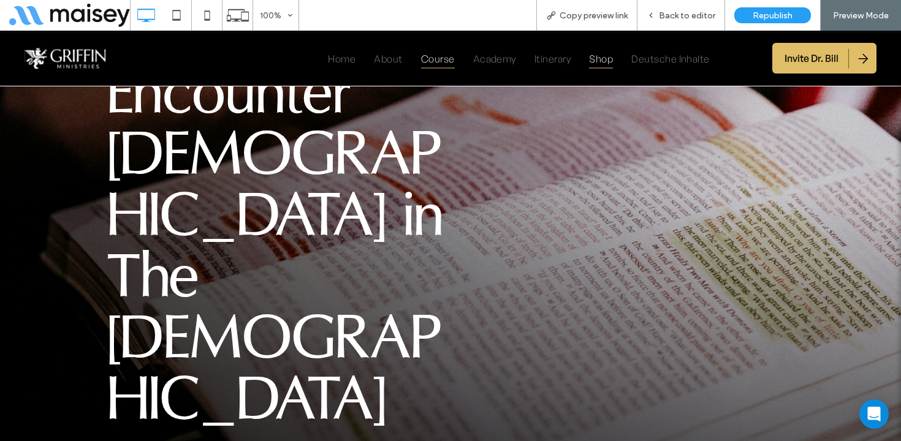
scroll to position [183, 0]
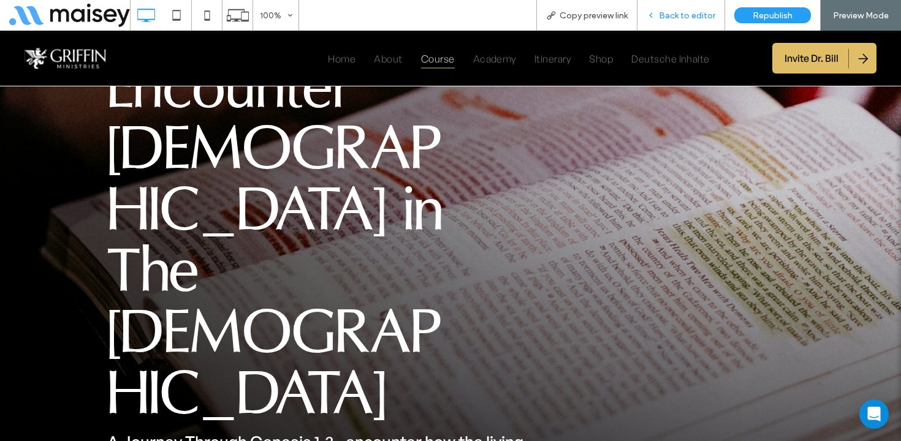
click at [698, 13] on span "Back to editor" at bounding box center [687, 15] width 56 height 10
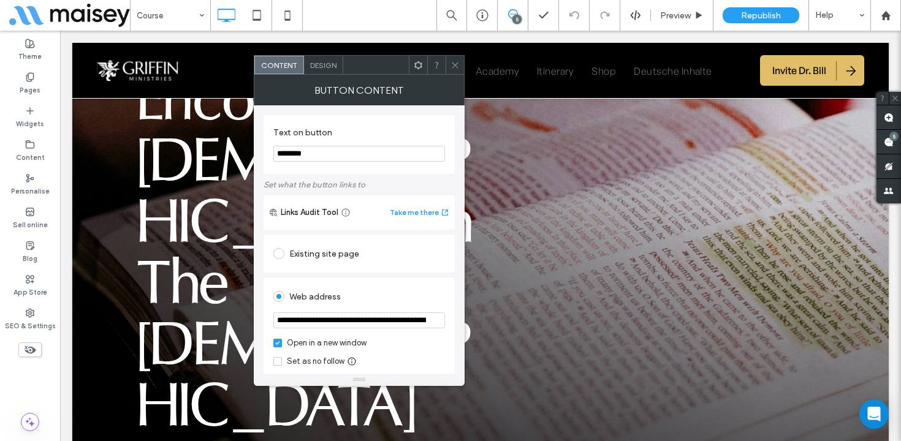
click at [343, 321] on input "**********" at bounding box center [359, 320] width 172 height 16
paste input "url"
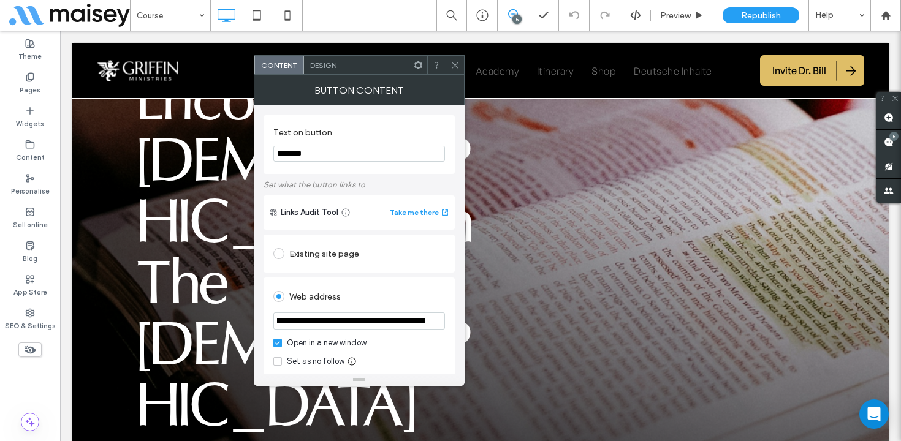
type input "**********"
click at [394, 285] on div "**********" at bounding box center [358, 344] width 191 height 133
click at [457, 61] on icon at bounding box center [454, 65] width 9 height 9
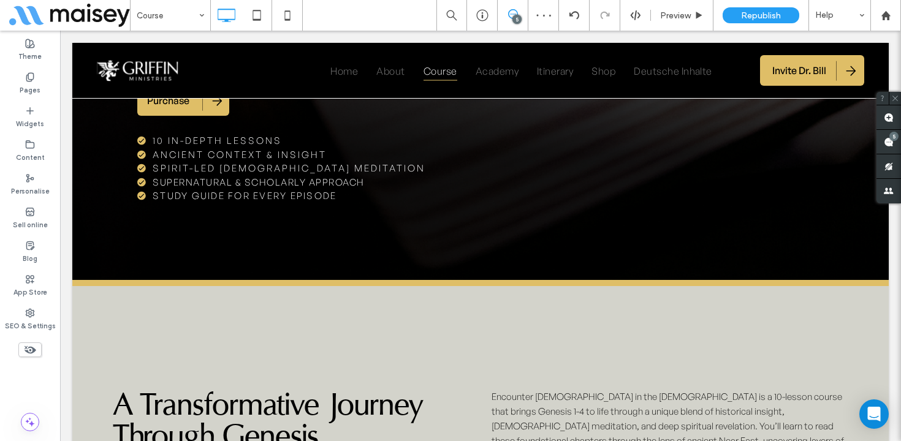
scroll to position [625, 0]
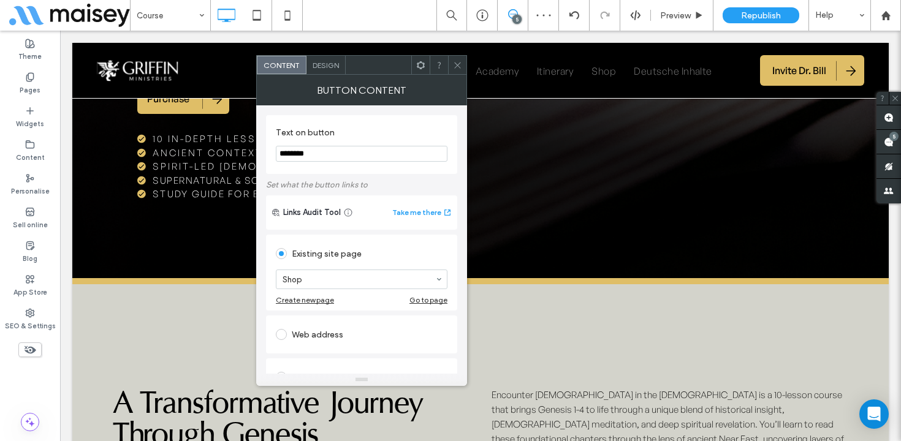
click at [316, 331] on div "Web address" at bounding box center [362, 335] width 172 height 20
click at [314, 327] on input "url" at bounding box center [362, 320] width 172 height 16
paste input "**********"
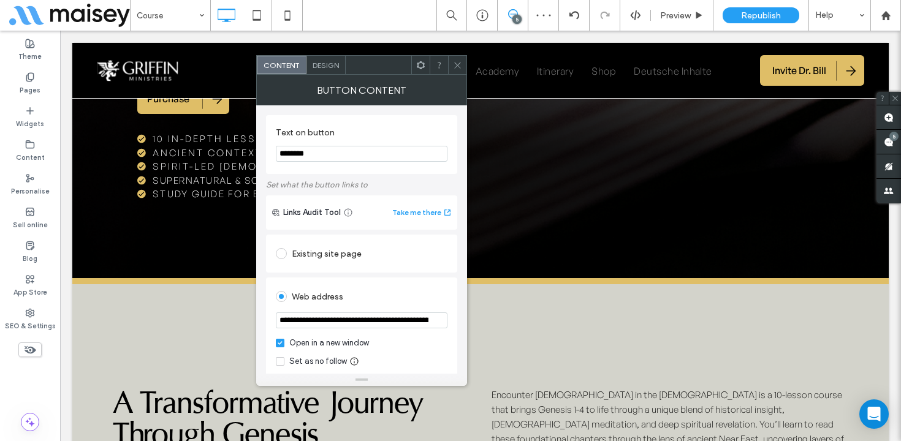
scroll to position [0, 180]
type input "**********"
click at [385, 300] on div "Web address" at bounding box center [362, 297] width 172 height 20
click at [456, 63] on icon at bounding box center [457, 65] width 9 height 9
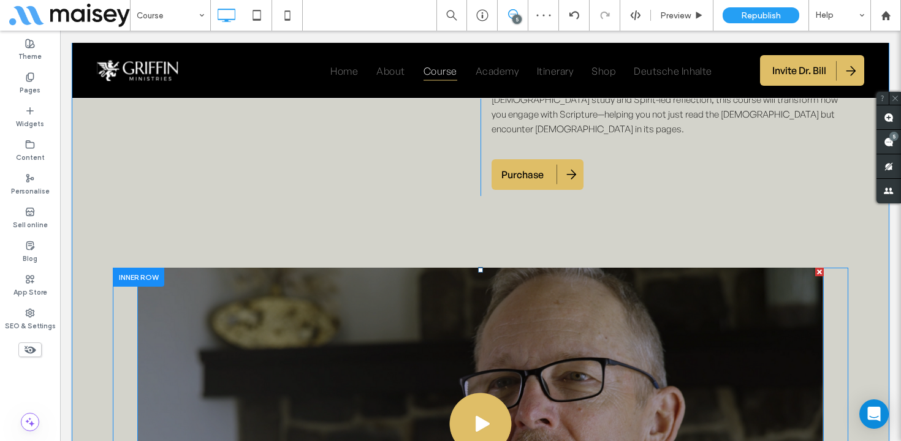
scroll to position [1002, 0]
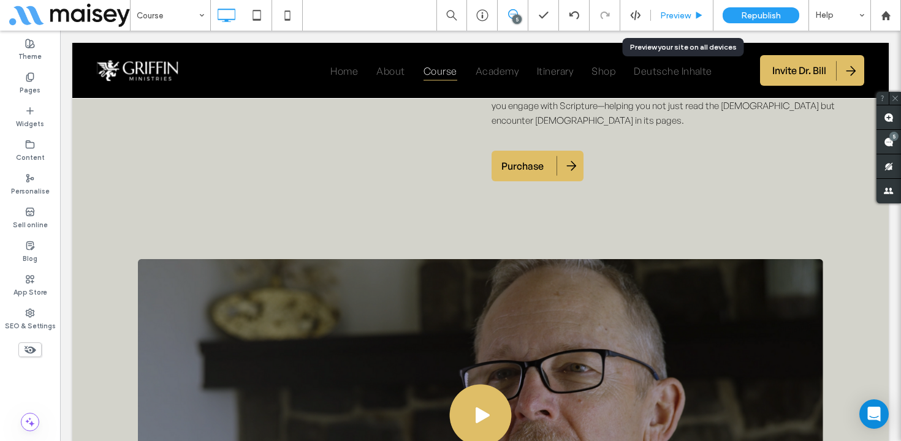
click at [678, 19] on span "Preview" at bounding box center [675, 15] width 31 height 10
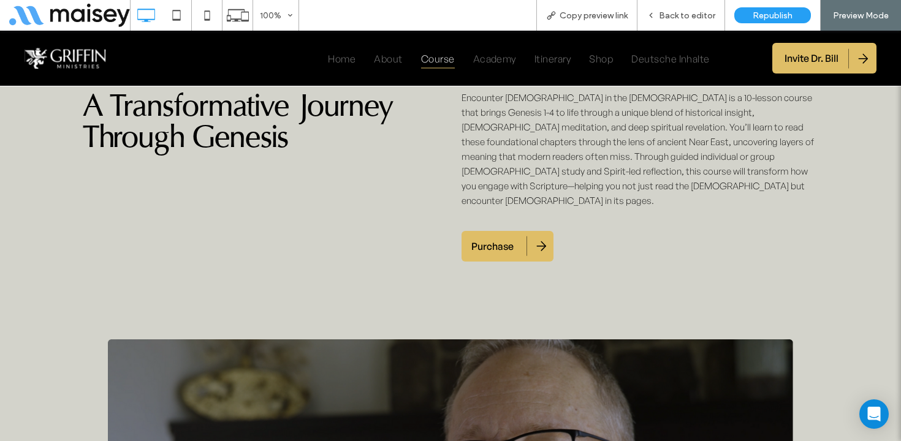
scroll to position [852, 0]
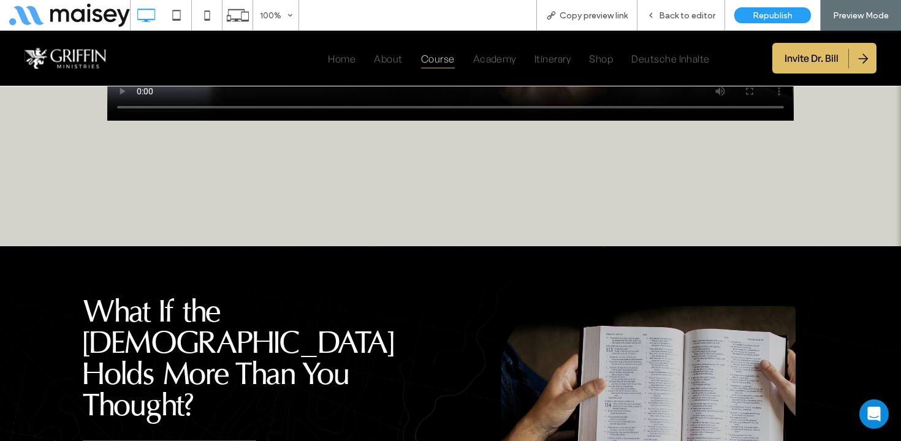
scroll to position [1472, 0]
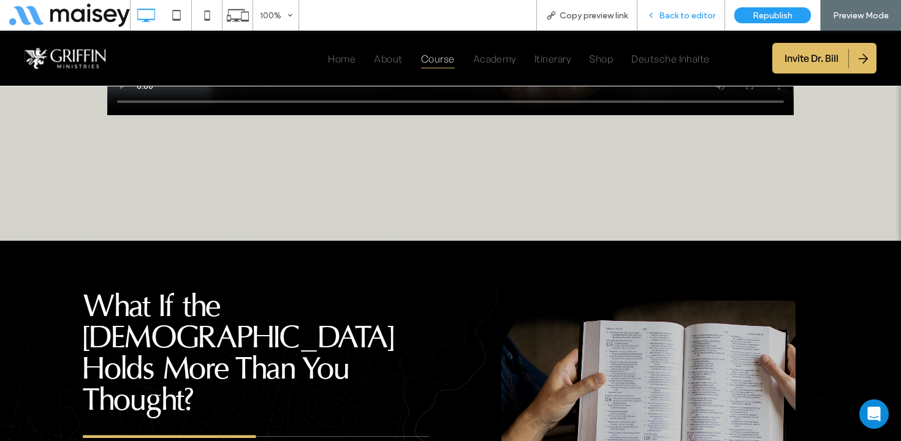
click at [683, 13] on span "Back to editor" at bounding box center [687, 15] width 56 height 10
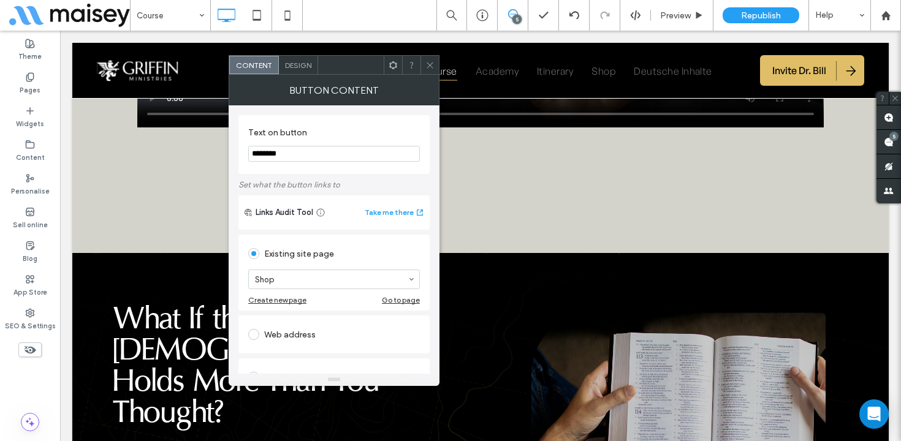
click at [292, 328] on div "Web address" at bounding box center [334, 335] width 172 height 20
click at [307, 320] on input "url" at bounding box center [334, 320] width 172 height 16
paste input "**********"
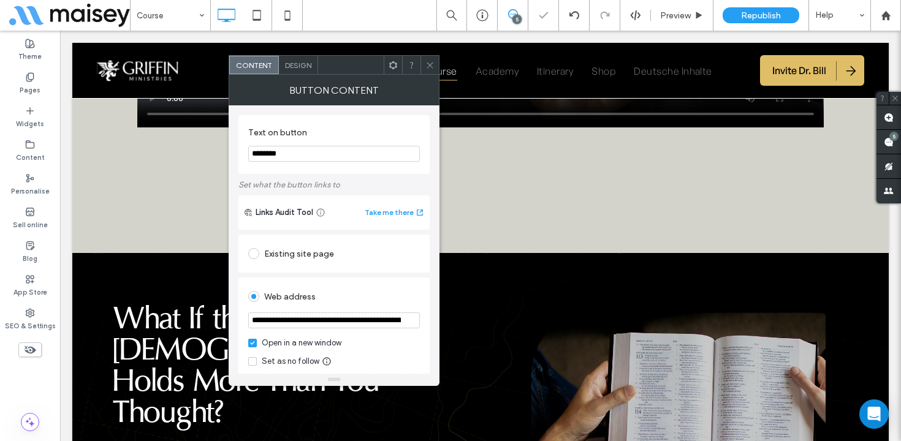
scroll to position [0, 180]
type input "**********"
click at [349, 290] on div "Web address" at bounding box center [334, 297] width 172 height 20
click at [428, 58] on span at bounding box center [429, 65] width 9 height 18
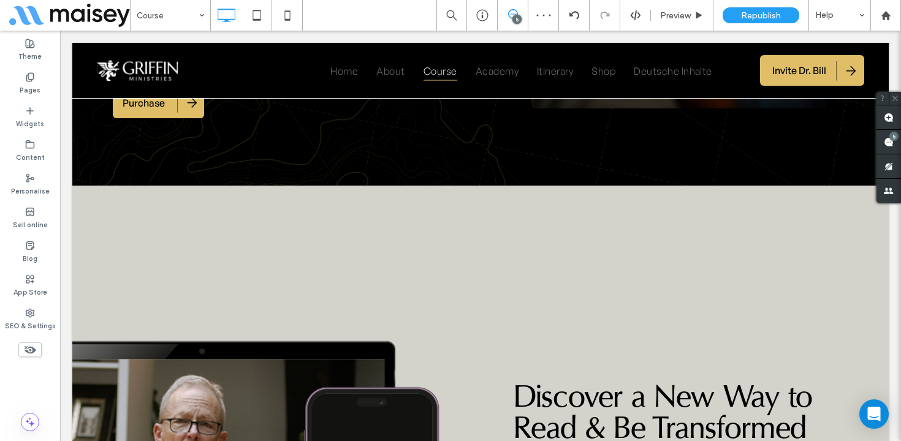
scroll to position [2153, 0]
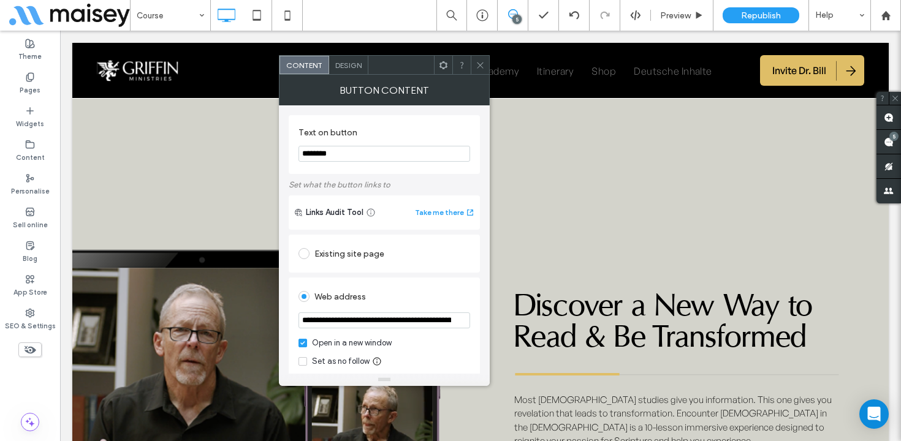
click at [480, 62] on icon at bounding box center [479, 65] width 9 height 9
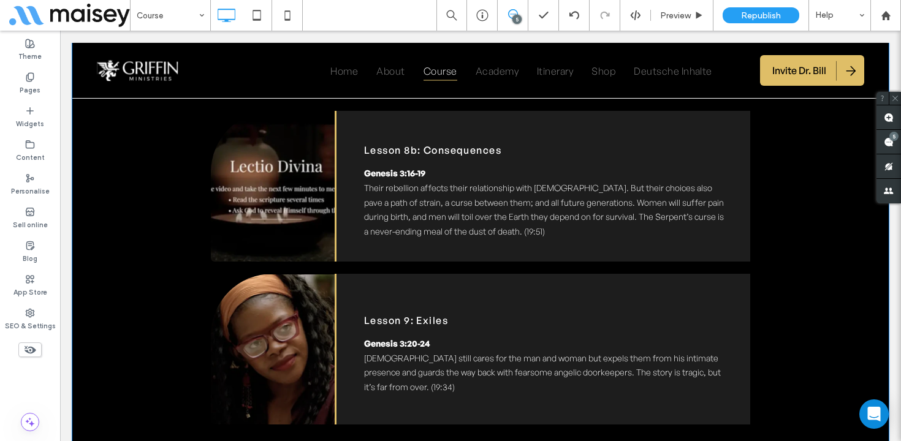
scroll to position [4216, 0]
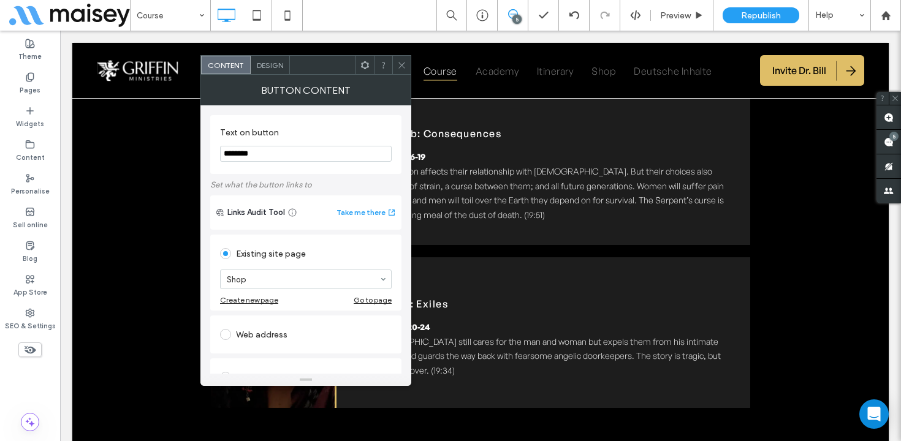
click at [274, 324] on div "Web address" at bounding box center [306, 335] width 172 height 26
click at [267, 319] on input "url" at bounding box center [306, 320] width 172 height 16
paste input "**********"
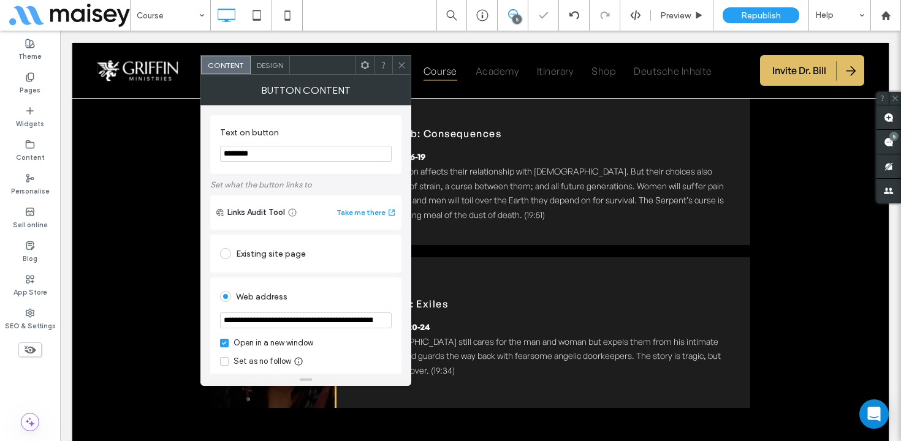
scroll to position [0, 180]
type input "**********"
click at [318, 300] on div "Web address" at bounding box center [306, 297] width 172 height 20
click at [401, 61] on icon at bounding box center [401, 65] width 9 height 9
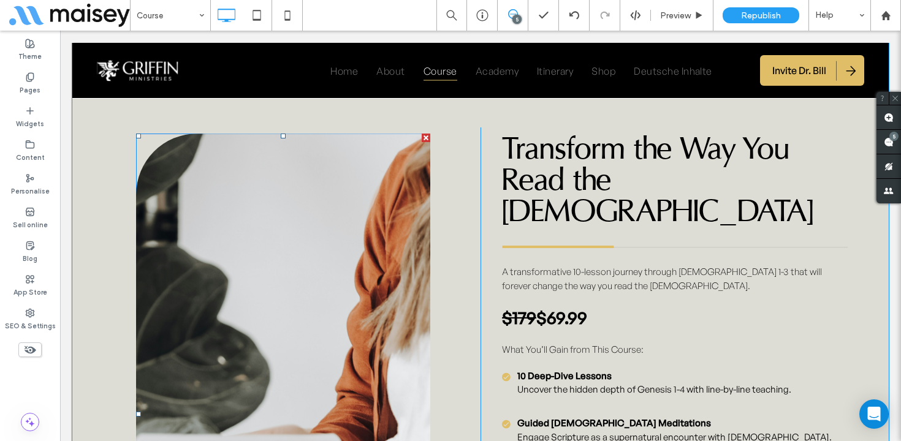
scroll to position [6363, 0]
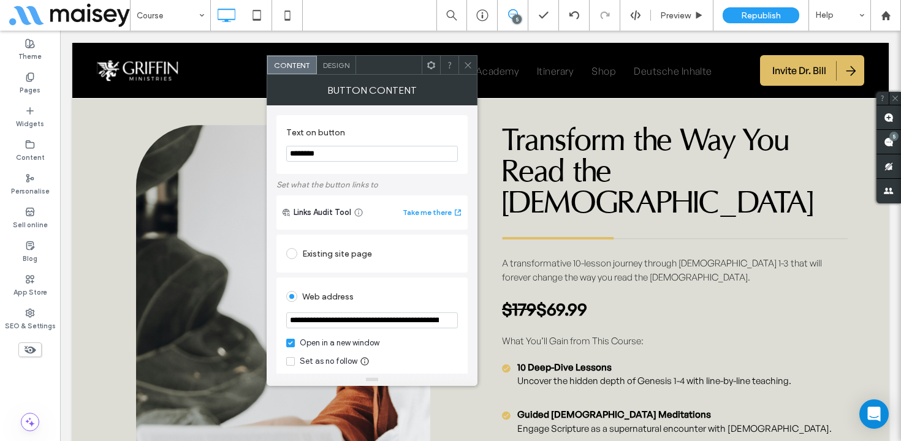
click at [469, 61] on icon at bounding box center [467, 65] width 9 height 9
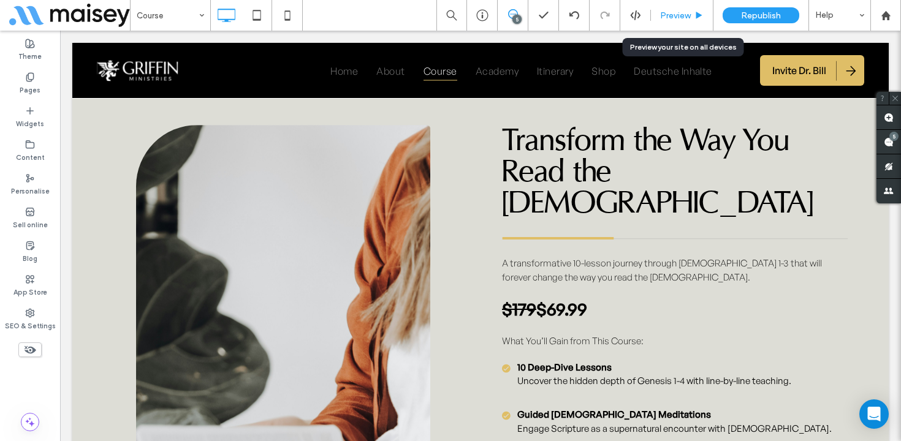
click at [687, 18] on span "Preview" at bounding box center [675, 15] width 31 height 10
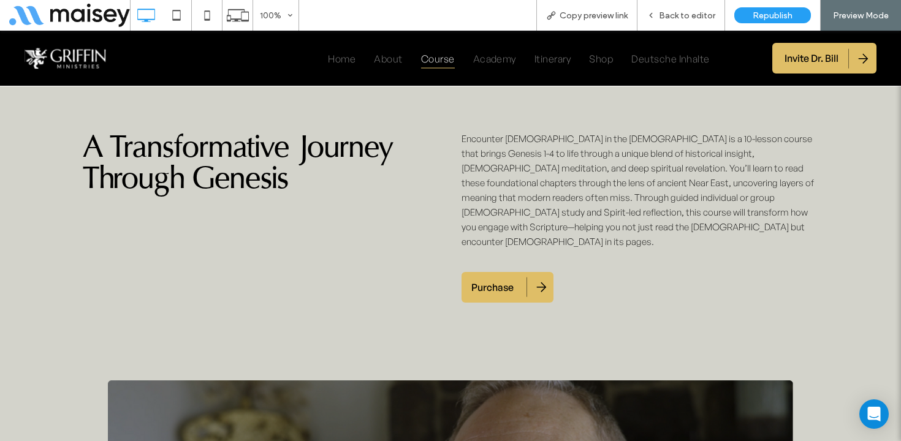
scroll to position [881, 0]
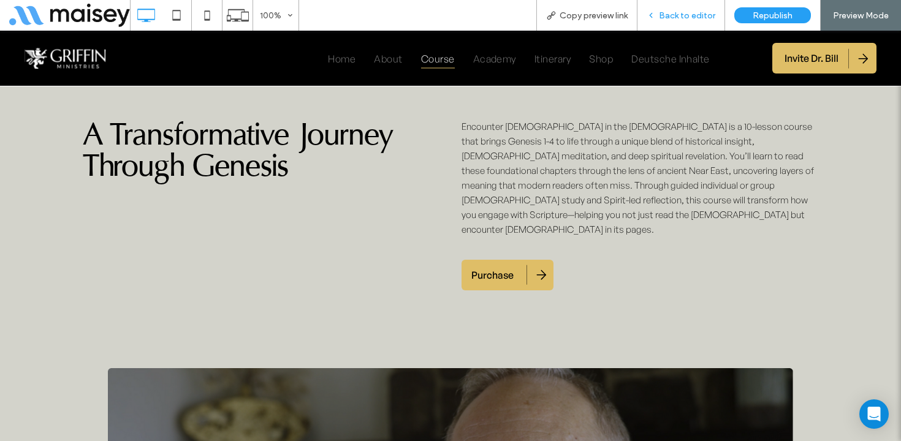
click at [695, 10] on span "Back to editor" at bounding box center [687, 15] width 56 height 10
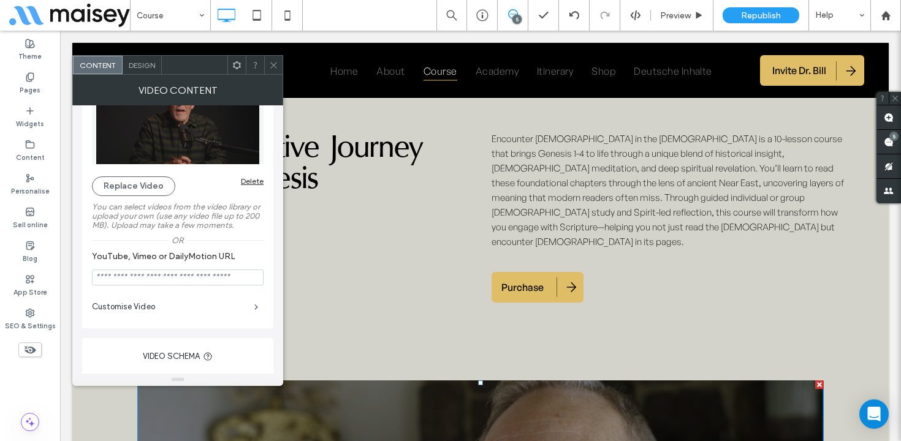
scroll to position [60, 0]
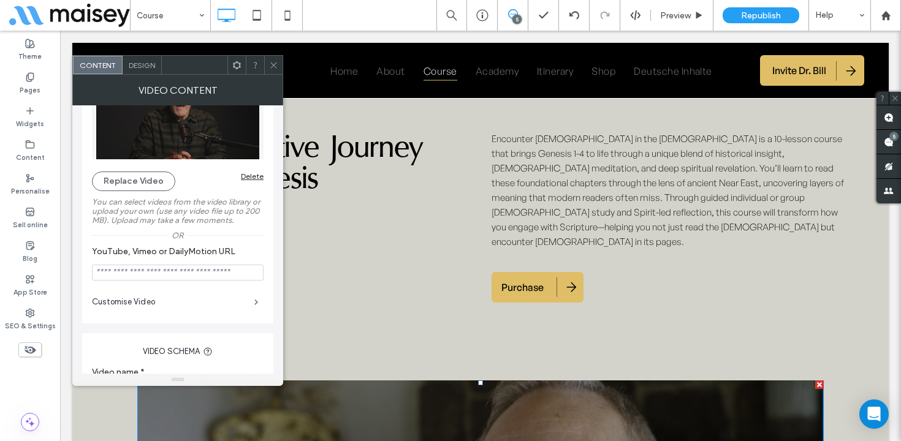
click at [138, 273] on input "YouTube, Vimeo or DailyMotion URL" at bounding box center [178, 273] width 172 height 16
paste input "**********"
type input "**********"
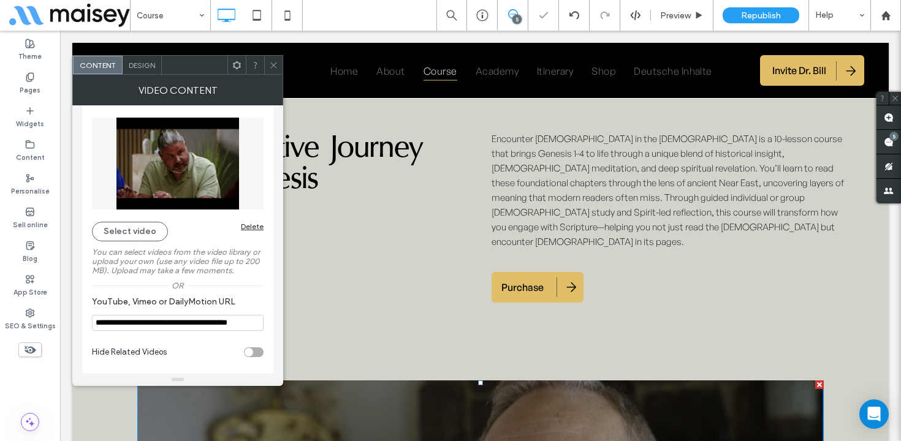
scroll to position [13, 0]
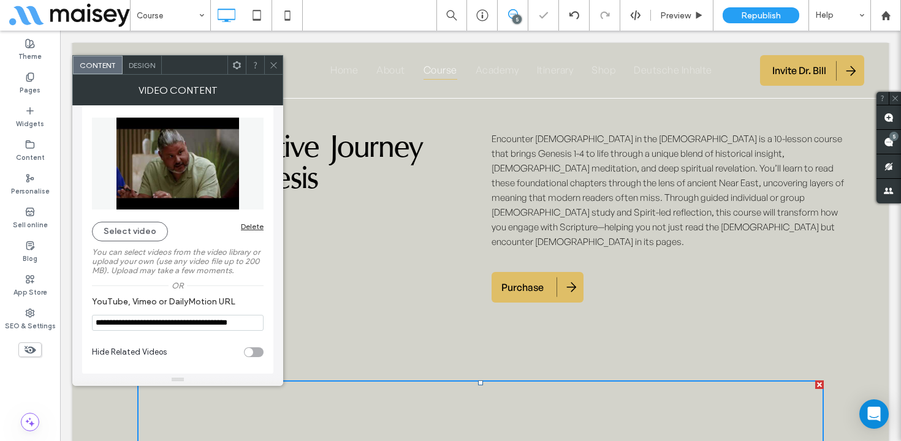
click at [269, 61] on icon at bounding box center [273, 65] width 9 height 9
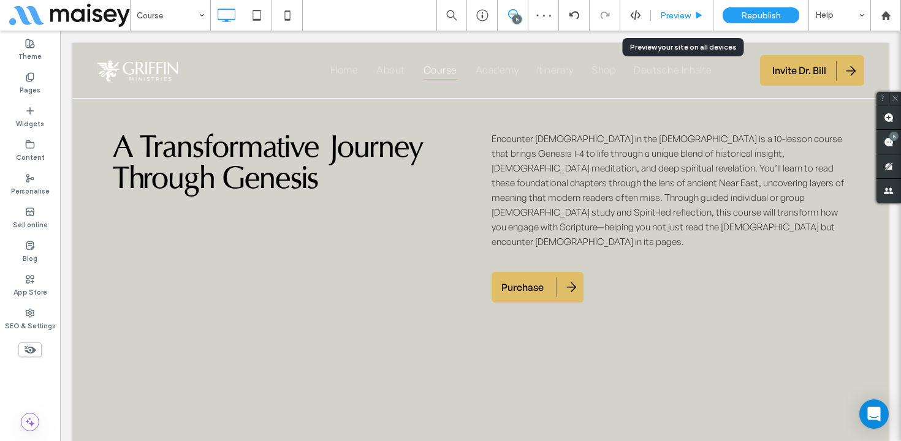
click at [678, 15] on span "Preview" at bounding box center [675, 15] width 31 height 10
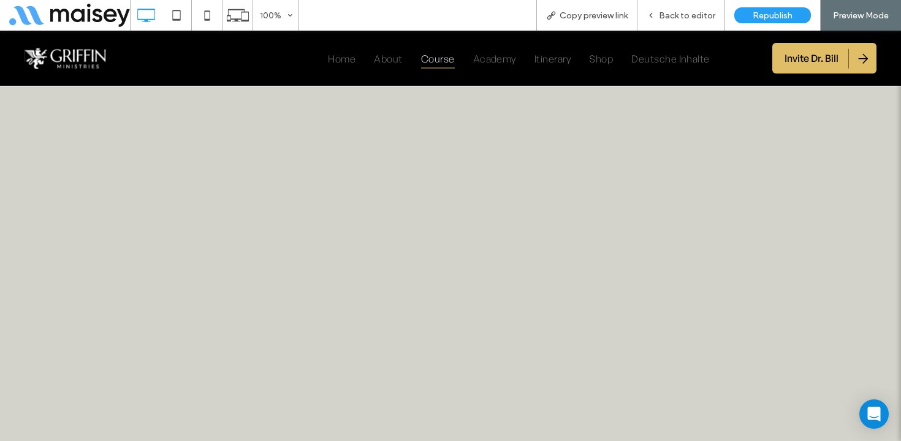
scroll to position [1166, 0]
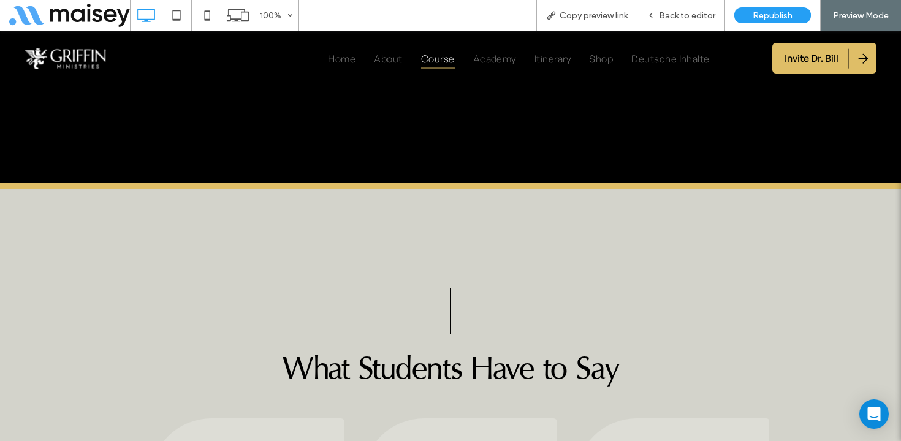
scroll to position [4681, 0]
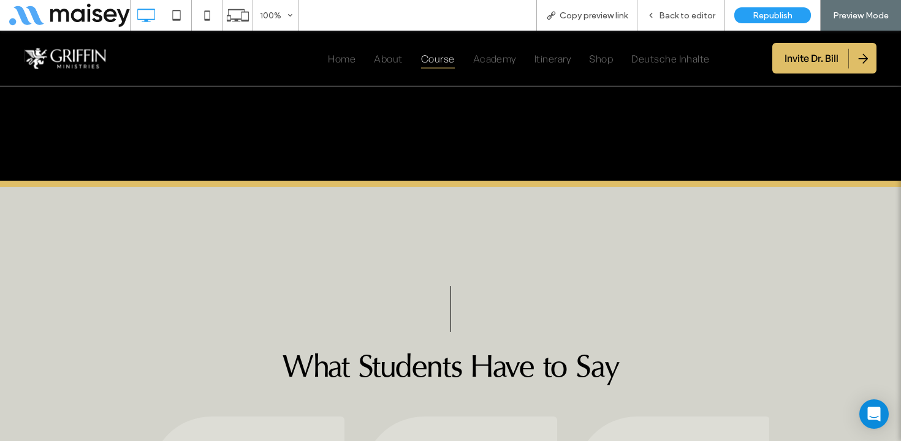
scroll to position [4632, 0]
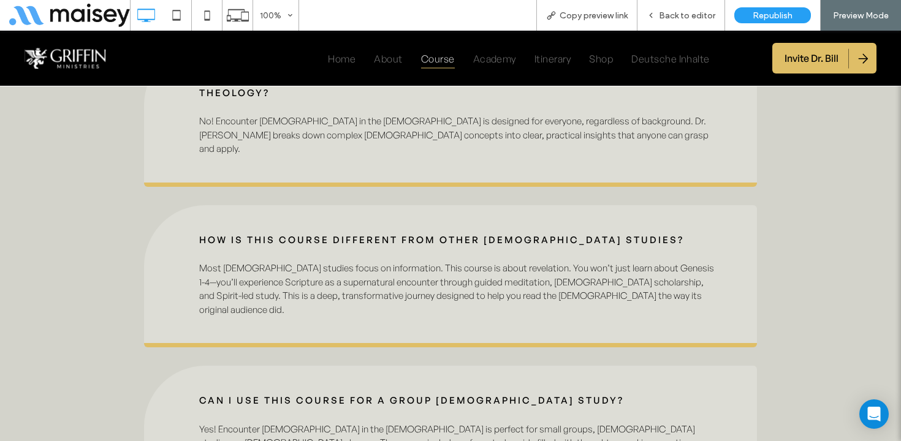
scroll to position [8149, 0]
click at [697, 15] on span "Back to editor" at bounding box center [687, 15] width 56 height 10
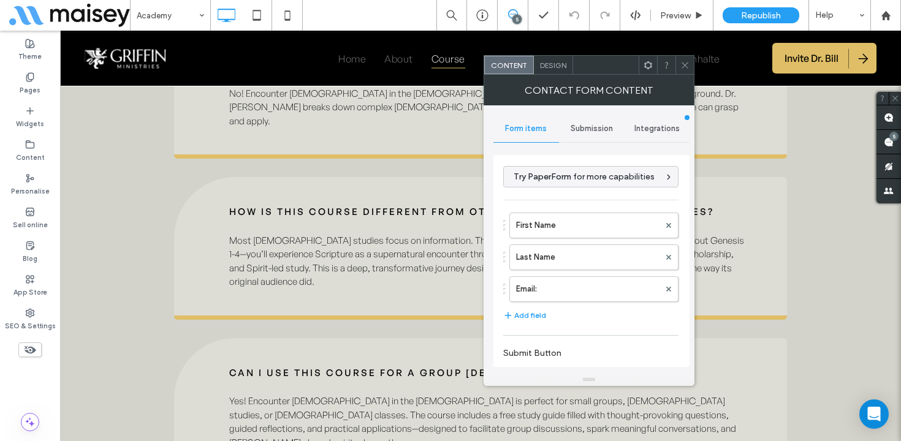
click at [600, 127] on span "Submission" at bounding box center [591, 129] width 42 height 10
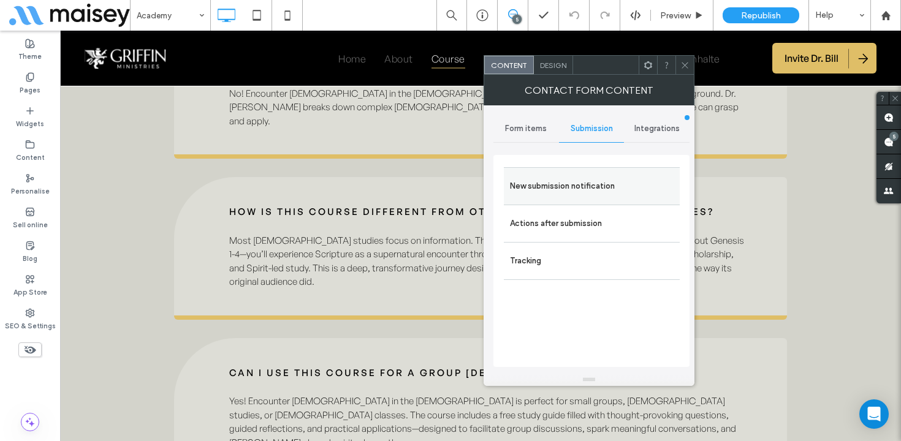
click at [546, 180] on label "New submission notification" at bounding box center [592, 186] width 164 height 25
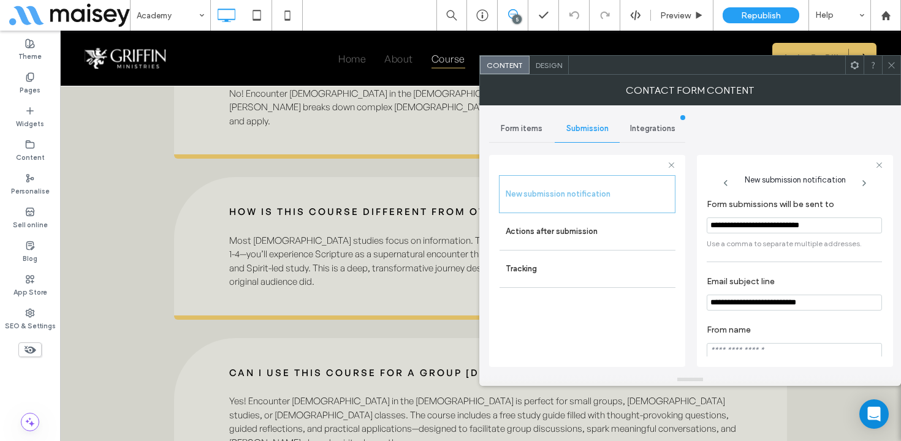
click at [717, 311] on input "**********" at bounding box center [793, 303] width 175 height 16
click at [890, 63] on icon at bounding box center [890, 65] width 9 height 9
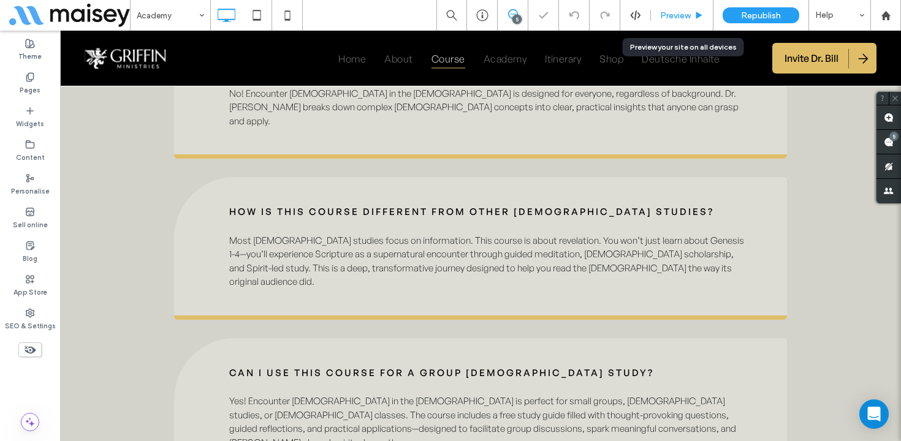
click at [676, 5] on div "Preview" at bounding box center [682, 15] width 62 height 31
click at [691, 12] on div "Preview" at bounding box center [682, 15] width 62 height 10
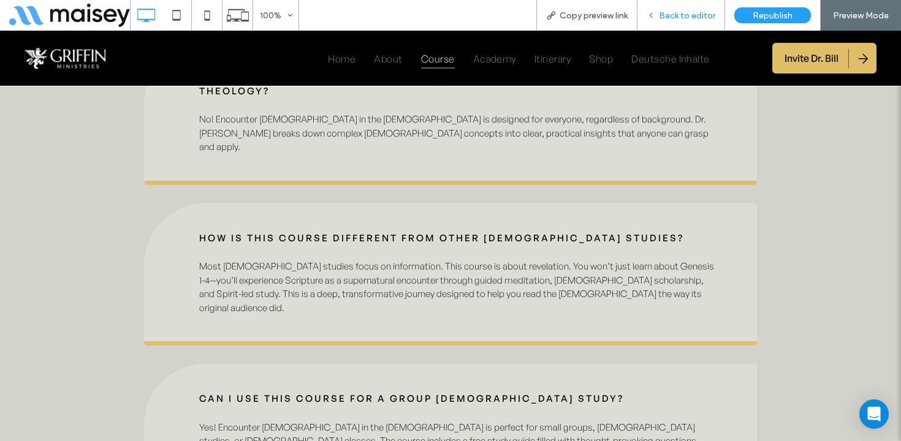
click at [688, 18] on span "Back to editor" at bounding box center [687, 15] width 56 height 10
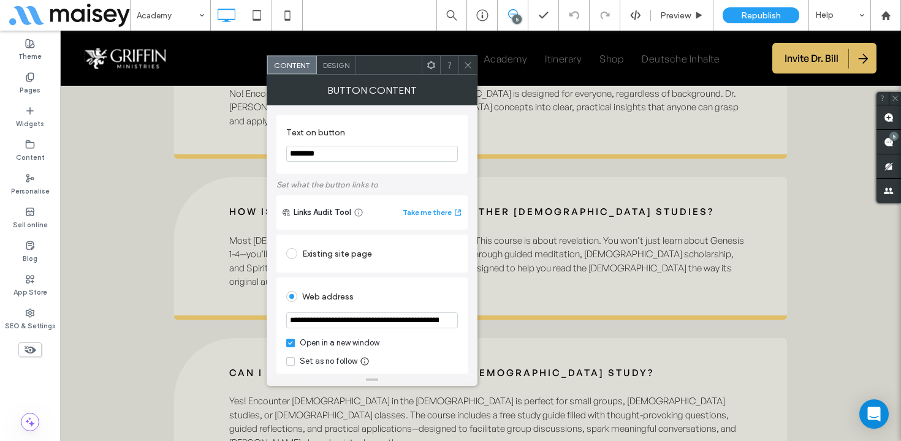
click at [470, 61] on icon at bounding box center [467, 65] width 9 height 9
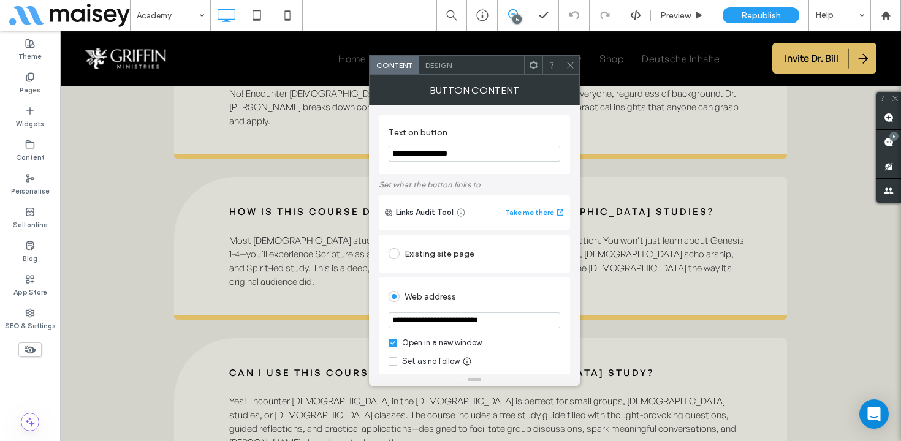
click at [568, 69] on span at bounding box center [569, 65] width 9 height 18
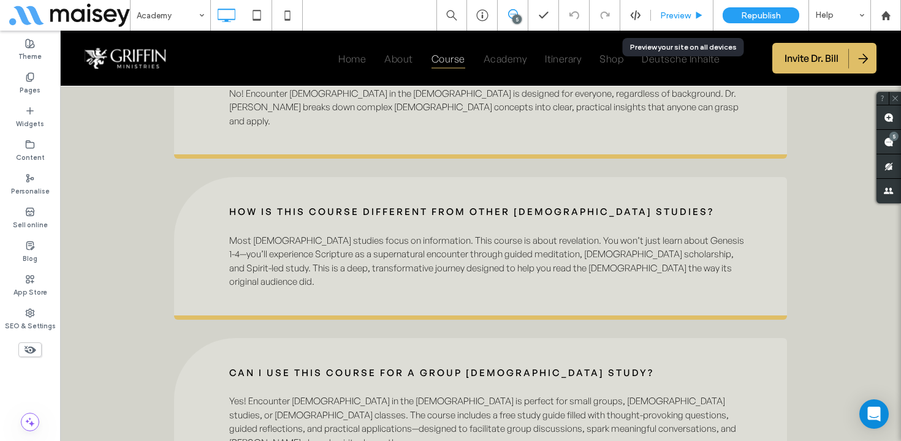
click at [690, 12] on span "Preview" at bounding box center [675, 15] width 31 height 10
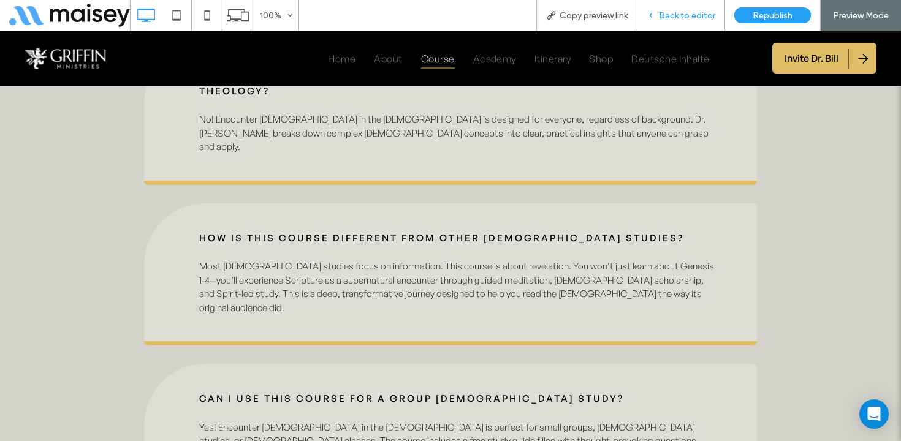
click at [701, 17] on span "Back to editor" at bounding box center [687, 15] width 56 height 10
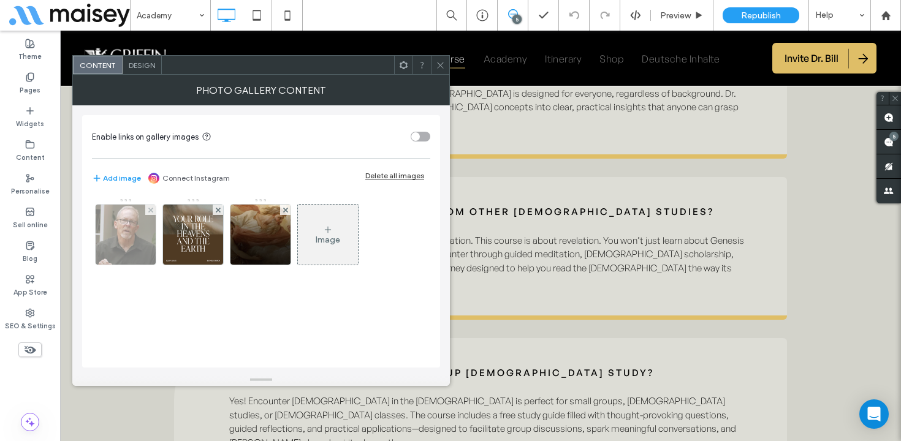
click at [132, 241] on img at bounding box center [126, 235] width 60 height 60
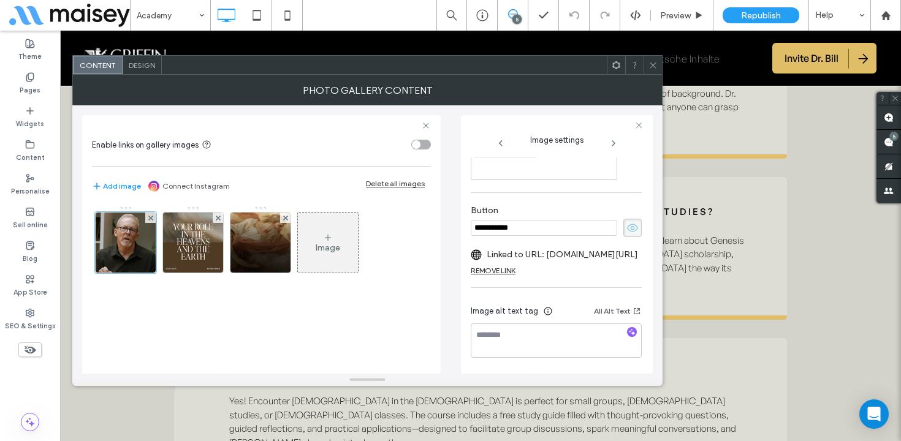
scroll to position [206, 0]
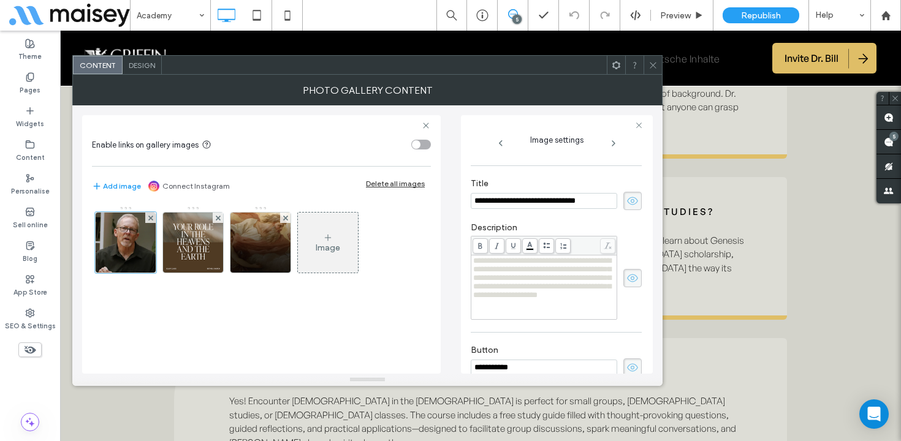
click at [652, 68] on icon at bounding box center [652, 65] width 9 height 9
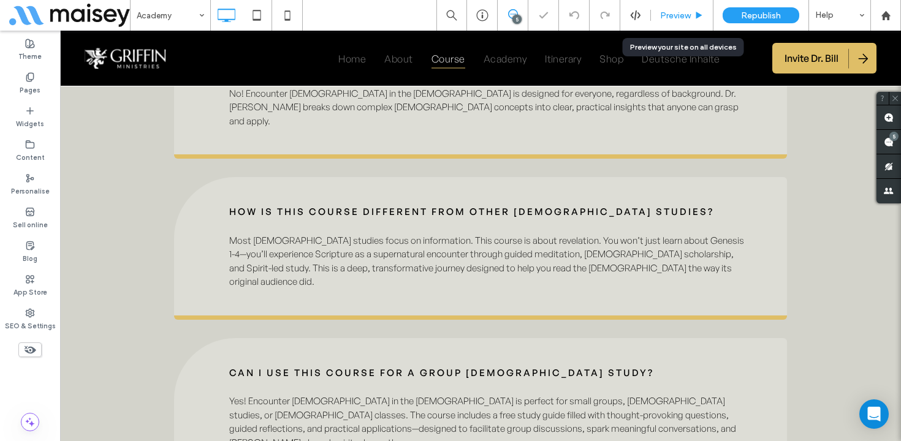
click at [688, 12] on span "Preview" at bounding box center [675, 15] width 31 height 10
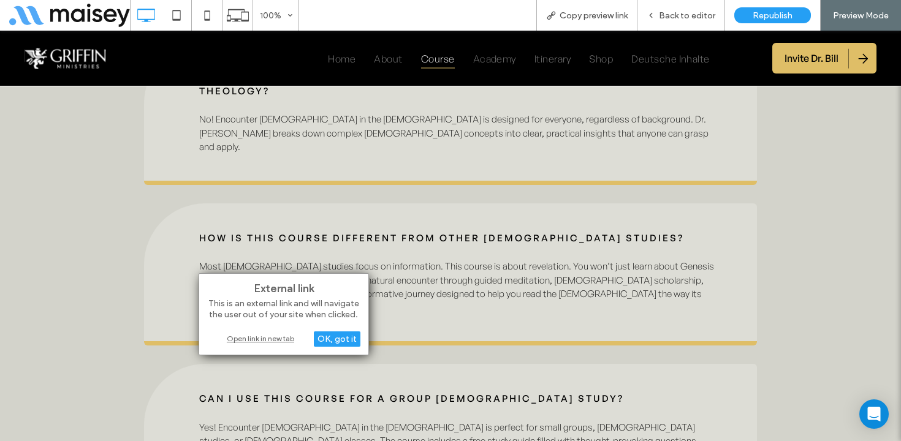
click at [261, 336] on div "Open link in new tab" at bounding box center [283, 338] width 153 height 13
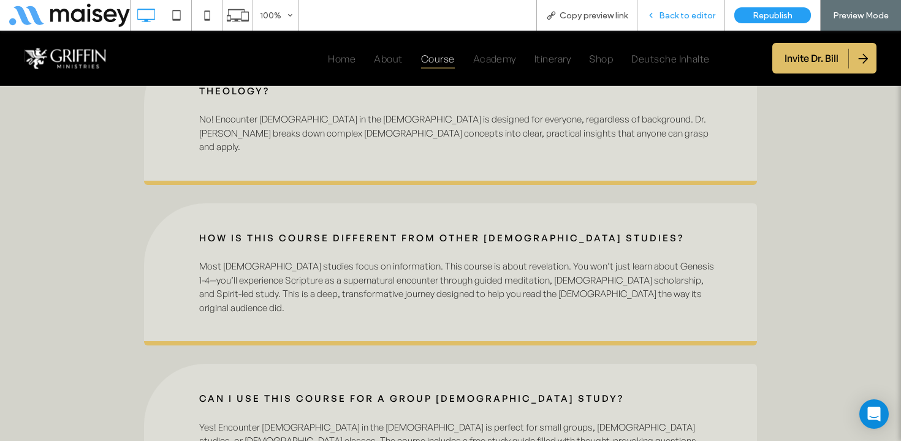
click at [688, 11] on span "Back to editor" at bounding box center [687, 15] width 56 height 10
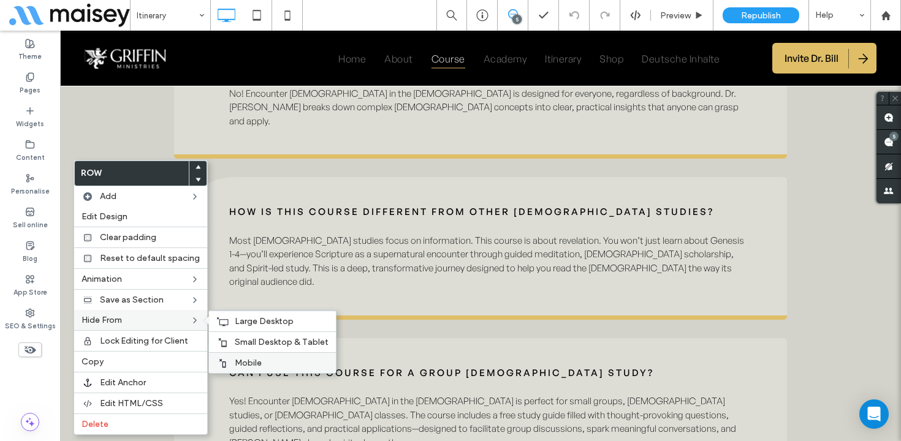
click at [235, 360] on span "Mobile" at bounding box center [248, 363] width 27 height 10
click at [235, 341] on span "Small Desktop & Tablet" at bounding box center [282, 342] width 94 height 10
click at [241, 318] on span "Large Desktop" at bounding box center [264, 321] width 59 height 10
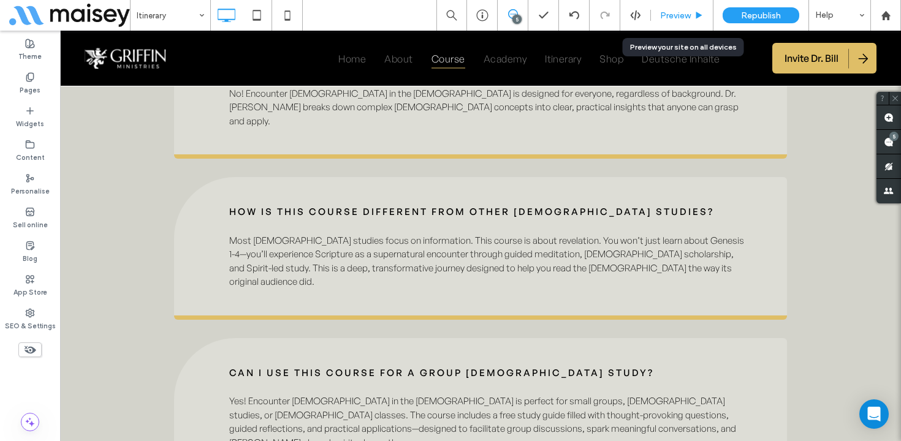
click at [681, 17] on span "Preview" at bounding box center [675, 15] width 31 height 10
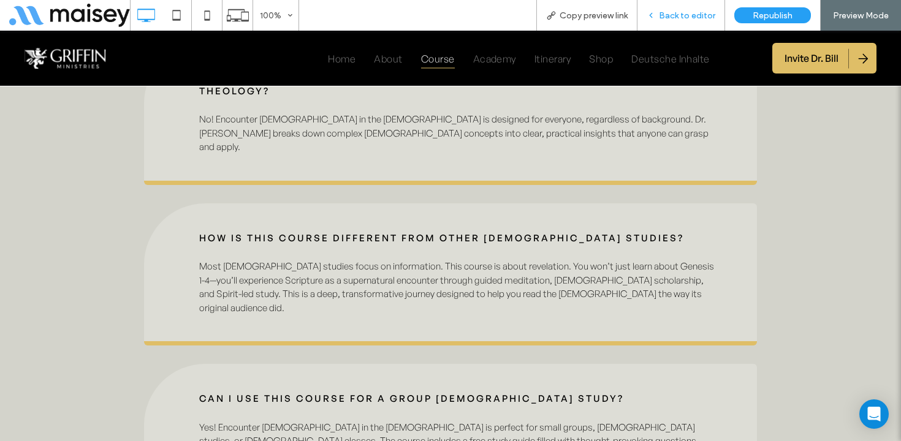
click at [688, 18] on span "Back to editor" at bounding box center [687, 15] width 56 height 10
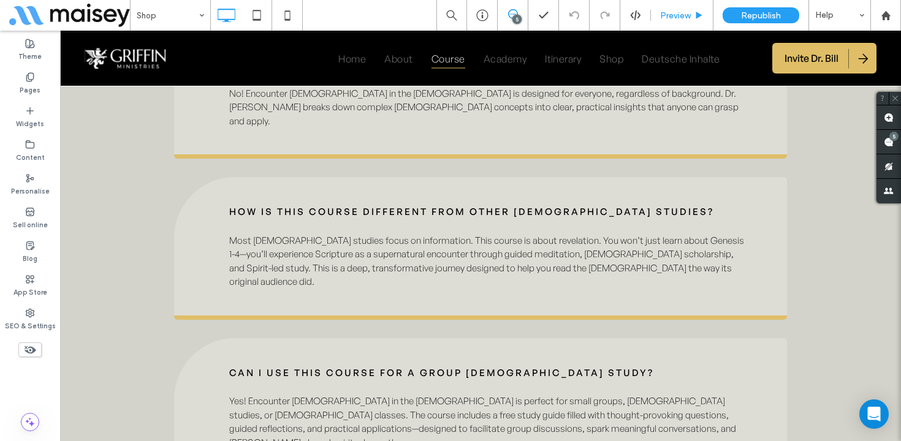
type input "**********"
type input "**"
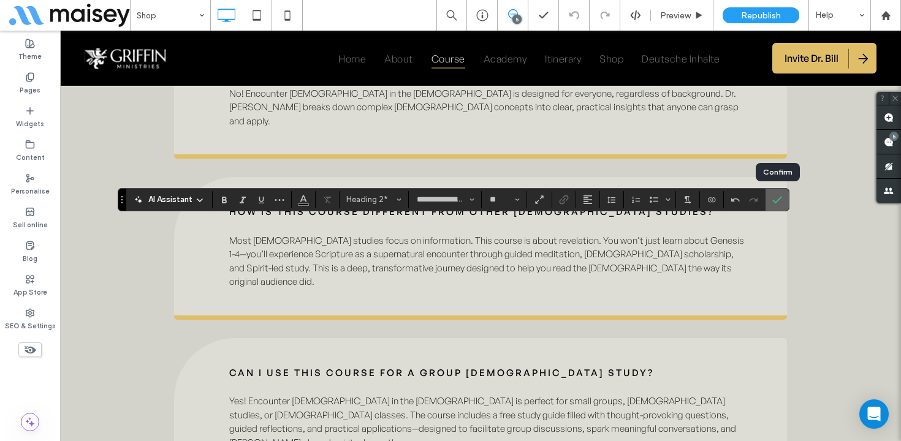
click at [777, 203] on icon "Confirm" at bounding box center [777, 200] width 10 height 10
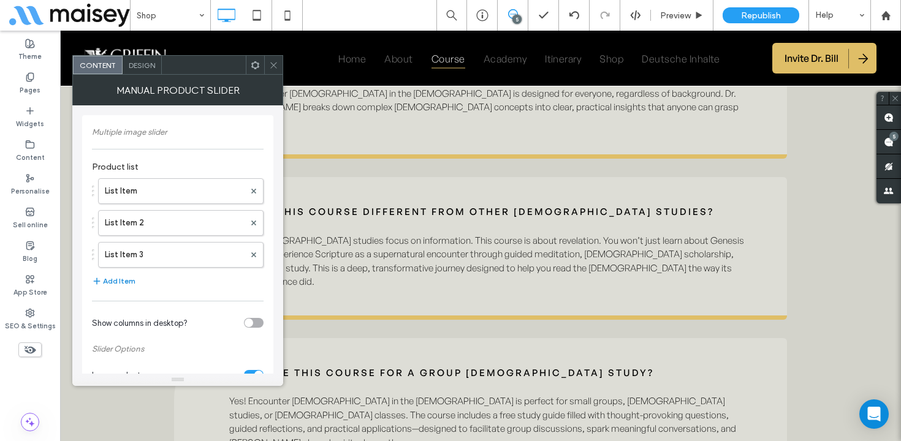
click at [128, 278] on button "Add Item" at bounding box center [113, 281] width 43 height 15
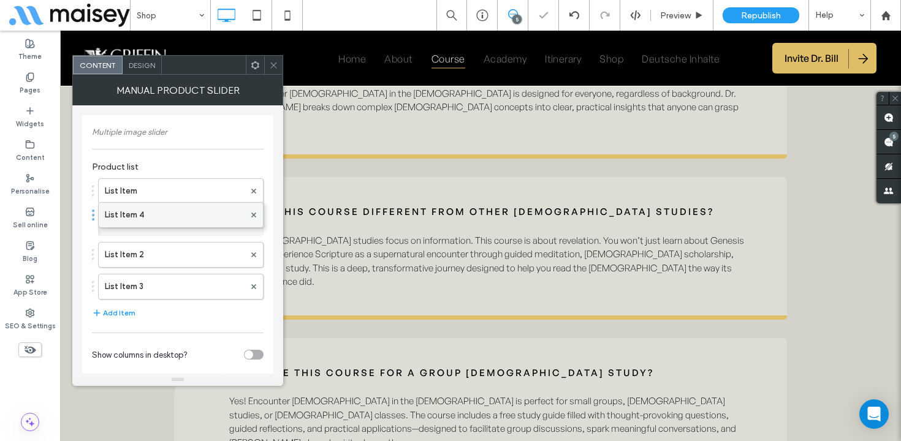
drag, startPoint x: 131, startPoint y: 285, endPoint x: 130, endPoint y: 212, distance: 72.9
click at [139, 221] on label "List Item 2" at bounding box center [175, 223] width 140 height 25
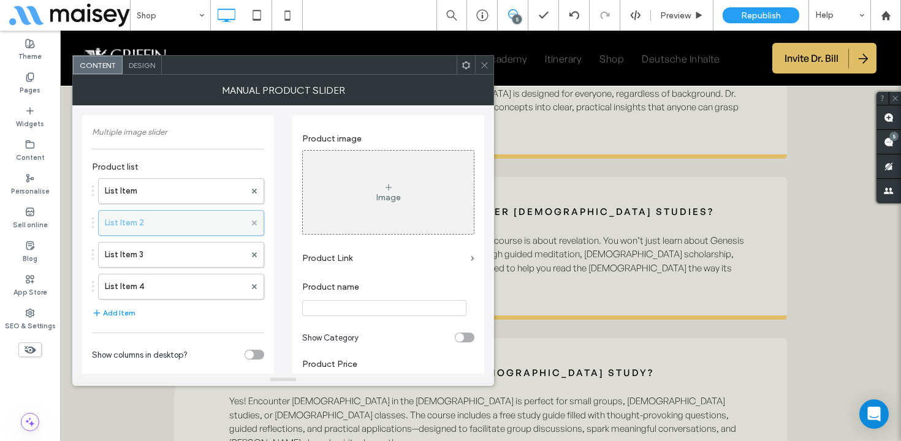
click at [255, 220] on span at bounding box center [254, 223] width 5 height 18
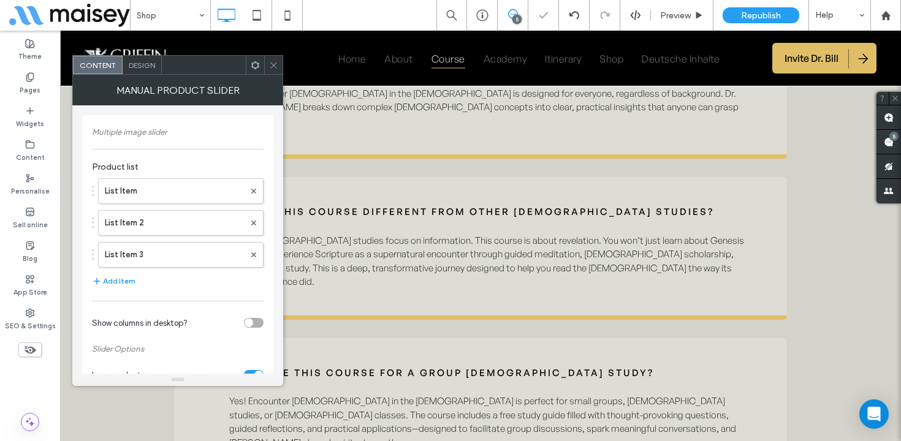
click at [273, 62] on icon at bounding box center [273, 65] width 9 height 9
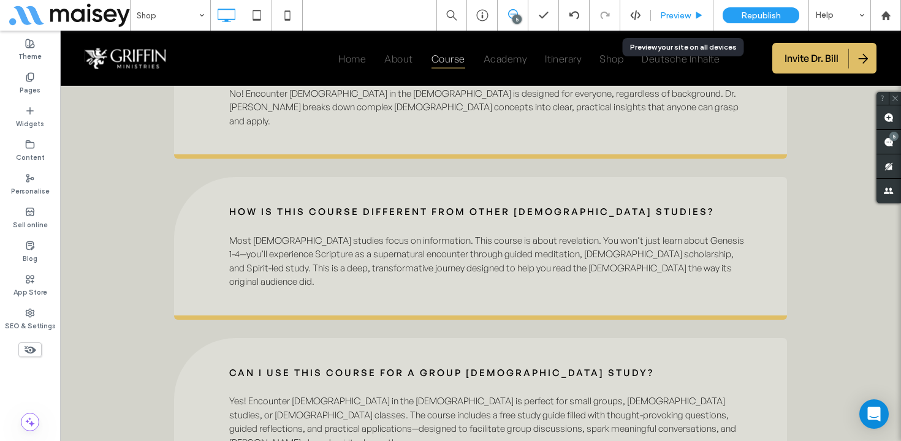
click at [690, 10] on span "Preview" at bounding box center [675, 15] width 31 height 10
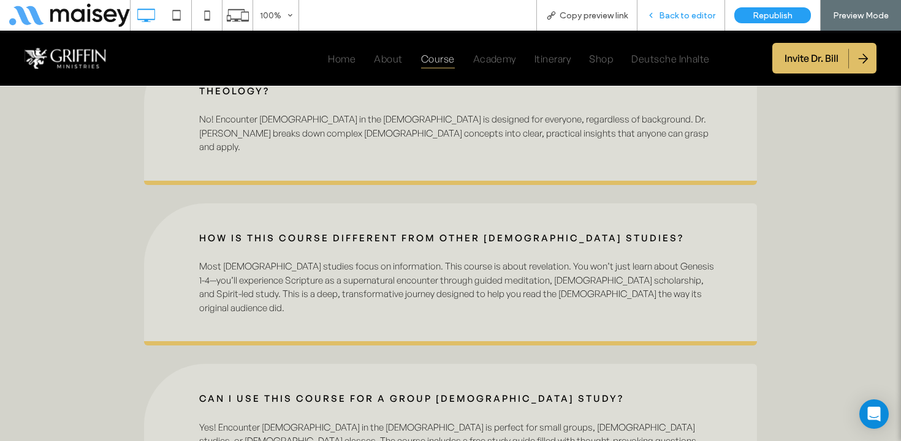
click at [693, 15] on span "Back to editor" at bounding box center [687, 15] width 56 height 10
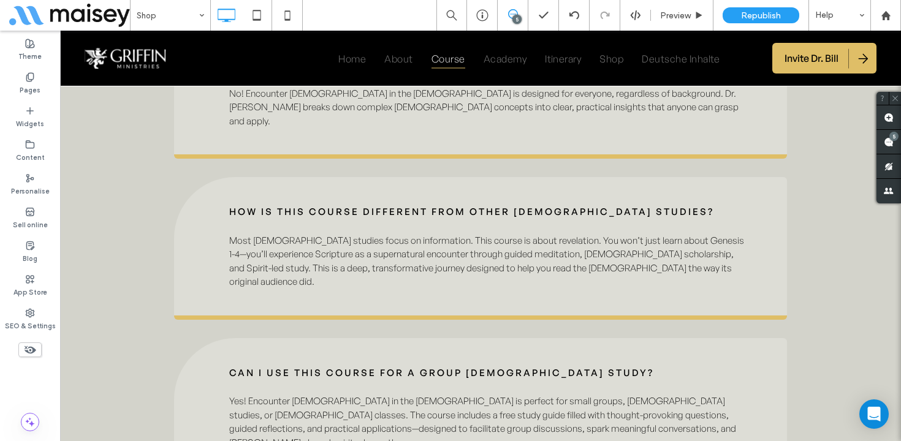
type input "**********"
type input "**"
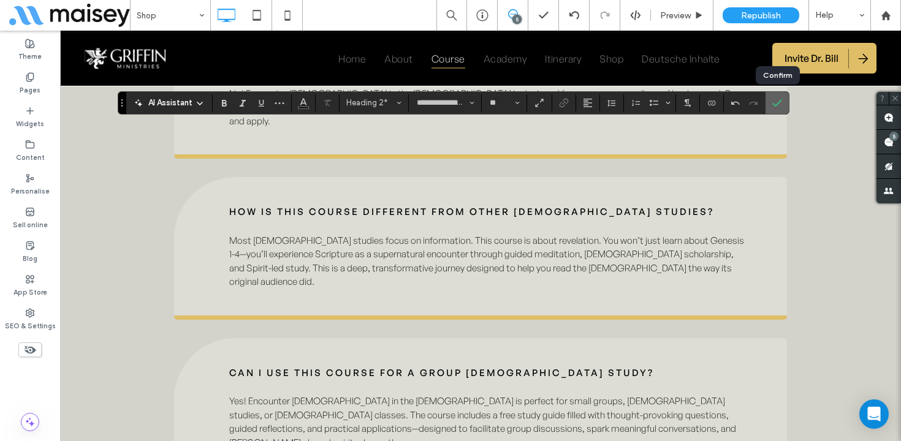
click at [776, 102] on icon "Confirm" at bounding box center [777, 103] width 10 height 10
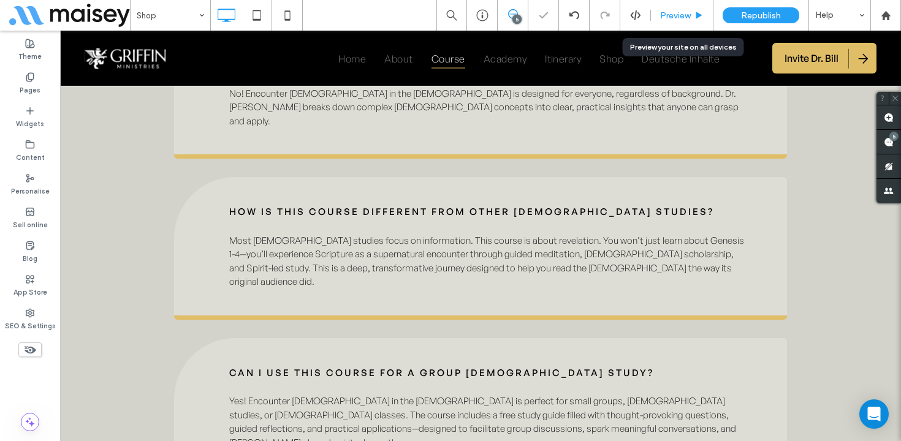
click at [689, 20] on span "Preview" at bounding box center [675, 15] width 31 height 10
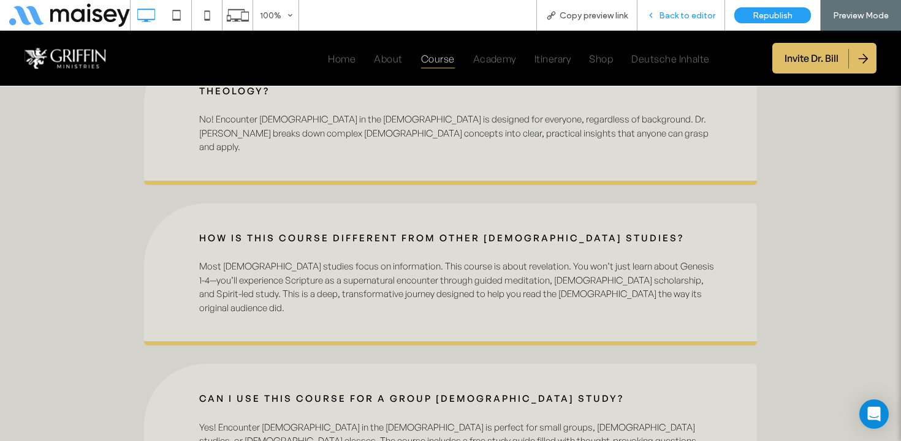
click at [676, 12] on span "Back to editor" at bounding box center [687, 15] width 56 height 10
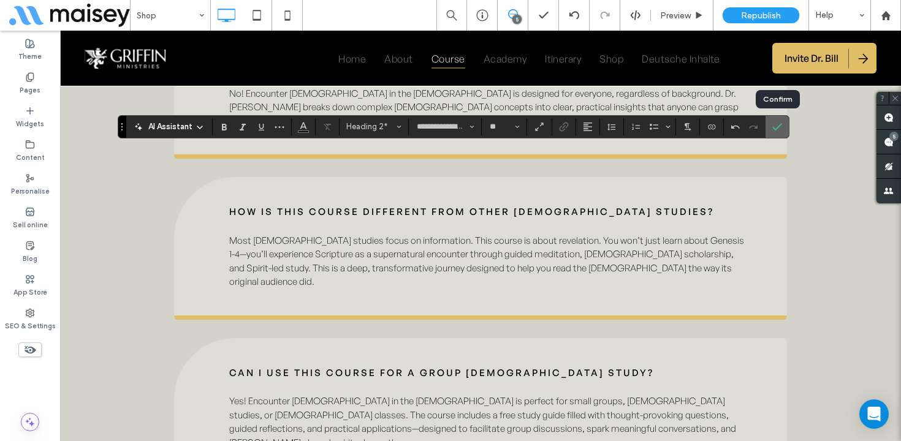
click at [776, 125] on icon "Confirm" at bounding box center [777, 127] width 10 height 10
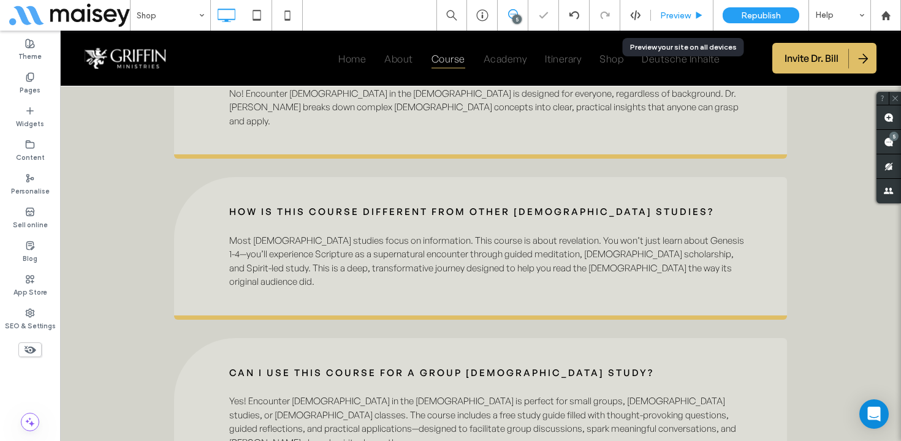
click at [692, 17] on div "Preview" at bounding box center [682, 15] width 62 height 10
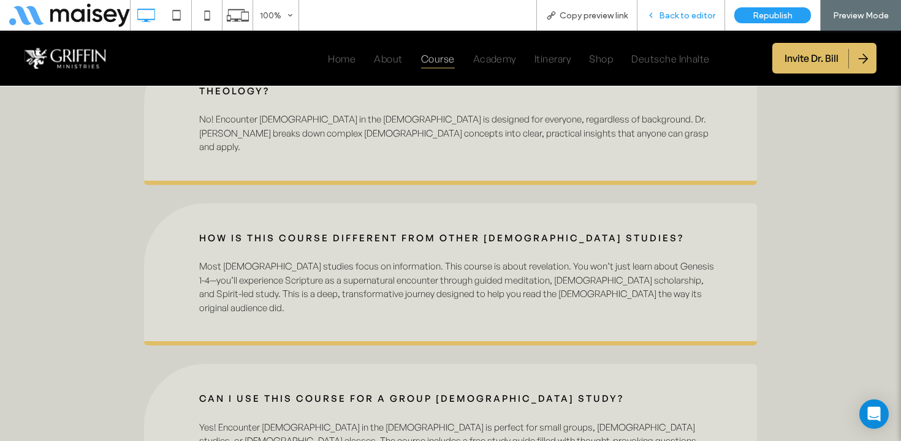
click at [694, 17] on span "Back to editor" at bounding box center [687, 15] width 56 height 10
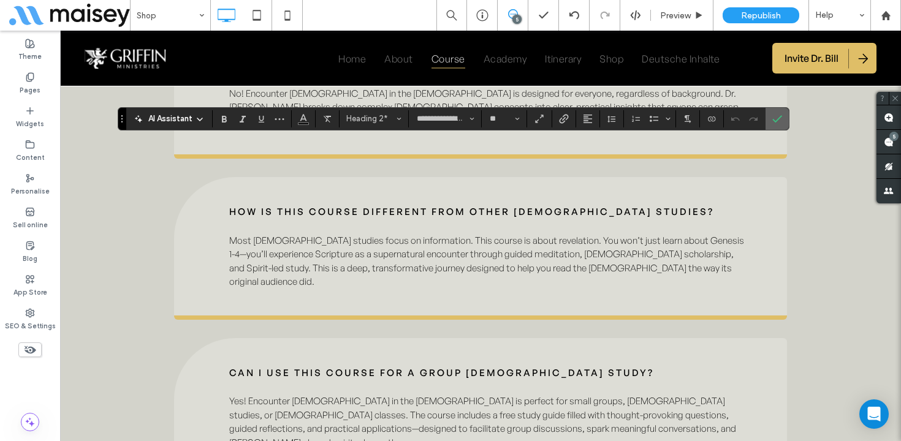
click at [781, 118] on icon "Confirm" at bounding box center [777, 119] width 10 height 10
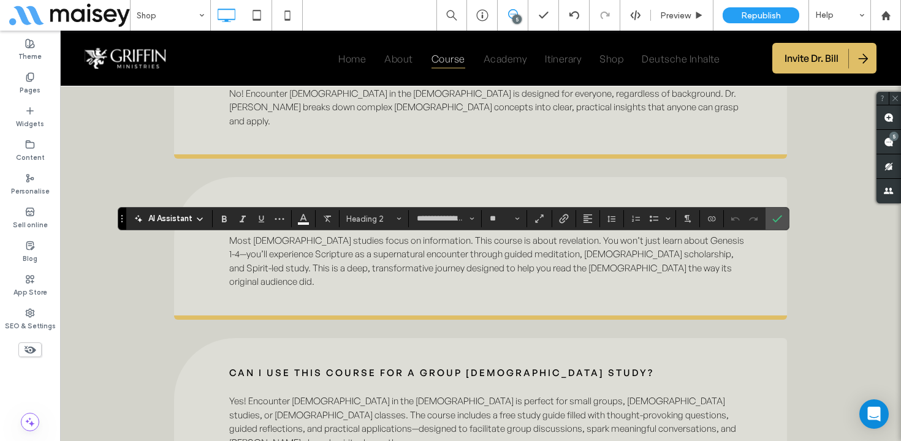
type input "**********"
type input "**"
click at [775, 224] on span "Confirm" at bounding box center [775, 219] width 6 height 22
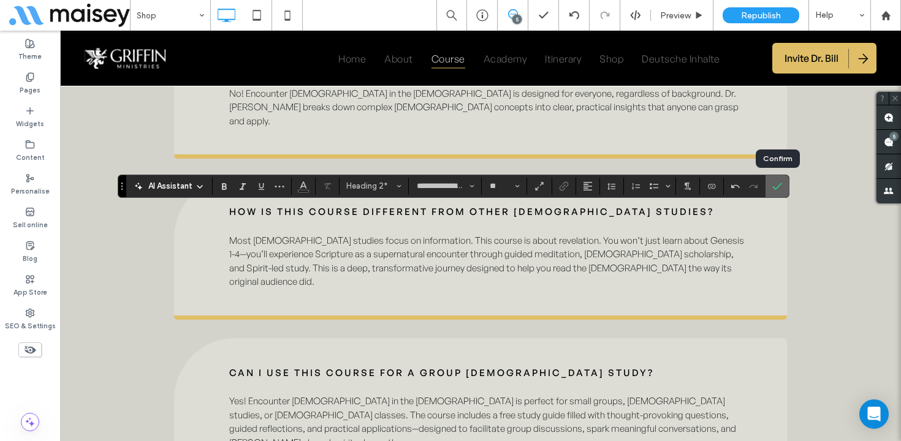
click at [777, 191] on icon "Confirm" at bounding box center [777, 186] width 10 height 10
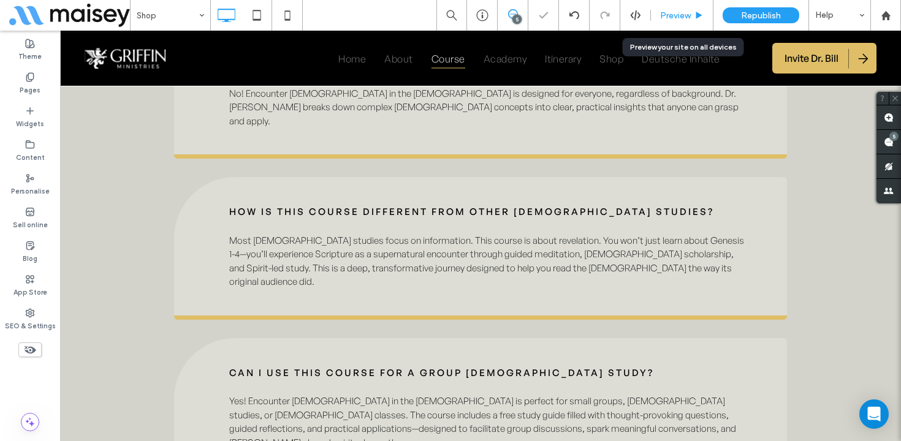
click at [687, 17] on span "Preview" at bounding box center [675, 15] width 31 height 10
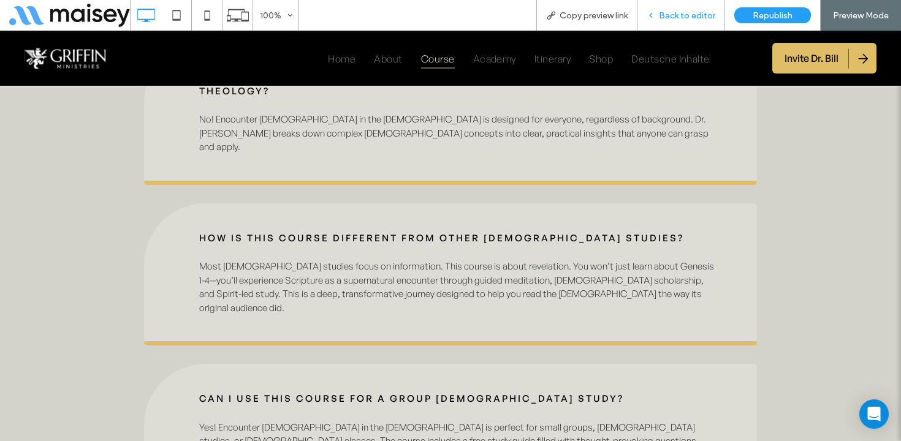
click at [688, 19] on span "Back to editor" at bounding box center [687, 15] width 56 height 10
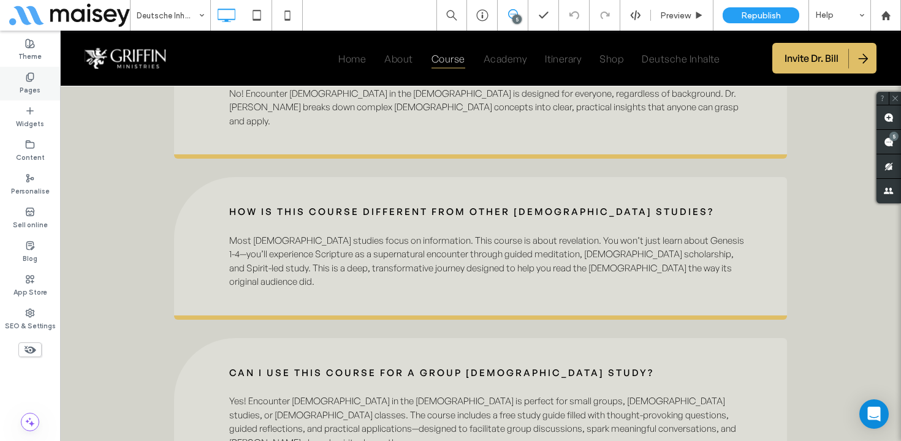
click at [36, 85] on label "Pages" at bounding box center [30, 88] width 21 height 13
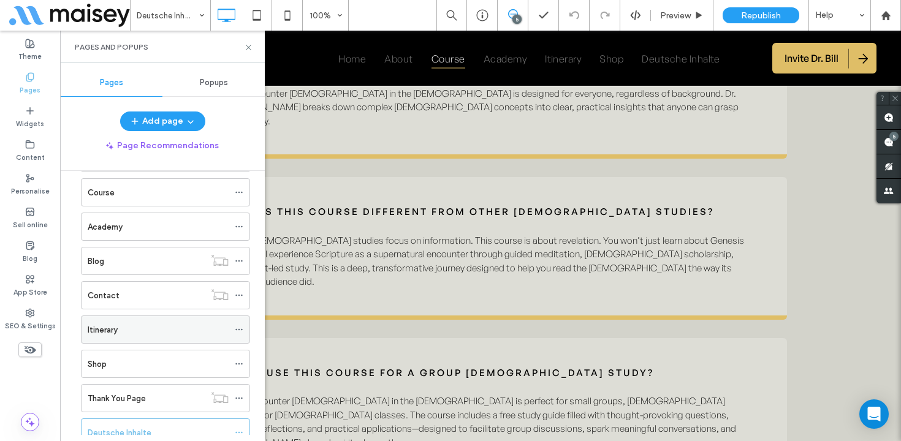
scroll to position [124, 0]
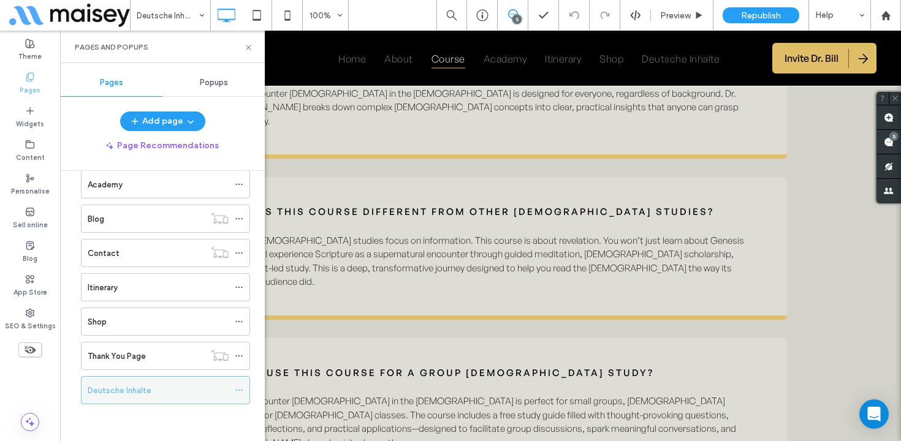
click at [239, 391] on icon at bounding box center [239, 390] width 9 height 9
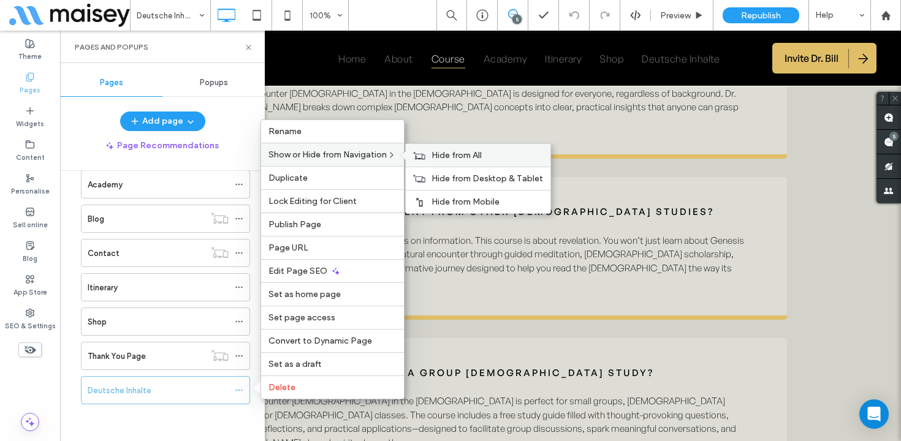
click at [488, 157] on label "Hide from All" at bounding box center [486, 155] width 111 height 10
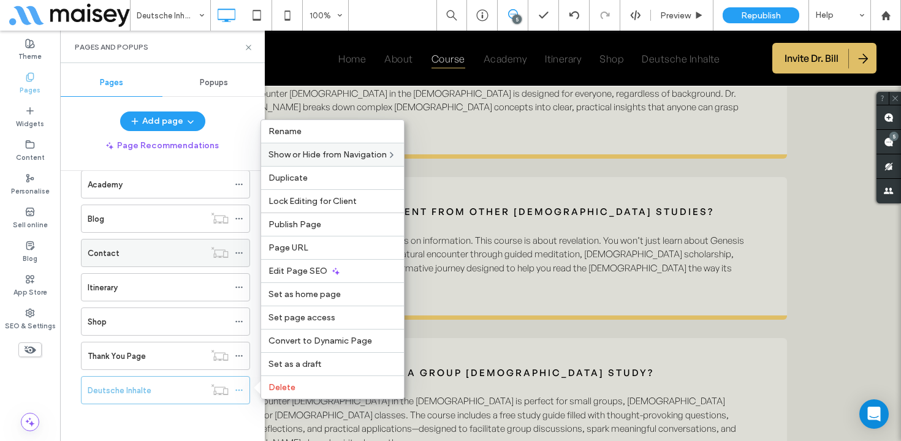
click at [239, 249] on icon at bounding box center [239, 253] width 9 height 9
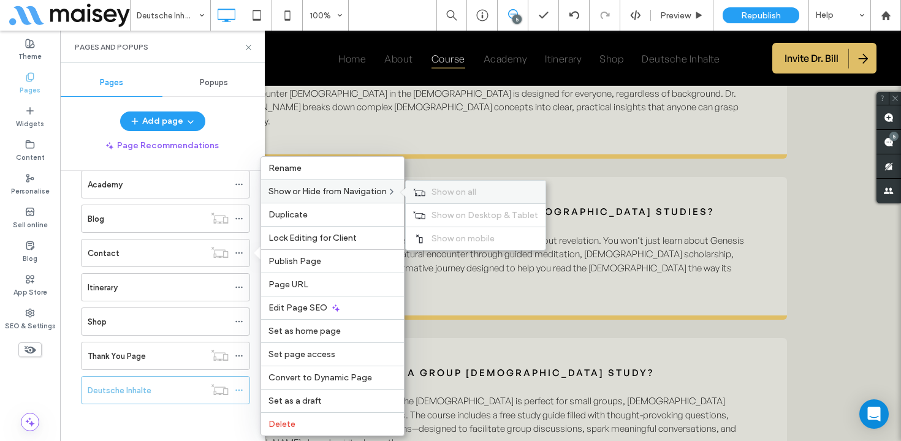
click at [504, 185] on div "Show on all" at bounding box center [476, 192] width 140 height 23
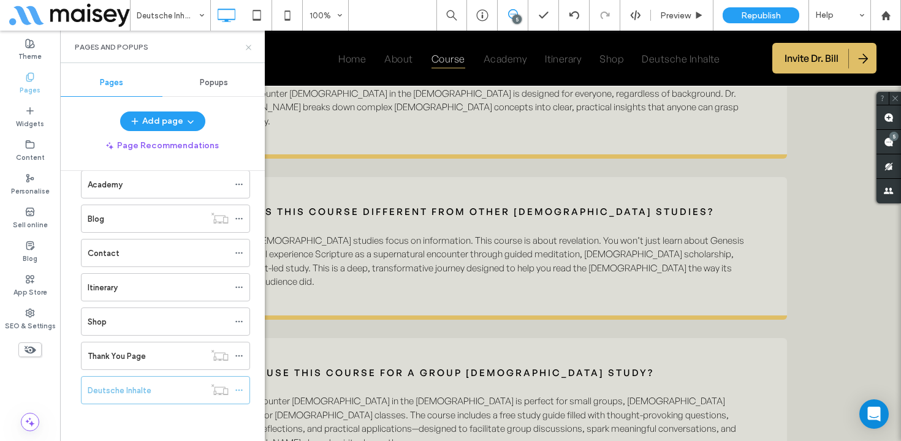
click at [248, 47] on icon at bounding box center [248, 47] width 9 height 9
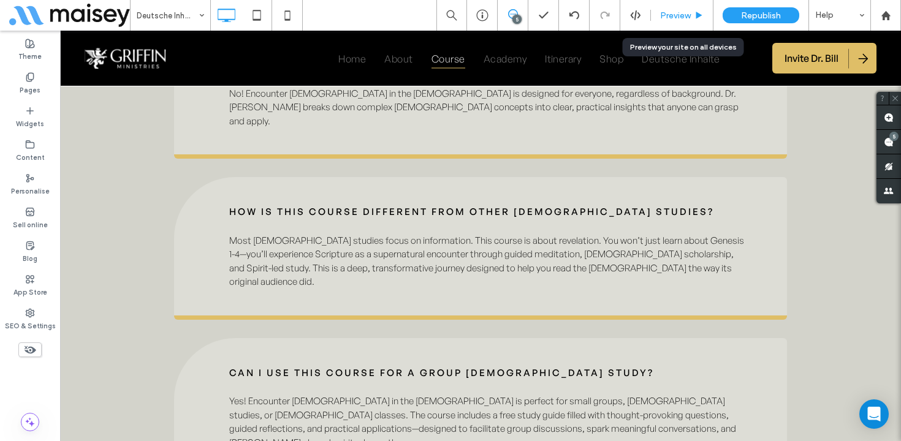
click at [682, 18] on span "Preview" at bounding box center [675, 15] width 31 height 10
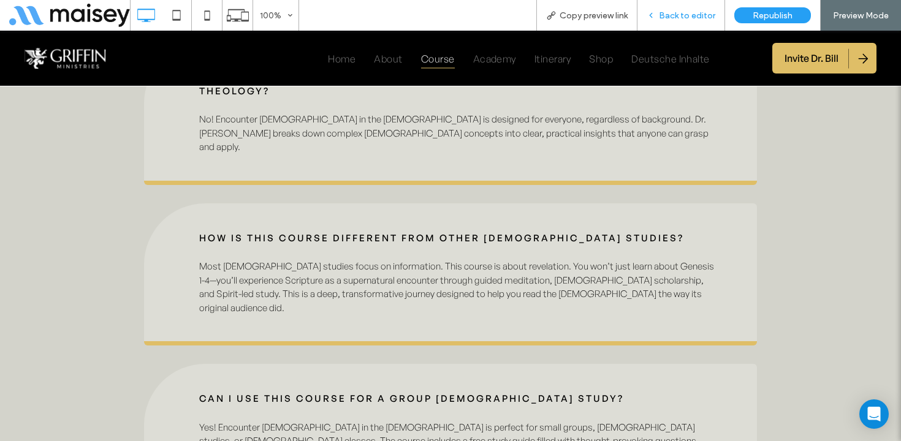
click at [682, 18] on span "Back to editor" at bounding box center [687, 15] width 56 height 10
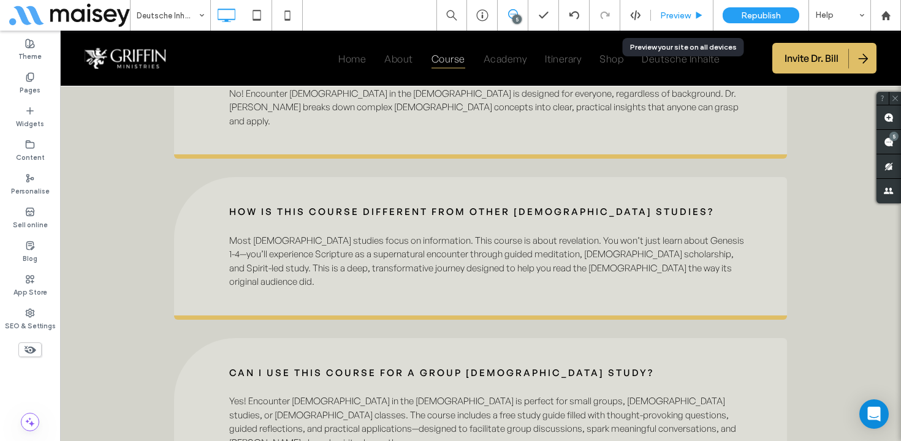
click at [680, 17] on span "Preview" at bounding box center [675, 15] width 31 height 10
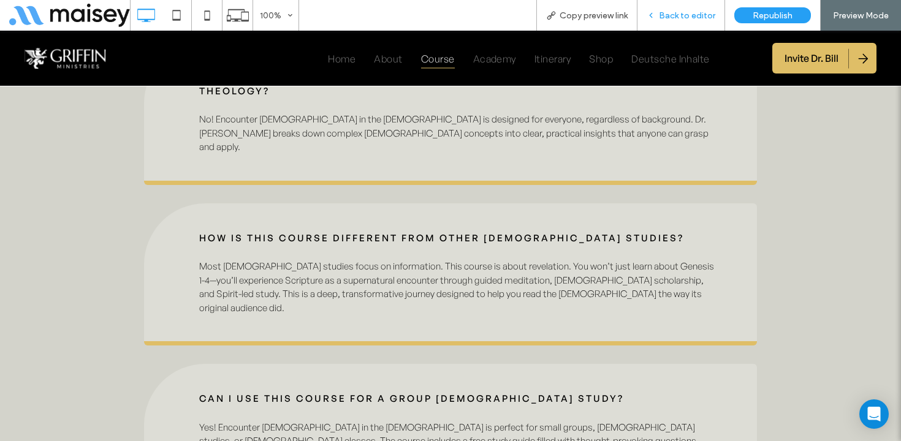
click at [683, 13] on span "Back to editor" at bounding box center [687, 15] width 56 height 10
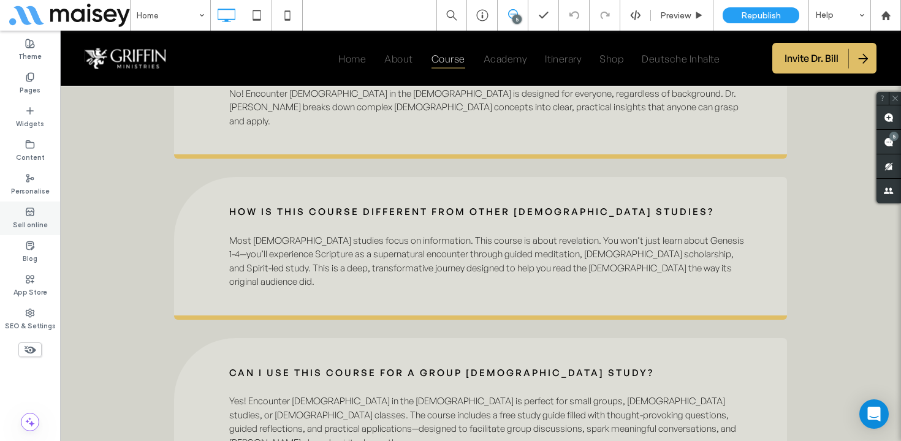
click at [15, 222] on label "Sell online" at bounding box center [30, 223] width 35 height 13
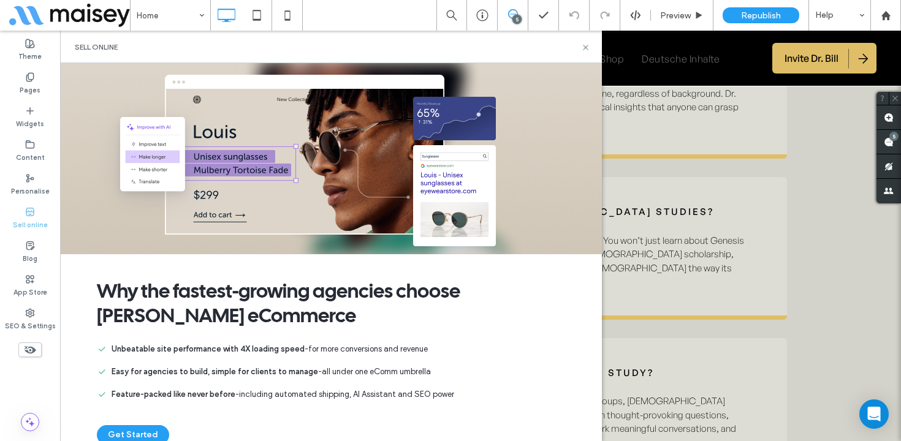
scroll to position [41, 0]
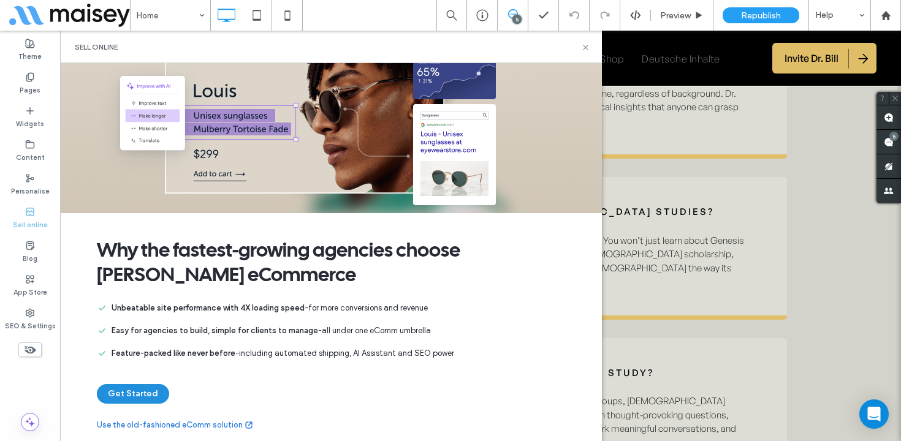
click at [132, 397] on button "Get Started" at bounding box center [133, 394] width 72 height 20
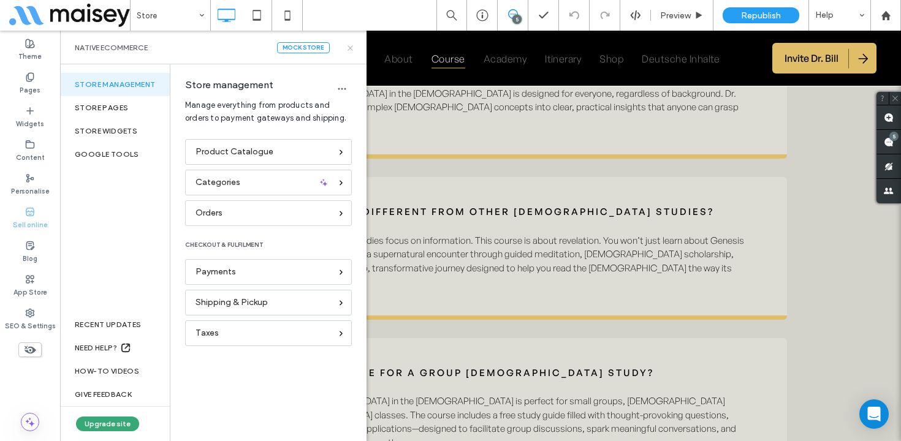
click at [352, 48] on icon at bounding box center [350, 47] width 9 height 9
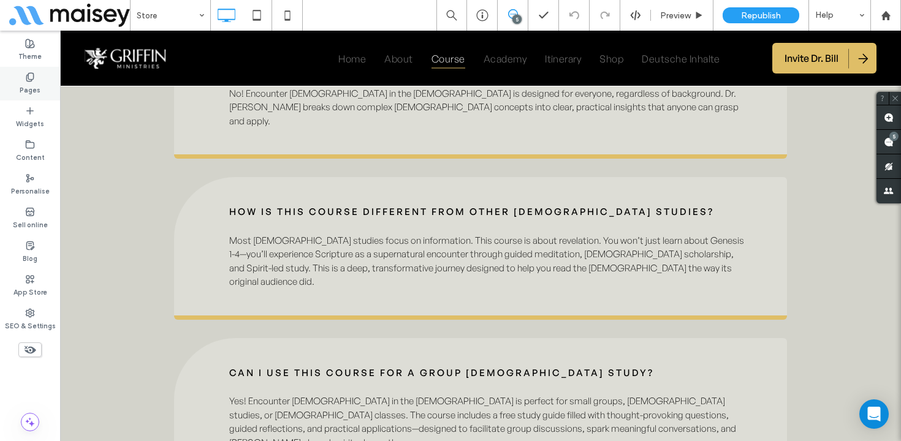
click at [26, 82] on label "Pages" at bounding box center [30, 88] width 21 height 13
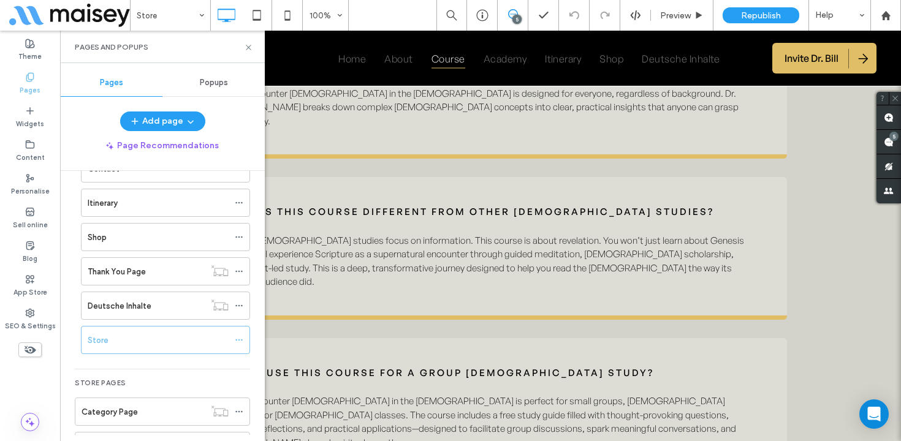
scroll to position [211, 0]
click at [236, 334] on icon at bounding box center [239, 337] width 9 height 9
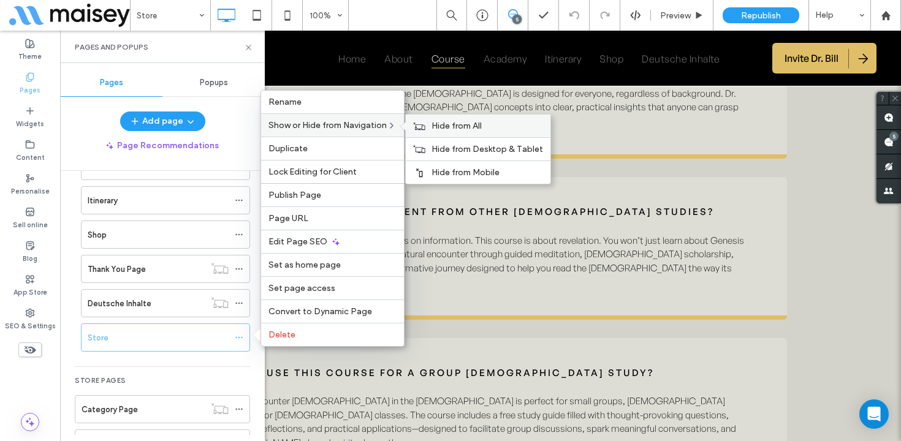
click at [450, 129] on span "Hide from All" at bounding box center [456, 126] width 50 height 10
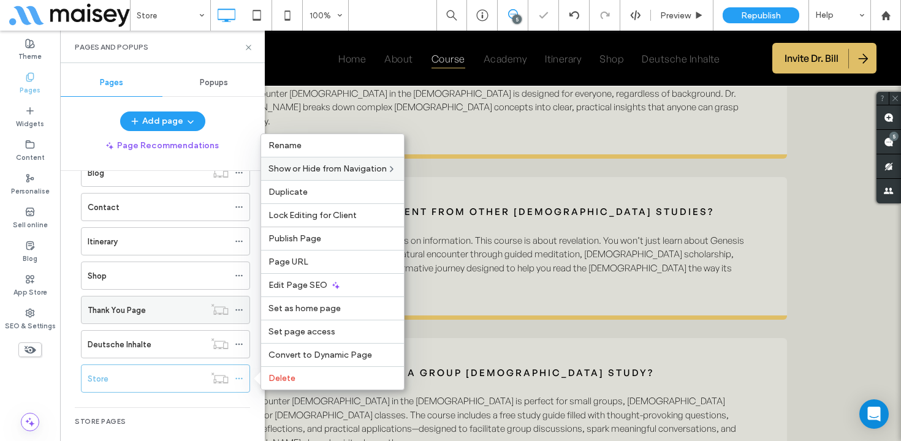
scroll to position [167, 0]
click at [134, 280] on div "Shop" at bounding box center [158, 279] width 141 height 13
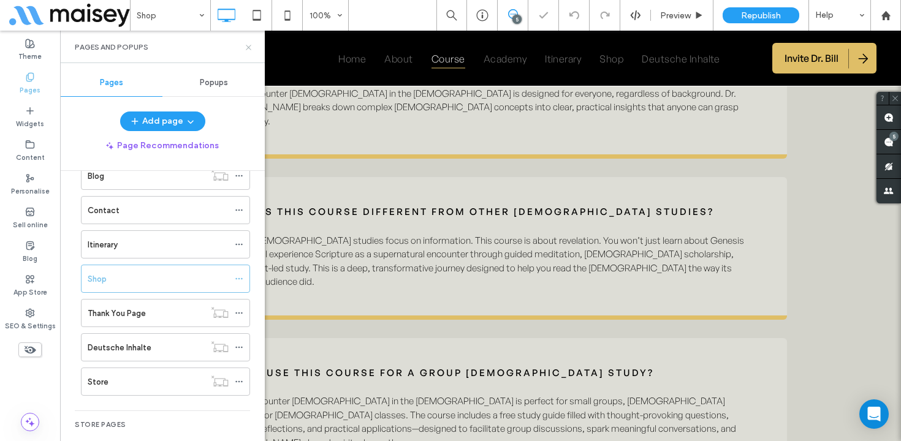
click at [246, 50] on icon at bounding box center [248, 47] width 9 height 9
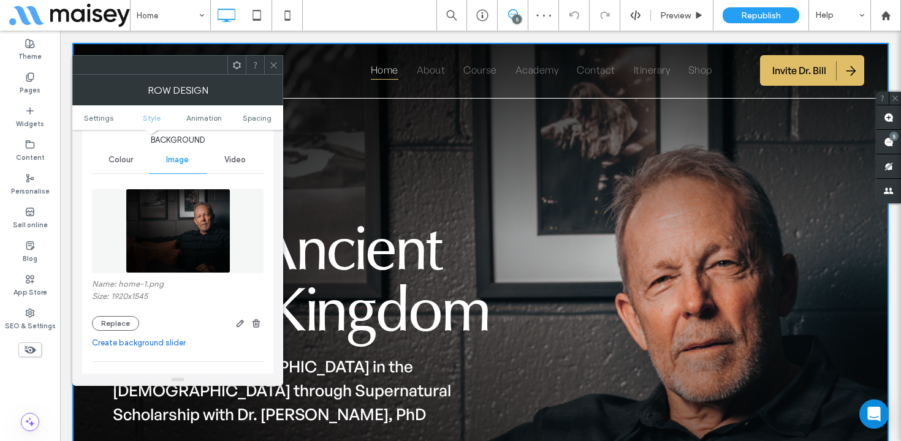
scroll to position [142, 0]
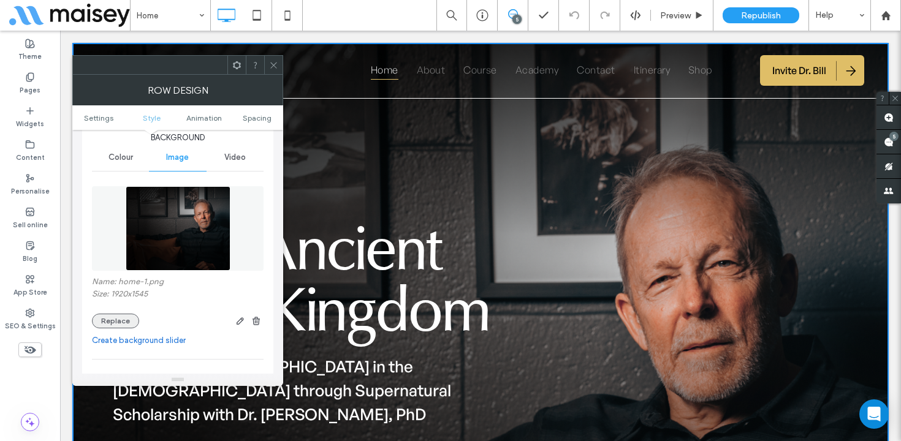
click at [113, 320] on button "Replace" at bounding box center [115, 321] width 47 height 15
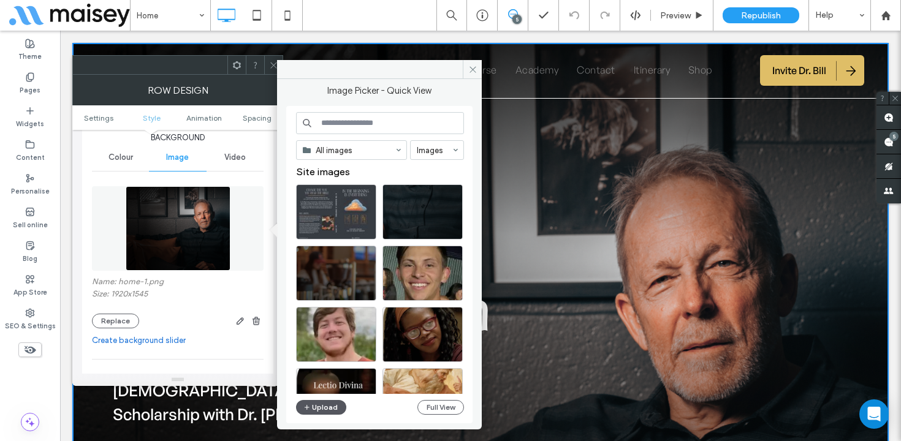
click at [330, 407] on button "Upload" at bounding box center [321, 407] width 50 height 15
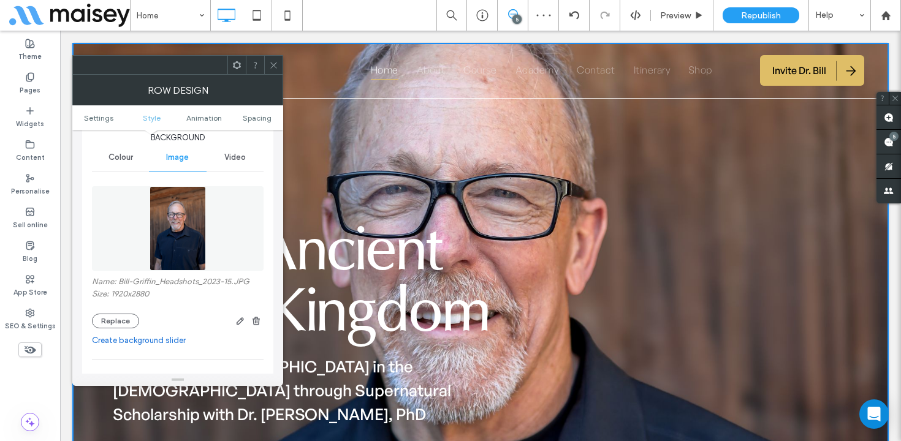
click at [270, 63] on icon at bounding box center [273, 65] width 9 height 9
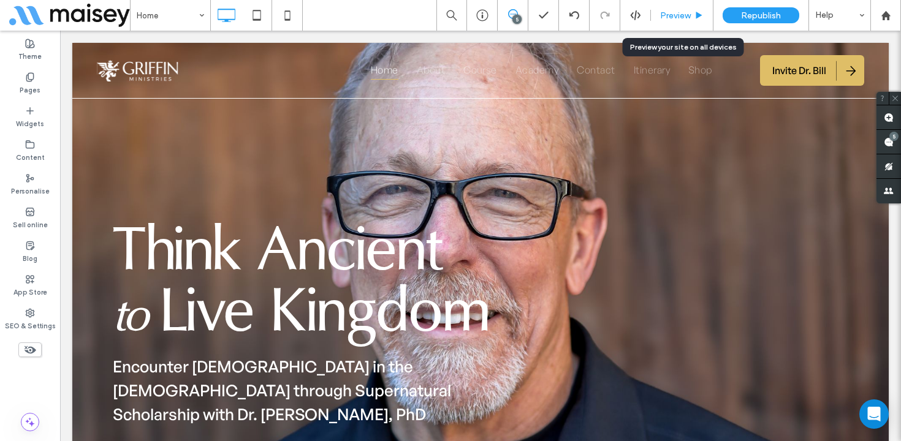
click at [684, 13] on span "Preview" at bounding box center [675, 15] width 31 height 10
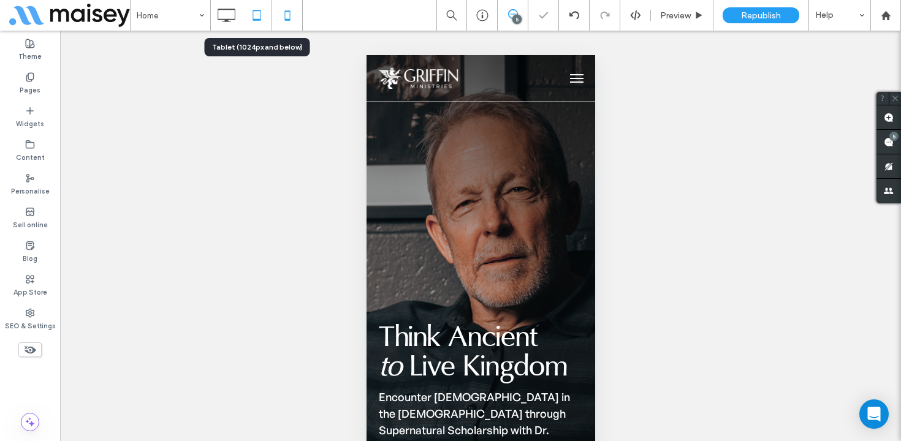
click at [262, 22] on icon at bounding box center [256, 15] width 25 height 25
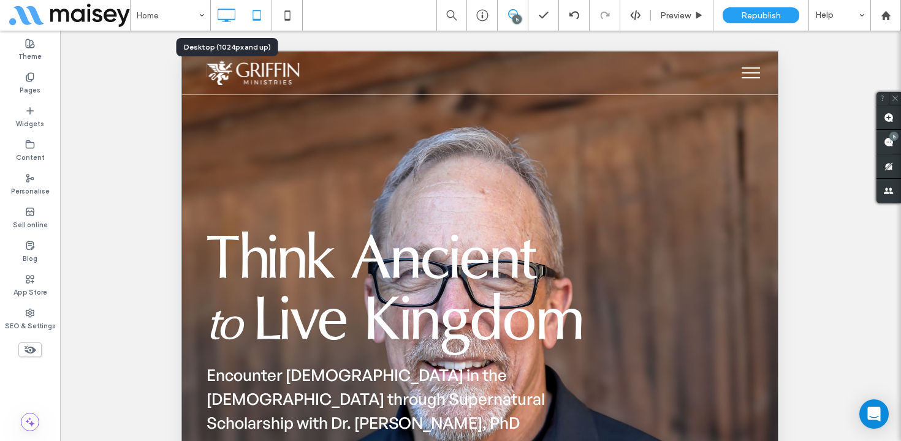
click at [232, 16] on icon at bounding box center [226, 15] width 25 height 25
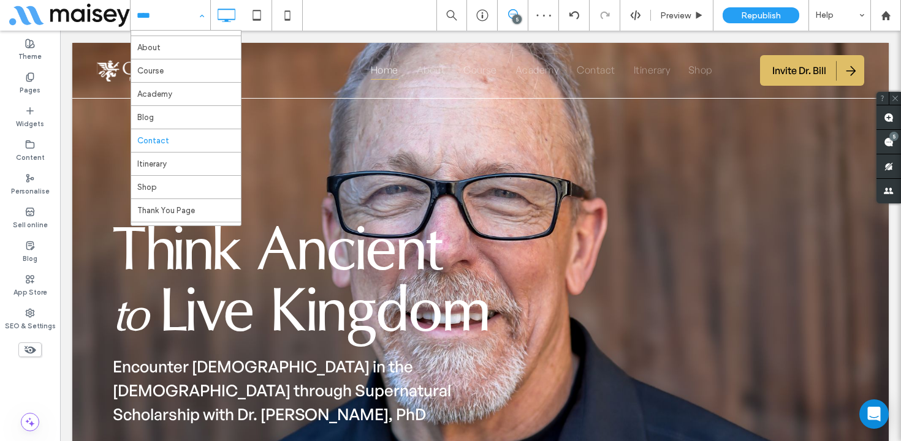
scroll to position [15, 0]
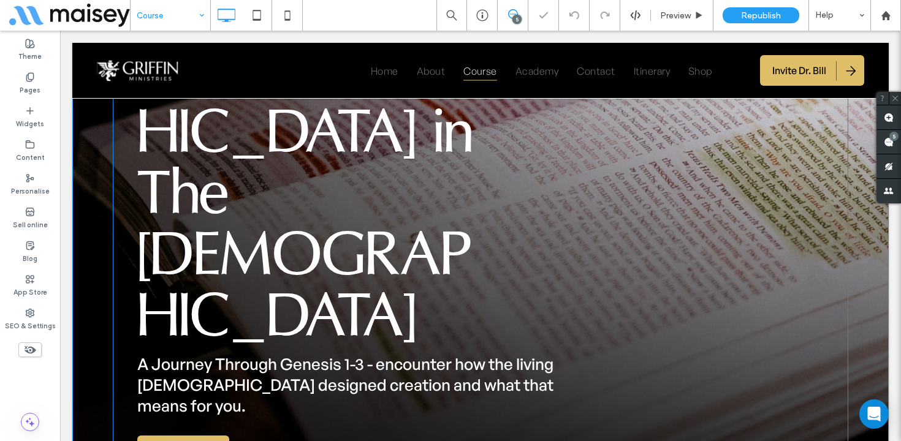
scroll to position [237, 0]
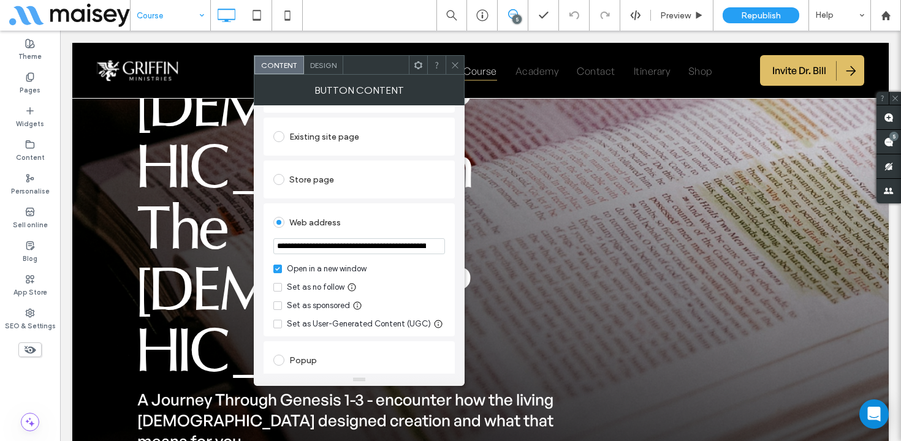
scroll to position [210, 0]
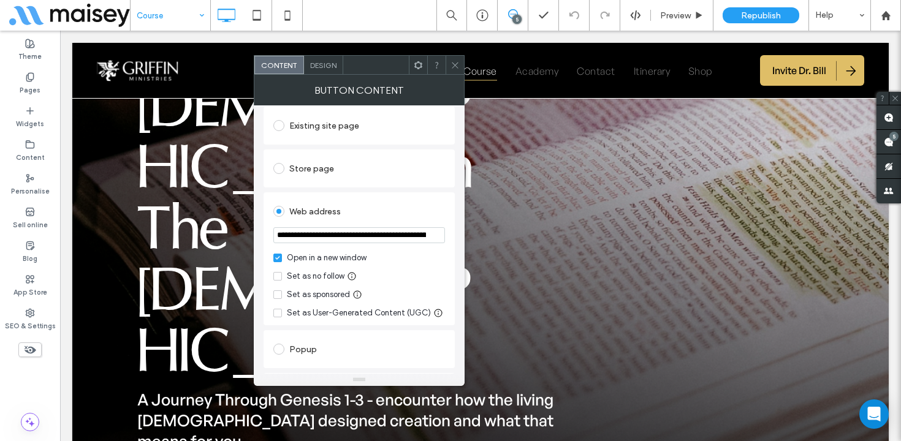
click at [448, 67] on div at bounding box center [454, 65] width 18 height 18
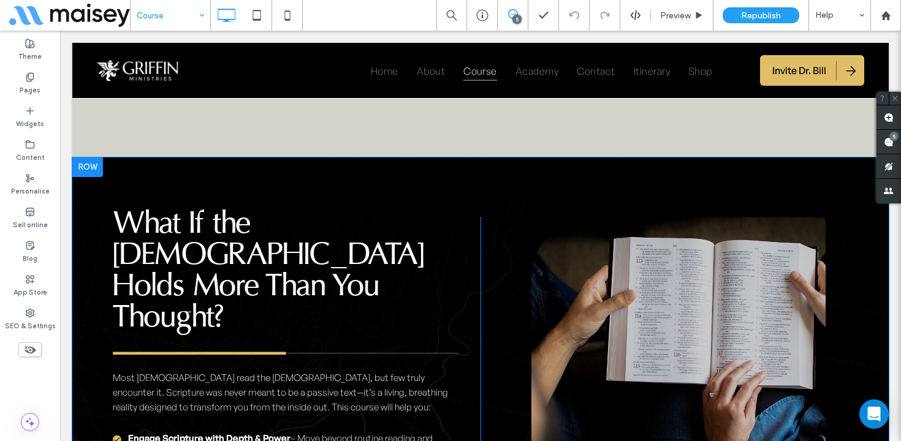
scroll to position [1599, 0]
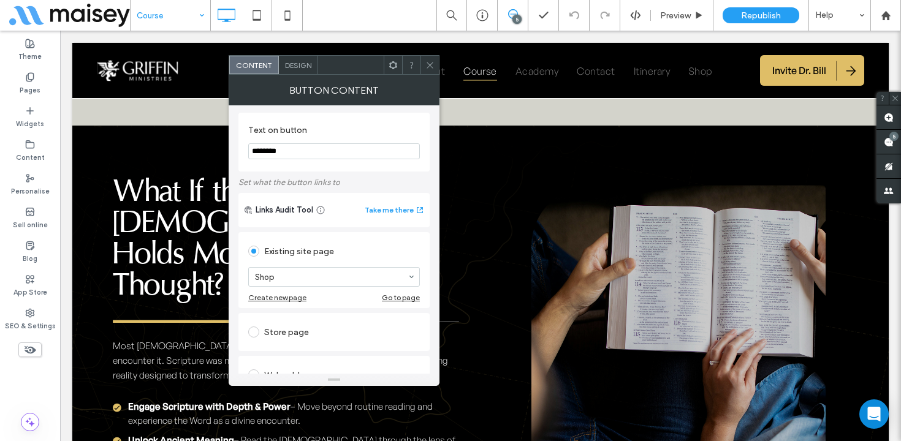
scroll to position [146, 0]
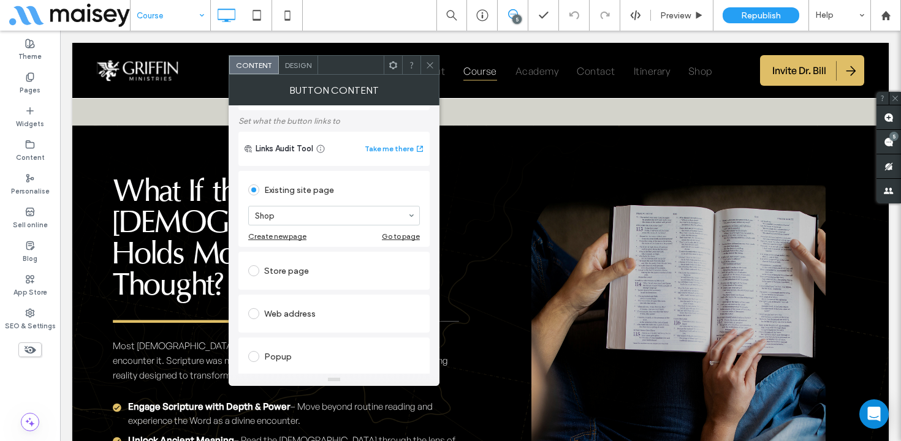
click at [309, 268] on div "Store page" at bounding box center [334, 271] width 172 height 20
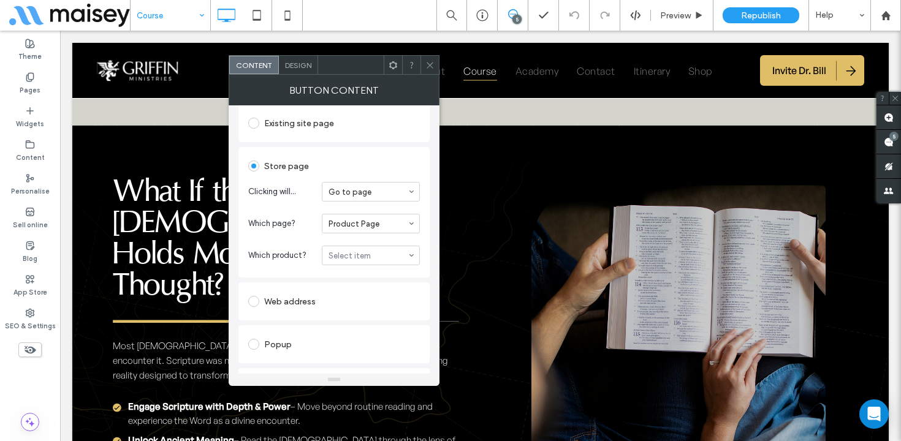
scroll to position [241, 0]
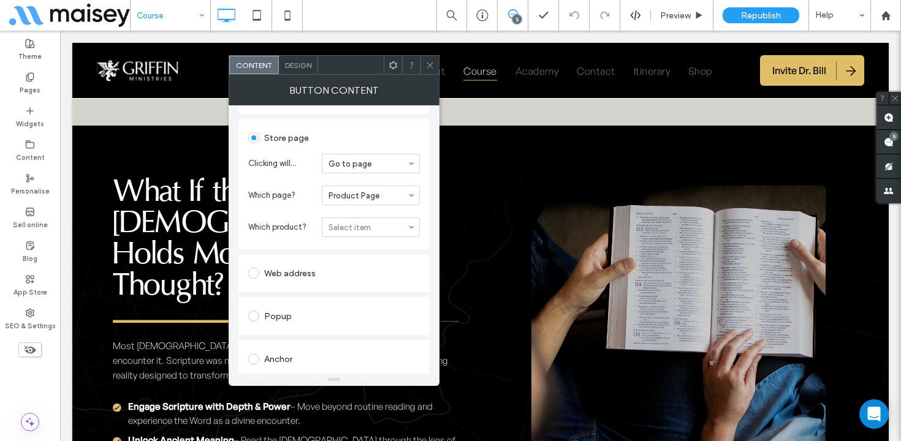
click at [306, 264] on div "Web address" at bounding box center [334, 273] width 172 height 20
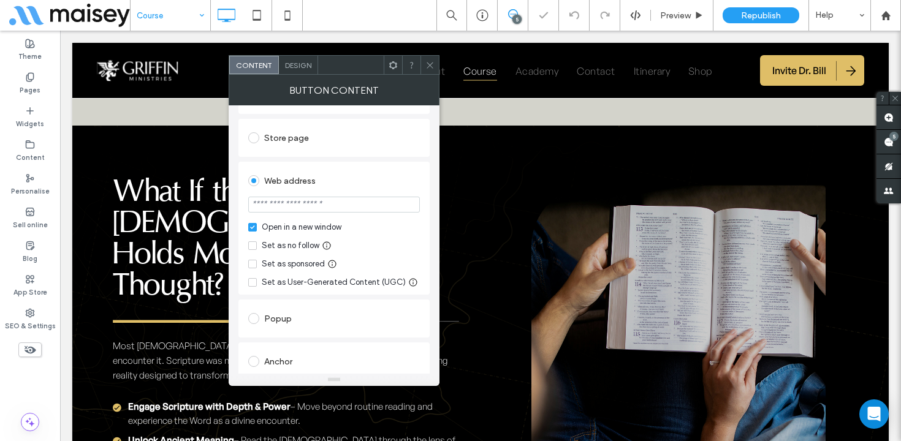
click at [282, 197] on input "url" at bounding box center [334, 205] width 172 height 16
paste input "**********"
type input "**********"
click at [372, 171] on div "Web address" at bounding box center [334, 181] width 172 height 20
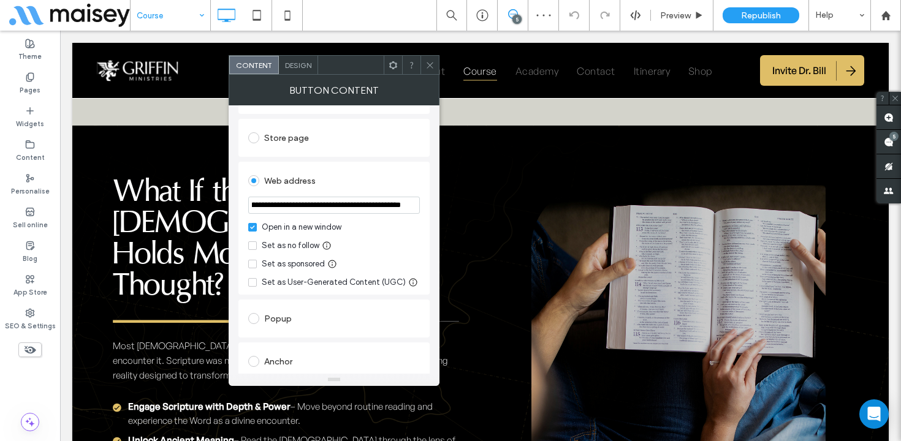
scroll to position [0, 0]
click at [427, 61] on icon at bounding box center [429, 65] width 9 height 9
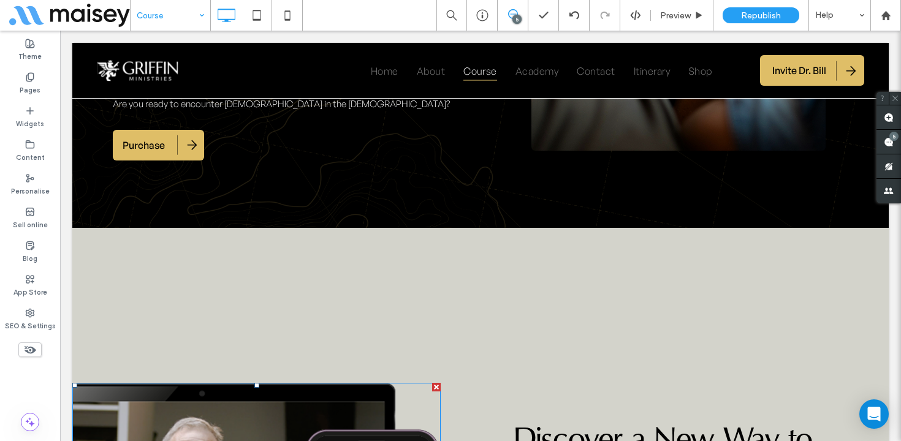
scroll to position [2126, 0]
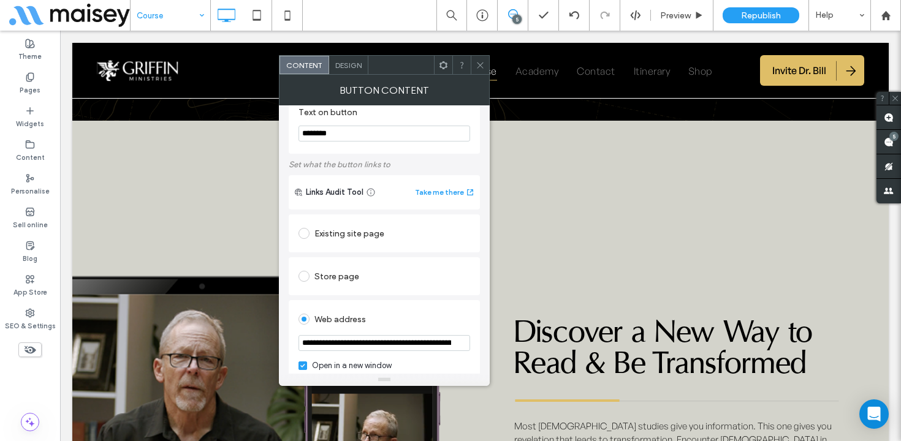
scroll to position [184, 0]
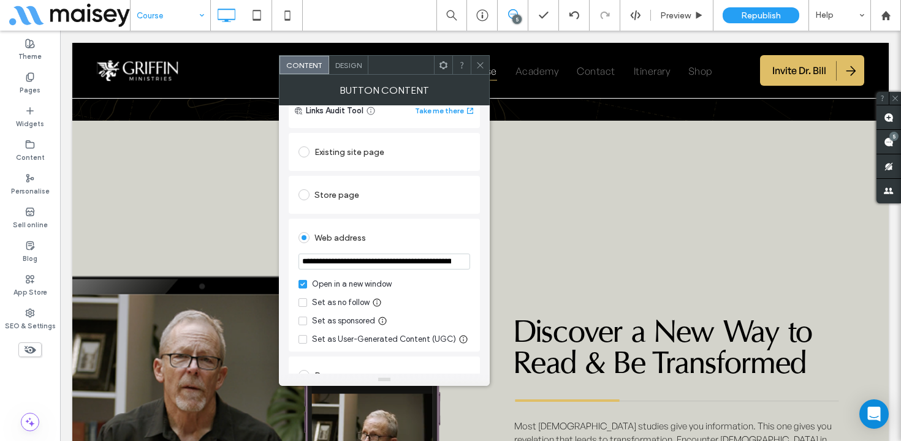
click at [477, 58] on span at bounding box center [479, 65] width 9 height 18
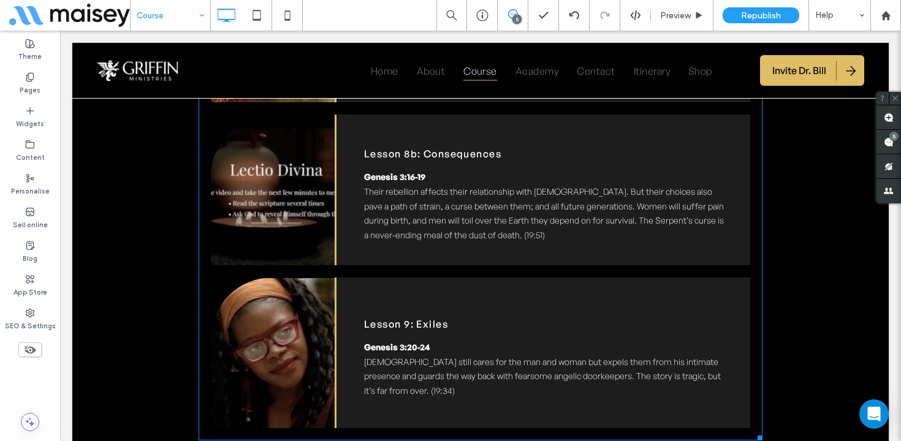
scroll to position [4220, 0]
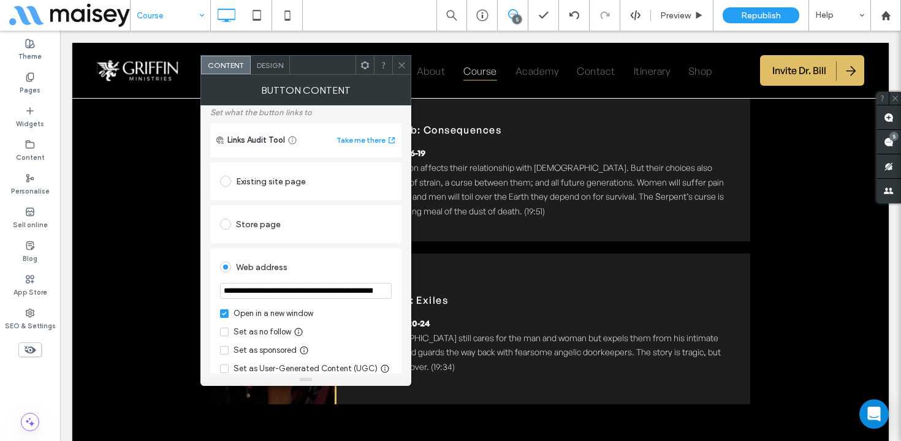
scroll to position [157, 0]
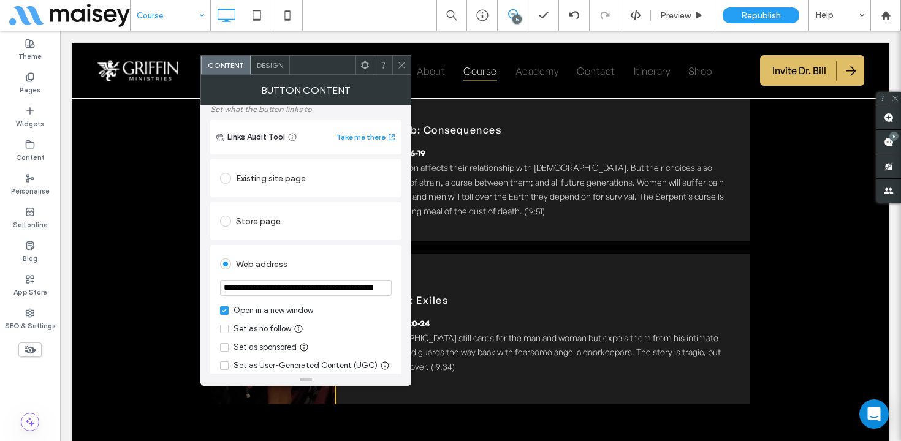
click at [401, 66] on icon at bounding box center [401, 65] width 9 height 9
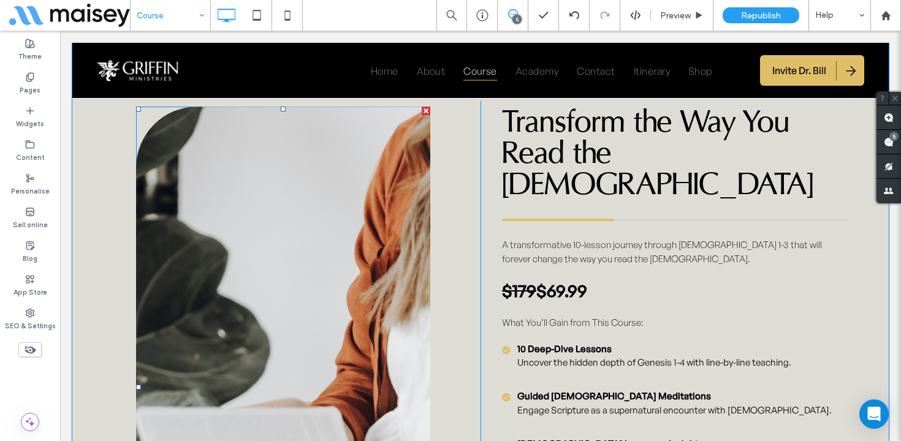
scroll to position [6485, 0]
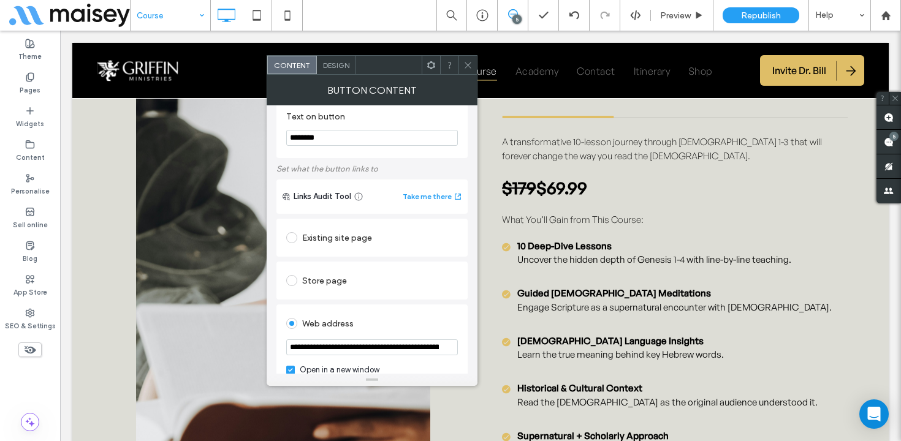
scroll to position [178, 0]
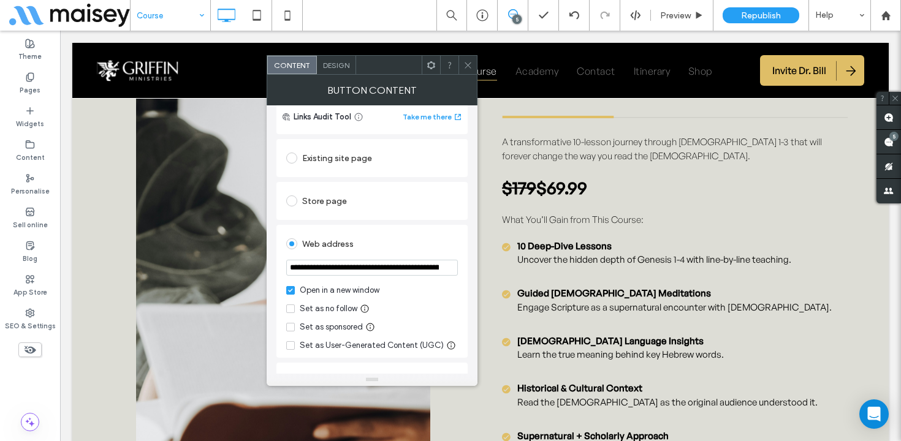
click at [464, 66] on icon at bounding box center [467, 65] width 9 height 9
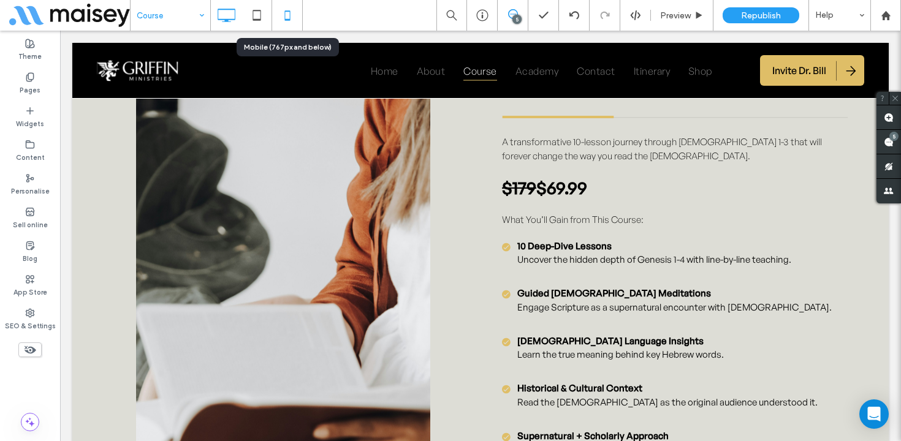
click at [286, 21] on icon at bounding box center [287, 15] width 25 height 25
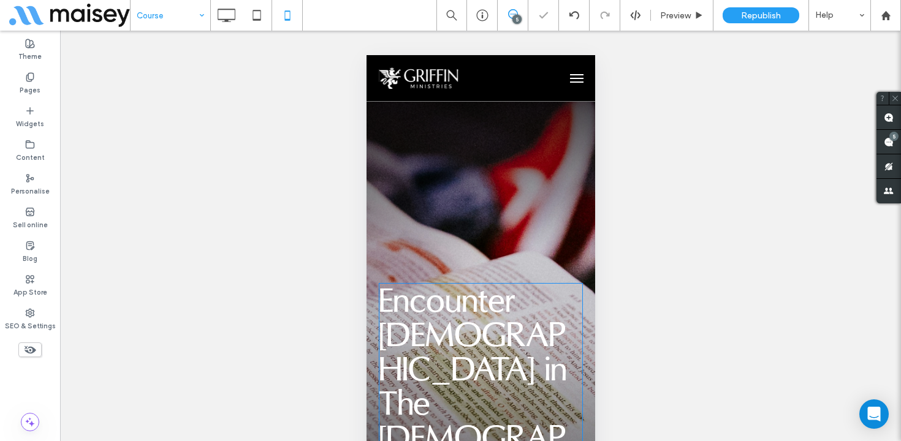
scroll to position [298, 0]
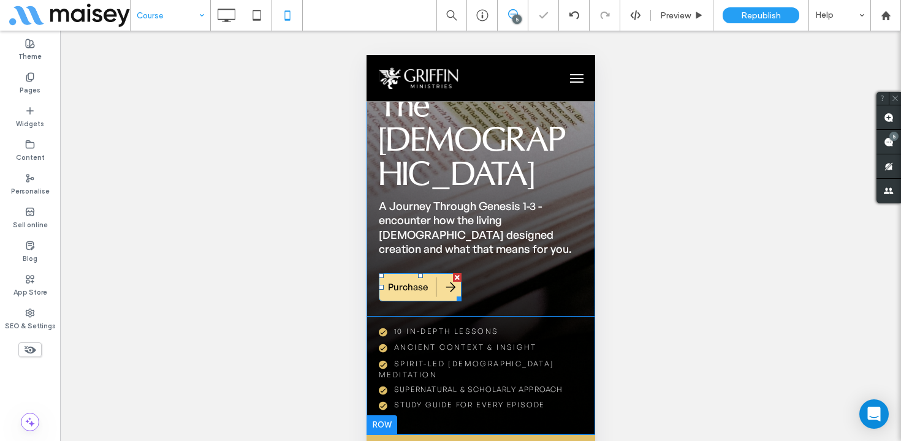
click at [428, 273] on link "Purchase" at bounding box center [419, 287] width 83 height 28
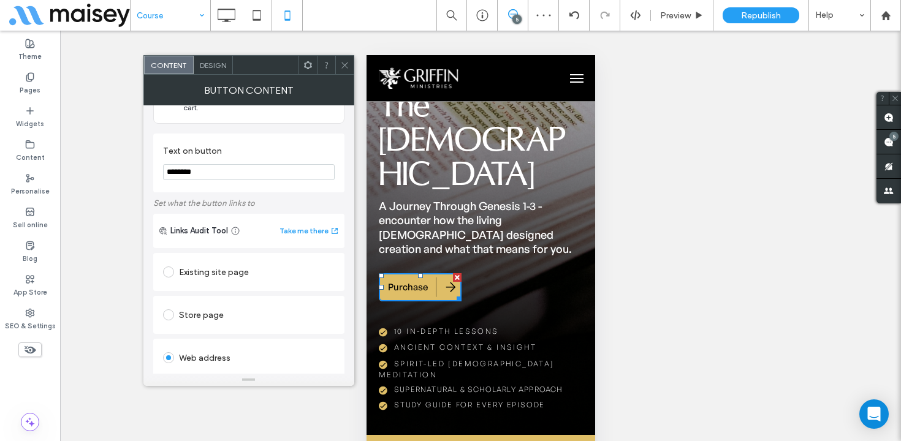
scroll to position [99, 0]
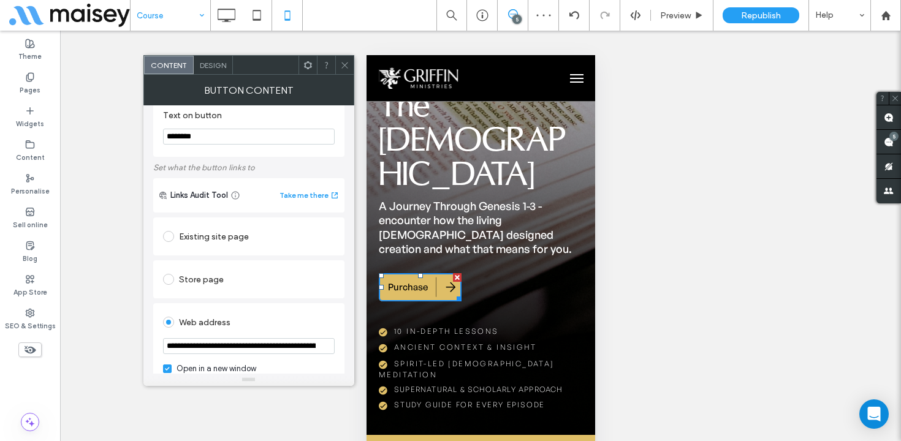
click at [346, 67] on use at bounding box center [344, 65] width 6 height 6
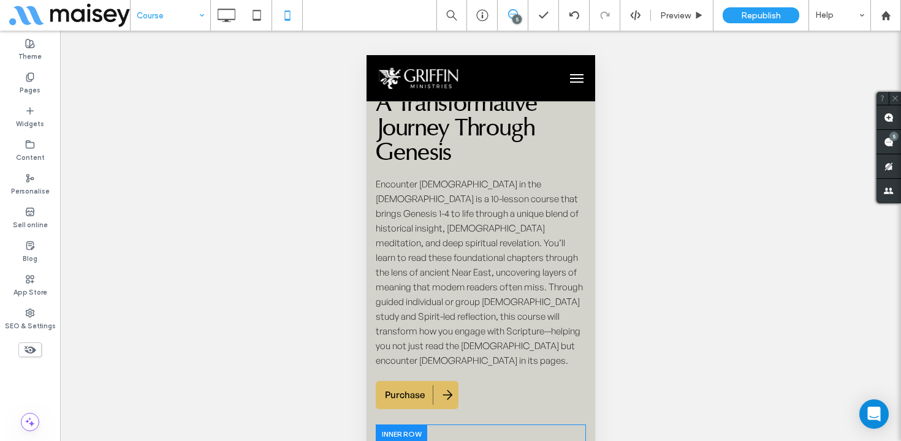
scroll to position [681, 0]
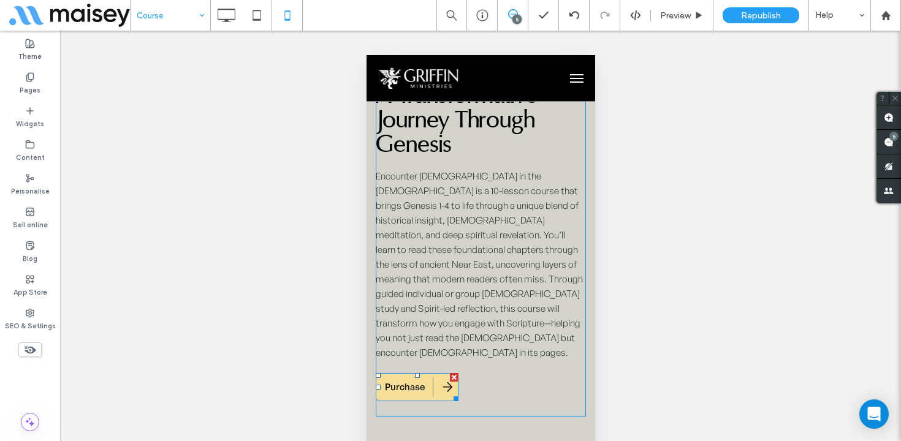
click at [415, 374] on span "Purchase" at bounding box center [404, 386] width 40 height 25
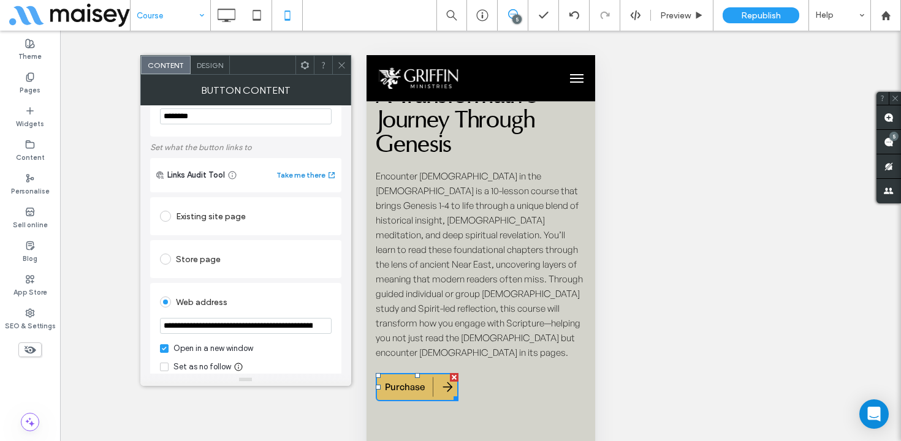
scroll to position [140, 0]
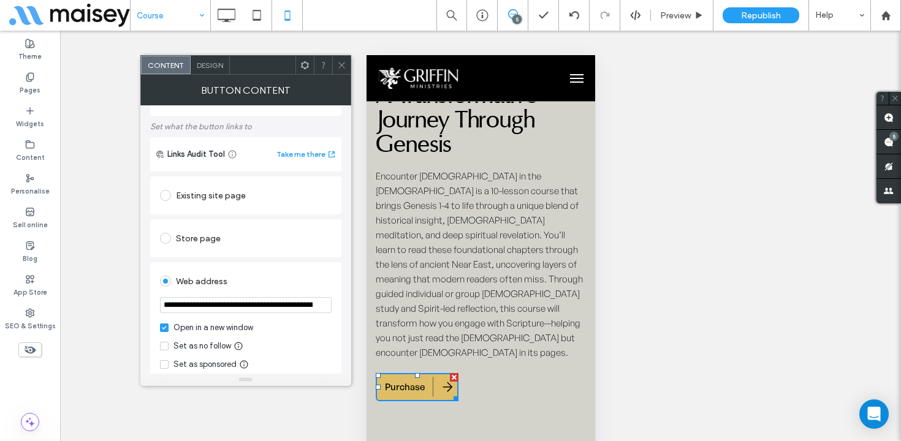
click at [341, 61] on icon at bounding box center [341, 65] width 9 height 9
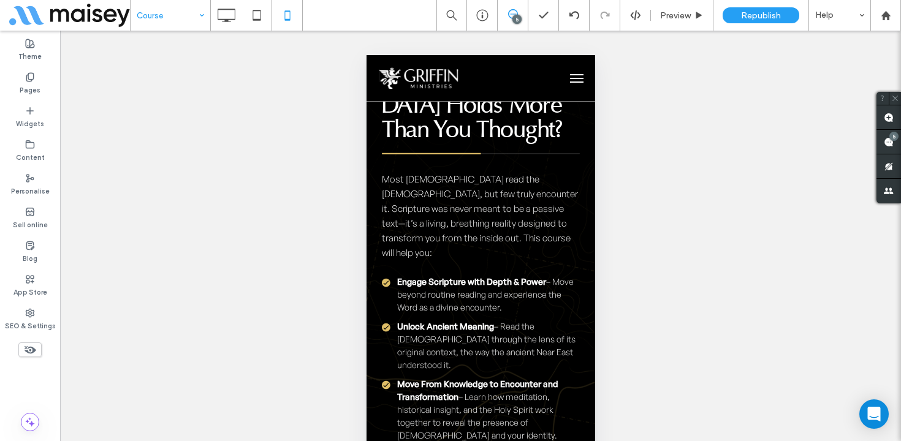
scroll to position [1292, 0]
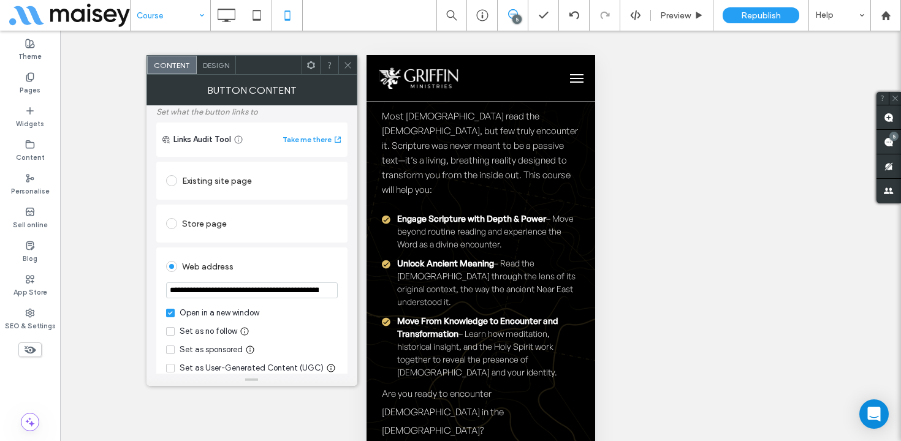
scroll to position [217, 0]
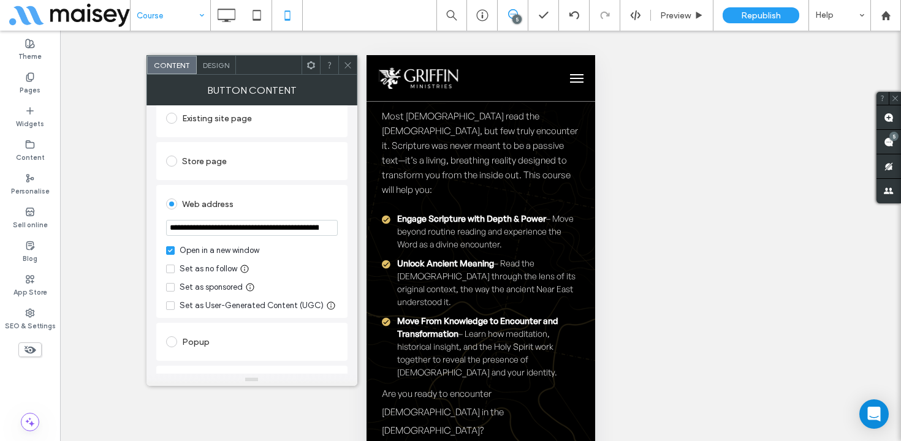
click at [345, 62] on use at bounding box center [347, 65] width 6 height 6
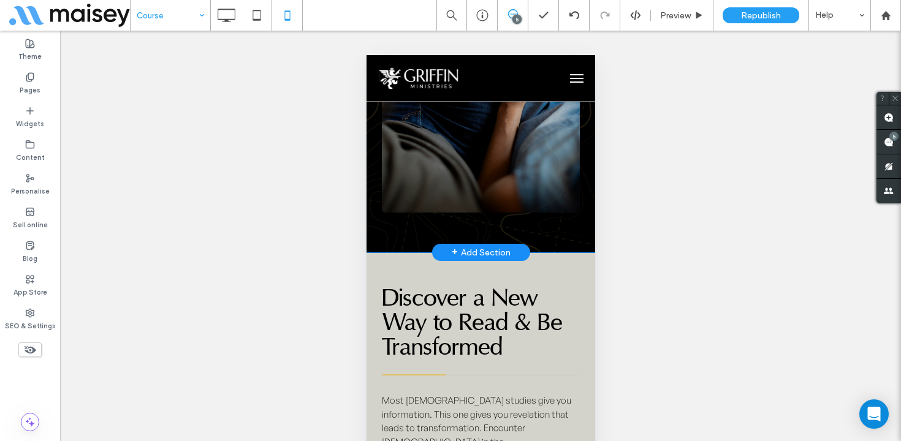
scroll to position [1837, 0]
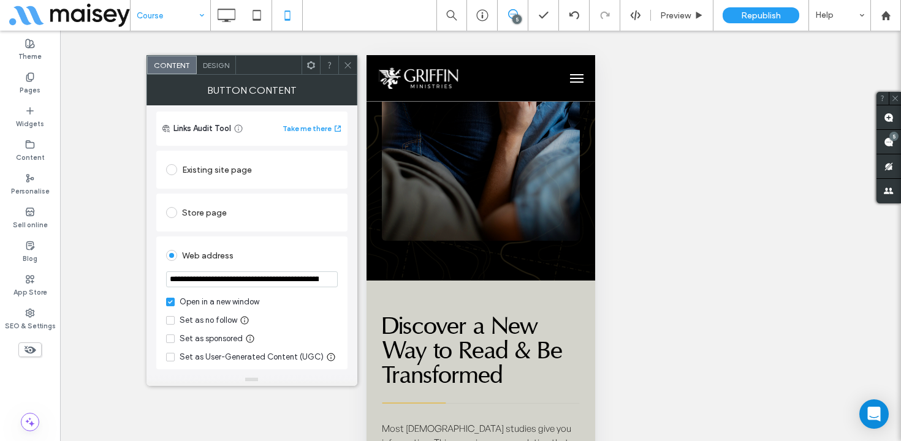
scroll to position [238, 0]
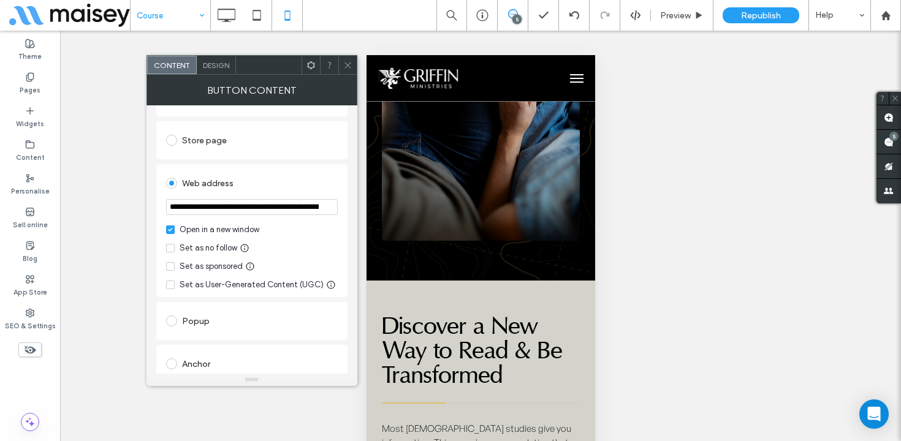
click at [344, 64] on icon at bounding box center [347, 65] width 9 height 9
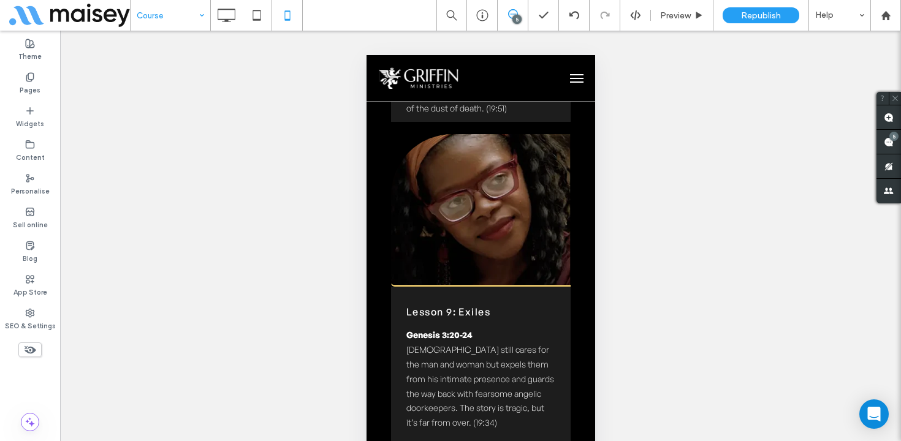
scroll to position [5618, 0]
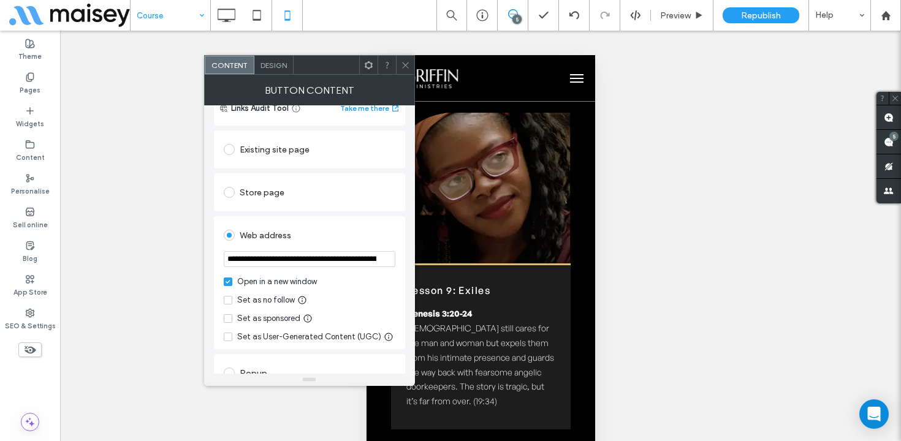
scroll to position [233, 0]
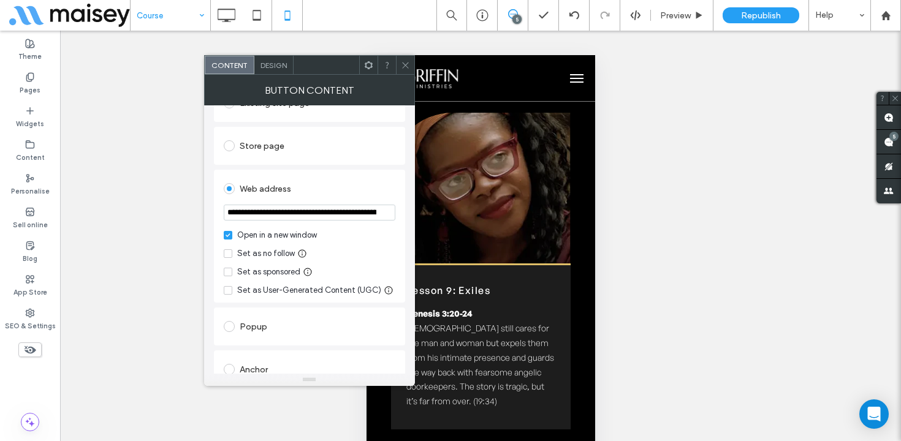
click at [401, 65] on icon at bounding box center [405, 65] width 9 height 9
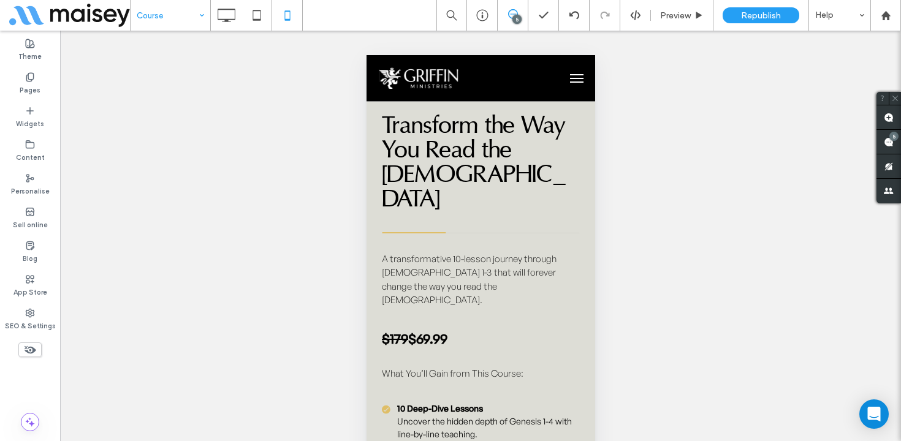
scroll to position [8002, 0]
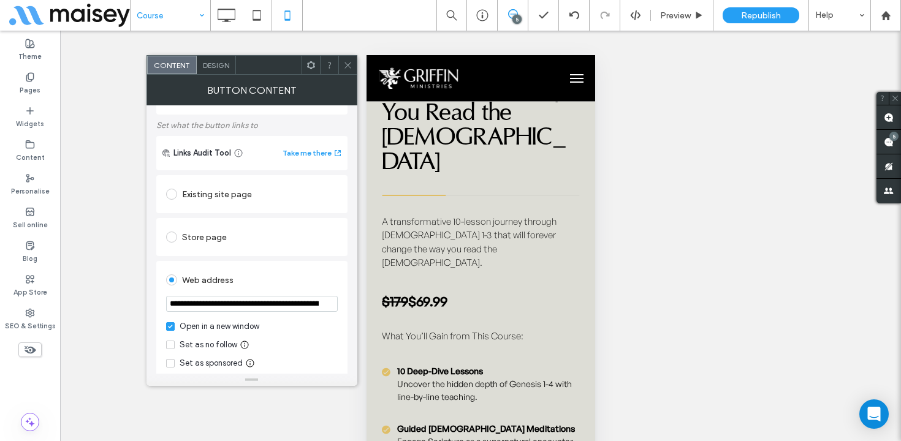
scroll to position [185, 0]
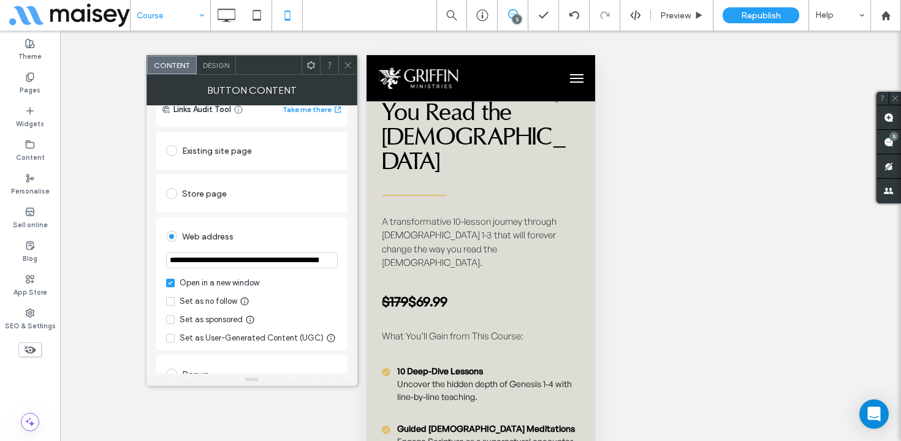
click at [346, 64] on use at bounding box center [347, 65] width 6 height 6
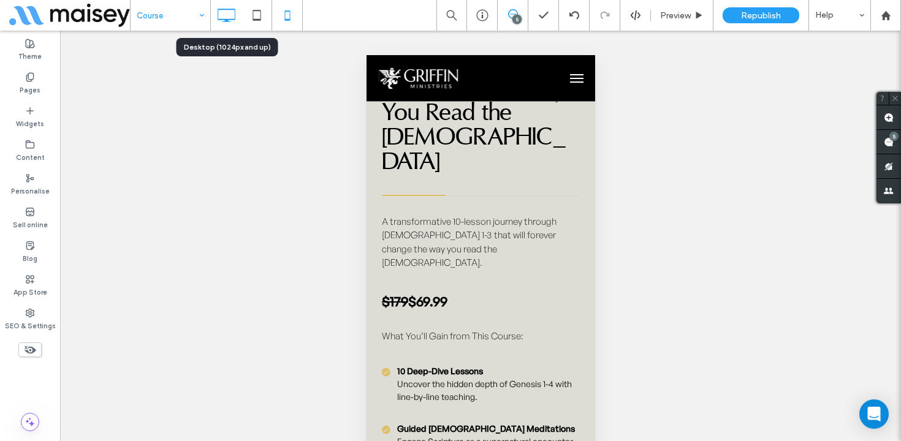
click at [233, 13] on icon at bounding box center [226, 15] width 25 height 25
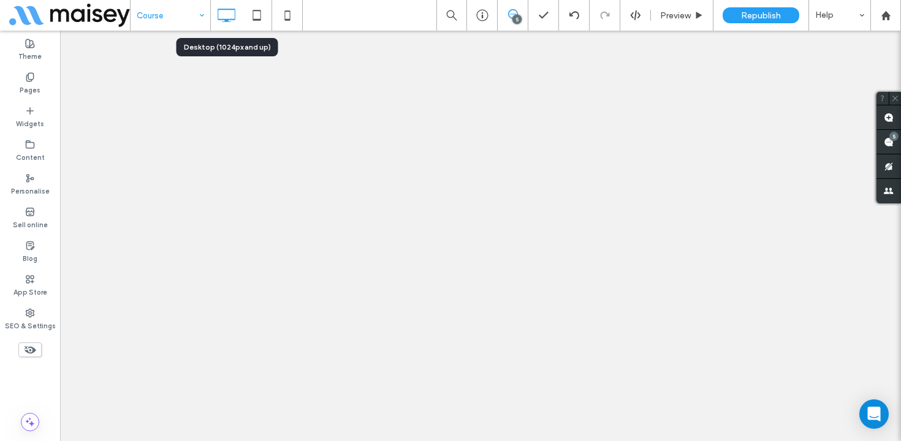
scroll to position [0, 0]
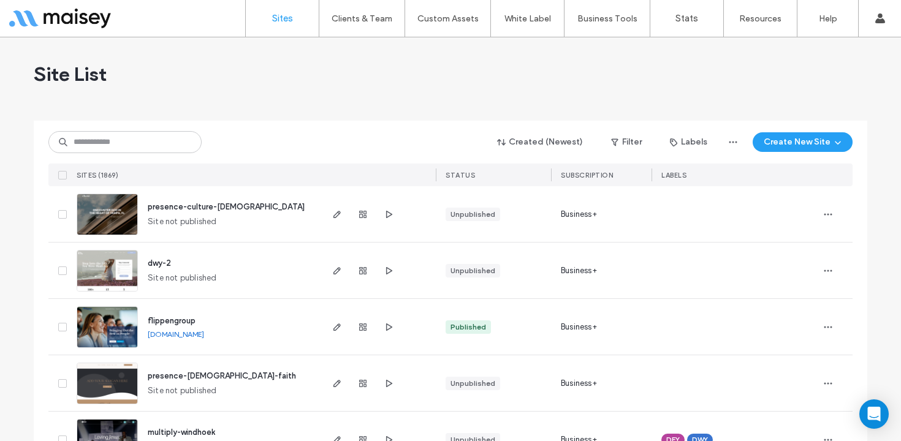
click at [868, 23] on div "i" at bounding box center [854, 15] width 31 height 31
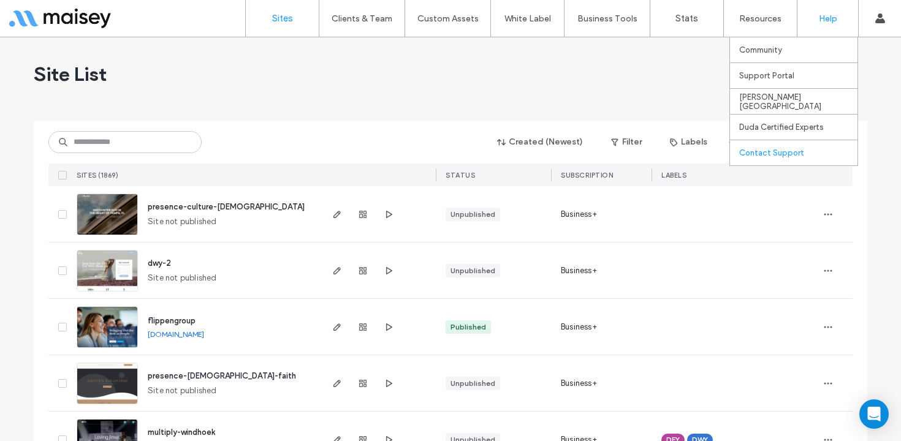
click at [750, 152] on label "Contact Support" at bounding box center [771, 152] width 65 height 9
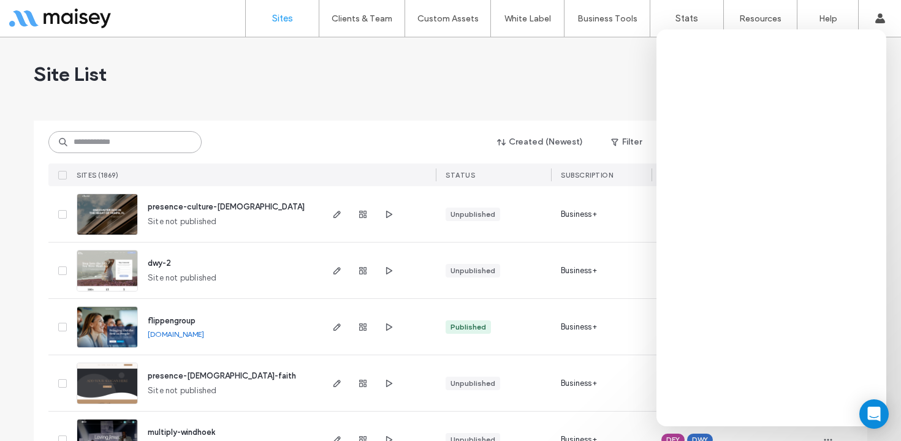
click at [130, 143] on input at bounding box center [124, 142] width 153 height 22
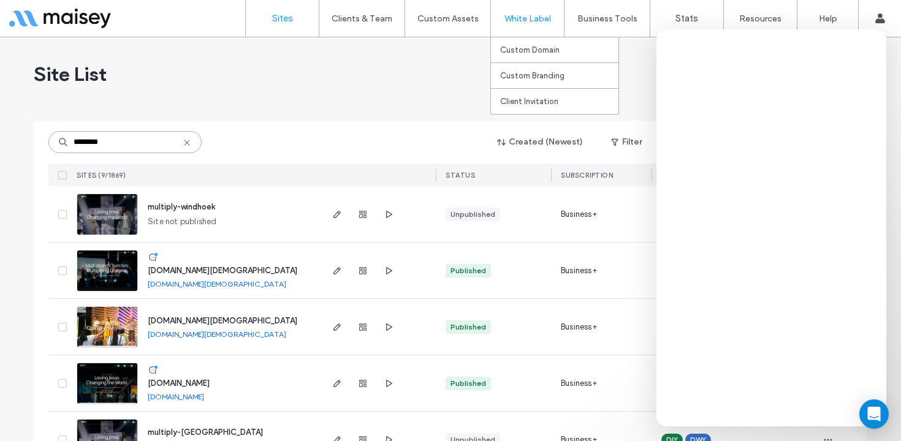
type input "********"
